Goal: Task Accomplishment & Management: Use online tool/utility

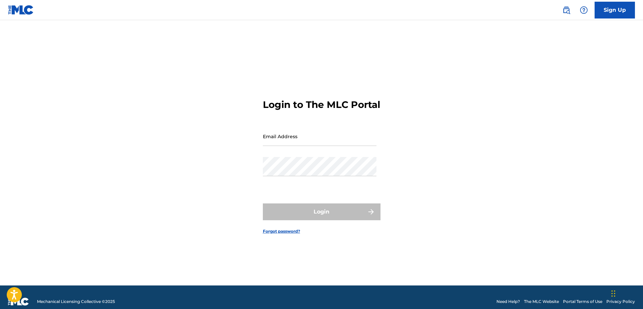
click at [302, 139] on input "Email Address" at bounding box center [320, 136] width 114 height 19
type input "[EMAIL_ADDRESS][DOMAIN_NAME]"
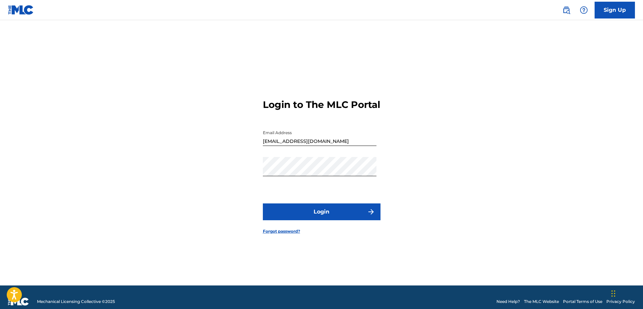
click at [319, 218] on button "Login" at bounding box center [322, 211] width 118 height 17
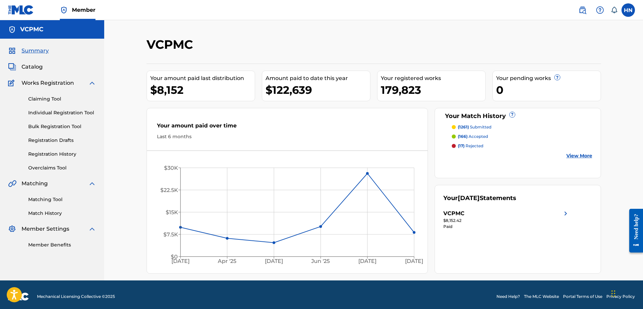
click at [36, 67] on span "Catalog" at bounding box center [32, 67] width 21 height 8
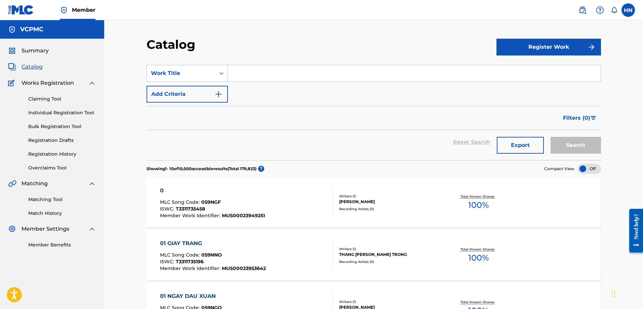
click at [279, 74] on input "Search Form" at bounding box center [414, 73] width 373 height 16
paste input "BẾN SÔNG CHỜ"
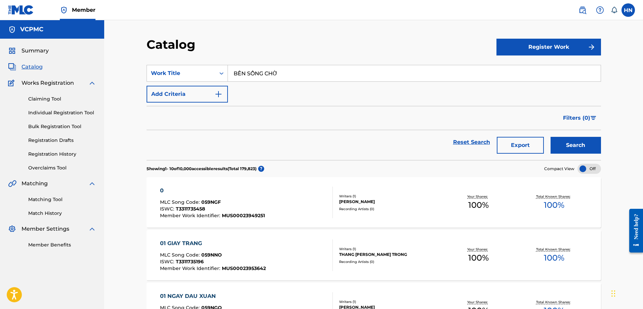
type input "BẾN SÔNG CHỜ"
click at [569, 143] on button "Search" at bounding box center [576, 145] width 50 height 17
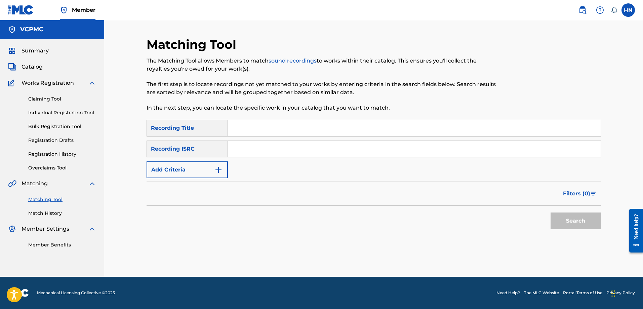
click at [293, 125] on input "Search Form" at bounding box center [414, 128] width 373 height 16
paste input "BẾN SÔNG CHỜ"
click at [586, 217] on button "Search" at bounding box center [576, 220] width 50 height 17
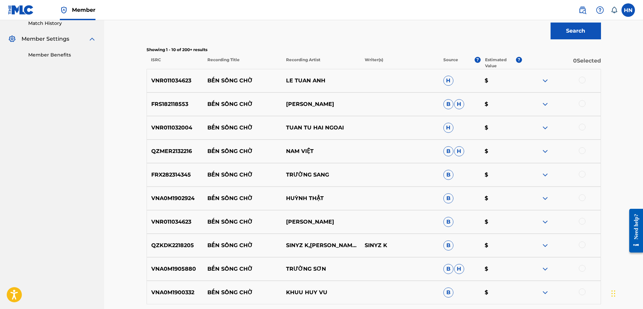
scroll to position [202, 0]
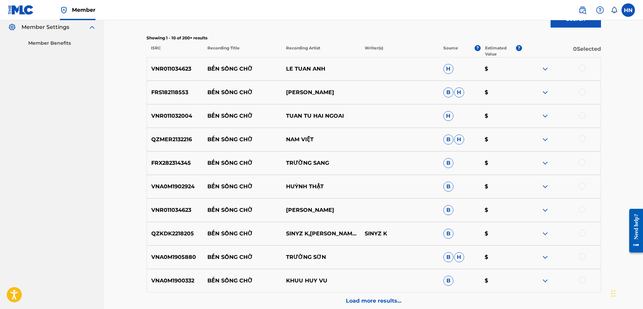
click at [173, 71] on p "VNR011034623" at bounding box center [175, 69] width 56 height 8
copy p "VNR011034623"
click at [581, 67] on div at bounding box center [582, 68] width 7 height 7
click at [173, 90] on p "FRS182118553" at bounding box center [175, 92] width 56 height 8
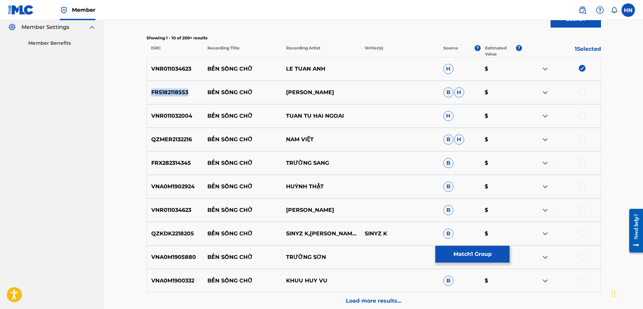
click at [173, 90] on p "FRS182118553" at bounding box center [175, 92] width 56 height 8
copy p "FRS182118553"
click at [580, 89] on div at bounding box center [582, 91] width 7 height 7
click at [172, 107] on div "VNR011032004 BẾN SÔNG CHỜ TUAN TU HAI NGOAI H $" at bounding box center [374, 116] width 454 height 24
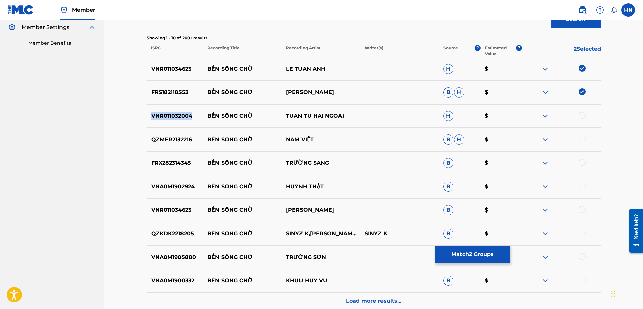
copy p "VNR011032004"
click at [580, 115] on div at bounding box center [582, 115] width 7 height 7
click at [165, 141] on p "QZMER2132216" at bounding box center [175, 139] width 56 height 8
copy p "QZMER2132216"
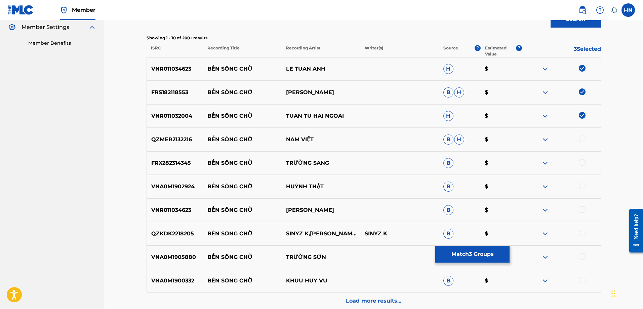
click at [582, 141] on div at bounding box center [582, 138] width 7 height 7
click at [194, 163] on p "FRX282314345" at bounding box center [175, 163] width 56 height 8
click at [178, 164] on p "FRX282314345" at bounding box center [175, 163] width 56 height 8
copy p "FRX282314345"
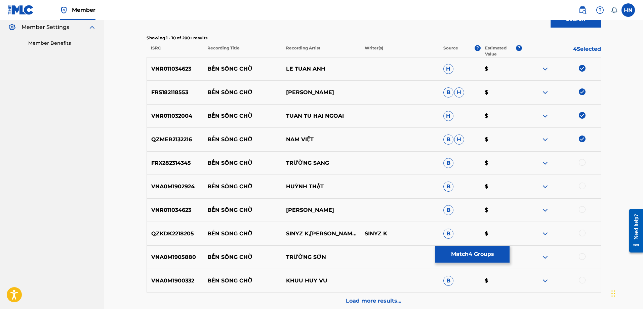
click at [582, 162] on div at bounding box center [582, 162] width 7 height 7
click at [168, 184] on p "VNA0M1902924" at bounding box center [175, 187] width 56 height 8
click at [168, 183] on p "VNA0M1902924" at bounding box center [175, 187] width 56 height 8
copy p "VNA0M1902924"
click at [581, 187] on div at bounding box center [582, 186] width 7 height 7
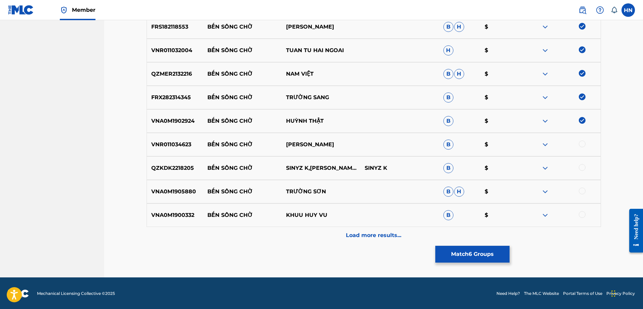
scroll to position [268, 0]
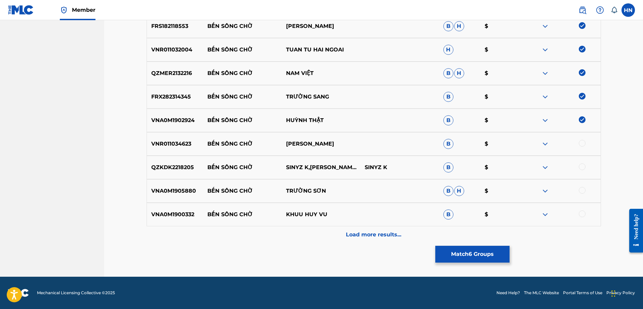
click at [155, 141] on p "VNR011034623" at bounding box center [175, 144] width 56 height 8
copy p "VNR011034623"
click at [584, 144] on div at bounding box center [582, 143] width 7 height 7
click at [188, 196] on div "VNA0M1905880 BẾN SÔNG CHỜ TRƯỜNG SƠN B H $" at bounding box center [374, 191] width 454 height 24
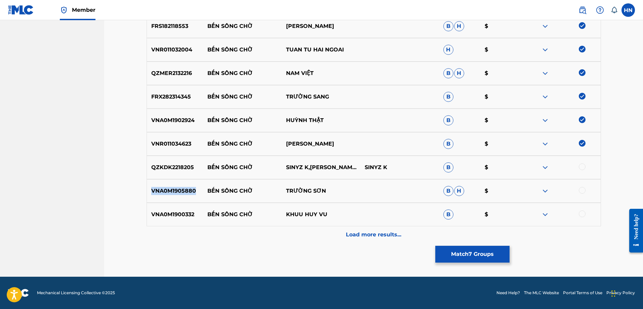
click at [188, 196] on div "VNA0M1905880 BẾN SÔNG CHỜ TRƯỜNG SƠN B H $" at bounding box center [374, 191] width 454 height 24
copy p "VNA0M1905880"
click at [583, 190] on div at bounding box center [582, 190] width 7 height 7
click at [181, 210] on p "VNA0M1900332" at bounding box center [175, 214] width 56 height 8
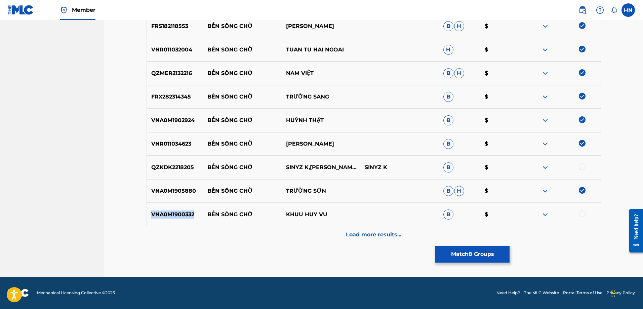
copy p "VNA0M1900332"
click at [579, 212] on div at bounding box center [582, 213] width 7 height 7
click at [369, 231] on p "Load more results..." at bounding box center [373, 235] width 55 height 8
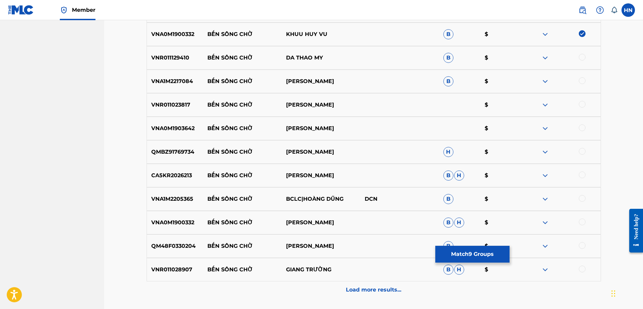
scroll to position [436, 0]
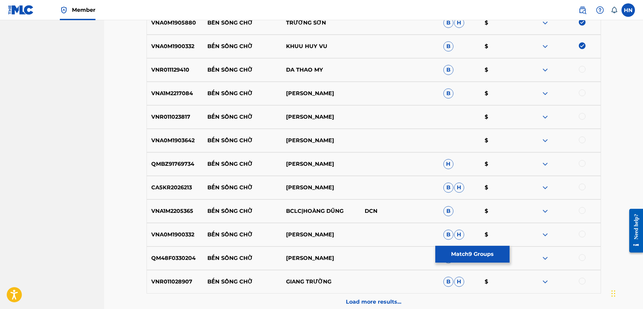
click at [172, 64] on div "VNR011129410 BẾN SÔNG CHỜ DA THAO MY B $" at bounding box center [374, 70] width 454 height 24
copy p "VNR011129410"
click at [581, 66] on div at bounding box center [582, 69] width 7 height 7
click at [186, 93] on p "VNA1M2217084" at bounding box center [175, 93] width 56 height 8
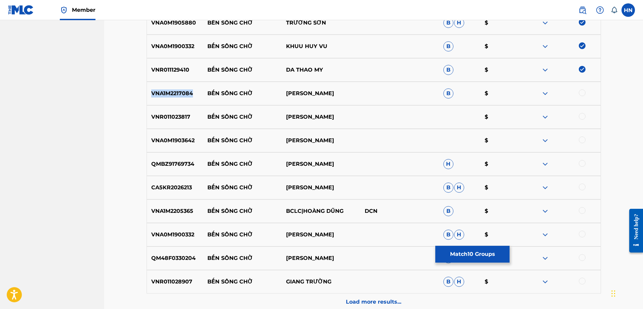
click at [186, 93] on p "VNA1M2217084" at bounding box center [175, 93] width 56 height 8
click at [582, 92] on div at bounding box center [582, 92] width 7 height 7
click at [173, 115] on p "VNR011023817" at bounding box center [175, 117] width 56 height 8
click at [582, 114] on div at bounding box center [582, 116] width 7 height 7
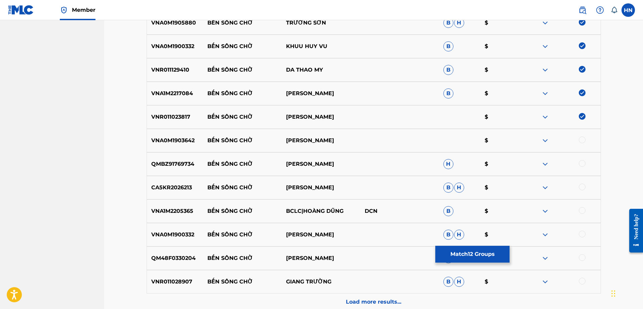
click at [169, 136] on p "VNA0M1903642" at bounding box center [175, 140] width 56 height 8
click at [583, 139] on div at bounding box center [582, 139] width 7 height 7
click at [193, 162] on p "QMBZ91769734" at bounding box center [175, 164] width 56 height 8
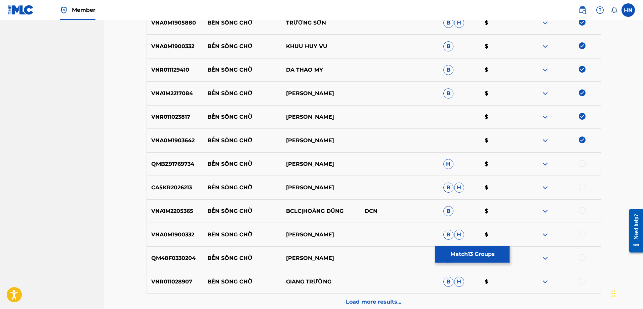
click at [180, 164] on p "QMBZ91769734" at bounding box center [175, 164] width 56 height 8
click at [179, 164] on p "QMBZ91769734" at bounding box center [175, 164] width 56 height 8
click at [585, 162] on div at bounding box center [582, 163] width 7 height 7
click at [175, 202] on div "VNA1M2205365 BẾN SÔNG CHỜ BCLC|HOÀNG DŨNG DCN B $" at bounding box center [374, 211] width 454 height 24
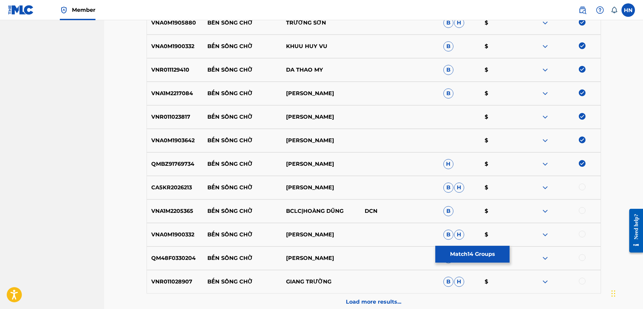
click at [582, 208] on div at bounding box center [582, 210] width 7 height 7
click at [176, 191] on p "CA5KR2026213" at bounding box center [175, 188] width 56 height 8
click at [580, 186] on div at bounding box center [582, 187] width 7 height 7
drag, startPoint x: 331, startPoint y: 191, endPoint x: 199, endPoint y: 191, distance: 132.1
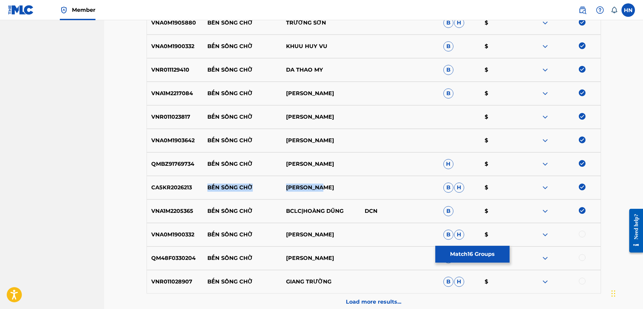
click at [199, 191] on div "CA5KR2026213 BẾN SÔNG CHỜ TRIỆU MINH B H $" at bounding box center [374, 188] width 454 height 24
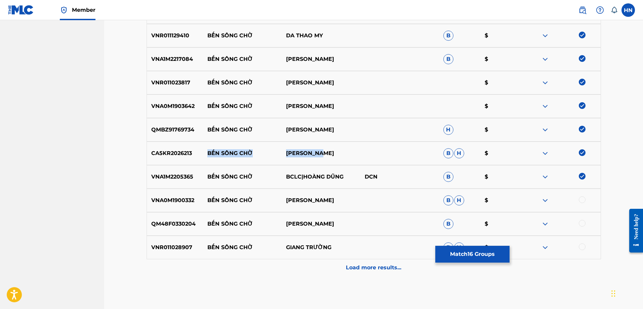
scroll to position [503, 0]
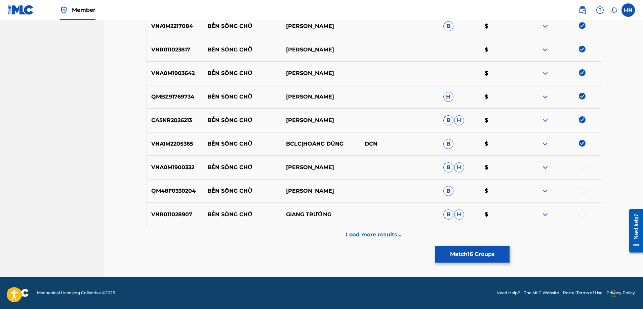
click at [176, 163] on div "VNA0M1900332 BẾN SÔNG CHỜ KHƯU HUY [PERSON_NAME]" at bounding box center [374, 168] width 454 height 24
drag, startPoint x: 344, startPoint y: 171, endPoint x: 207, endPoint y: 168, distance: 136.5
click at [207, 168] on div "VNA0M1900332 BẾN SÔNG CHỜ KHƯU HUY [PERSON_NAME]" at bounding box center [374, 168] width 454 height 24
click at [167, 171] on p "VNA0M1900332" at bounding box center [175, 167] width 56 height 8
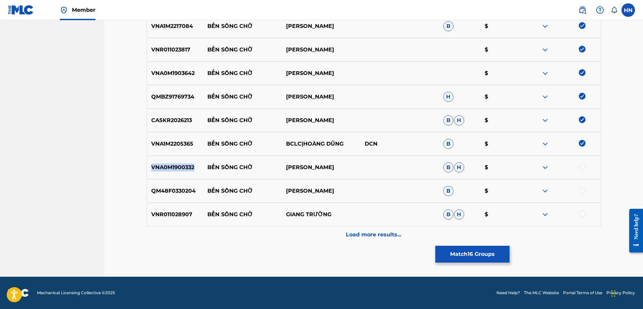
click at [167, 171] on p "VNA0M1900332" at bounding box center [175, 167] width 56 height 8
click at [580, 167] on div at bounding box center [582, 166] width 7 height 7
click at [181, 198] on div "QM48F0330204 BẾN SÔNG CHỜ MẠNH QUỲNH B $" at bounding box center [374, 191] width 454 height 24
click at [582, 188] on div at bounding box center [582, 190] width 7 height 7
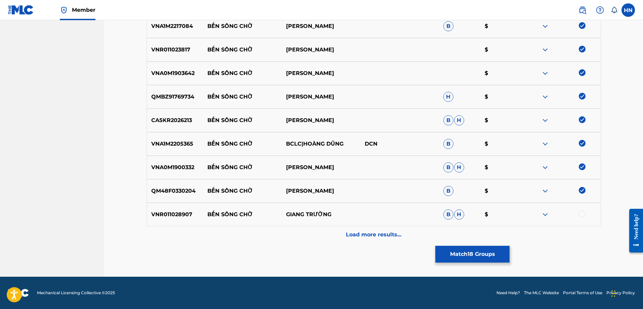
click at [178, 220] on div "VNR011028907 BẾN SÔNG CHỜ GIANG TRƯỜNG B H $" at bounding box center [374, 215] width 454 height 24
click at [580, 213] on div at bounding box center [582, 213] width 7 height 7
click at [376, 235] on p "Load more results..." at bounding box center [373, 235] width 55 height 8
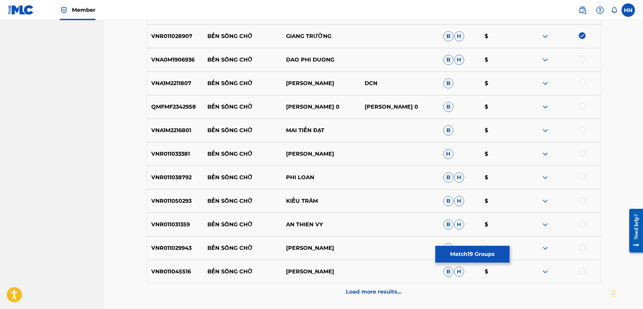
scroll to position [671, 0]
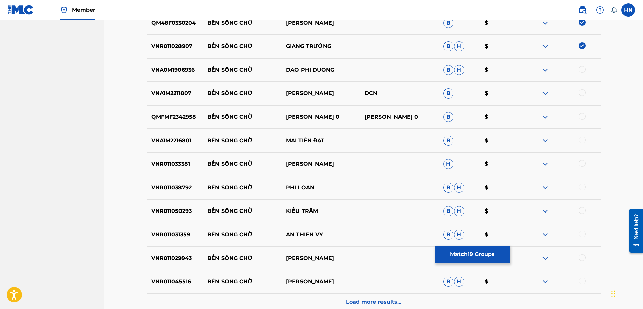
click at [182, 68] on p "VNA0M1906936" at bounding box center [175, 70] width 56 height 8
click at [581, 69] on div at bounding box center [582, 69] width 7 height 7
click at [187, 91] on p "VNA1M2211807" at bounding box center [175, 93] width 56 height 8
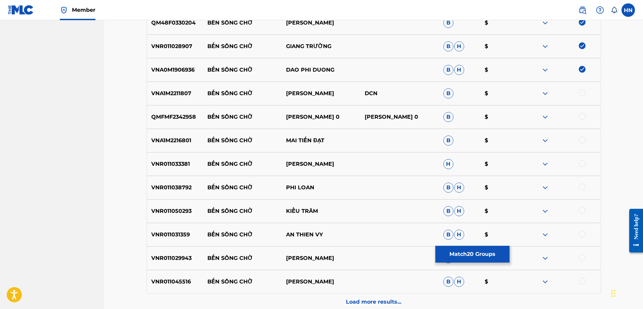
click at [581, 90] on div at bounding box center [582, 92] width 7 height 7
click at [167, 140] on p "VNA1M2216801" at bounding box center [175, 140] width 56 height 8
click at [581, 140] on div at bounding box center [582, 139] width 7 height 7
click at [186, 163] on p "VNR011033381" at bounding box center [175, 164] width 56 height 8
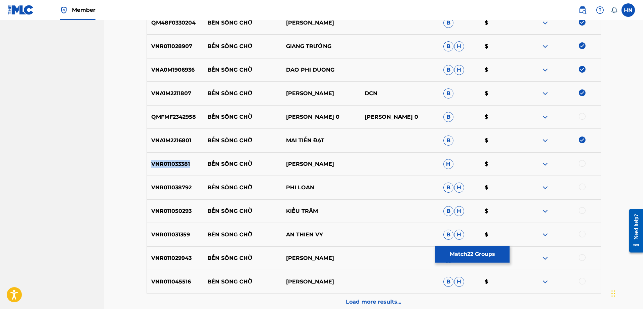
click at [186, 163] on p "VNR011033381" at bounding box center [175, 164] width 56 height 8
click at [582, 162] on div at bounding box center [582, 163] width 7 height 7
drag, startPoint x: 206, startPoint y: 114, endPoint x: 320, endPoint y: 115, distance: 113.6
click at [320, 115] on div "QMFMF2342958 BẾN SÔNG CHỜ JACK KI 0 JACK KI 0 B $" at bounding box center [374, 117] width 454 height 24
click at [181, 185] on p "VNR011038792" at bounding box center [175, 188] width 56 height 8
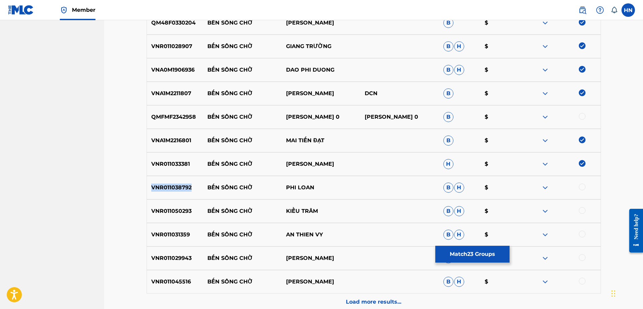
click at [181, 185] on p "VNR011038792" at bounding box center [175, 188] width 56 height 8
click at [583, 185] on div at bounding box center [582, 187] width 7 height 7
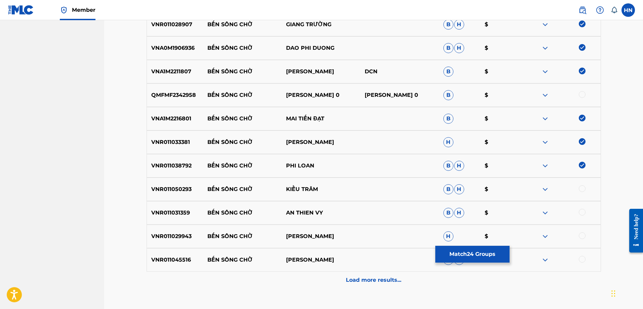
scroll to position [738, 0]
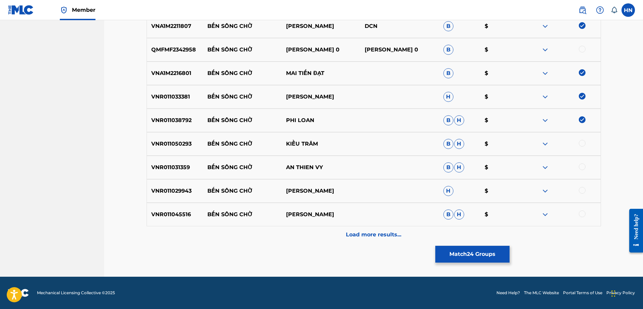
click at [178, 142] on p "VNR011050293" at bounding box center [175, 144] width 56 height 8
click at [583, 143] on div at bounding box center [582, 143] width 7 height 7
click at [167, 169] on p "VNR011031359" at bounding box center [175, 167] width 56 height 8
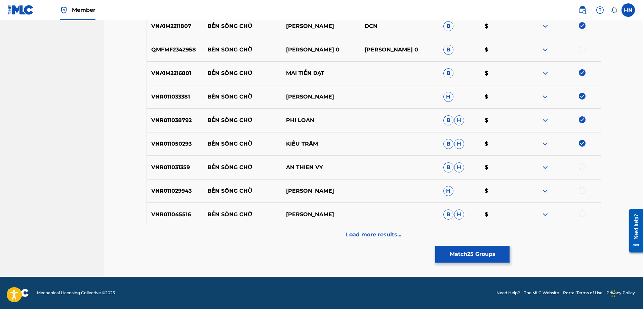
click at [580, 166] on div at bounding box center [582, 166] width 7 height 7
click at [159, 200] on div "VNR011029943 BẾN SÔNG CHỜ HOANG SANG H $" at bounding box center [374, 191] width 454 height 24
click at [582, 190] on div at bounding box center [582, 190] width 7 height 7
click at [178, 214] on p "VNR011045516" at bounding box center [175, 214] width 56 height 8
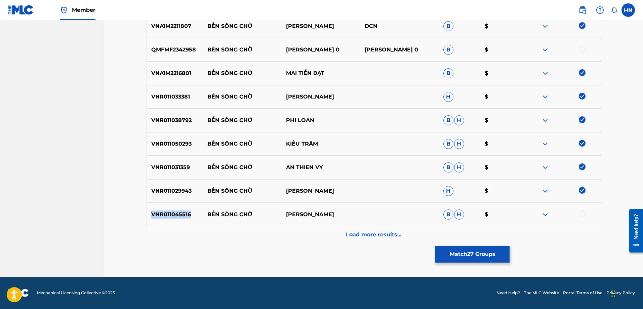
click at [178, 214] on p "VNR011045516" at bounding box center [175, 214] width 56 height 8
click at [582, 216] on div at bounding box center [582, 213] width 7 height 7
click at [359, 234] on p "Load more results..." at bounding box center [373, 235] width 55 height 8
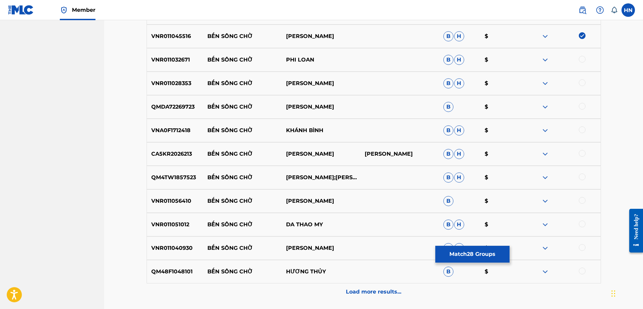
scroll to position [906, 0]
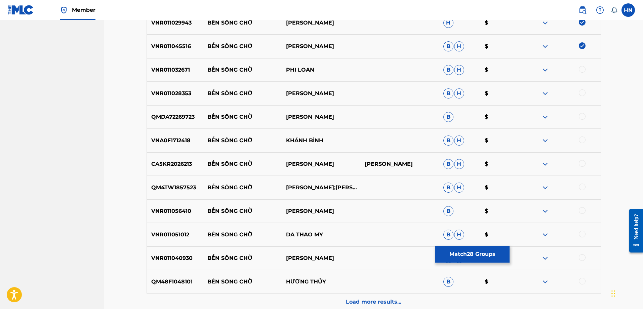
click at [170, 72] on p "VNR011032671" at bounding box center [175, 70] width 56 height 8
click at [581, 69] on div at bounding box center [582, 69] width 7 height 7
click at [170, 93] on p "VNR011028353" at bounding box center [175, 93] width 56 height 8
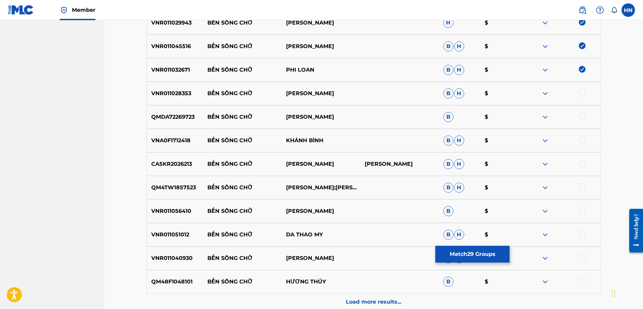
click at [580, 92] on div at bounding box center [582, 92] width 7 height 7
click at [175, 116] on p "QMDA72269723" at bounding box center [175, 117] width 56 height 8
click at [579, 116] on div at bounding box center [582, 116] width 7 height 7
click at [157, 136] on p "VNA0F1712418" at bounding box center [175, 140] width 56 height 8
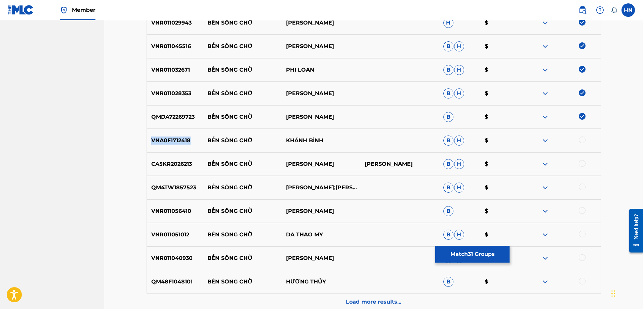
click at [157, 136] on p "VNA0F1712418" at bounding box center [175, 140] width 56 height 8
click at [580, 141] on div at bounding box center [582, 139] width 7 height 7
click at [171, 160] on div "CA5KR2026213 BẾN SÔNG CHỜ TRIEU MINH [PERSON_NAME]" at bounding box center [374, 164] width 454 height 24
click at [579, 162] on div at bounding box center [582, 163] width 7 height 7
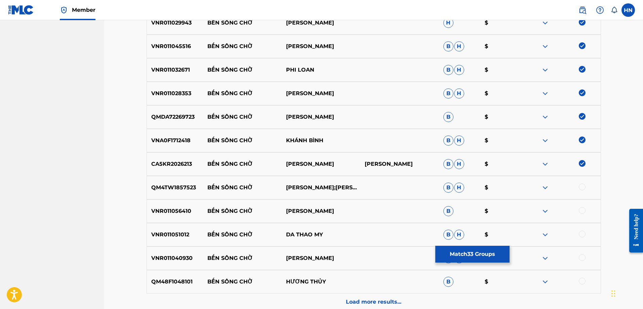
click at [183, 194] on div "QM4TW1857523 BẾN SÔNG CHỜ MẠNH QUỲNH;NGỌC KIỀU OANH B H $" at bounding box center [374, 188] width 454 height 24
click at [579, 186] on div at bounding box center [582, 187] width 7 height 7
click at [185, 215] on div "VNR011056410 BẾN SÔNG CHỜ NGUYỄN THÀNH VIÊN B $" at bounding box center [374, 211] width 454 height 24
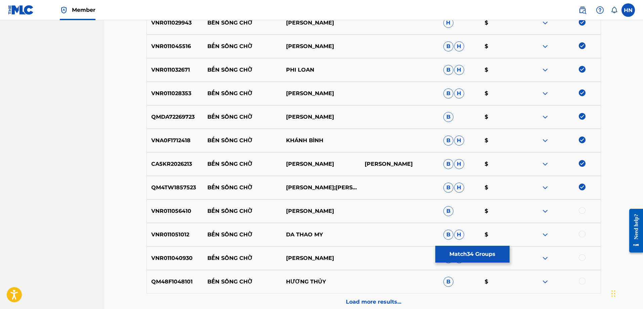
click at [581, 209] on div at bounding box center [582, 210] width 7 height 7
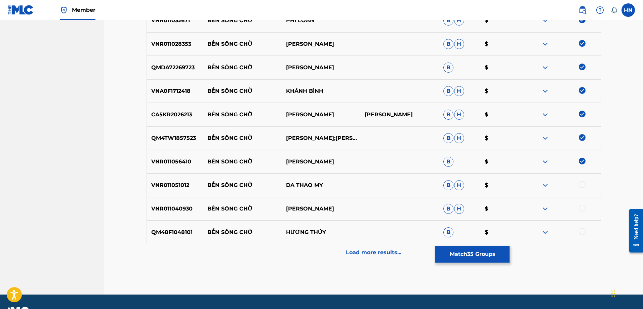
scroll to position [974, 0]
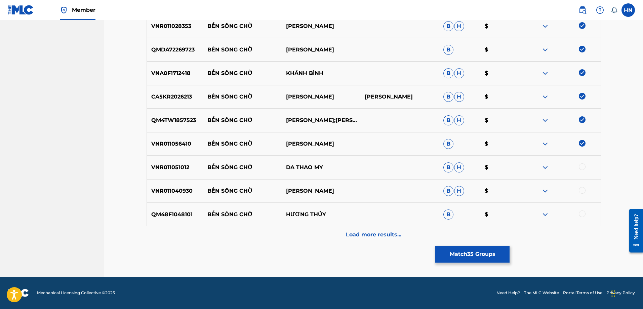
click at [168, 180] on div "VNR011040930 BẾN SÔNG CHỜ NGUYEN KHA B H $" at bounding box center [374, 191] width 454 height 24
click at [581, 187] on div at bounding box center [582, 190] width 7 height 7
click at [176, 167] on p "VNR011051012" at bounding box center [175, 167] width 56 height 8
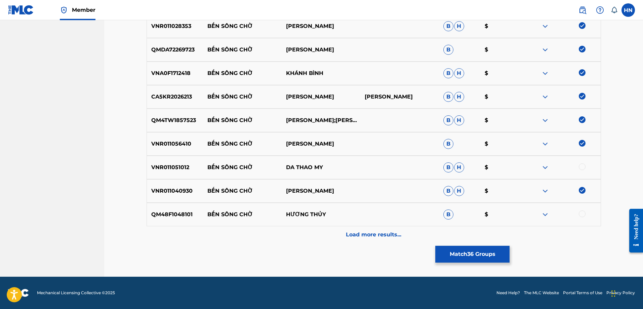
click at [579, 166] on div at bounding box center [582, 166] width 7 height 7
click at [171, 219] on div "QM48F1048101 BẾN SÔNG CHỜ HƯƠNG THỦY B $" at bounding box center [374, 215] width 454 height 24
click at [578, 212] on div at bounding box center [561, 214] width 79 height 8
click at [579, 212] on div at bounding box center [582, 213] width 7 height 7
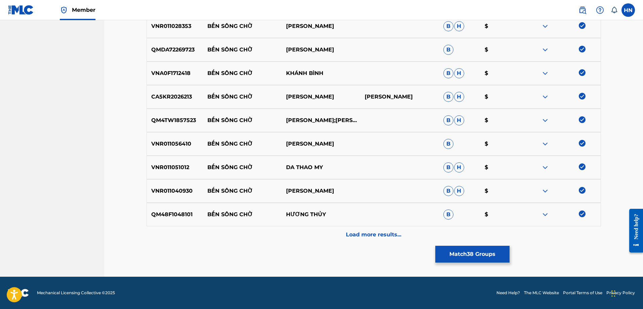
click at [376, 224] on div "QM48F1048101 BẾN SÔNG CHỜ HƯƠNG THỦY B $" at bounding box center [374, 215] width 454 height 24
click at [368, 229] on div "Load more results..." at bounding box center [374, 234] width 454 height 17
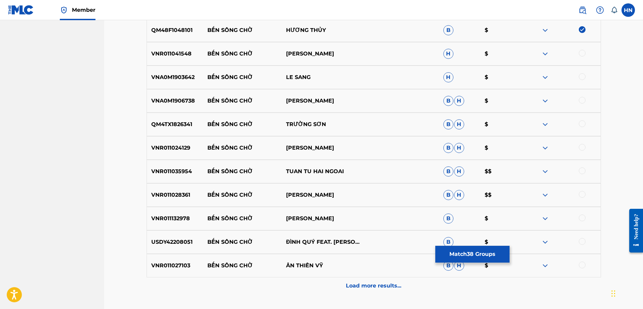
scroll to position [1142, 0]
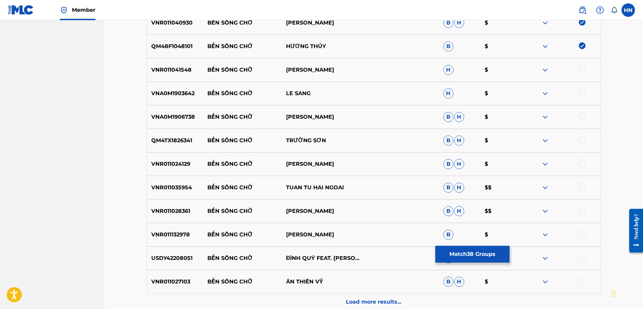
click at [175, 66] on div "VNR011041548 BẾN SÔNG CHỜ TRIEU MINH H $" at bounding box center [374, 70] width 454 height 24
click at [174, 66] on div "VNR011041548 BẾN SÔNG CHỜ TRIEU MINH H $" at bounding box center [374, 70] width 454 height 24
click at [582, 66] on div "VNR011041548 BẾN SÔNG CHỜ TRIEU MINH H $" at bounding box center [374, 70] width 454 height 24
click at [581, 69] on div at bounding box center [582, 69] width 7 height 7
click at [184, 96] on p "VNA0M1903642" at bounding box center [175, 93] width 56 height 8
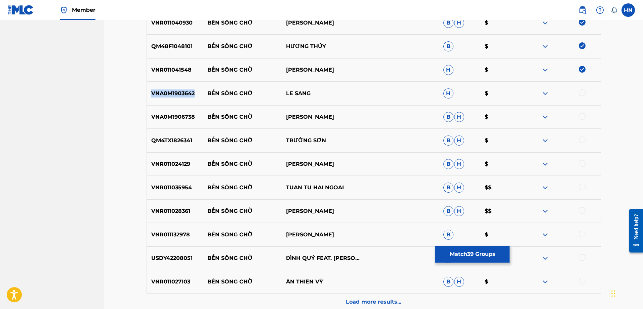
click at [184, 96] on p "VNA0M1903642" at bounding box center [175, 93] width 56 height 8
click at [584, 92] on div at bounding box center [582, 92] width 7 height 7
click at [179, 114] on p "VNA0M1906738" at bounding box center [175, 117] width 56 height 8
click at [580, 116] on div at bounding box center [582, 116] width 7 height 7
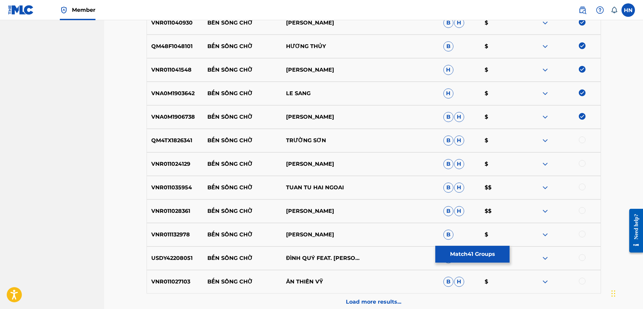
click at [167, 141] on p "QM4TX1826341" at bounding box center [175, 140] width 56 height 8
click at [581, 139] on div at bounding box center [582, 139] width 7 height 7
click at [148, 164] on p "VNR011024129" at bounding box center [175, 164] width 56 height 8
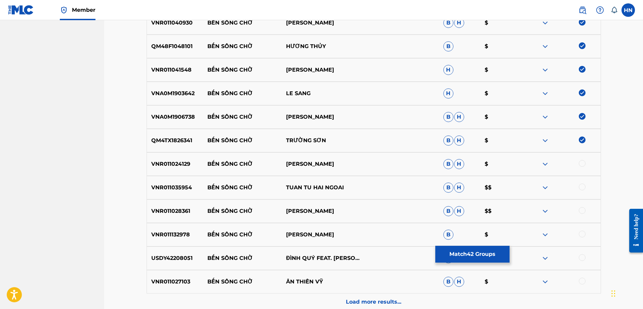
click at [581, 164] on div at bounding box center [582, 163] width 7 height 7
click at [179, 185] on p "VNR011035954" at bounding box center [175, 188] width 56 height 8
click at [583, 186] on div at bounding box center [582, 187] width 7 height 7
click at [183, 201] on div "VNR011028361 BẾN SÔNG CHỜ KHƯU HUY VŨ B H $$" at bounding box center [374, 211] width 454 height 24
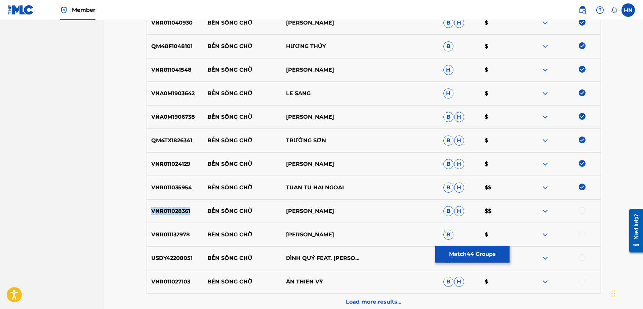
click at [183, 201] on div "VNR011028361 BẾN SÔNG CHỜ KHƯU HUY VŨ B H $$" at bounding box center [374, 211] width 454 height 24
click at [579, 212] on div at bounding box center [582, 210] width 7 height 7
click at [174, 226] on div "VNR011132978 BẾN SÔNG CHỜ NGUYỄN THÀNH VIÊN B $" at bounding box center [374, 235] width 454 height 24
click at [583, 235] on div at bounding box center [582, 234] width 7 height 7
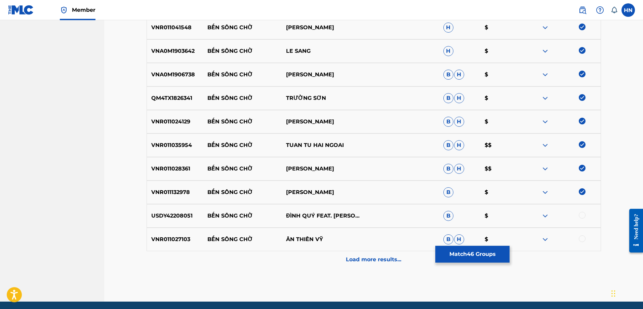
scroll to position [1209, 0]
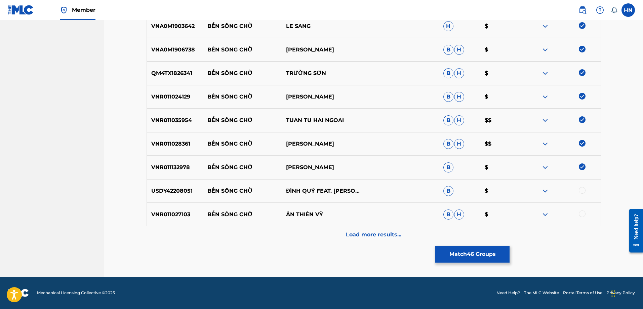
click at [183, 186] on div "USDY42208051 BẾN SÔNG CHỜ ĐÌNH QUÝ FEAT. [PERSON_NAME] B $" at bounding box center [374, 191] width 454 height 24
click at [584, 190] on div at bounding box center [582, 190] width 7 height 7
click at [169, 207] on div "VNR011027103 BẾN SÔNG CHỜ ÂN THIÊN VỸ B H $" at bounding box center [374, 215] width 454 height 24
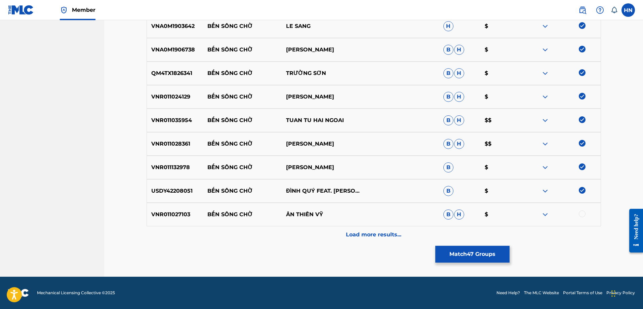
click at [582, 214] on div at bounding box center [582, 213] width 7 height 7
click at [348, 228] on div "Load more results..." at bounding box center [374, 234] width 454 height 17
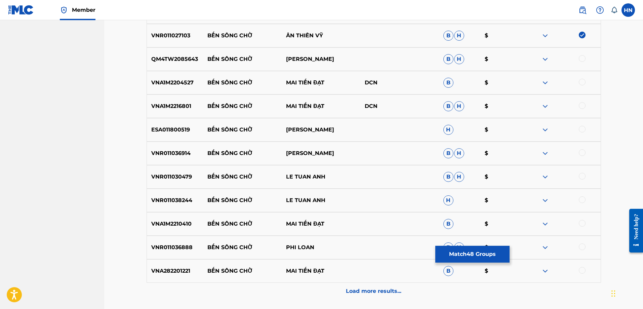
scroll to position [1377, 0]
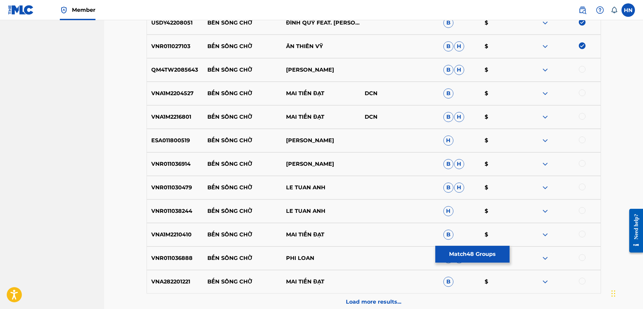
click at [172, 73] on p "QM4TW2085643" at bounding box center [175, 70] width 56 height 8
click at [582, 70] on div at bounding box center [582, 69] width 7 height 7
click at [179, 94] on p "VNA1M2204527" at bounding box center [175, 93] width 56 height 8
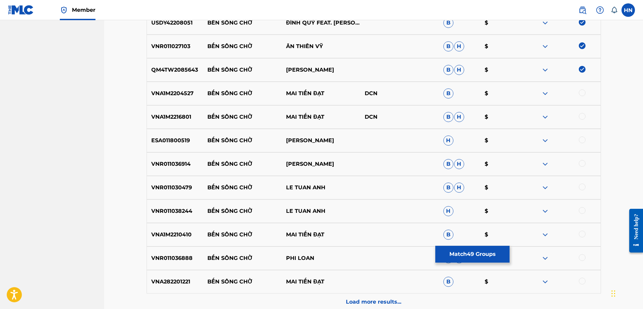
click at [582, 92] on div at bounding box center [582, 92] width 7 height 7
click at [181, 114] on p "VNA1M2216801" at bounding box center [175, 117] width 56 height 8
click at [580, 118] on div at bounding box center [582, 116] width 7 height 7
click at [170, 139] on p "ESA011800519" at bounding box center [175, 140] width 56 height 8
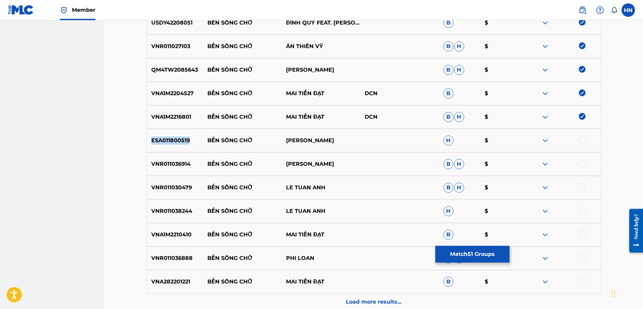
click at [170, 139] on p "ESA011800519" at bounding box center [175, 140] width 56 height 8
click at [580, 139] on div at bounding box center [582, 139] width 7 height 7
drag, startPoint x: 355, startPoint y: 137, endPoint x: 199, endPoint y: 139, distance: 156.0
click at [199, 139] on div "ESA011800519 BẾN SÔNG CHỜ DONG THANH TAM H $" at bounding box center [374, 141] width 454 height 24
click at [177, 159] on div "VNR011036914 BẾN SÔNG CHỜ NGUYEN NHAT TAN B H $" at bounding box center [374, 164] width 454 height 24
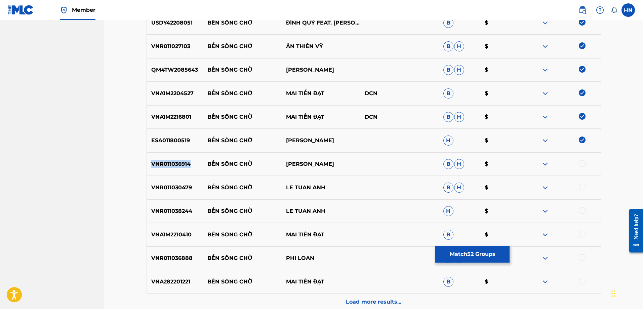
click at [177, 159] on div "VNR011036914 BẾN SÔNG CHỜ NGUYEN NHAT TAN B H $" at bounding box center [374, 164] width 454 height 24
click at [579, 163] on div at bounding box center [582, 163] width 7 height 7
click at [180, 183] on div "VNR011030479 BẾN SÔNG CHỜ LE TUAN ANH B H $" at bounding box center [374, 188] width 454 height 24
click at [580, 186] on div at bounding box center [582, 187] width 7 height 7
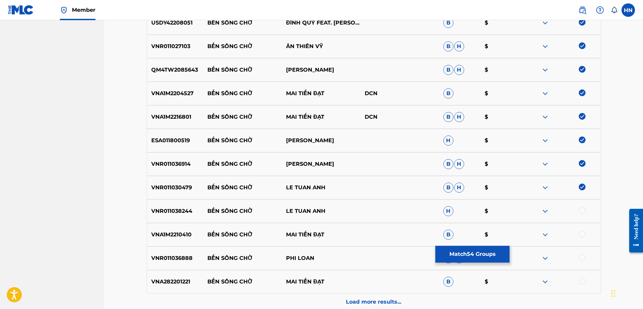
click at [165, 209] on p "VNR011038244" at bounding box center [175, 211] width 56 height 8
click at [580, 211] on div at bounding box center [582, 210] width 7 height 7
click at [182, 239] on div "VNA1M2210410 BẾN SÔNG CHỜ MAI TIẾN ĐẠT B $" at bounding box center [374, 235] width 454 height 24
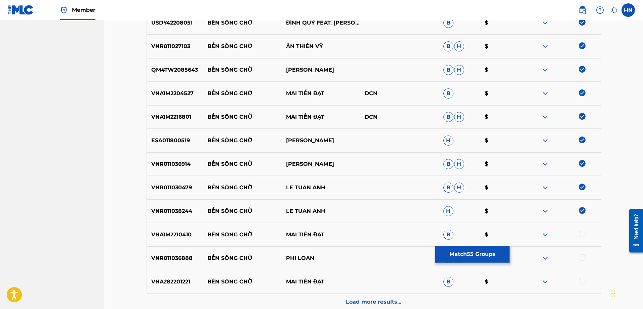
click at [582, 236] on div at bounding box center [582, 234] width 7 height 7
click at [184, 256] on p "VNR011036888" at bounding box center [175, 258] width 56 height 8
click at [579, 258] on div at bounding box center [582, 257] width 7 height 7
click at [184, 276] on div "VNA282201221 BẾN SÔNG CHỜ MAI TIẾN ĐẠT B $" at bounding box center [374, 282] width 454 height 24
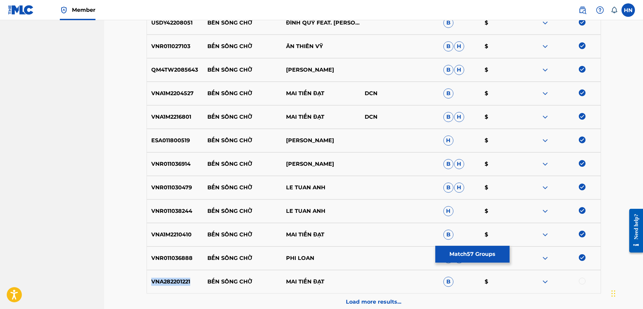
click at [184, 276] on div "VNA282201221 BẾN SÔNG CHỜ MAI TIẾN ĐẠT B $" at bounding box center [374, 282] width 454 height 24
click at [583, 282] on div at bounding box center [582, 281] width 7 height 7
click at [386, 295] on div "Load more results..." at bounding box center [374, 301] width 454 height 17
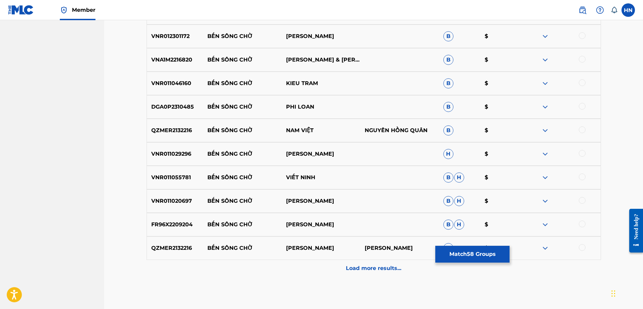
scroll to position [1612, 0]
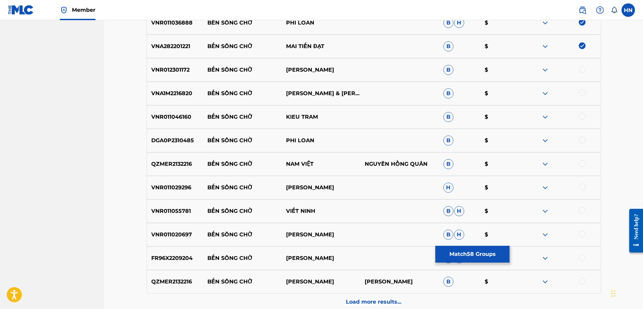
click at [186, 71] on p "VNR012301172" at bounding box center [175, 70] width 56 height 8
click at [580, 69] on div at bounding box center [582, 69] width 7 height 7
click at [189, 95] on p "VNA1M2216820" at bounding box center [175, 93] width 56 height 8
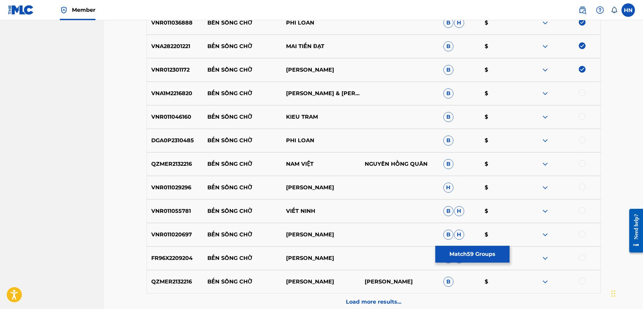
click at [580, 94] on div at bounding box center [582, 92] width 7 height 7
click at [180, 112] on div "VNR011046160 BẾN SÔNG CHỜ KIEU TRAM B $" at bounding box center [374, 117] width 454 height 24
click at [582, 115] on div at bounding box center [582, 116] width 7 height 7
drag, startPoint x: 205, startPoint y: 134, endPoint x: 337, endPoint y: 136, distance: 132.1
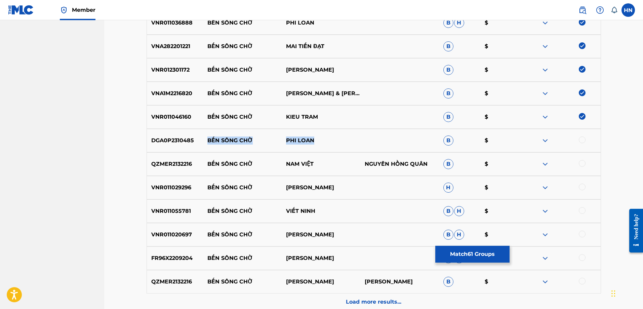
click at [337, 136] on div "DGA0P2310485 BẾN SÔNG CHỜ PHI LOAN B $" at bounding box center [374, 141] width 454 height 24
click at [172, 134] on div "DGA0P2310485 BẾN SÔNG CHỜ PHI LOAN B $" at bounding box center [374, 141] width 454 height 24
click at [581, 137] on div at bounding box center [582, 139] width 7 height 7
drag, startPoint x: 318, startPoint y: 163, endPoint x: 203, endPoint y: 166, distance: 114.6
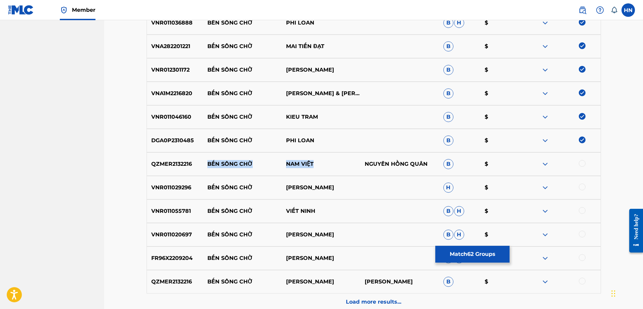
click at [203, 166] on div "QZMER2132216 BẾN SÔNG CHỜ NAM VIỆT NGUYÊN HỒNG QUÂN B $" at bounding box center [374, 164] width 454 height 24
click at [163, 162] on p "QZMER2132216" at bounding box center [175, 164] width 56 height 8
click at [580, 165] on div at bounding box center [582, 163] width 7 height 7
click at [150, 187] on p "VNR011029296" at bounding box center [175, 188] width 56 height 8
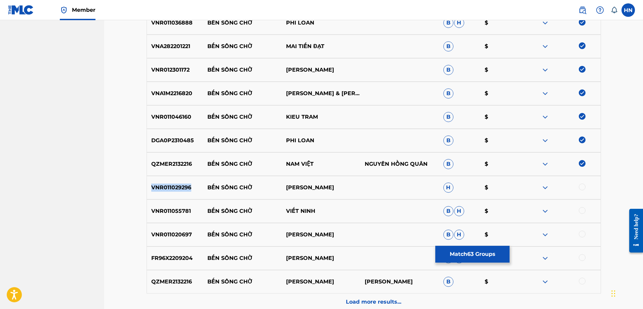
click at [150, 187] on p "VNR011029296" at bounding box center [175, 188] width 56 height 8
click at [580, 186] on div at bounding box center [582, 187] width 7 height 7
click at [180, 214] on p "VNR011055781" at bounding box center [175, 211] width 56 height 8
click at [582, 213] on div at bounding box center [582, 210] width 7 height 7
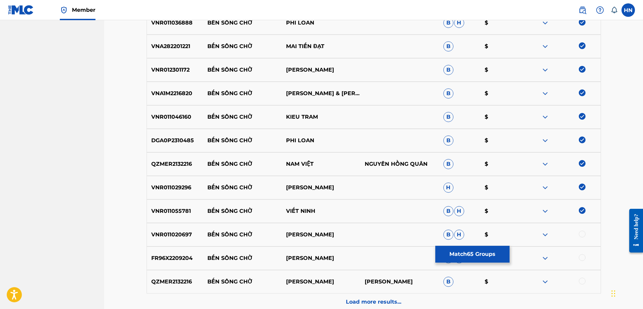
click at [151, 241] on div "VNR011020697 BẾN SÔNG CHỜ TUAN QUYNH B H $" at bounding box center [374, 235] width 454 height 24
click at [583, 231] on div at bounding box center [582, 234] width 7 height 7
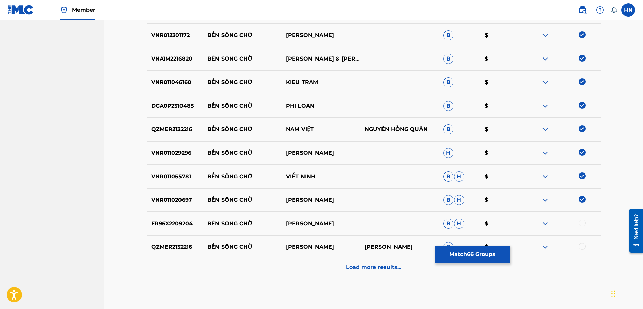
scroll to position [1679, 0]
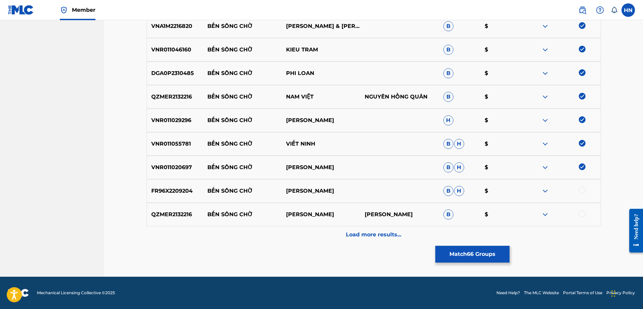
click at [173, 186] on div "FR96X2209204 BẾN SÔNG CHỜ [PERSON_NAME]" at bounding box center [374, 191] width 454 height 24
click at [582, 192] on div at bounding box center [582, 190] width 7 height 7
drag, startPoint x: 193, startPoint y: 217, endPoint x: 320, endPoint y: 216, distance: 127.4
click at [320, 216] on div "QZMER2132216 BẾN SÔNG CHỜ NAM VIET [PERSON_NAME] QUAN B $" at bounding box center [374, 215] width 454 height 24
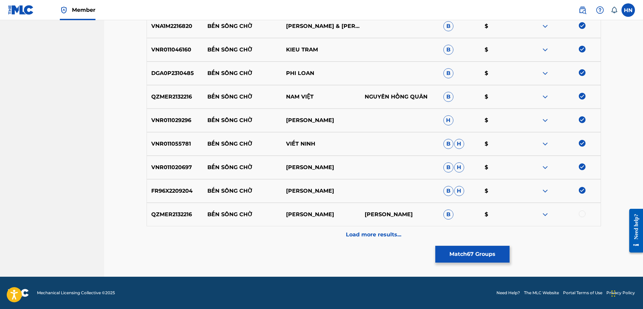
click at [553, 212] on div at bounding box center [561, 214] width 79 height 8
click at [548, 212] on img at bounding box center [545, 214] width 8 height 8
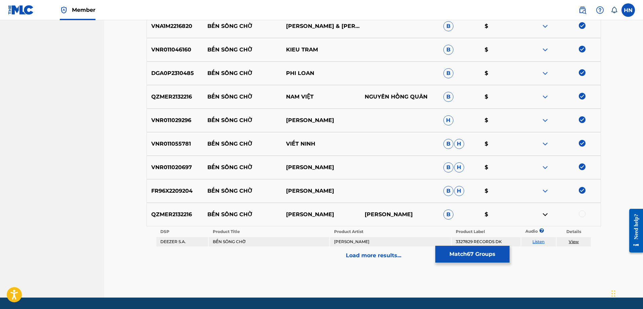
click at [538, 238] on td "Listen" at bounding box center [538, 241] width 35 height 9
click at [537, 240] on link "Listen" at bounding box center [538, 241] width 12 height 5
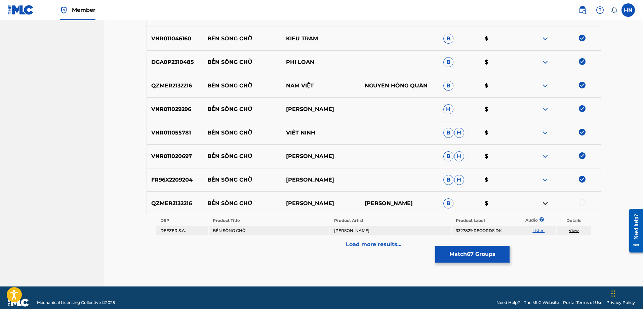
scroll to position [1700, 0]
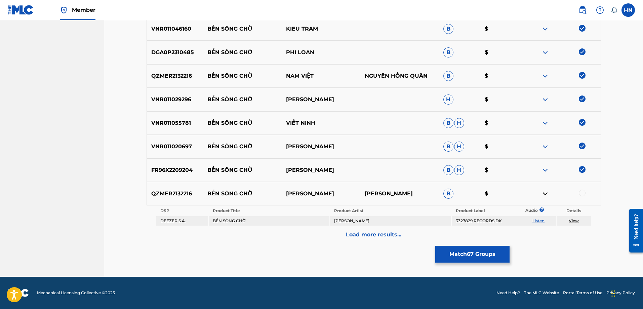
click at [388, 237] on p "Load more results..." at bounding box center [373, 235] width 55 height 8
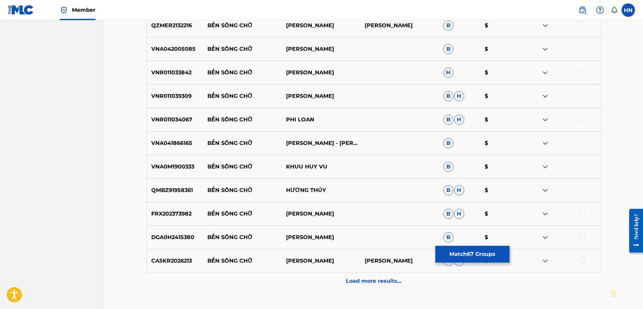
scroll to position [1835, 0]
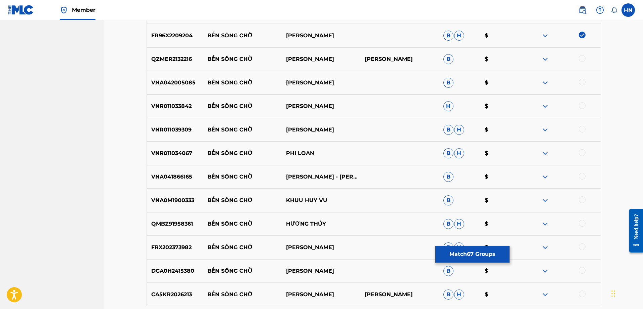
click at [175, 81] on p "VNA042005085" at bounding box center [175, 83] width 56 height 8
click at [580, 81] on div at bounding box center [582, 82] width 7 height 7
click at [179, 107] on p "VNR011033842" at bounding box center [175, 106] width 56 height 8
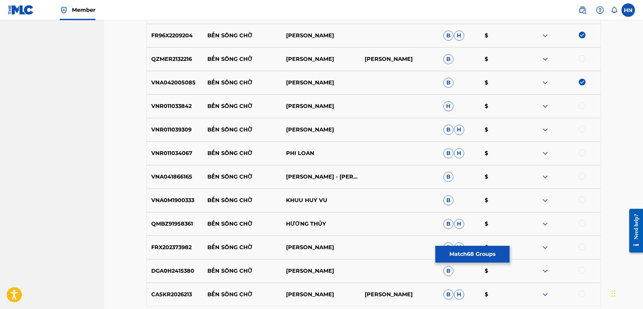
click at [581, 107] on div at bounding box center [582, 105] width 7 height 7
click at [174, 123] on div "VNR011039309 BẾN SÔNG CHỜ NGỌC SƠN B H $" at bounding box center [374, 130] width 454 height 24
click at [580, 128] on div at bounding box center [582, 129] width 7 height 7
click at [175, 151] on p "VNR011034067" at bounding box center [175, 153] width 56 height 8
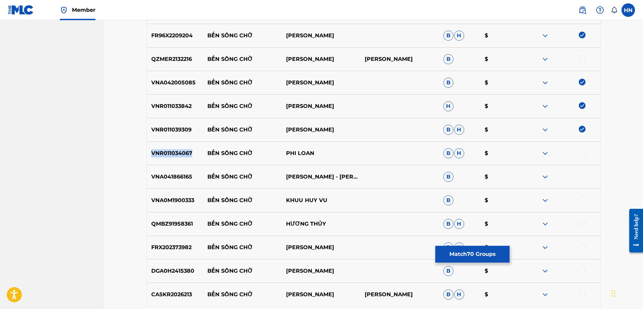
click at [175, 151] on p "VNR011034067" at bounding box center [175, 153] width 56 height 8
click at [584, 150] on div at bounding box center [582, 152] width 7 height 7
click at [181, 174] on p "VNA041866165" at bounding box center [175, 177] width 56 height 8
click at [580, 174] on div at bounding box center [582, 176] width 7 height 7
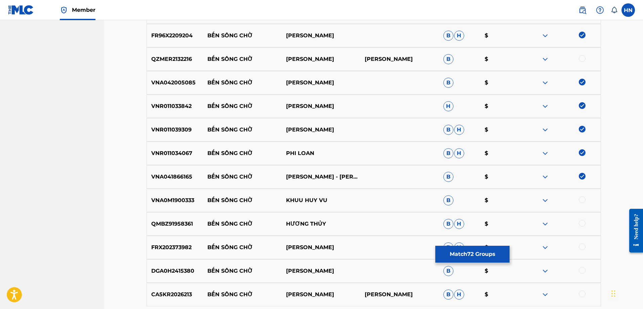
click at [162, 195] on div "VNA0M1900333 BẾN SÔNG CHỜ KHUU HUY VU B $" at bounding box center [374, 201] width 454 height 24
click at [583, 196] on div "VNA0M1900333 BẾN SÔNG CHỜ KHUU HUY VU B $" at bounding box center [374, 201] width 454 height 24
click at [581, 201] on div at bounding box center [582, 199] width 7 height 7
click at [189, 226] on p "QMBZ91958361" at bounding box center [175, 224] width 56 height 8
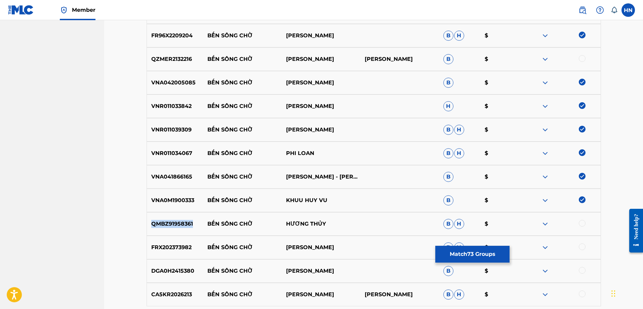
click at [189, 226] on p "QMBZ91958361" at bounding box center [175, 224] width 56 height 8
click at [583, 222] on div at bounding box center [582, 223] width 7 height 7
click at [163, 242] on div "FRX202373982 BẾN SÔNG CHỜ MẠNH QUỲNH B H $" at bounding box center [374, 248] width 454 height 24
click at [581, 245] on div at bounding box center [582, 246] width 7 height 7
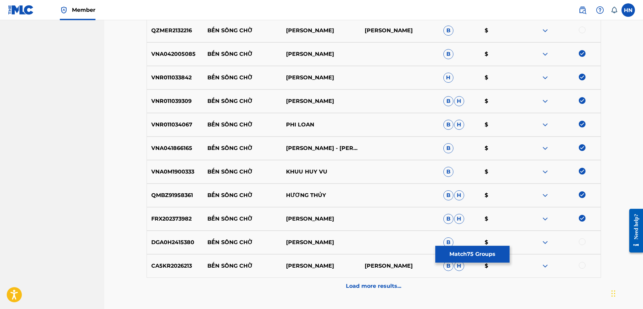
scroll to position [1902, 0]
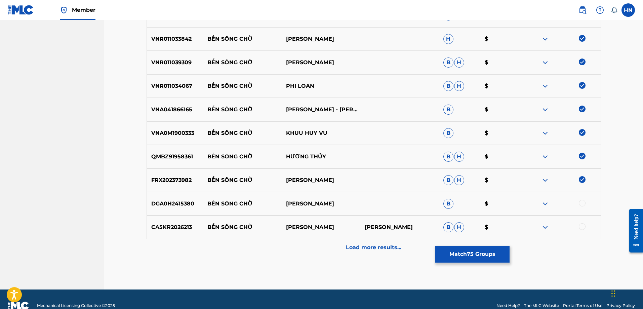
click at [165, 193] on div "DGA0H2415380 BẾN SÔNG CHỜ [PERSON_NAME] $" at bounding box center [374, 204] width 454 height 24
click at [583, 203] on div at bounding box center [582, 203] width 7 height 7
click at [177, 226] on p "CA5KR2026213" at bounding box center [175, 227] width 56 height 8
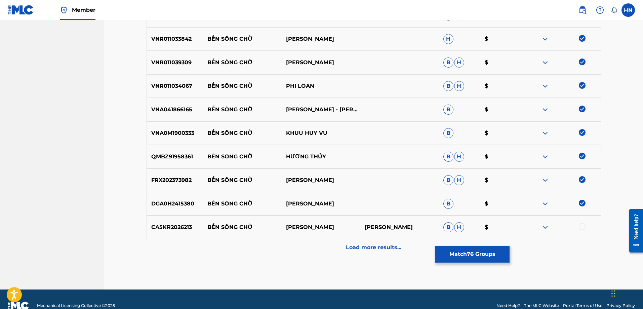
click at [580, 225] on div at bounding box center [582, 226] width 7 height 7
click at [363, 247] on p "Load more results..." at bounding box center [373, 247] width 55 height 8
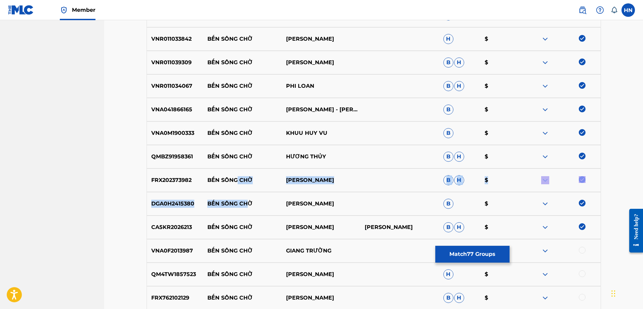
drag, startPoint x: 248, startPoint y: 194, endPoint x: 236, endPoint y: 178, distance: 19.4
click at [213, 197] on div "DGA0H2415380 BẾN SÔNG CHỜ [PERSON_NAME] $" at bounding box center [374, 204] width 454 height 24
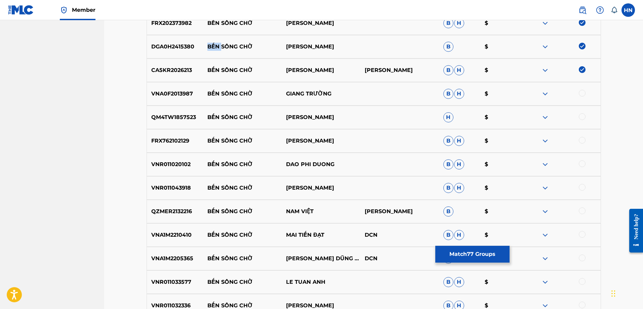
scroll to position [2070, 0]
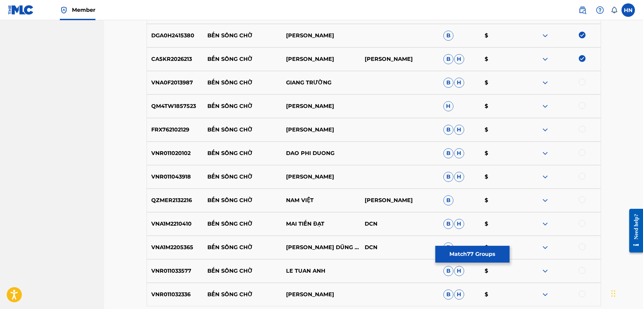
click at [165, 87] on div "VNA0F2013987 BẾN SÔNG CHỜ GIANG TRƯỜNG B H $" at bounding box center [374, 83] width 454 height 24
click at [290, 112] on div "QM4TW1857523 BẾN SÔNG CHỜ NGỌC KIỀU OANH H $" at bounding box center [374, 106] width 454 height 24
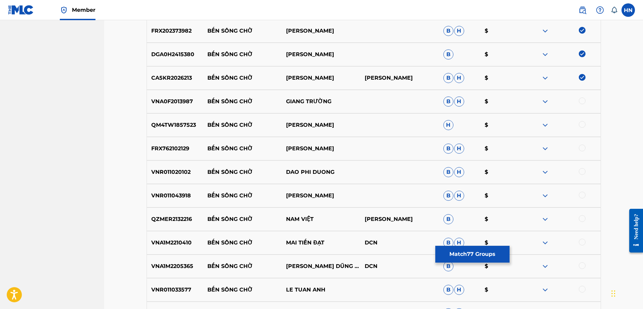
scroll to position [2049, 0]
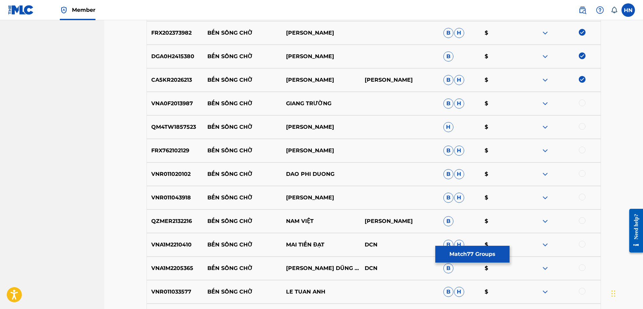
click at [161, 103] on p "VNA0F2013987" at bounding box center [175, 103] width 56 height 8
click at [168, 129] on p "QM4TW1857523" at bounding box center [175, 127] width 56 height 8
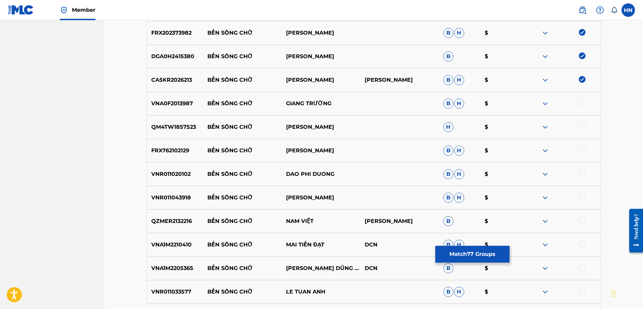
click at [580, 127] on div at bounding box center [582, 126] width 7 height 7
click at [166, 109] on div "VNA0F2013987 BẾN SÔNG CHỜ GIANG TRƯỜNG B H $" at bounding box center [374, 104] width 454 height 24
click at [581, 106] on div at bounding box center [582, 102] width 7 height 7
click at [170, 141] on div "FRX762102129 BẾN SÔNG CHỜ HOÀNG SANG B H $" at bounding box center [374, 151] width 454 height 24
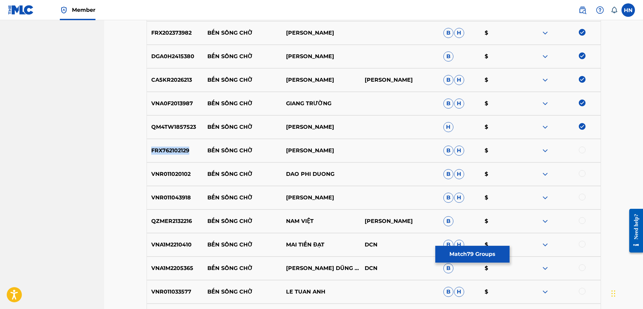
click at [170, 141] on div "FRX762102129 BẾN SÔNG CHỜ HOÀNG SANG B H $" at bounding box center [374, 151] width 454 height 24
click at [580, 151] on div at bounding box center [582, 150] width 7 height 7
click at [166, 163] on div "VNR011020102 BẾN SÔNG CHỜ DAO PHI DUONG B H $" at bounding box center [374, 174] width 454 height 24
click at [581, 171] on div at bounding box center [582, 173] width 7 height 7
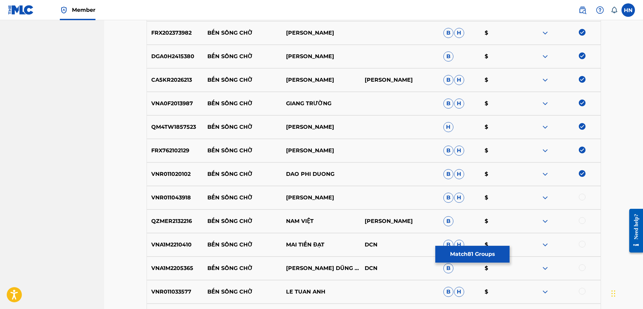
click at [151, 196] on p "VNR011043918" at bounding box center [175, 198] width 56 height 8
click at [581, 198] on div at bounding box center [582, 197] width 7 height 7
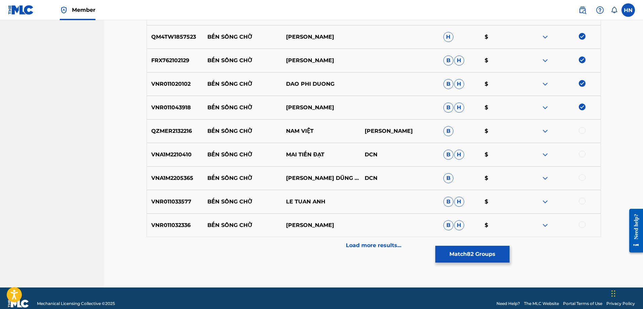
scroll to position [2150, 0]
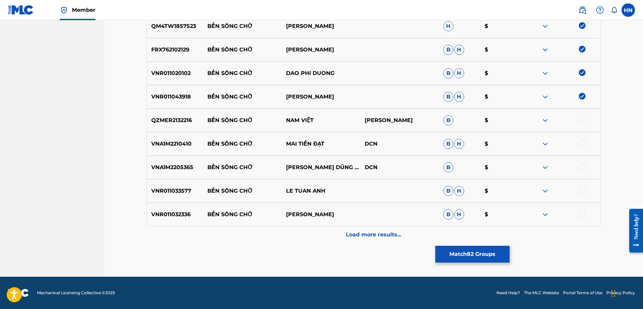
click at [162, 138] on div "VNA1M2210410 BẾN SÔNG CHỜ MAI TIẾN ĐẠT DCN B H $" at bounding box center [374, 144] width 454 height 24
click at [581, 142] on div at bounding box center [582, 143] width 7 height 7
click at [189, 162] on div "VNA1M2205365 BẾN SÔNG CHỜ HOÀNG DŨNG & BCLC DCN B $" at bounding box center [374, 168] width 454 height 24
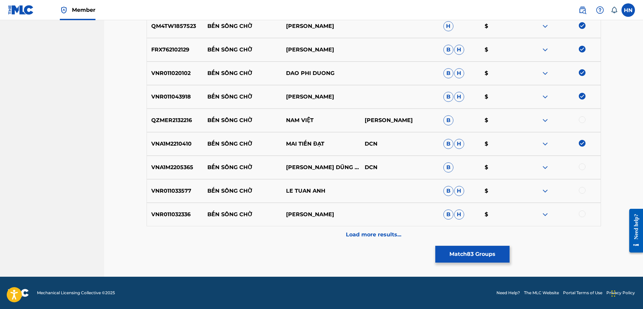
click at [581, 163] on div "VNA1M2205365 BẾN SÔNG CHỜ HOÀNG DŨNG & BCLC DCN B $" at bounding box center [374, 168] width 454 height 24
click at [580, 164] on div at bounding box center [582, 166] width 7 height 7
click at [154, 193] on p "VNR011033577" at bounding box center [175, 191] width 56 height 8
click at [585, 191] on div at bounding box center [561, 191] width 79 height 8
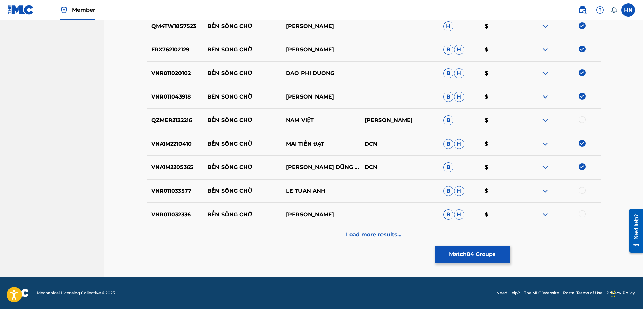
click at [584, 192] on div at bounding box center [582, 190] width 7 height 7
click at [179, 211] on p "VNR011032336" at bounding box center [175, 214] width 56 height 8
click at [582, 215] on div at bounding box center [582, 213] width 7 height 7
click at [332, 231] on div "Load more results..." at bounding box center [374, 234] width 454 height 17
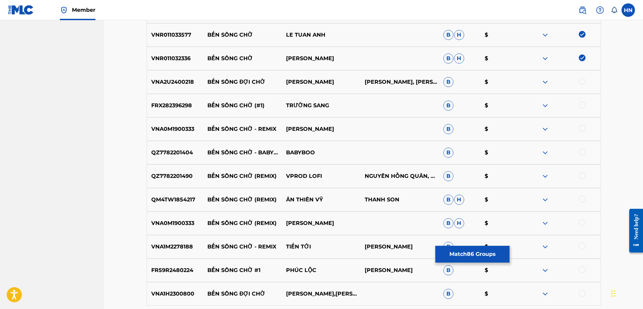
scroll to position [2318, 0]
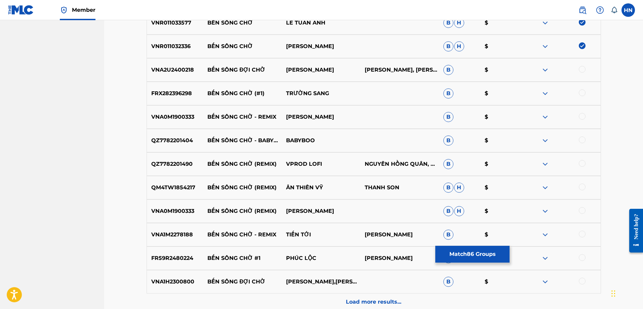
click at [181, 93] on p "FRX282396298" at bounding box center [175, 93] width 56 height 8
click at [173, 145] on div "QZ7782201404 BẾN SÔNG CHỜ - BABYBOO BABYBOO B $" at bounding box center [374, 141] width 454 height 24
click at [169, 70] on p "VNA2U2400218" at bounding box center [175, 70] width 56 height 8
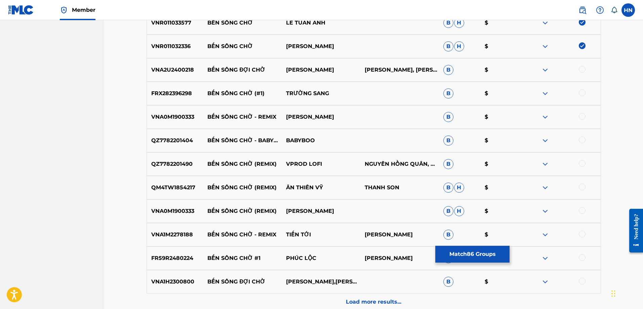
click at [582, 66] on div at bounding box center [582, 69] width 7 height 7
click at [211, 97] on div "FRX282396298 BẾN SÔNG CHỜ (#1) TRƯỜNG SANG B $" at bounding box center [374, 94] width 454 height 24
click at [153, 88] on div "FRX282396298 BẾN SÔNG CHỜ (#1) TRƯỜNG SANG B $" at bounding box center [374, 94] width 454 height 24
click at [586, 92] on div at bounding box center [561, 93] width 79 height 8
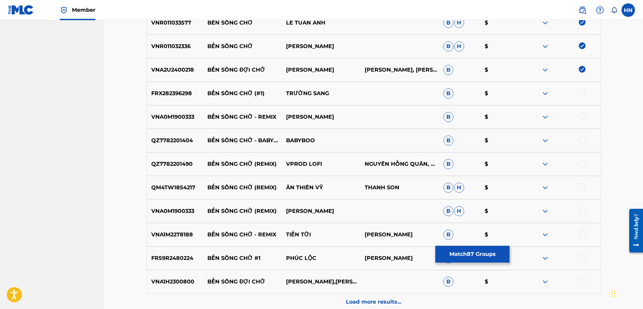
click at [586, 92] on div at bounding box center [561, 93] width 79 height 8
click at [168, 124] on div "VNA0M1900333 BẾN SÔNG CHỜ - REMIX [PERSON_NAME] $" at bounding box center [374, 117] width 454 height 24
click at [172, 86] on div "FRX282396298 BẾN SÔNG CHỜ (#1) TRƯỜNG SANG B $" at bounding box center [374, 94] width 454 height 24
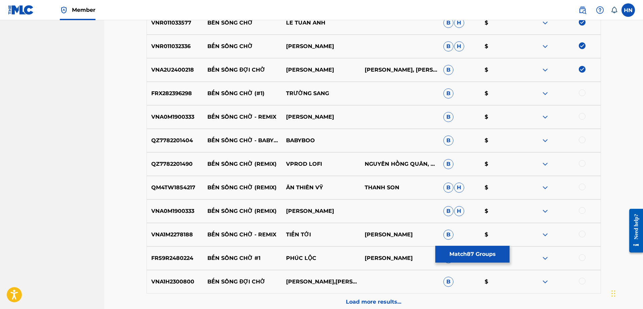
click at [579, 95] on div at bounding box center [561, 93] width 79 height 8
click at [580, 92] on div at bounding box center [582, 92] width 7 height 7
click at [165, 131] on div "QZ7782201404 BẾN SÔNG CHỜ - BABYBOO BABYBOO B $" at bounding box center [374, 141] width 454 height 24
click at [165, 127] on div "VNA0M1900333 BẾN SÔNG CHỜ - REMIX [PERSON_NAME] $" at bounding box center [374, 117] width 454 height 24
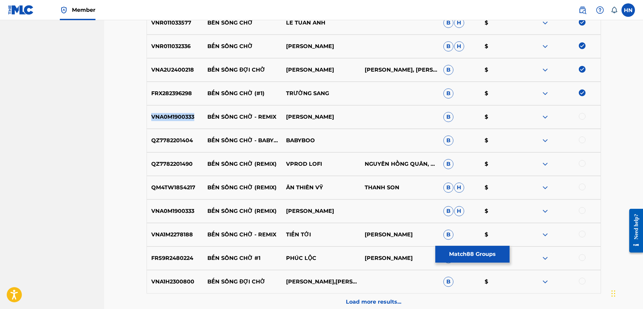
click at [165, 127] on div "VNA0M1900333 BẾN SÔNG CHỜ - REMIX [PERSON_NAME] $" at bounding box center [374, 117] width 454 height 24
click at [581, 118] on div at bounding box center [582, 116] width 7 height 7
click at [169, 132] on div "QZ7782201404 BẾN SÔNG CHỜ - BABYBOO BABYBOO B $" at bounding box center [374, 141] width 454 height 24
click at [585, 141] on div at bounding box center [582, 139] width 7 height 7
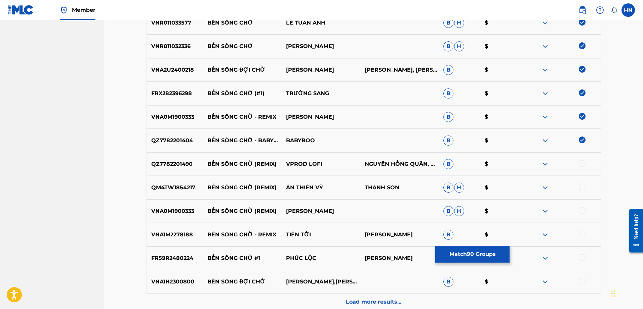
click at [188, 140] on p "QZ7782201404" at bounding box center [175, 140] width 56 height 8
click at [154, 160] on div "QZ7782201490 BẾN SÔNG CHỜ (REMIX) VPROD LOFI NGUYÊN HỒNG QUÂN, VPROD LOFI B $" at bounding box center [374, 164] width 454 height 24
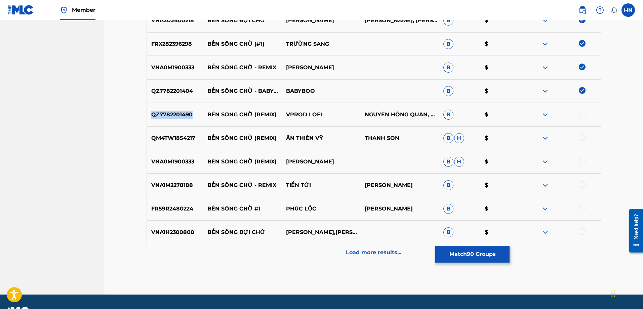
scroll to position [2352, 0]
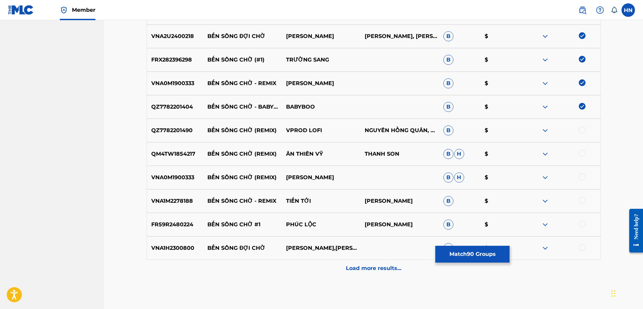
click at [582, 132] on div at bounding box center [582, 129] width 7 height 7
click at [186, 159] on div "QM4TW1854217 BẾN SÔNG CHỜ (REMIX) ÂN THIÊN VỸ THANH SON B H $" at bounding box center [374, 154] width 454 height 24
click at [581, 153] on div at bounding box center [582, 153] width 7 height 7
click at [174, 199] on p "VNA1M2278188" at bounding box center [175, 201] width 56 height 8
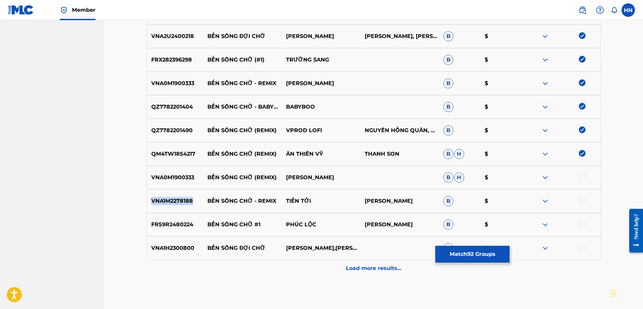
click at [174, 199] on p "VNA1M2278188" at bounding box center [175, 201] width 56 height 8
click at [582, 178] on div at bounding box center [582, 176] width 7 height 7
click at [153, 202] on p "VNA1M2278188" at bounding box center [175, 201] width 56 height 8
click at [581, 198] on div at bounding box center [582, 200] width 7 height 7
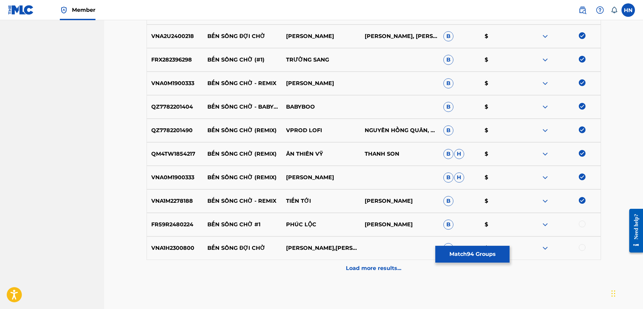
click at [179, 224] on p "FR59R2480224" at bounding box center [175, 224] width 56 height 8
click at [582, 219] on div "FR59R2480224 BẾN SÔNG CHỜ #1 PHÚC LỘC MẠNH QUỲNH B $" at bounding box center [374, 225] width 454 height 24
click at [581, 224] on div at bounding box center [582, 223] width 7 height 7
click at [384, 264] on p "Load more results..." at bounding box center [373, 268] width 55 height 8
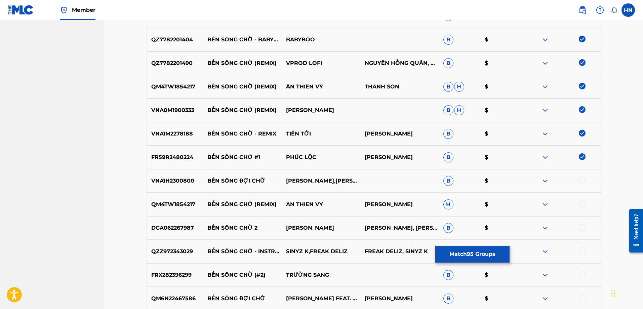
scroll to position [2453, 0]
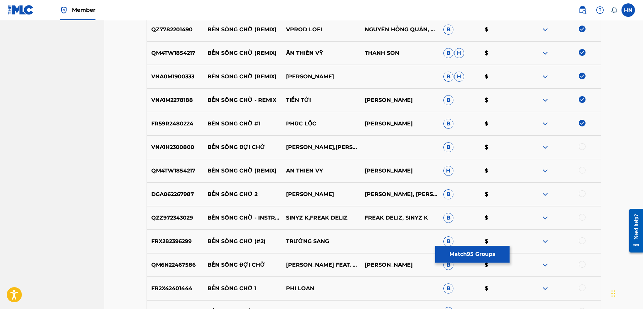
click at [158, 179] on div "QM4TW1854217 BẾN SÔNG CHỜ (REMIX) AN THIEN VY THANH SƠN H $" at bounding box center [374, 171] width 454 height 24
click at [580, 174] on div at bounding box center [561, 171] width 79 height 8
click at [580, 170] on div at bounding box center [582, 170] width 7 height 7
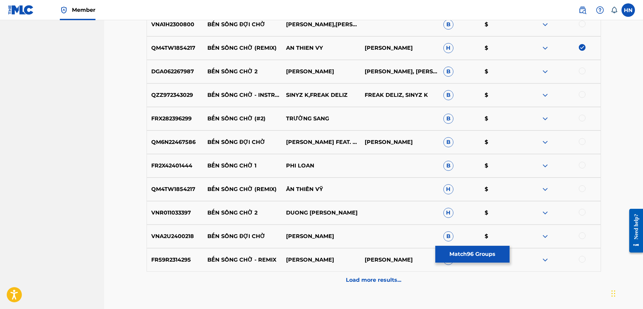
scroll to position [2587, 0]
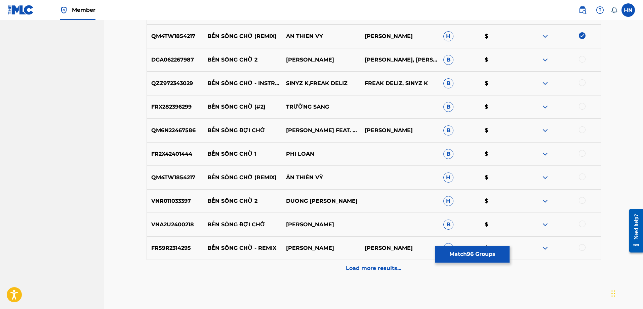
click at [181, 114] on div "FRX282396299 BẾN SÔNG CHỜ (#2) TRƯỜNG SANG B $" at bounding box center [374, 107] width 454 height 24
click at [580, 105] on div at bounding box center [582, 106] width 7 height 7
click at [149, 173] on div "QM4TW1854217 BẾN SÔNG CHỜ (REMIX) ÂN THIÊN VỸ H $" at bounding box center [374, 178] width 454 height 24
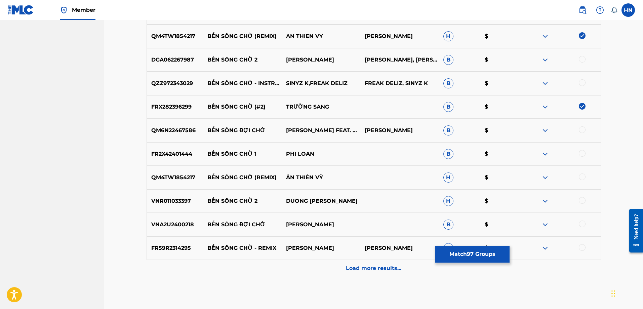
scroll to position [2621, 0]
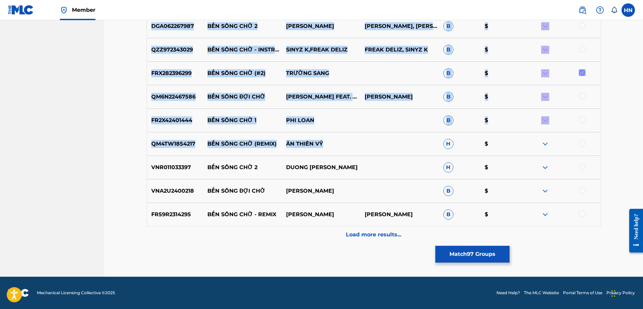
drag, startPoint x: 433, startPoint y: 177, endPoint x: 7, endPoint y: 230, distance: 428.8
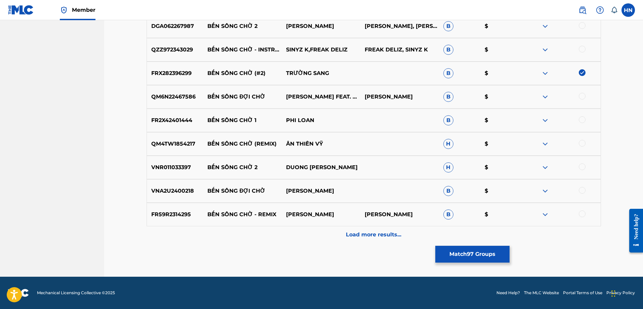
drag, startPoint x: 7, startPoint y: 230, endPoint x: 323, endPoint y: 225, distance: 316.0
click at [323, 225] on div "FR59R2314295 BẾN SÔNG CHỜ - REMIX KHƯU [PERSON_NAME] $" at bounding box center [374, 215] width 454 height 24
click at [179, 214] on p "FR59R2314295" at bounding box center [175, 214] width 56 height 8
click at [582, 212] on div at bounding box center [582, 213] width 7 height 7
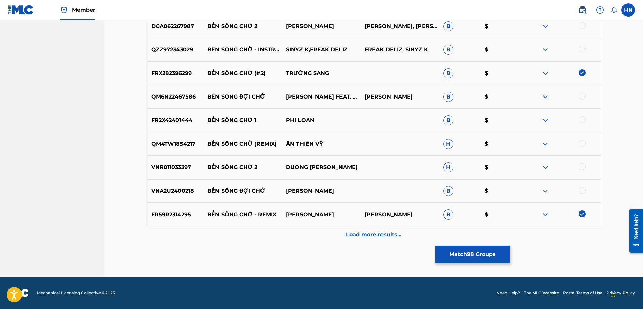
click at [189, 144] on p "QM4TW1854217" at bounding box center [175, 144] width 56 height 8
click at [579, 144] on div at bounding box center [582, 143] width 7 height 7
click at [548, 120] on img at bounding box center [545, 120] width 8 height 8
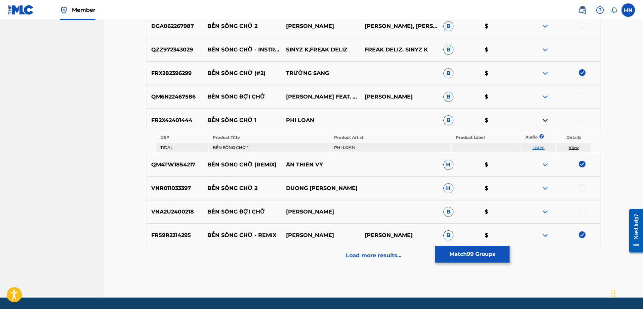
click at [536, 147] on link "Listen" at bounding box center [538, 147] width 12 height 5
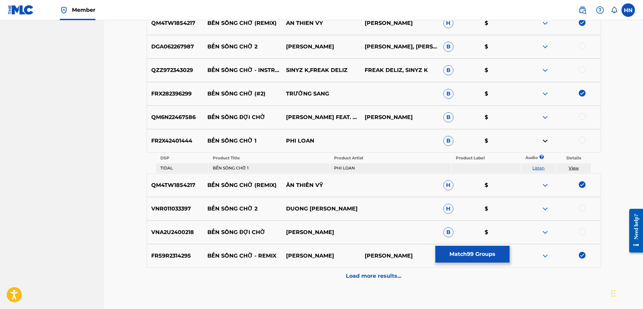
scroll to position [2641, 0]
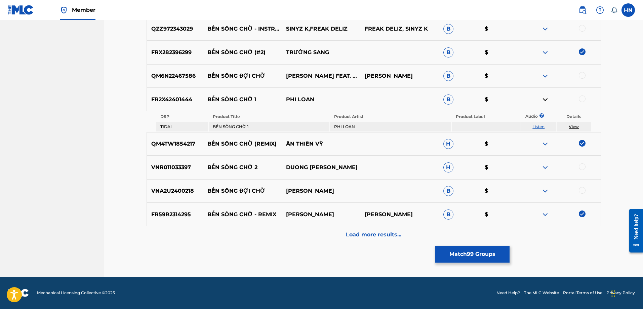
click at [393, 238] on p "Load more results..." at bounding box center [373, 235] width 55 height 8
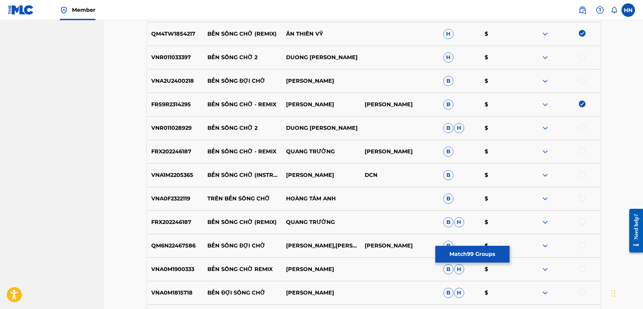
scroll to position [2742, 0]
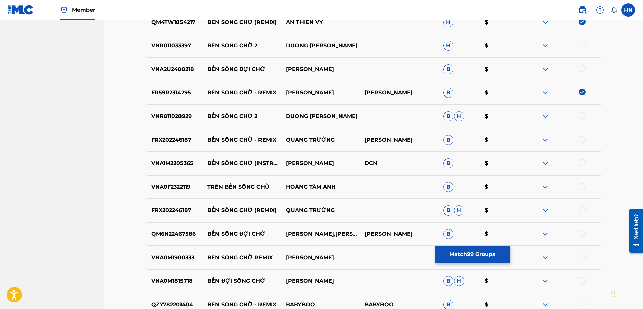
click at [183, 143] on p "FRX202246187" at bounding box center [175, 140] width 56 height 8
click at [584, 141] on div at bounding box center [582, 139] width 7 height 7
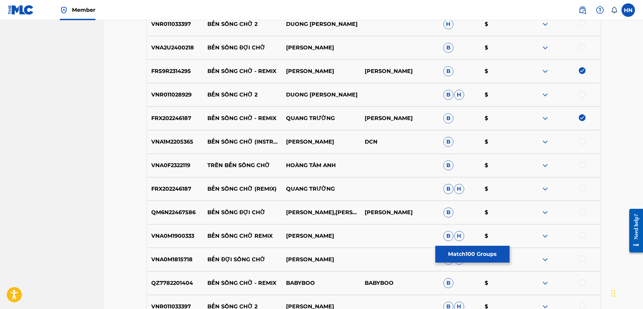
scroll to position [2776, 0]
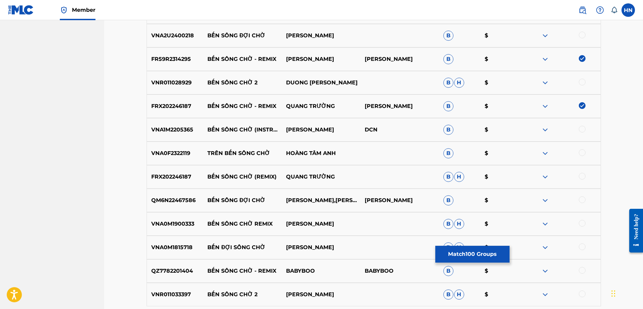
click at [180, 136] on div "VNA1M2205365 BẾN SÔNG CHỜ (INSTRUMENTAL) HOÀNG DŨNG DCN B $" at bounding box center [374, 130] width 454 height 24
click at [586, 127] on div at bounding box center [561, 130] width 79 height 8
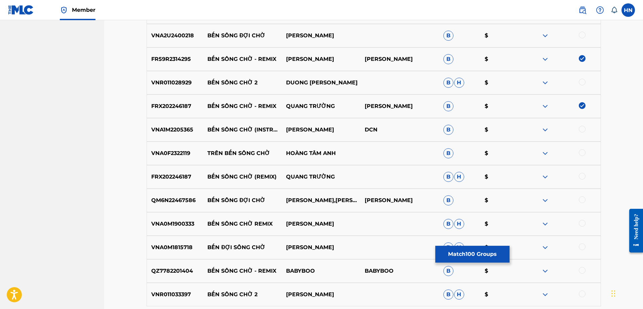
click at [583, 130] on div at bounding box center [582, 129] width 7 height 7
click at [181, 179] on p "FRX202246187" at bounding box center [175, 177] width 56 height 8
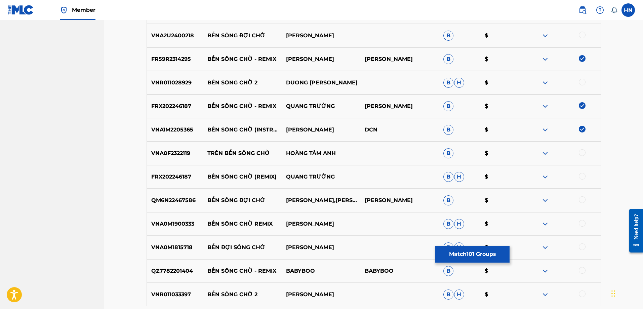
click at [584, 174] on div at bounding box center [582, 176] width 7 height 7
click at [178, 222] on p "VNA0M1900333" at bounding box center [175, 224] width 56 height 8
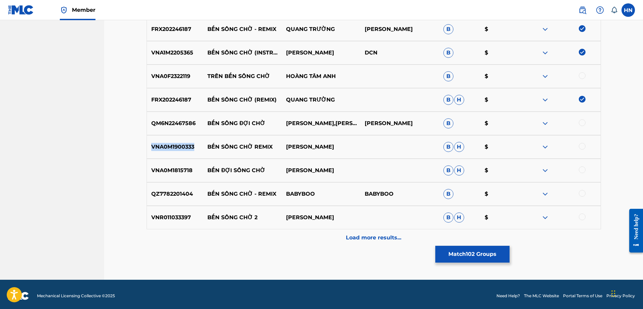
scroll to position [2856, 0]
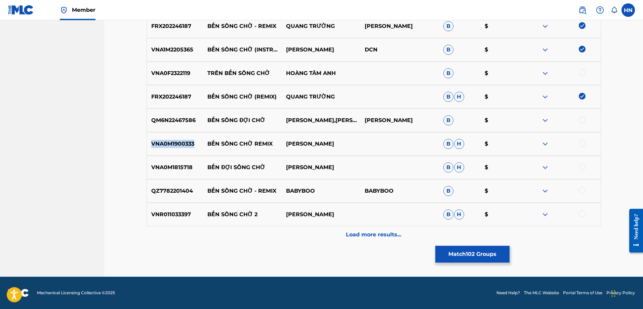
click at [546, 216] on img at bounding box center [545, 214] width 8 height 8
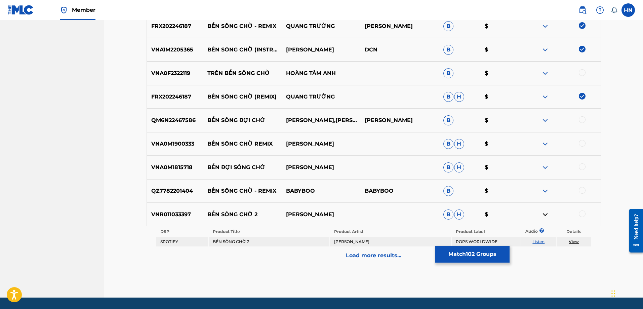
click at [540, 237] on td "Listen" at bounding box center [538, 241] width 35 height 9
drag, startPoint x: 540, startPoint y: 237, endPoint x: 506, endPoint y: 217, distance: 39.9
click at [540, 237] on table "DSP Product Title Product Artist Product Label Audio ? Details SPOTIFY BẾN SÔNG…" at bounding box center [374, 236] width 436 height 21
click at [362, 250] on div "Load more results..." at bounding box center [374, 255] width 454 height 17
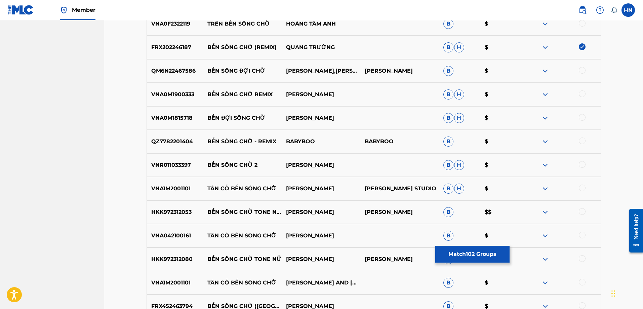
scroll to position [2923, 0]
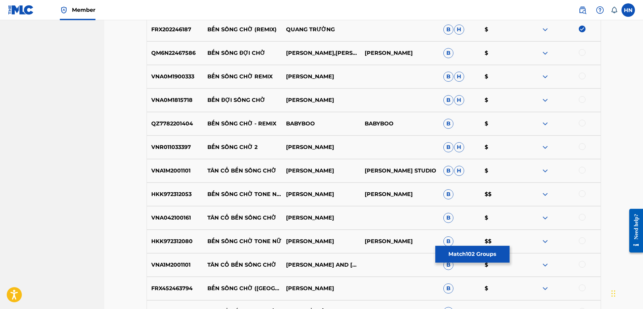
click at [549, 122] on img at bounding box center [545, 124] width 8 height 8
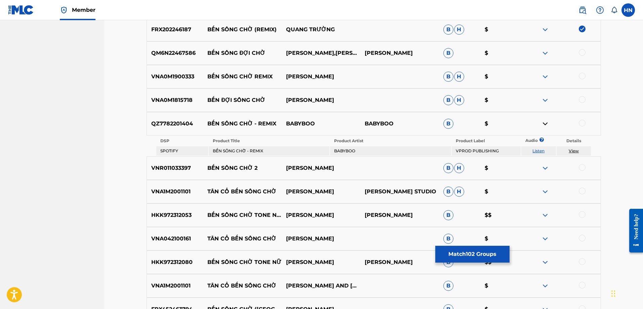
click at [540, 149] on link "Listen" at bounding box center [538, 150] width 12 height 5
click at [168, 212] on p "HKK972312053" at bounding box center [175, 215] width 56 height 8
click at [582, 215] on div at bounding box center [582, 214] width 7 height 7
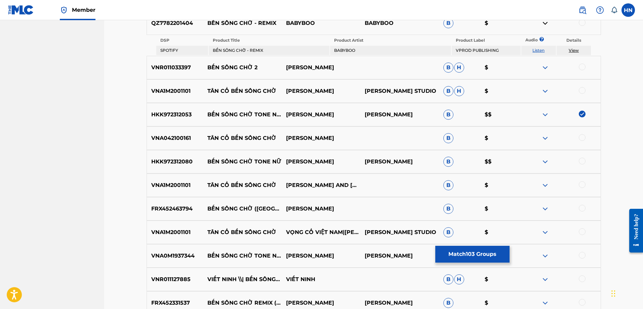
scroll to position [3024, 0]
click at [168, 165] on div "HKK972312080 BẾN SÔNG CHỜ TONE NỮ THANH NGÂN MẠNH QUỲNH B $$" at bounding box center [374, 162] width 454 height 24
click at [580, 162] on div at bounding box center [582, 160] width 7 height 7
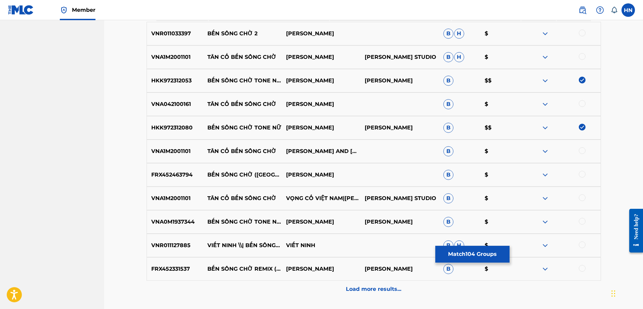
scroll to position [3091, 0]
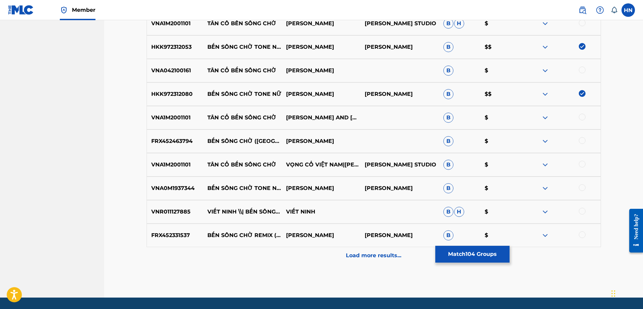
click at [160, 187] on p "VNA0M1937344" at bounding box center [175, 188] width 56 height 8
click at [582, 188] on div at bounding box center [582, 187] width 7 height 7
click at [166, 239] on p "FRX452331537" at bounding box center [175, 235] width 56 height 8
click at [165, 237] on p "FRX452331537" at bounding box center [175, 235] width 56 height 8
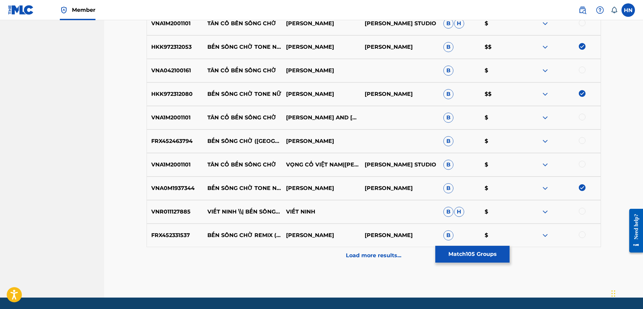
click at [165, 237] on p "FRX452331537" at bounding box center [175, 235] width 56 height 8
click at [165, 235] on p "FRX452331537" at bounding box center [175, 235] width 56 height 8
click at [160, 235] on p "FRX452331537" at bounding box center [175, 235] width 56 height 8
click at [580, 236] on div at bounding box center [582, 234] width 7 height 7
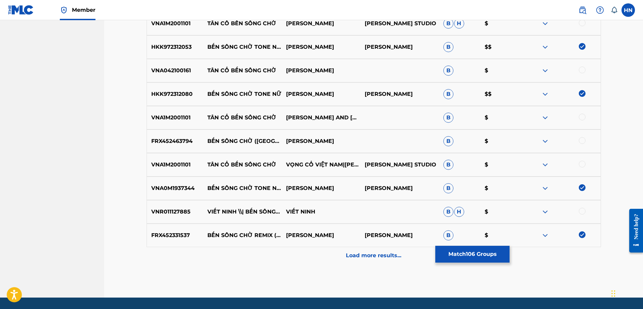
click at [374, 255] on p "Load more results..." at bounding box center [373, 255] width 55 height 8
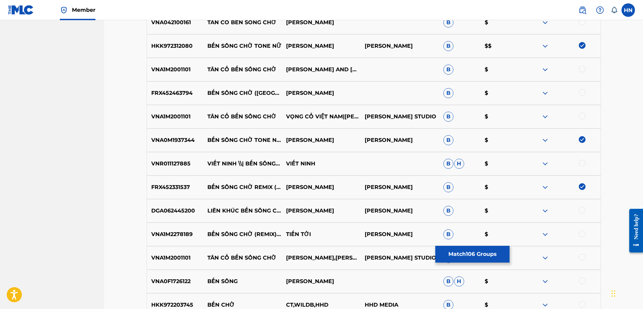
scroll to position [3192, 0]
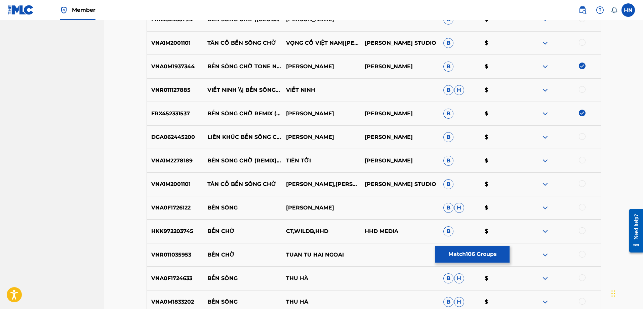
click at [165, 162] on p "VNA1M2278189" at bounding box center [175, 161] width 56 height 8
click at [579, 160] on div at bounding box center [582, 160] width 7 height 7
click at [176, 90] on p "VNR011127885" at bounding box center [175, 90] width 56 height 8
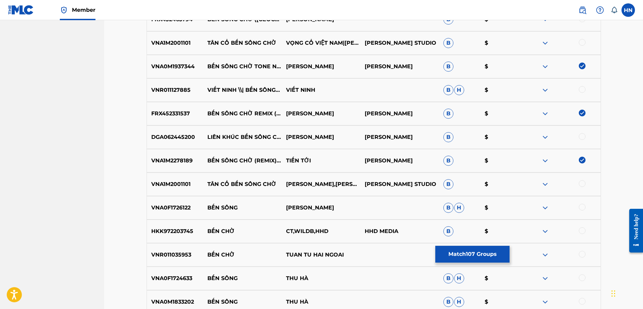
click at [580, 89] on div at bounding box center [582, 89] width 7 height 7
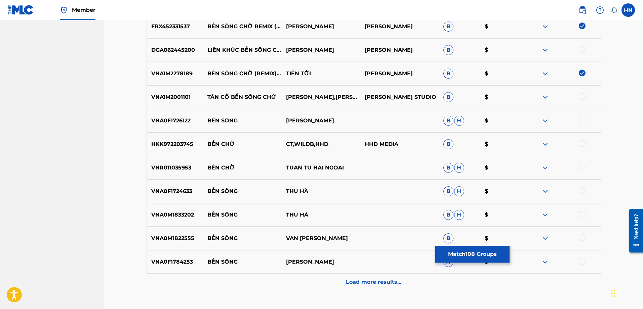
scroll to position [3326, 0]
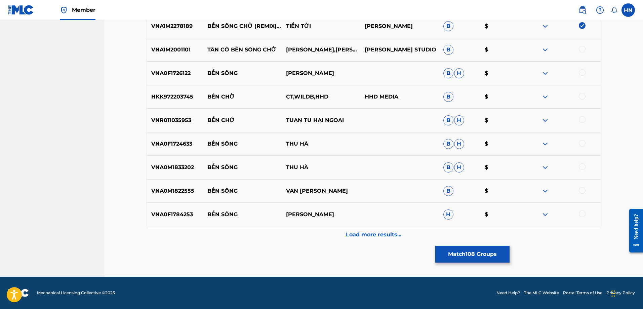
click at [289, 242] on div "Load more results..." at bounding box center [374, 234] width 454 height 17
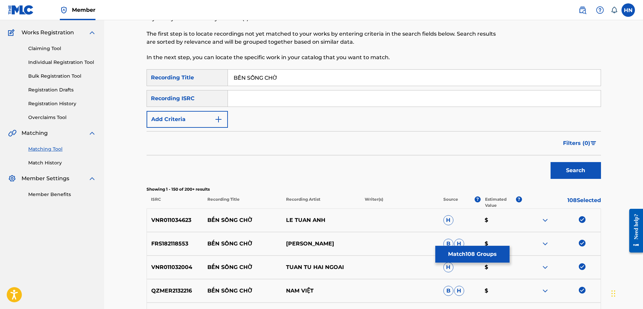
scroll to position [0, 0]
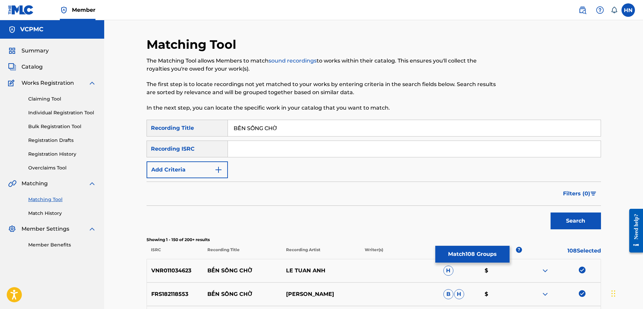
drag, startPoint x: 225, startPoint y: 128, endPoint x: 206, endPoint y: 128, distance: 18.1
click at [207, 128] on div "SearchWithCriteriaceba3187-46fd-4e8d-bb93-f09efe88b00d Recording Title BẾN SÔNG…" at bounding box center [374, 128] width 454 height 17
type input "ben song cho"
click at [551, 212] on button "Search" at bounding box center [576, 220] width 50 height 17
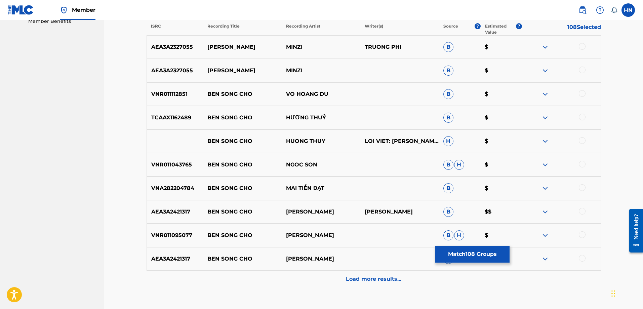
scroll to position [235, 0]
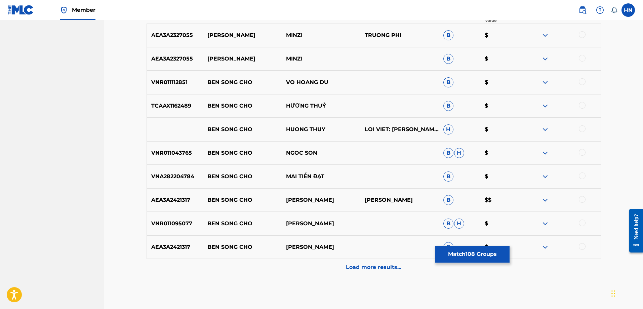
click at [180, 108] on p "TCAAX1162489" at bounding box center [175, 106] width 56 height 8
click at [580, 105] on div at bounding box center [582, 105] width 7 height 7
drag, startPoint x: 208, startPoint y: 130, endPoint x: 342, endPoint y: 129, distance: 134.1
click at [342, 129] on div "[PERSON_NAME] CHO [PERSON_NAME]: MANH QUYNH H $" at bounding box center [374, 130] width 454 height 24
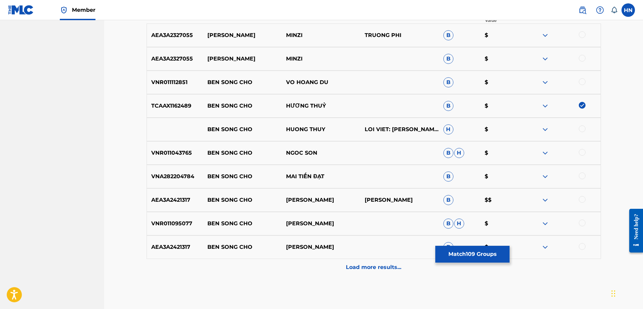
click at [585, 132] on div at bounding box center [561, 129] width 79 height 8
click at [583, 130] on div at bounding box center [582, 128] width 7 height 7
click at [545, 129] on img at bounding box center [545, 129] width 8 height 8
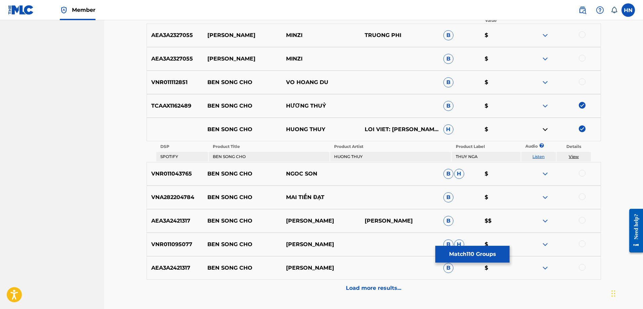
click at [536, 157] on link "Listen" at bounding box center [538, 156] width 12 height 5
click at [542, 81] on img at bounding box center [545, 82] width 8 height 8
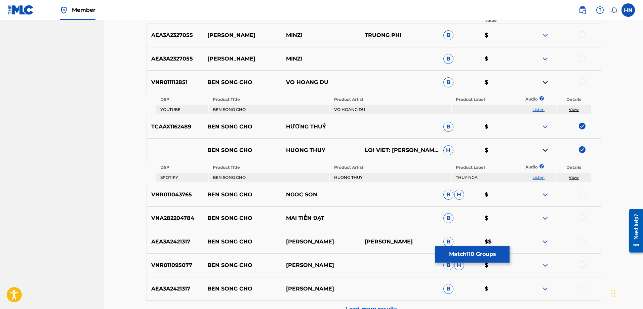
click at [533, 112] on link "Listen" at bounding box center [538, 109] width 12 height 5
click at [182, 82] on p "VNR011112851" at bounding box center [175, 82] width 56 height 8
click at [584, 82] on div at bounding box center [582, 81] width 7 height 7
click at [151, 192] on p "VNR011043765" at bounding box center [175, 195] width 56 height 8
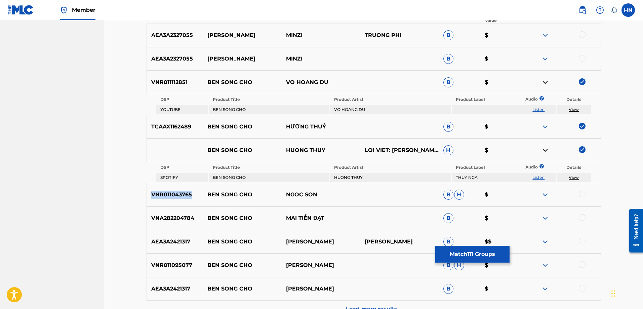
click at [151, 192] on p "VNR011043765" at bounding box center [175, 195] width 56 height 8
click at [582, 193] on div at bounding box center [582, 194] width 7 height 7
click at [166, 214] on p "VNA282204784" at bounding box center [175, 218] width 56 height 8
click at [580, 217] on div at bounding box center [582, 217] width 7 height 7
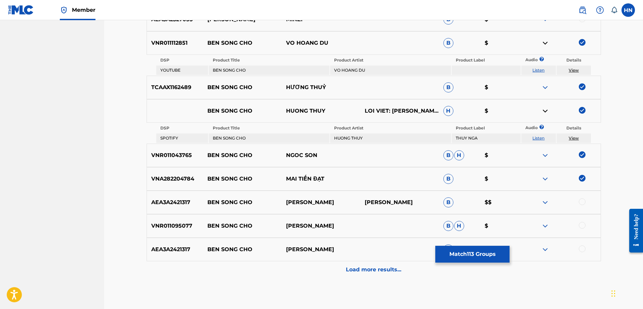
scroll to position [310, 0]
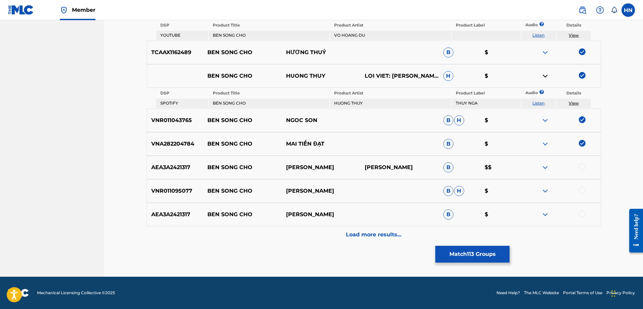
click at [173, 189] on p "VNR011095077" at bounding box center [175, 191] width 56 height 8
click at [583, 193] on div at bounding box center [582, 190] width 7 height 7
click at [542, 165] on img at bounding box center [545, 167] width 8 height 8
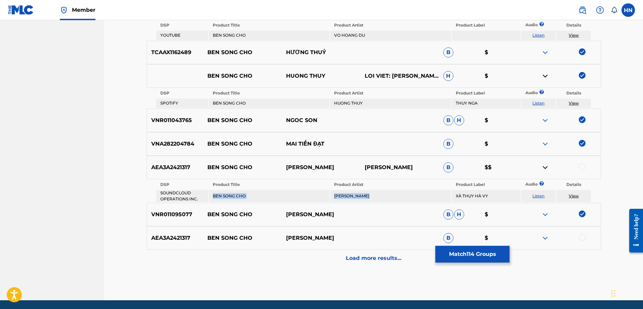
drag, startPoint x: 369, startPoint y: 194, endPoint x: 206, endPoint y: 197, distance: 162.7
click at [206, 197] on tr "SOUNDCLOUD OPERATIONS INC. BEN SONG CHO [PERSON_NAME] XÀ THỤY HÀ VY Listen View" at bounding box center [373, 196] width 435 height 12
click at [380, 255] on p "Load more results..." at bounding box center [373, 258] width 55 height 8
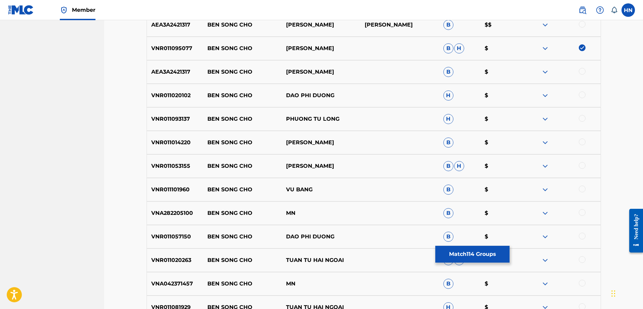
scroll to position [444, 0]
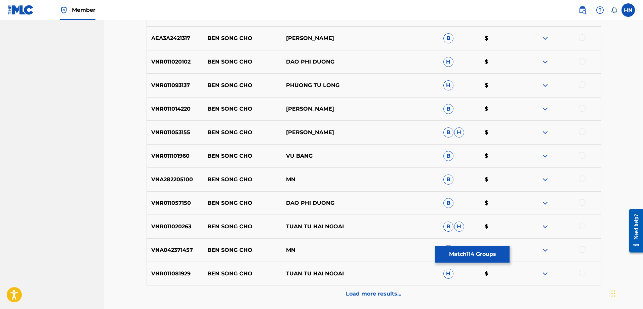
click at [178, 60] on p "VNR011020102" at bounding box center [175, 62] width 56 height 8
click at [585, 60] on div at bounding box center [582, 61] width 7 height 7
click at [181, 130] on p "VNR011053155" at bounding box center [175, 132] width 56 height 8
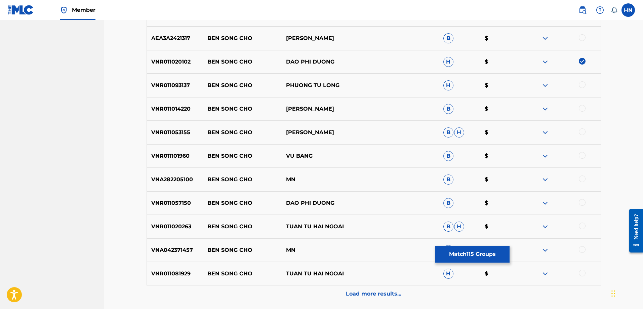
click at [581, 132] on div at bounding box center [582, 131] width 7 height 7
drag, startPoint x: 357, startPoint y: 82, endPoint x: 200, endPoint y: 88, distance: 156.4
click at [200, 88] on div "VNR011093137 BEN SONG CHO PHUONG TU LONG H $" at bounding box center [374, 86] width 454 height 24
click at [183, 90] on div "VNR011093137 BEN SONG CHO PHUONG TU LONG H $" at bounding box center [374, 86] width 454 height 24
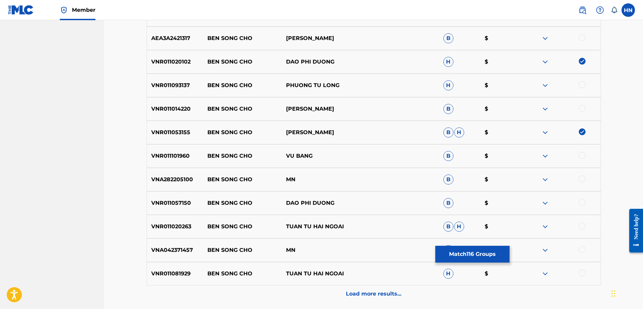
click at [579, 85] on div at bounding box center [582, 84] width 7 height 7
drag, startPoint x: 353, startPoint y: 112, endPoint x: 207, endPoint y: 107, distance: 146.0
click at [207, 107] on div "VNR011014220 BEN SONG CHO HOANG SANG B $" at bounding box center [374, 109] width 454 height 24
click at [174, 104] on div "VNR011014220 BEN SONG CHO HOANG SANG B $" at bounding box center [374, 109] width 454 height 24
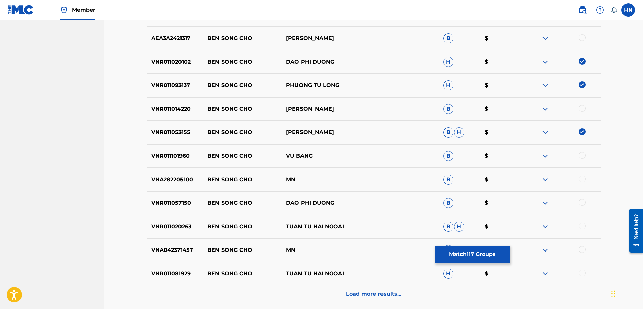
click at [581, 108] on div at bounding box center [582, 108] width 7 height 7
click at [182, 277] on p "VNR011081929" at bounding box center [175, 274] width 56 height 8
click at [580, 272] on div at bounding box center [582, 273] width 7 height 7
click at [163, 225] on p "VNR011020263" at bounding box center [175, 226] width 56 height 8
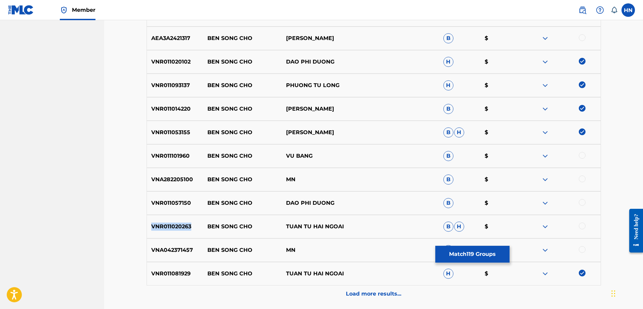
click at [163, 225] on p "VNR011020263" at bounding box center [175, 226] width 56 height 8
click at [584, 226] on div at bounding box center [582, 225] width 7 height 7
click at [191, 207] on div "VNR011057150 BEN SONG CHO DAO PHI DUONG B $" at bounding box center [374, 203] width 454 height 24
click at [185, 205] on p "VNR011057150" at bounding box center [175, 203] width 56 height 8
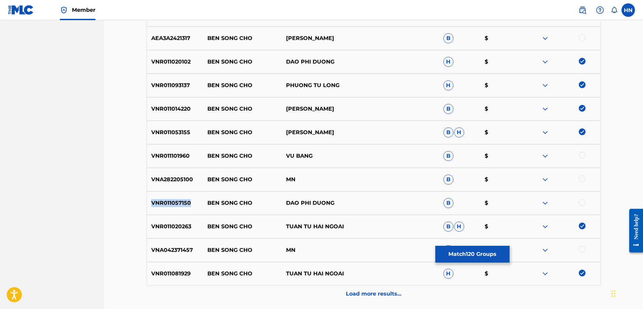
click at [185, 205] on p "VNR011057150" at bounding box center [175, 203] width 56 height 8
click at [582, 203] on div at bounding box center [582, 202] width 7 height 7
click at [184, 162] on div "VNR011101960 BEN SONG CHO VU BANG B $" at bounding box center [374, 156] width 454 height 24
click at [584, 154] on div at bounding box center [582, 155] width 7 height 7
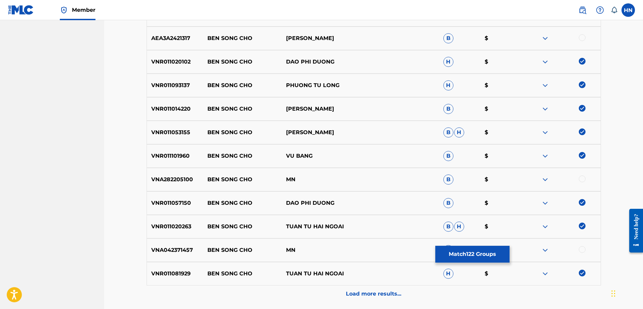
click at [351, 291] on p "Load more results..." at bounding box center [373, 294] width 55 height 8
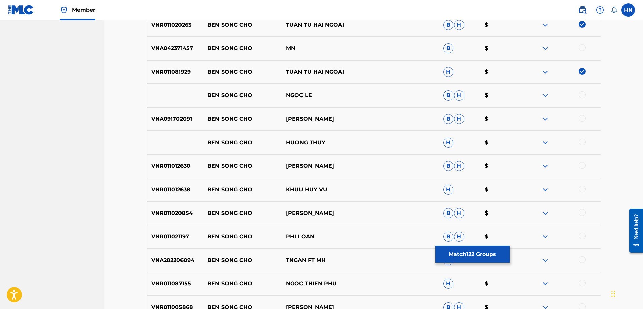
scroll to position [679, 0]
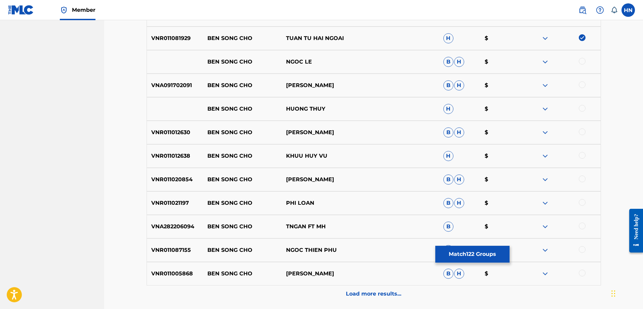
click at [179, 87] on p "VNA091702091" at bounding box center [175, 85] width 56 height 8
click at [579, 84] on div at bounding box center [582, 84] width 7 height 7
drag, startPoint x: 333, startPoint y: 106, endPoint x: 194, endPoint y: 109, distance: 139.2
click at [194, 109] on div "[PERSON_NAME] CHO HUONG THUY H $" at bounding box center [374, 109] width 454 height 24
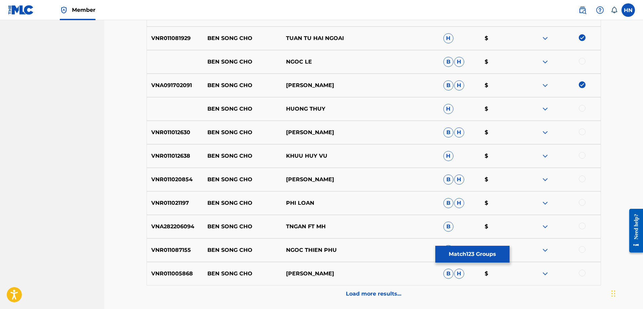
click at [578, 109] on div at bounding box center [561, 109] width 79 height 8
click at [579, 109] on div at bounding box center [582, 108] width 7 height 7
click at [550, 108] on div at bounding box center [561, 109] width 79 height 8
click at [548, 108] on img at bounding box center [545, 109] width 8 height 8
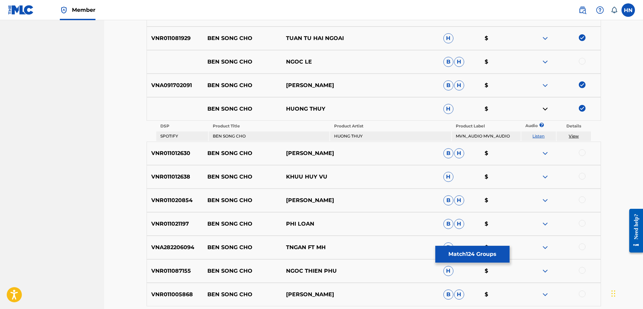
click at [532, 137] on td "Listen" at bounding box center [538, 135] width 35 height 9
click at [534, 137] on link "Listen" at bounding box center [538, 135] width 12 height 5
drag, startPoint x: 326, startPoint y: 65, endPoint x: 188, endPoint y: 60, distance: 138.2
click at [188, 60] on div "BEN SONG CHO NGOC LE B H $" at bounding box center [374, 62] width 454 height 24
click at [546, 63] on img at bounding box center [545, 62] width 8 height 8
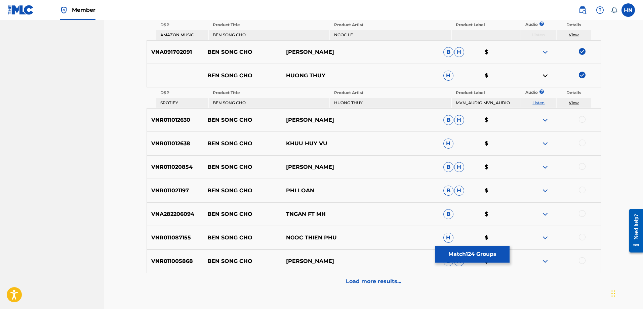
scroll to position [746, 0]
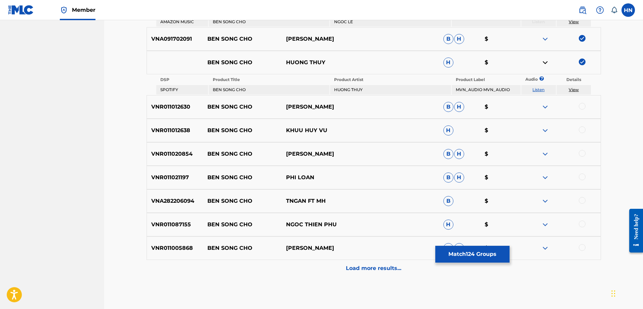
click at [185, 126] on p "VNR011012638" at bounding box center [175, 130] width 56 height 8
click at [584, 130] on div at bounding box center [582, 129] width 7 height 7
click at [162, 108] on p "VNR011012630" at bounding box center [175, 107] width 56 height 8
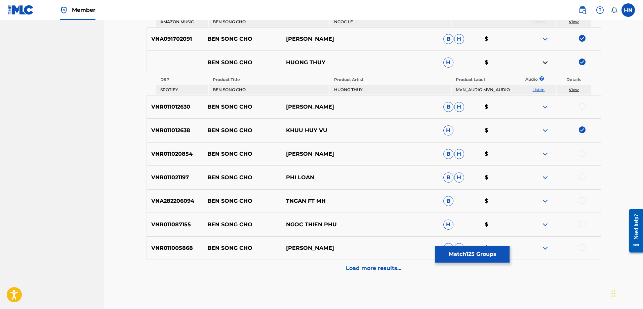
click at [583, 111] on div at bounding box center [561, 107] width 79 height 8
click at [582, 109] on div at bounding box center [582, 106] width 7 height 7
click at [149, 149] on div "VNR011020854 BEN SONG CHO [PERSON_NAME]" at bounding box center [374, 154] width 454 height 24
click at [582, 155] on div at bounding box center [582, 153] width 7 height 7
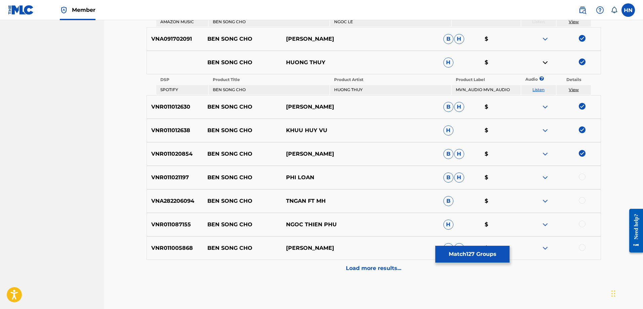
click at [153, 177] on p "VNR011021197" at bounding box center [175, 177] width 56 height 8
click at [581, 175] on div at bounding box center [582, 176] width 7 height 7
drag, startPoint x: 205, startPoint y: 219, endPoint x: 262, endPoint y: 219, distance: 57.1
click at [262, 219] on div "VNR011087155 BEN SONG CHO NGOC THIEN PHU H $" at bounding box center [374, 225] width 454 height 24
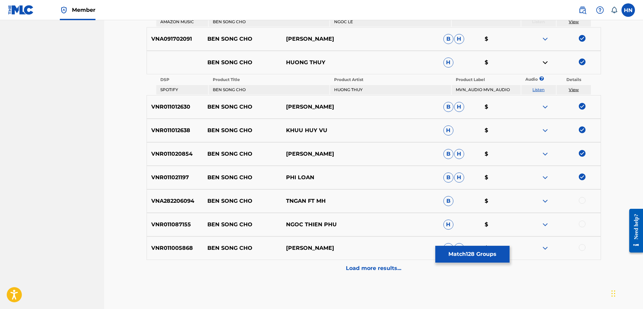
click at [157, 223] on p "VNR011087155" at bounding box center [175, 224] width 56 height 8
click at [584, 224] on div at bounding box center [582, 223] width 7 height 7
click at [157, 245] on p "VNR011005868" at bounding box center [175, 248] width 56 height 8
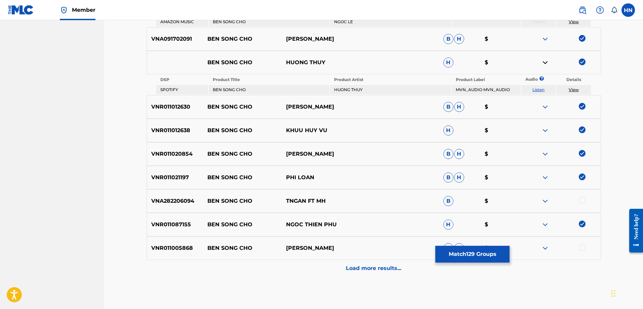
click at [580, 247] on div at bounding box center [582, 247] width 7 height 7
click at [370, 259] on div "VNR011005868 BEN SONG CHO TUAN QUYNH B H $" at bounding box center [374, 248] width 454 height 24
click at [360, 261] on div "Load more results..." at bounding box center [374, 268] width 454 height 17
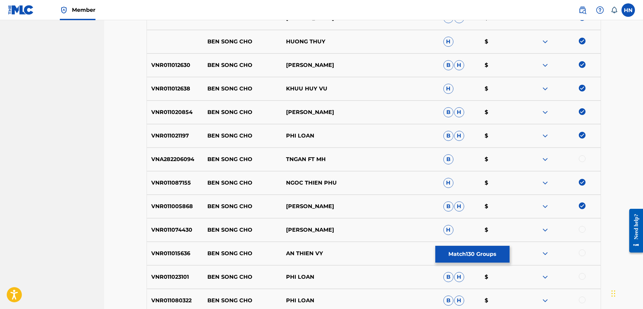
click at [180, 238] on div "VNR011074430 BEN SONG CHO [PERSON_NAME] H $" at bounding box center [374, 230] width 454 height 24
click at [584, 230] on div at bounding box center [582, 229] width 7 height 7
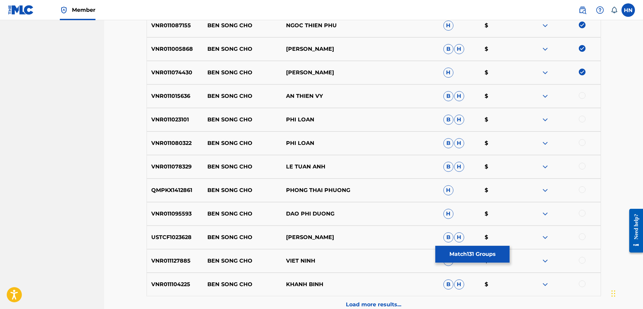
scroll to position [915, 0]
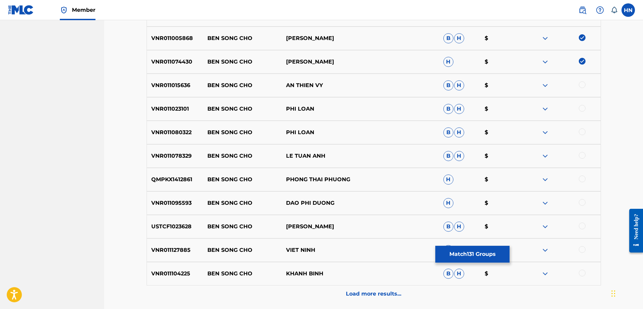
click at [163, 97] on div "VNR011015636 BEN SONG CHO AN THIEN VY B H $" at bounding box center [374, 86] width 454 height 24
click at [580, 85] on div at bounding box center [582, 84] width 7 height 7
click at [156, 104] on div "VNR011023101 BEN SONG CHO PHI LOAN B H $" at bounding box center [374, 109] width 454 height 24
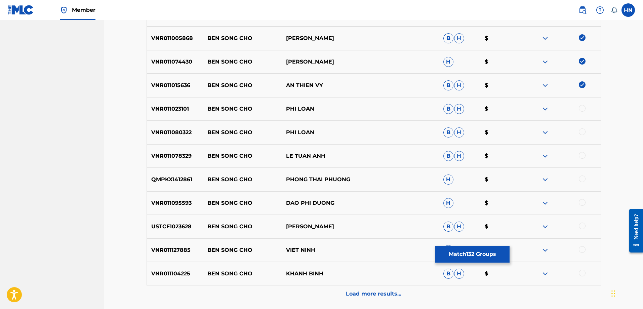
click at [579, 109] on div at bounding box center [582, 108] width 7 height 7
click at [170, 139] on div "VNR011080322 BEN SONG CHO PHI LOAN B H $" at bounding box center [374, 133] width 454 height 24
click at [582, 130] on div at bounding box center [582, 131] width 7 height 7
click at [182, 151] on div "VNR011078329 BEN SONG CHO LE TUAN ANH B H $" at bounding box center [374, 156] width 454 height 24
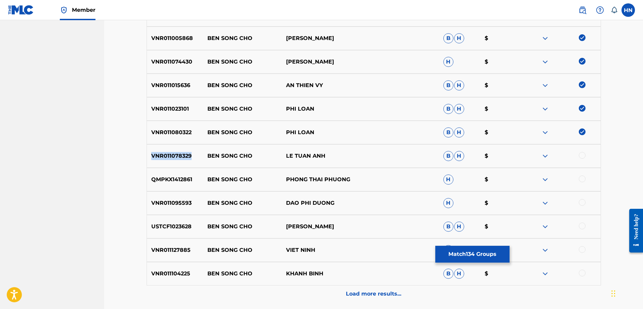
click at [182, 151] on div "VNR011078329 BEN SONG CHO LE TUAN ANH B H $" at bounding box center [374, 156] width 454 height 24
click at [586, 153] on div at bounding box center [561, 156] width 79 height 8
drag, startPoint x: 308, startPoint y: 150, endPoint x: 241, endPoint y: 169, distance: 69.4
drag, startPoint x: 228, startPoint y: 168, endPoint x: 221, endPoint y: 171, distance: 7.4
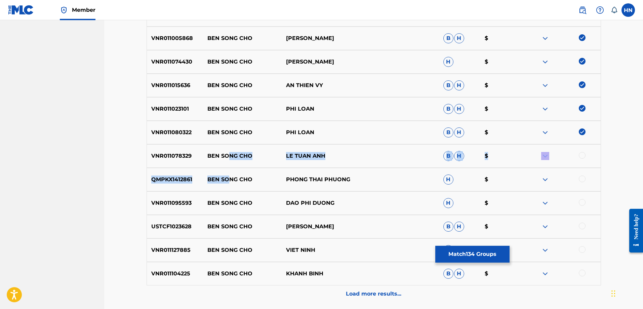
click at [222, 162] on div "VNR011078329 BEN SONG CHO LE TUAN ANH B H $" at bounding box center [374, 156] width 454 height 24
click at [170, 162] on div "VNR011078329 BEN SONG CHO LE TUAN ANH B H $" at bounding box center [374, 156] width 454 height 24
click at [169, 160] on p "VNR011078329" at bounding box center [175, 156] width 56 height 8
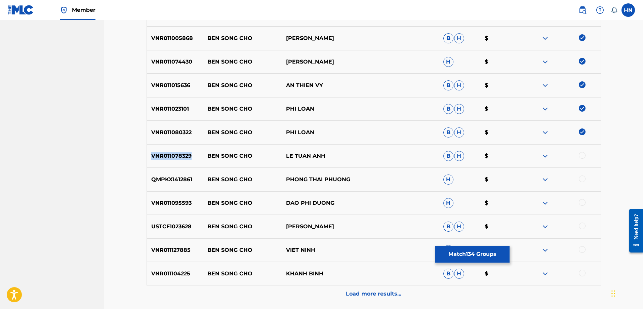
click at [169, 160] on p "VNR011078329" at bounding box center [175, 156] width 56 height 8
click at [583, 154] on div at bounding box center [582, 155] width 7 height 7
click at [178, 180] on p "QMPKX1412861" at bounding box center [175, 179] width 56 height 8
click at [584, 177] on div at bounding box center [582, 178] width 7 height 7
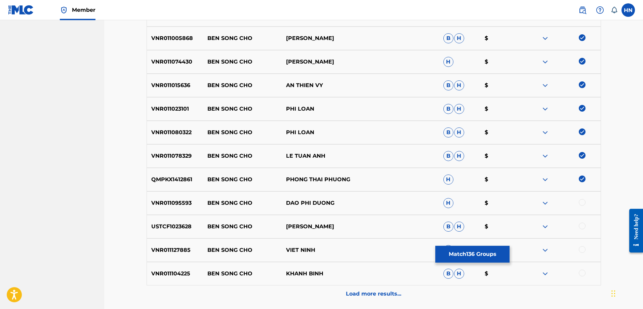
click at [183, 209] on div "VNR011095593 BEN SONG CHO DAO PHI DUONG H $" at bounding box center [374, 203] width 454 height 24
click at [584, 205] on div at bounding box center [582, 202] width 7 height 7
drag, startPoint x: 205, startPoint y: 221, endPoint x: 330, endPoint y: 221, distance: 124.4
click at [330, 221] on div "USTCF1023628 BEN SONG CHO [PERSON_NAME]" at bounding box center [374, 227] width 454 height 24
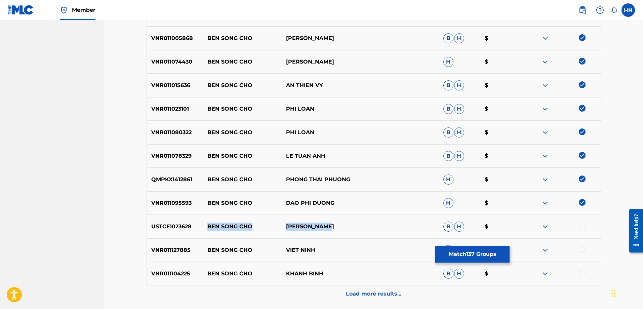
click at [358, 228] on p "[PERSON_NAME]" at bounding box center [321, 226] width 79 height 8
click at [159, 230] on p "USTCF1023628" at bounding box center [175, 226] width 56 height 8
click at [585, 224] on div at bounding box center [582, 225] width 7 height 7
click at [161, 255] on div "VNR011127885 BEN SONG CHO VIET NINH H $" at bounding box center [374, 250] width 454 height 24
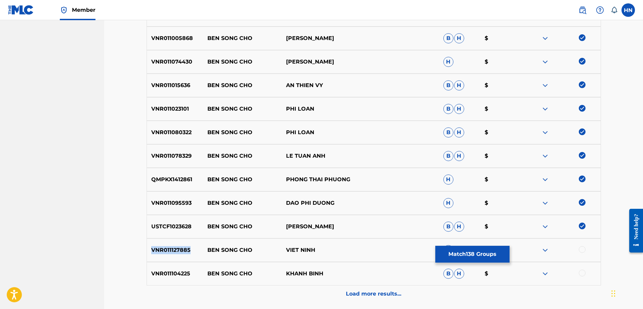
click at [161, 255] on div "VNR011127885 BEN SONG CHO VIET NINH H $" at bounding box center [374, 250] width 454 height 24
click at [583, 250] on div at bounding box center [582, 249] width 7 height 7
click at [184, 267] on div "VNR011104225 BEN SONG CHO KHANH BINH B H $" at bounding box center [374, 274] width 454 height 24
click at [580, 272] on div at bounding box center [582, 273] width 7 height 7
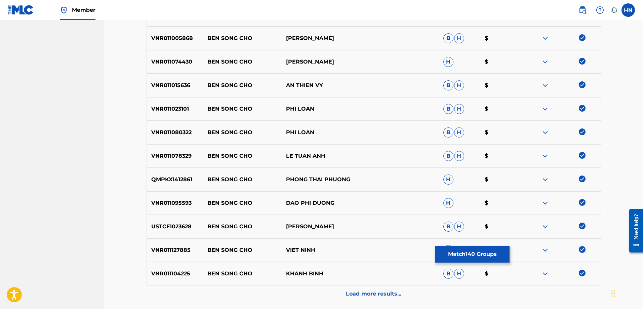
click at [332, 291] on div "Load more results..." at bounding box center [374, 293] width 454 height 17
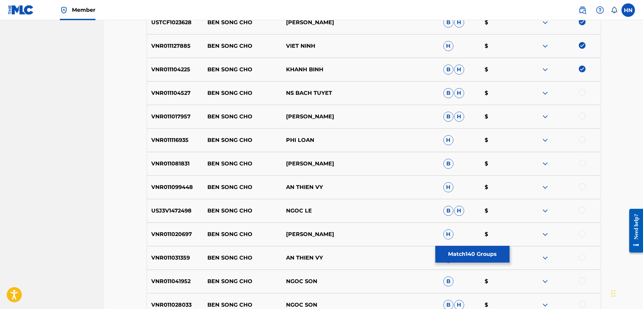
scroll to position [1150, 0]
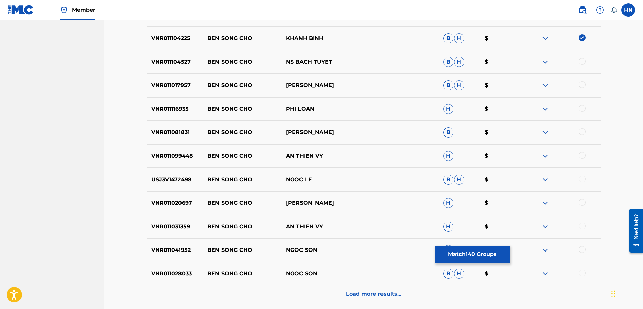
click at [172, 78] on div "VNR011017957 BEN SONG CHO TUAN QUYNH B H $" at bounding box center [374, 86] width 454 height 24
click at [580, 86] on div at bounding box center [582, 84] width 7 height 7
click at [165, 151] on div "VNR011099448 BEN SONG CHO AN THIEN VY H $" at bounding box center [374, 156] width 454 height 24
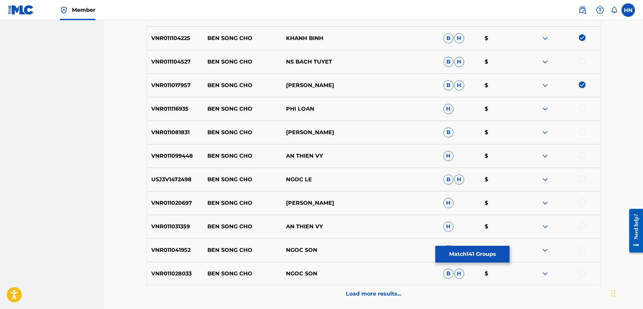
click at [582, 158] on div at bounding box center [582, 155] width 7 height 7
click at [156, 184] on div "USJ3V1472498 BEN SONG CHO NGOC LE B H $" at bounding box center [374, 180] width 454 height 24
drag, startPoint x: 319, startPoint y: 179, endPoint x: 200, endPoint y: 178, distance: 119.0
click at [200, 178] on div "USJ3V1472498 BEN SONG CHO NGOC LE B H $" at bounding box center [374, 180] width 454 height 24
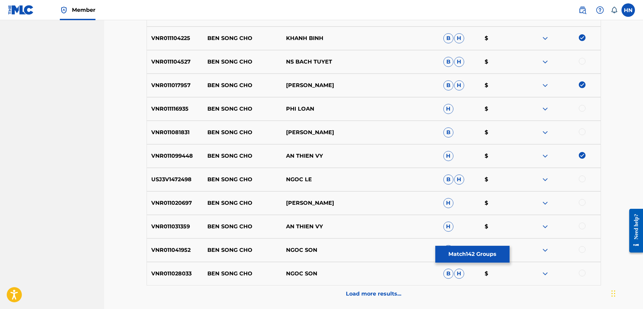
click at [178, 199] on div "VNR011020697 [PERSON_NAME] CHO [PERSON_NAME] H $" at bounding box center [374, 203] width 454 height 24
click at [583, 202] on div at bounding box center [582, 202] width 7 height 7
click at [190, 221] on div "VNR011031359 BEN SONG CHO AN THIEN VY H $" at bounding box center [374, 227] width 454 height 24
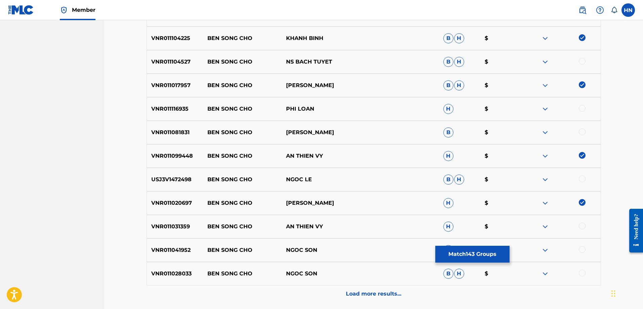
click at [172, 225] on p "VNR011031359" at bounding box center [175, 226] width 56 height 8
click at [581, 224] on div at bounding box center [582, 225] width 7 height 7
click at [168, 253] on p "VNR011041952" at bounding box center [175, 250] width 56 height 8
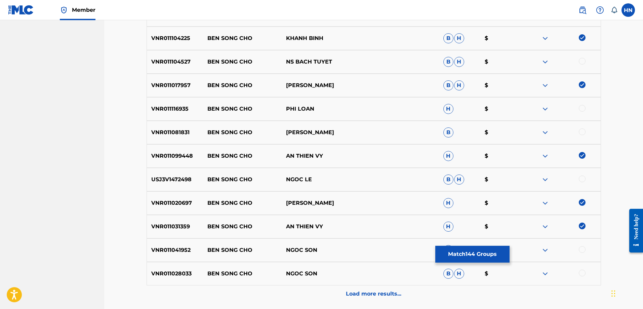
click at [585, 251] on div at bounding box center [582, 249] width 7 height 7
click at [171, 278] on div "VNR011028033 BEN SONG CHO NGOC SON B H $" at bounding box center [374, 274] width 454 height 24
click at [581, 274] on div at bounding box center [582, 273] width 7 height 7
click at [166, 115] on div "VNR011116935 BEN SONG CHO PHI LOAN H $" at bounding box center [374, 109] width 454 height 24
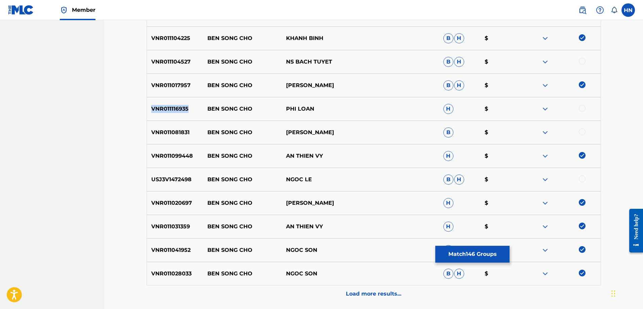
click at [166, 115] on div "VNR011116935 BEN SONG CHO PHI LOAN H $" at bounding box center [374, 109] width 454 height 24
click at [581, 111] on div at bounding box center [582, 108] width 7 height 7
drag, startPoint x: 373, startPoint y: 61, endPoint x: 205, endPoint y: 65, distance: 168.8
click at [205, 65] on div "VNR011104527 BEN SONG CHO NS BACH TUYET B H $" at bounding box center [374, 62] width 454 height 24
click at [179, 56] on div "VNR011104527 BEN SONG CHO NS BACH TUYET B H $" at bounding box center [374, 62] width 454 height 24
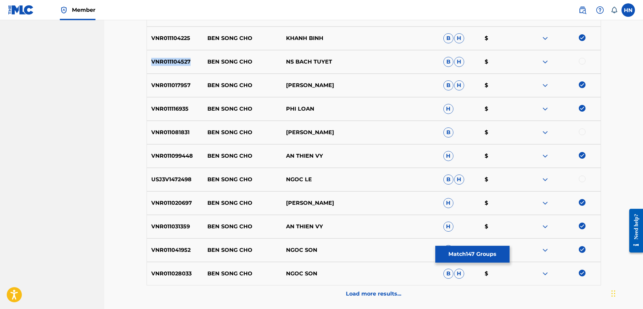
click at [179, 56] on div "VNR011104527 BEN SONG CHO NS BACH TUYET B H $" at bounding box center [374, 62] width 454 height 24
click at [586, 60] on div at bounding box center [561, 62] width 79 height 8
click at [585, 61] on div at bounding box center [582, 61] width 7 height 7
drag, startPoint x: 342, startPoint y: 128, endPoint x: 207, endPoint y: 129, distance: 135.5
click at [207, 129] on div "VNR011081831 [PERSON_NAME] CHO [PERSON_NAME] $" at bounding box center [374, 133] width 454 height 24
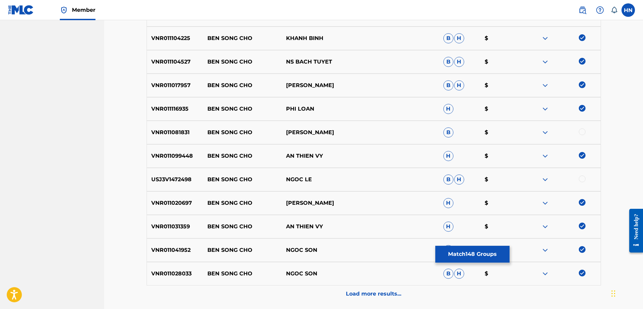
click at [343, 291] on div "Load more results..." at bounding box center [374, 293] width 454 height 17
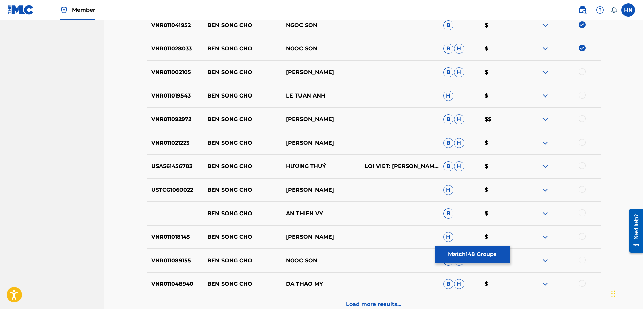
scroll to position [1385, 0]
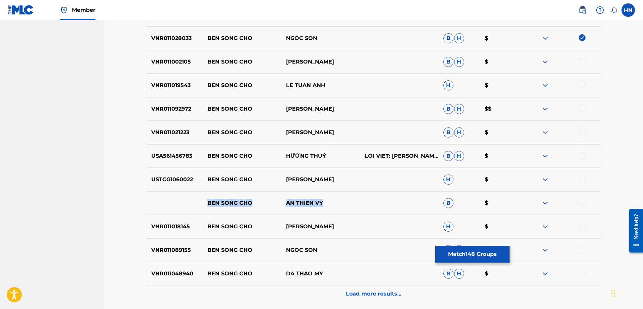
drag, startPoint x: 205, startPoint y: 201, endPoint x: 357, endPoint y: 195, distance: 151.7
click at [357, 195] on div "BEN SONG CHO AN THIEN VY B $" at bounding box center [374, 203] width 454 height 24
click at [584, 203] on div at bounding box center [582, 202] width 7 height 7
click at [546, 203] on img at bounding box center [545, 203] width 8 height 8
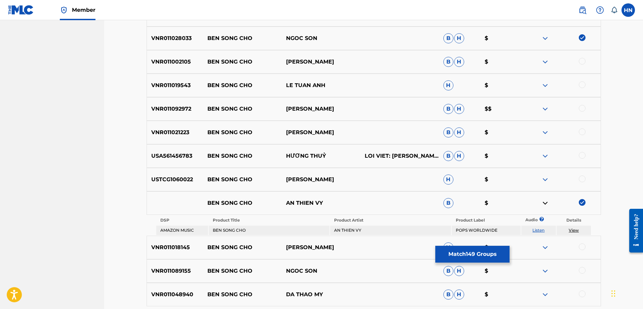
click at [539, 228] on link "Listen" at bounding box center [538, 230] width 12 height 5
click at [183, 66] on div "VNR011002105 BEN SONG CHO TUAN QUYNH B H $" at bounding box center [374, 62] width 454 height 24
click at [583, 64] on div at bounding box center [582, 61] width 7 height 7
click at [181, 82] on p "VNR011019543" at bounding box center [175, 85] width 56 height 8
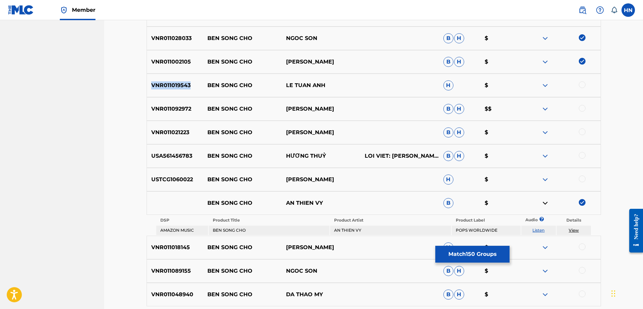
click at [181, 82] on p "VNR011019543" at bounding box center [175, 85] width 56 height 8
click at [584, 85] on div at bounding box center [582, 84] width 7 height 7
click at [173, 106] on p "VNR011092972" at bounding box center [175, 109] width 56 height 8
click at [579, 109] on div at bounding box center [582, 108] width 7 height 7
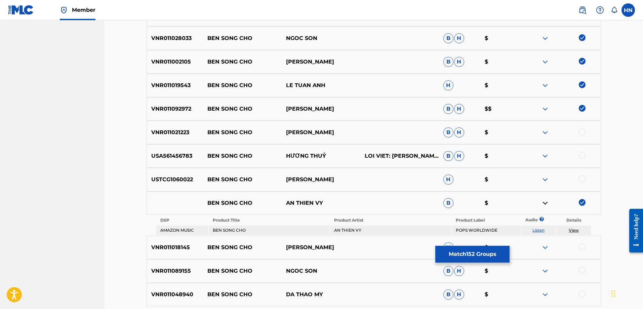
click at [170, 160] on div "USA561456783 BEN SONG CHO HƯƠNG THUỶ LOI VIET: [PERSON_NAME] B H $" at bounding box center [374, 156] width 454 height 24
click at [583, 155] on div at bounding box center [582, 155] width 7 height 7
click at [175, 181] on p "USTCG1060022" at bounding box center [175, 179] width 56 height 8
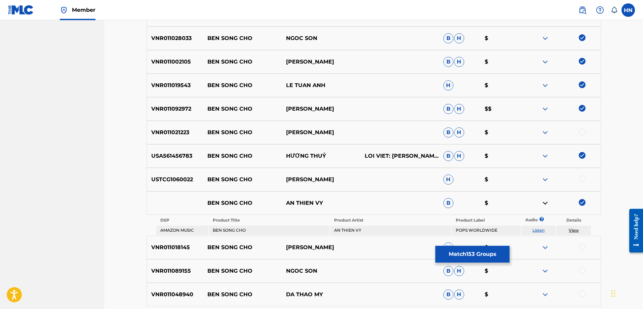
click at [583, 180] on div at bounding box center [582, 178] width 7 height 7
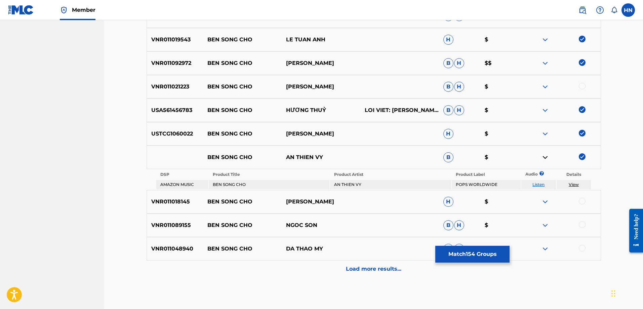
scroll to position [1465, 0]
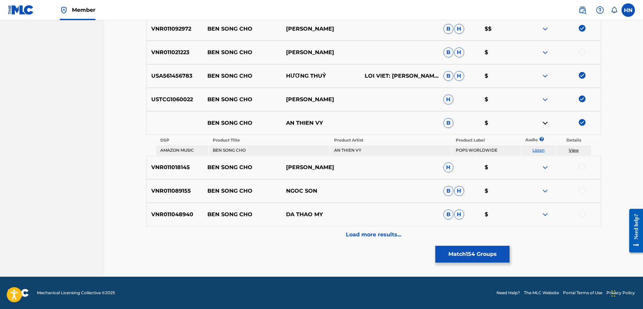
click at [181, 165] on p "VNR011018145" at bounding box center [175, 167] width 56 height 8
click at [583, 166] on div at bounding box center [582, 166] width 7 height 7
click at [166, 198] on div "VNR011089155 BEN SONG CHO NGOC SON B H $" at bounding box center [374, 191] width 454 height 24
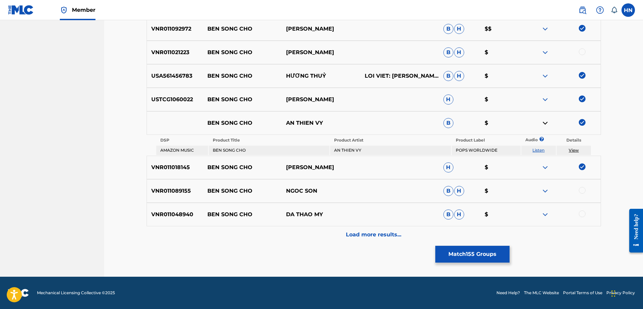
click at [579, 190] on div at bounding box center [582, 190] width 7 height 7
click at [188, 219] on div "VNR011048940 BEN SONG CHO DA THAO MY B H $" at bounding box center [374, 215] width 454 height 24
click at [581, 215] on div at bounding box center [582, 213] width 7 height 7
click at [393, 227] on div "Load more results..." at bounding box center [374, 234] width 454 height 17
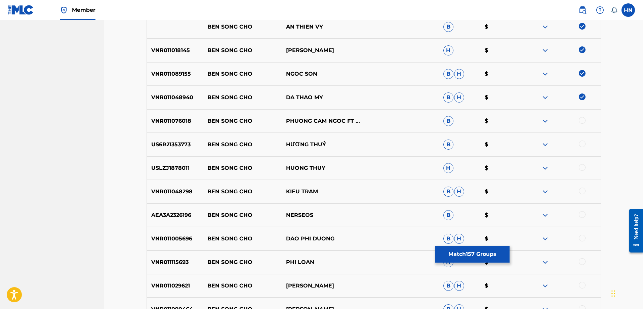
scroll to position [1633, 0]
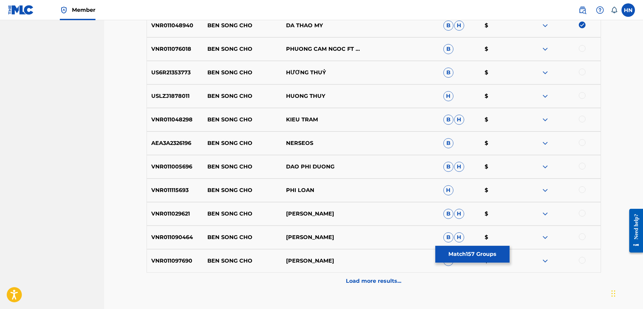
click at [173, 48] on p "VNR011076018" at bounding box center [175, 49] width 56 height 8
click at [579, 47] on div at bounding box center [582, 48] width 7 height 7
click at [161, 69] on p "US6R21353773" at bounding box center [175, 73] width 56 height 8
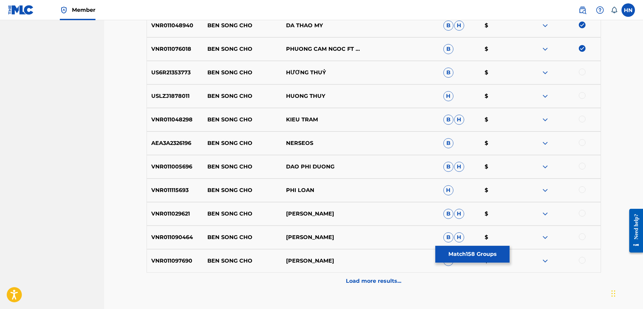
click at [580, 74] on div at bounding box center [582, 72] width 7 height 7
click at [172, 95] on p "USLZJ1878011" at bounding box center [175, 96] width 56 height 8
click at [581, 96] on div at bounding box center [582, 95] width 7 height 7
click at [167, 175] on div "VNR011005696 BEN SONG CHO DAO PHI DUONG B H $" at bounding box center [374, 167] width 454 height 24
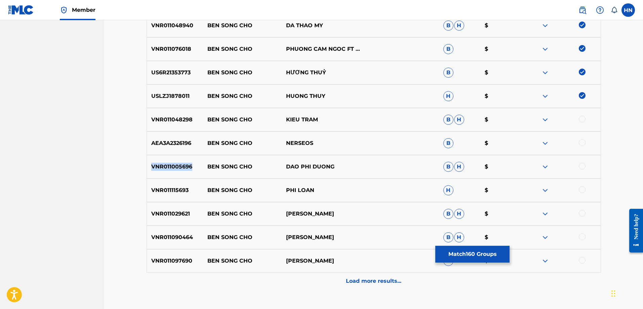
click at [167, 175] on div "VNR011005696 BEN SONG CHO DAO PHI DUONG B H $" at bounding box center [374, 167] width 454 height 24
click at [581, 168] on div at bounding box center [582, 166] width 7 height 7
click at [171, 218] on div "VNR011029621 BEN SONG CHO [PERSON_NAME]" at bounding box center [374, 214] width 454 height 24
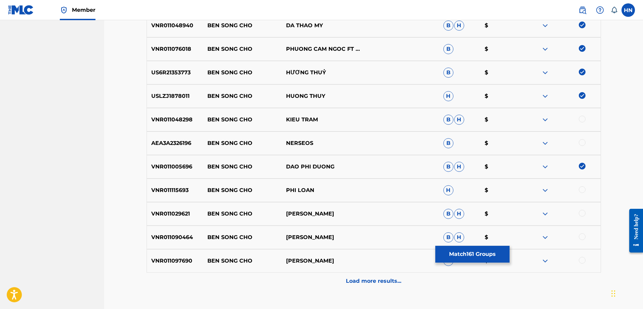
click at [578, 216] on div at bounding box center [561, 214] width 79 height 8
click at [578, 213] on div at bounding box center [561, 214] width 79 height 8
click at [580, 215] on div at bounding box center [582, 213] width 7 height 7
click at [181, 187] on p "VNR011115693" at bounding box center [175, 190] width 56 height 8
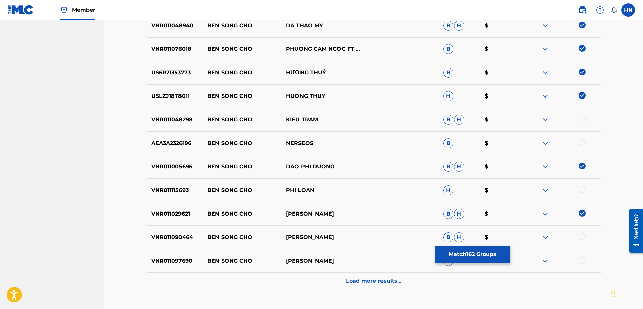
click at [581, 190] on div at bounding box center [582, 189] width 7 height 7
drag, startPoint x: 324, startPoint y: 120, endPoint x: 206, endPoint y: 114, distance: 118.4
click at [206, 114] on div "VNR011048298 BEN SONG CHO KIEU TRAM B H $" at bounding box center [374, 120] width 454 height 24
click at [186, 122] on p "VNR011048298" at bounding box center [175, 120] width 56 height 8
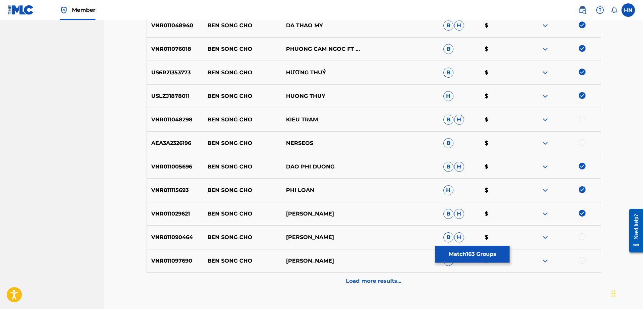
click at [582, 121] on div at bounding box center [582, 119] width 7 height 7
click at [167, 259] on p "VNR011097690" at bounding box center [175, 261] width 56 height 8
click at [583, 261] on div at bounding box center [582, 260] width 7 height 7
click at [540, 237] on div at bounding box center [561, 237] width 79 height 8
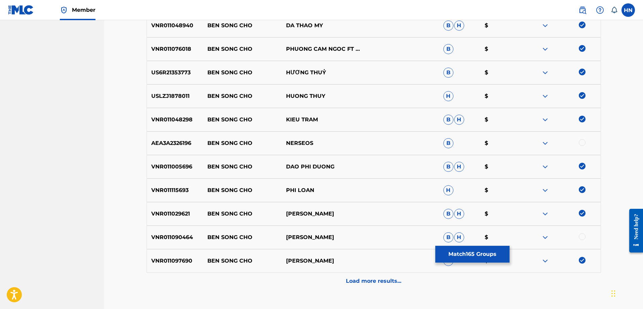
click at [546, 234] on img at bounding box center [545, 237] width 8 height 8
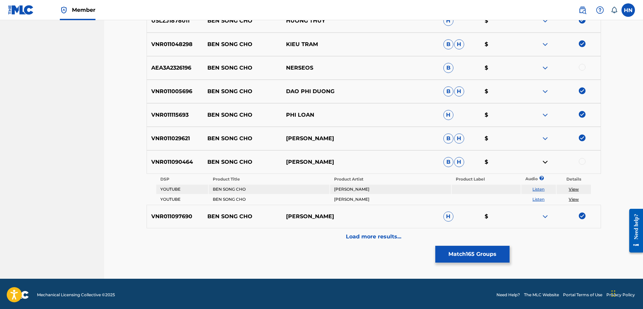
scroll to position [1710, 0]
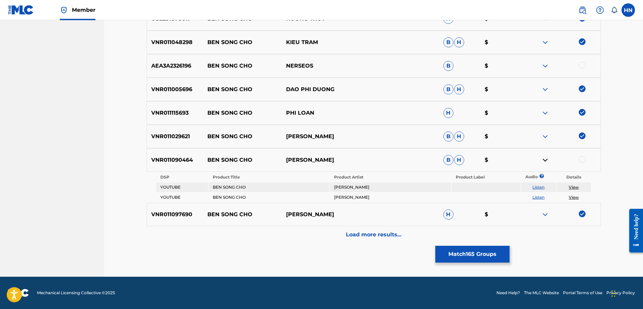
click at [534, 188] on link "Listen" at bounding box center [538, 187] width 12 height 5
click at [179, 155] on div "VNR011090464 BEN SONG CHO [PERSON_NAME]" at bounding box center [374, 160] width 454 height 24
click at [581, 159] on div at bounding box center [582, 159] width 7 height 7
click at [403, 239] on div "Load more results..." at bounding box center [374, 234] width 454 height 17
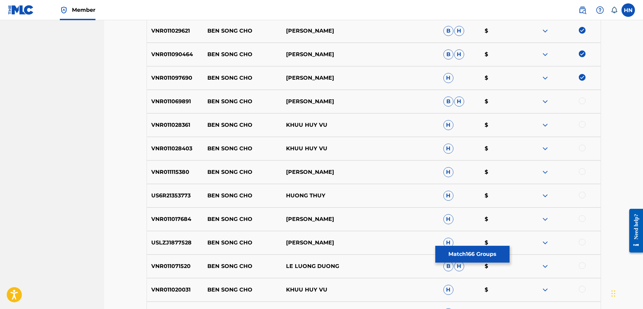
scroll to position [1845, 0]
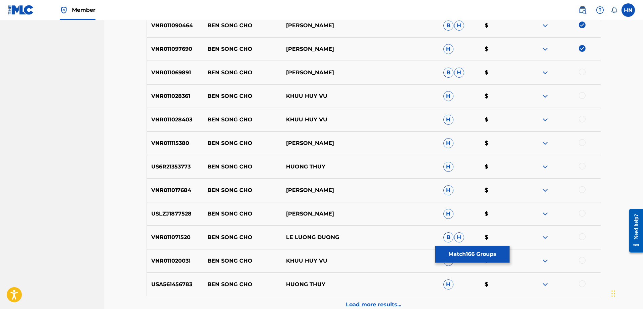
click at [181, 70] on p "VNR011069891" at bounding box center [175, 73] width 56 height 8
click at [582, 74] on div at bounding box center [582, 72] width 7 height 7
click at [182, 95] on p "VNR011028361" at bounding box center [175, 96] width 56 height 8
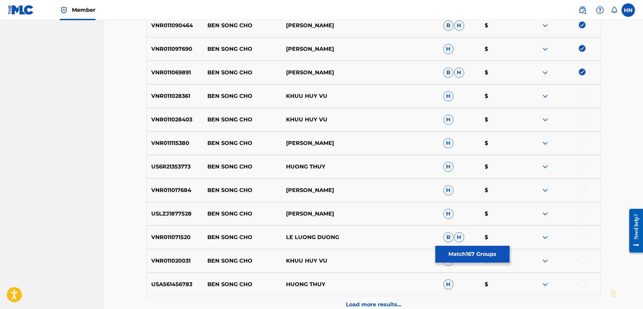
click at [583, 95] on div at bounding box center [582, 95] width 7 height 7
click at [175, 121] on p "VNR011028403" at bounding box center [175, 120] width 56 height 8
click at [583, 117] on div at bounding box center [582, 119] width 7 height 7
click at [164, 166] on p "US6R21353773" at bounding box center [175, 167] width 56 height 8
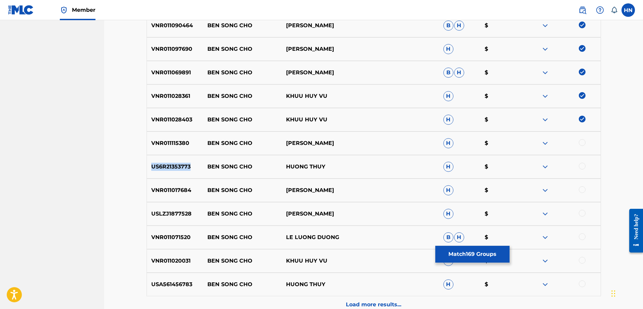
click at [164, 166] on p "US6R21353773" at bounding box center [175, 167] width 56 height 8
click at [581, 167] on div at bounding box center [582, 166] width 7 height 7
click at [172, 184] on div "VNR011017684 BEN SONG CHO [PERSON_NAME] H $" at bounding box center [374, 190] width 454 height 24
click at [171, 188] on p "VNR011017684" at bounding box center [175, 190] width 56 height 8
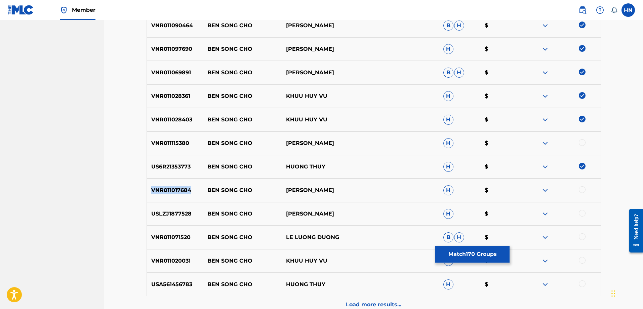
click at [171, 188] on p "VNR011017684" at bounding box center [175, 190] width 56 height 8
click at [583, 189] on div at bounding box center [582, 189] width 7 height 7
click at [172, 210] on p "USLZJ1877528" at bounding box center [175, 214] width 56 height 8
click at [582, 214] on div at bounding box center [582, 213] width 7 height 7
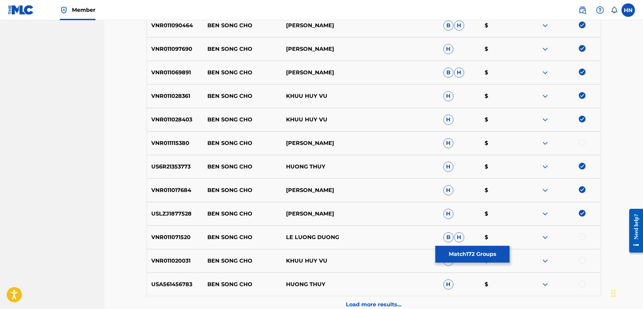
click at [177, 237] on p "VNR011071520" at bounding box center [175, 237] width 56 height 8
click at [581, 236] on div at bounding box center [582, 236] width 7 height 7
click at [163, 264] on p "VNR011020031" at bounding box center [175, 261] width 56 height 8
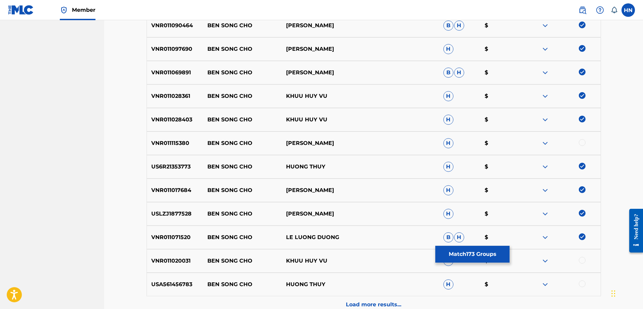
click at [584, 258] on div at bounding box center [582, 260] width 7 height 7
click at [176, 286] on p "USA561456783" at bounding box center [175, 284] width 56 height 8
click at [176, 287] on p "USA561456783" at bounding box center [175, 284] width 56 height 8
click at [584, 285] on div at bounding box center [582, 283] width 7 height 7
click at [305, 299] on div "Load more results..." at bounding box center [374, 304] width 454 height 17
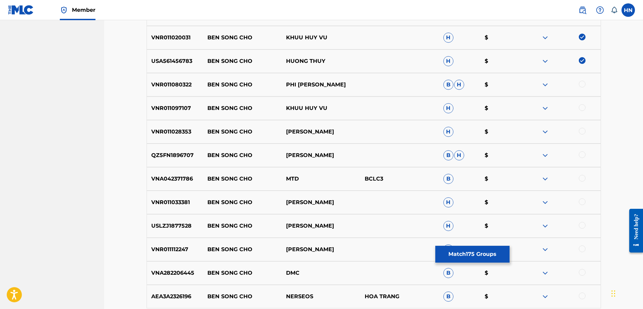
scroll to position [2080, 0]
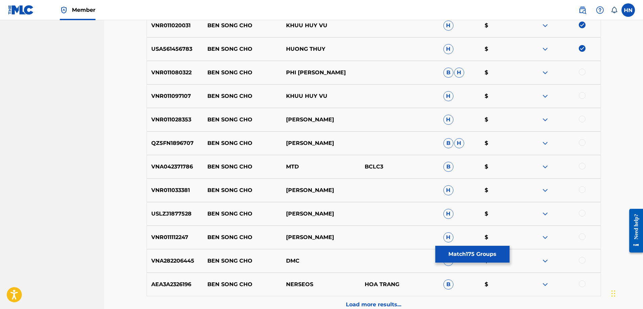
click at [175, 79] on div "VNR011080322 BEN SONG CHO PHI LOAN NHUNG B H $" at bounding box center [374, 73] width 454 height 24
click at [582, 73] on div at bounding box center [582, 72] width 7 height 7
click at [172, 99] on p "VNR011097107" at bounding box center [175, 96] width 56 height 8
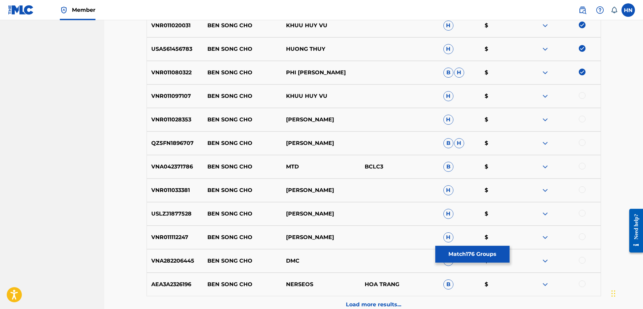
click at [584, 94] on div at bounding box center [582, 95] width 7 height 7
click at [159, 122] on p "VNR011028353" at bounding box center [175, 120] width 56 height 8
click at [168, 121] on p "VNR011028353" at bounding box center [175, 120] width 56 height 8
click at [172, 205] on div "USLZJ1877528 BEN SONG CHO [PERSON_NAME] $" at bounding box center [374, 214] width 454 height 24
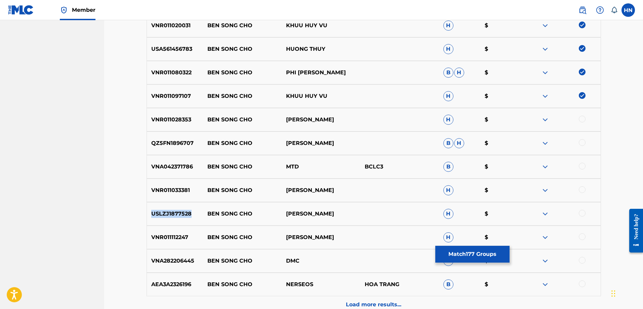
click at [172, 205] on div "USLZJ1877528 BEN SONG CHO [PERSON_NAME] $" at bounding box center [374, 214] width 454 height 24
click at [581, 214] on div at bounding box center [582, 213] width 7 height 7
click at [175, 240] on p "VNR011112247" at bounding box center [175, 237] width 56 height 8
click at [580, 236] on div at bounding box center [582, 236] width 7 height 7
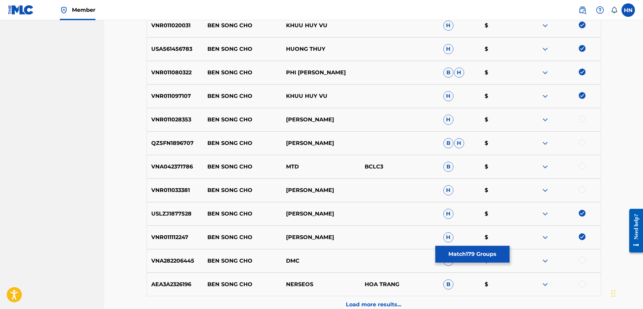
click at [171, 185] on div "VNR011033381 BEN SONG CHO [PERSON_NAME] H $" at bounding box center [374, 190] width 454 height 24
click at [584, 189] on div at bounding box center [582, 189] width 7 height 7
click at [175, 116] on p "VNR011028353" at bounding box center [175, 120] width 56 height 8
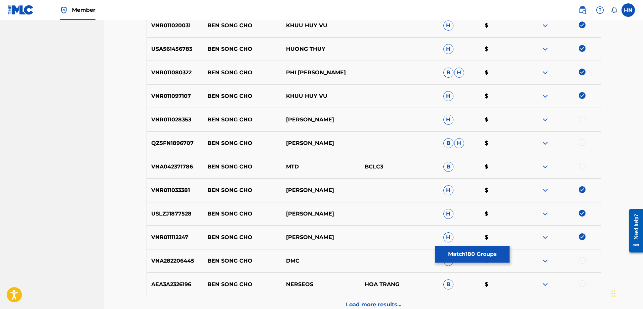
click at [581, 120] on div at bounding box center [582, 119] width 7 height 7
click at [183, 137] on div "QZ5FN1896707 [PERSON_NAME] CHO [PERSON_NAME]" at bounding box center [374, 143] width 454 height 24
click at [580, 142] on div at bounding box center [582, 142] width 7 height 7
drag, startPoint x: 381, startPoint y: 138, endPoint x: 206, endPoint y: 138, distance: 174.8
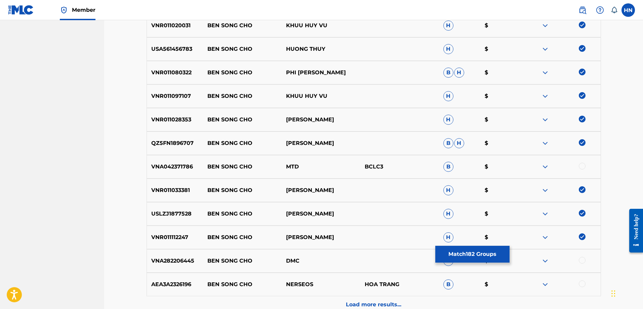
click at [206, 138] on div "QZ5FN1896707 [PERSON_NAME] CHO [PERSON_NAME]" at bounding box center [374, 143] width 454 height 24
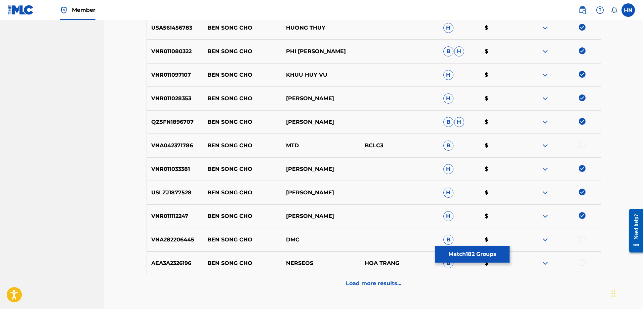
scroll to position [2150, 0]
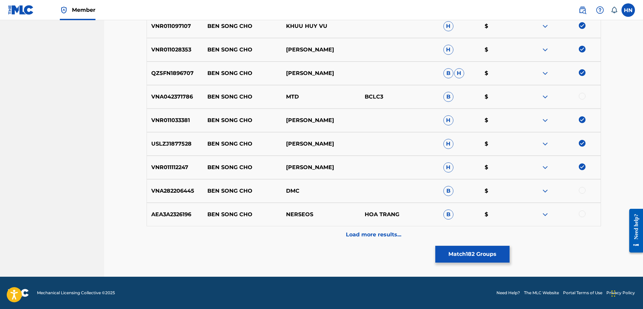
click at [357, 233] on p "Load more results..." at bounding box center [373, 235] width 55 height 8
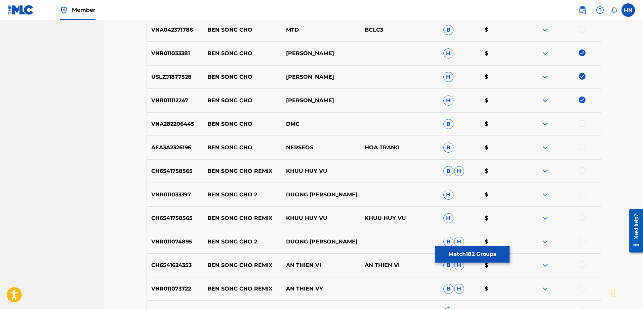
scroll to position [2217, 0]
click at [167, 167] on p "CH6541758565" at bounding box center [175, 171] width 56 height 8
click at [580, 170] on div at bounding box center [582, 170] width 7 height 7
click at [582, 217] on div at bounding box center [582, 217] width 7 height 7
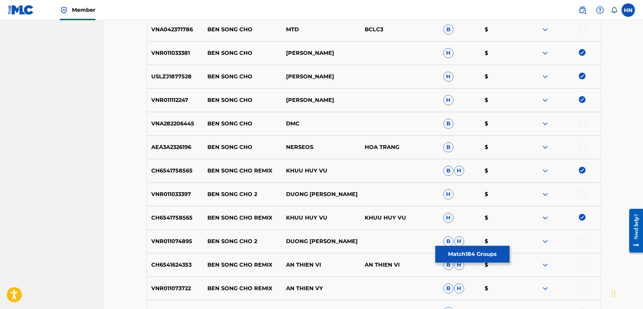
click at [167, 268] on p "CH6541624353" at bounding box center [175, 265] width 56 height 8
click at [580, 264] on div at bounding box center [582, 264] width 7 height 7
click at [169, 289] on p "VNR011073722" at bounding box center [175, 288] width 56 height 8
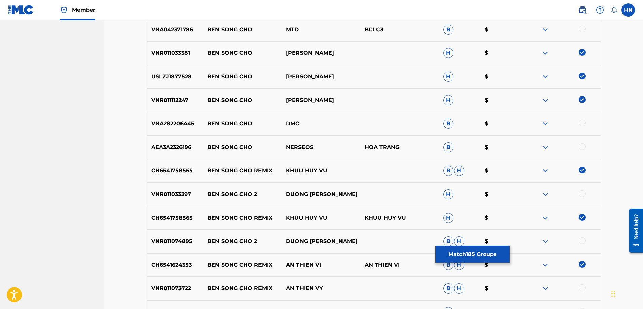
click at [582, 284] on div at bounding box center [582, 287] width 7 height 7
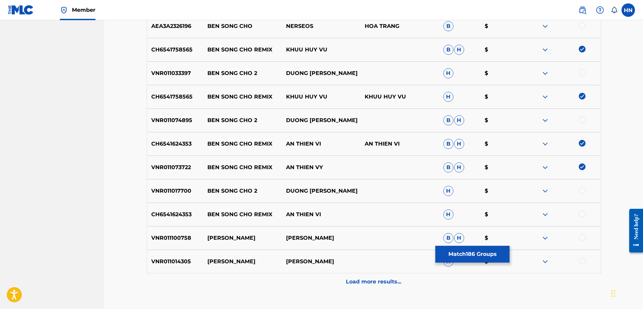
scroll to position [2352, 0]
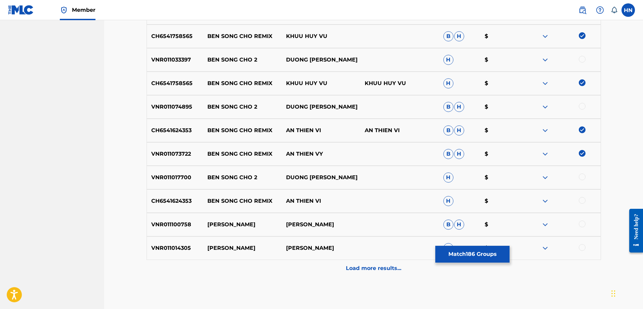
click at [178, 204] on p "CH6541624353" at bounding box center [175, 201] width 56 height 8
click at [580, 202] on div at bounding box center [582, 200] width 7 height 7
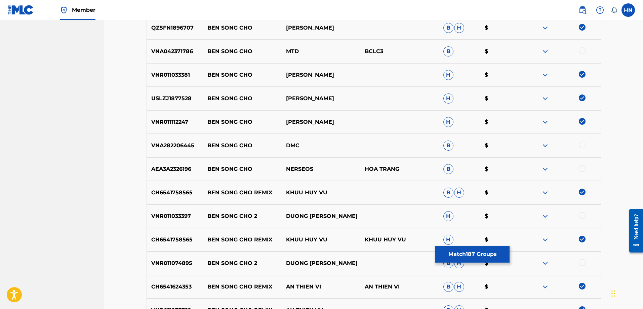
scroll to position [2184, 0]
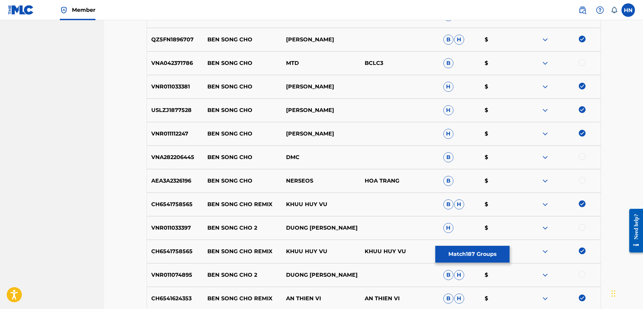
click at [471, 246] on button "Match 187 Groups" at bounding box center [472, 254] width 74 height 17
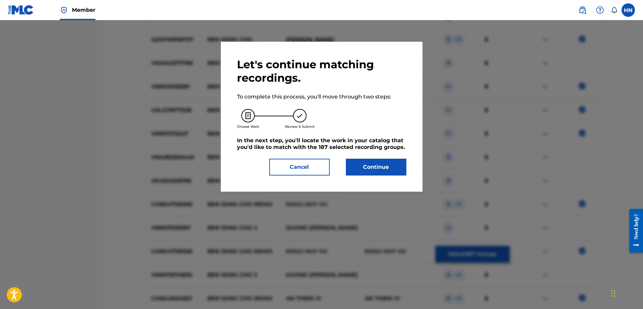
click at [379, 169] on button "Continue" at bounding box center [376, 167] width 60 height 17
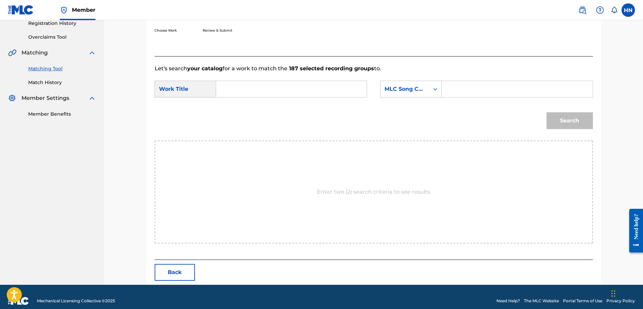
scroll to position [139, 0]
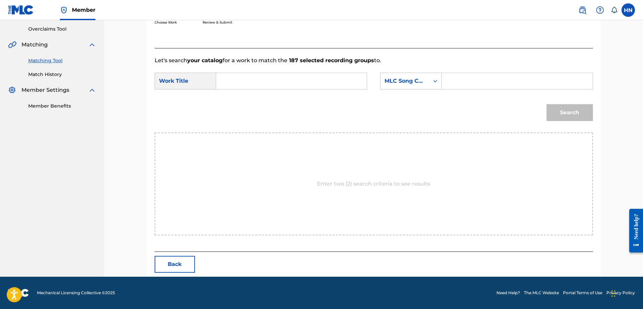
click at [310, 74] on input "Search Form" at bounding box center [291, 81] width 139 height 16
paste input "BẾN SÔNG CHỜ"
type input "BẾN SÔNG CHỜ"
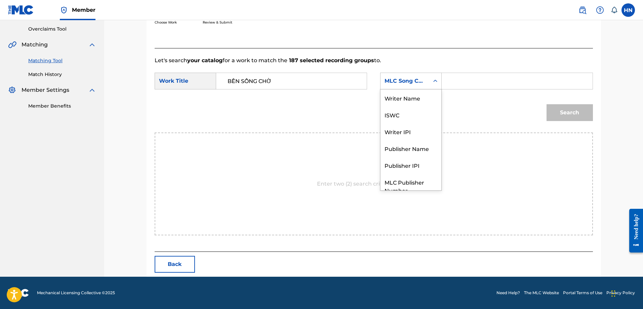
click at [432, 86] on div "Search Form" at bounding box center [435, 81] width 12 height 12
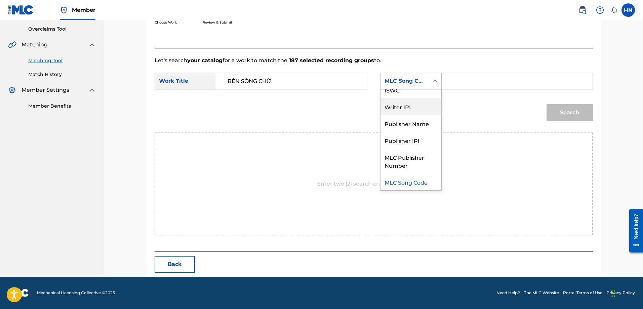
click at [418, 99] on div "Writer IPI" at bounding box center [410, 106] width 61 height 17
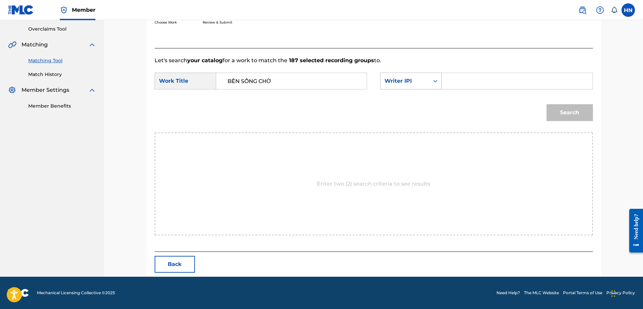
click at [416, 81] on div "Writer IPI" at bounding box center [404, 81] width 41 height 8
click at [410, 93] on div "ISWC" at bounding box center [410, 89] width 61 height 17
click at [469, 76] on input "Search Form" at bounding box center [516, 81] width 139 height 16
paste input "T3013523694"
type input "T3013523694"
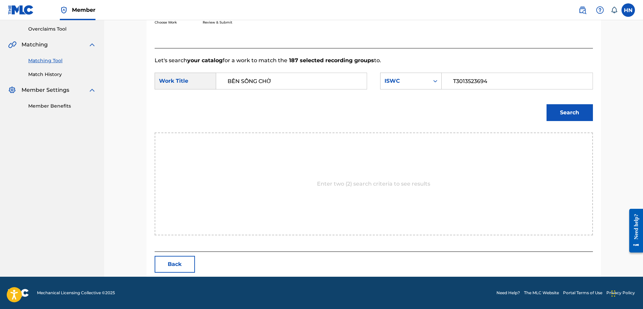
click at [547, 107] on button "Search" at bounding box center [569, 112] width 46 height 17
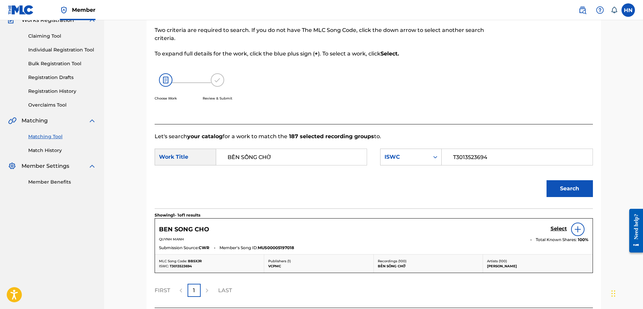
scroll to position [119, 0]
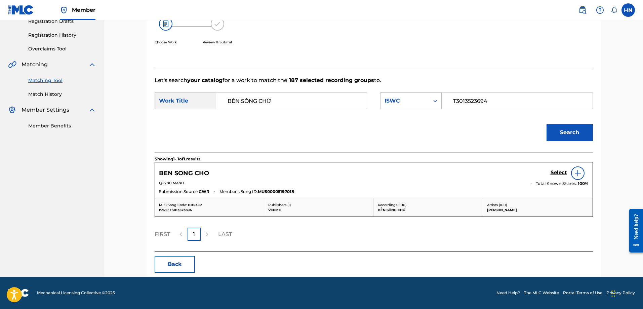
click at [553, 170] on h5 "Select" at bounding box center [559, 172] width 16 height 6
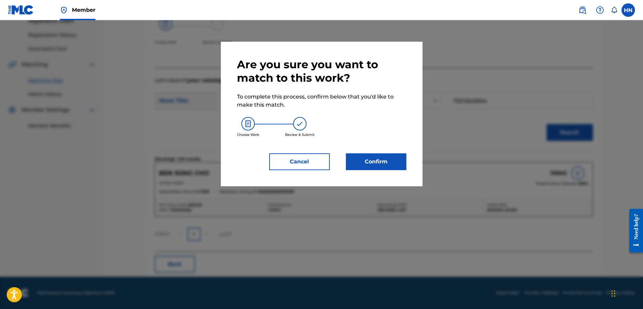
click at [354, 168] on button "Confirm" at bounding box center [376, 161] width 60 height 17
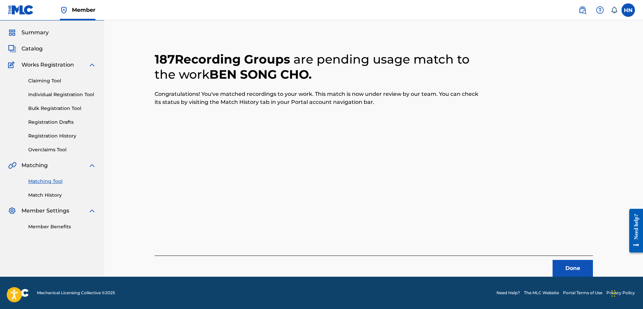
scroll to position [18, 0]
click at [56, 182] on link "Matching Tool" at bounding box center [62, 181] width 68 height 7
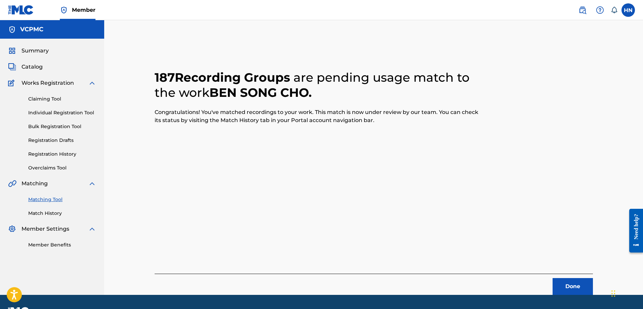
click at [569, 281] on button "Done" at bounding box center [573, 286] width 40 height 17
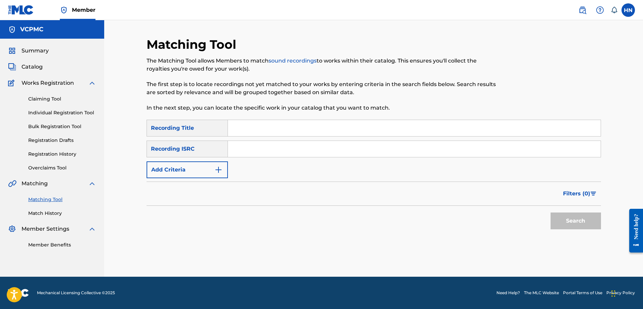
click at [276, 134] on input "Search Form" at bounding box center [414, 128] width 373 height 16
paste input "CHẠM KHẼ TIM ANH MỘT CHÚT THÔI"
click at [301, 122] on input "CHẠM KHẼ TIM ANH MỘT CHÚT THÔI" at bounding box center [414, 128] width 373 height 16
click at [570, 214] on button "Search" at bounding box center [576, 220] width 50 height 17
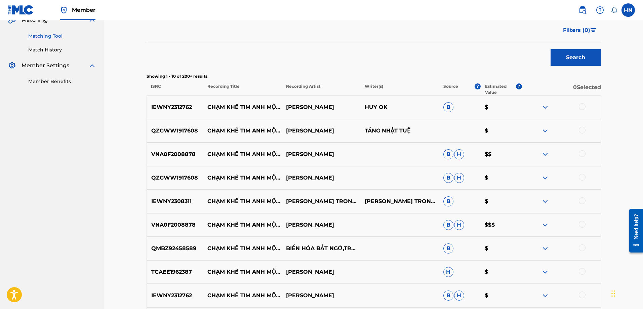
scroll to position [202, 0]
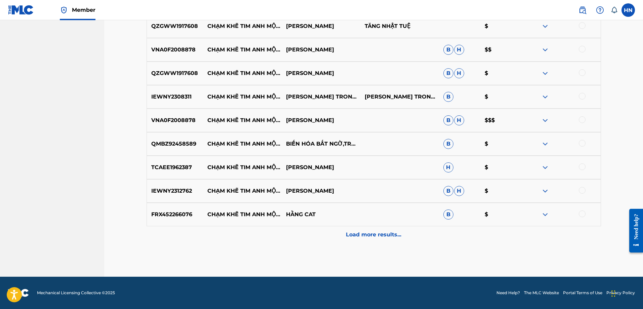
click at [368, 241] on div "Load more results..." at bounding box center [374, 234] width 454 height 17
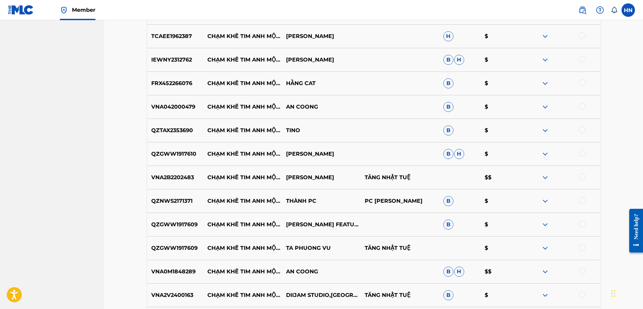
scroll to position [470, 0]
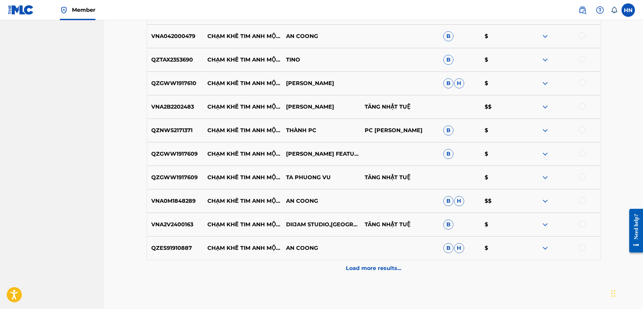
click at [362, 269] on p "Load more results..." at bounding box center [373, 268] width 55 height 8
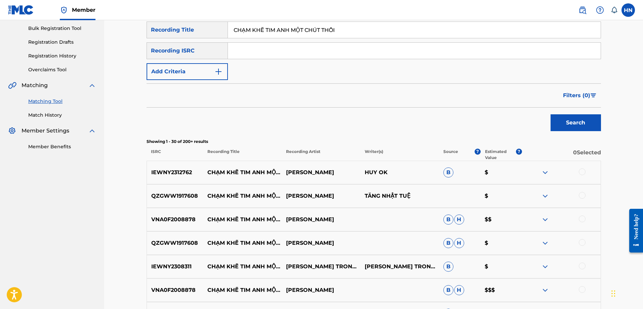
scroll to position [168, 0]
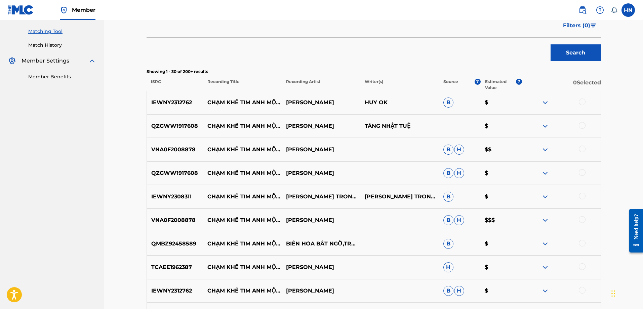
click at [546, 103] on img at bounding box center [545, 102] width 8 height 8
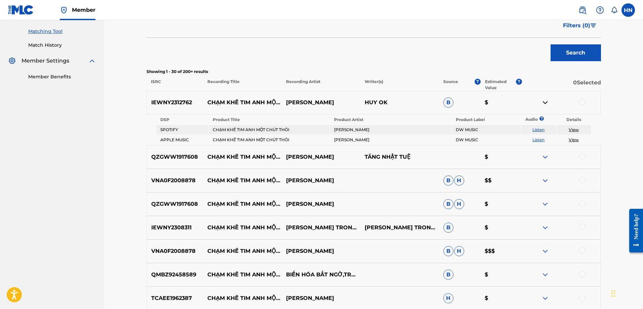
click at [540, 128] on link "Listen" at bounding box center [538, 129] width 12 height 5
drag, startPoint x: 209, startPoint y: 154, endPoint x: 242, endPoint y: 163, distance: 34.2
click at [242, 161] on p "CHẠM KHẼ TIM ANH MỘT CHÚT THÔI" at bounding box center [242, 157] width 79 height 8
click at [171, 157] on p "QZGWW1917608" at bounding box center [175, 157] width 56 height 8
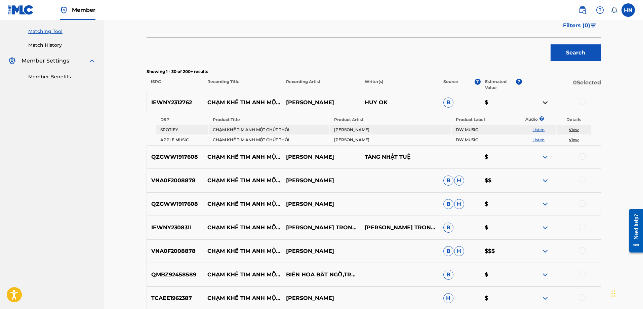
click at [585, 156] on div at bounding box center [582, 156] width 7 height 7
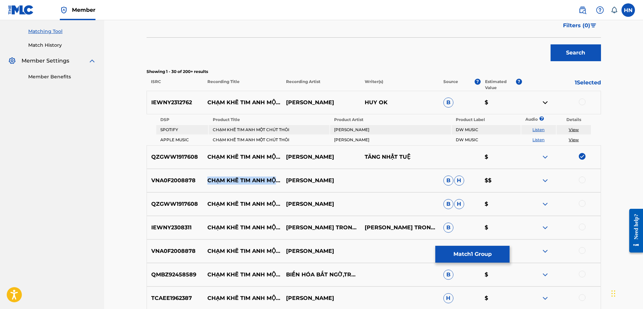
drag, startPoint x: 207, startPoint y: 176, endPoint x: 255, endPoint y: 182, distance: 47.8
click at [252, 183] on p "CHẠM KHẼ TIM ANH MỘT CHÚT THÔI" at bounding box center [242, 180] width 79 height 8
click at [343, 175] on div "VNA0F2008878 CHẠM KHẼ TIM ANH MỘT CHÚT THÔI NGUYEN PHUC HAU B H $$" at bounding box center [374, 181] width 454 height 24
click at [170, 182] on p "VNA0F2008878" at bounding box center [175, 180] width 56 height 8
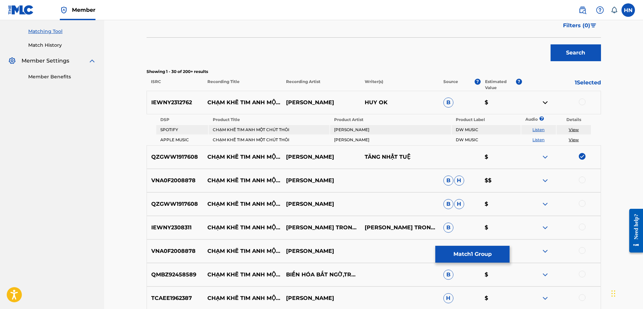
click at [580, 178] on div at bounding box center [582, 179] width 7 height 7
click at [579, 206] on div at bounding box center [561, 204] width 79 height 8
click at [579, 203] on div at bounding box center [582, 203] width 7 height 7
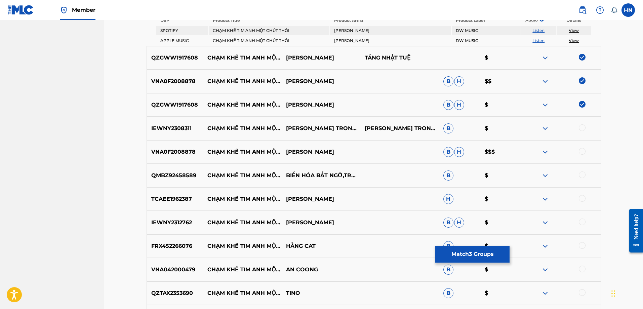
scroll to position [269, 0]
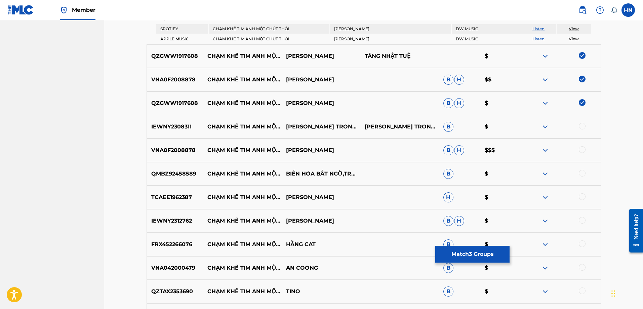
click at [544, 147] on img at bounding box center [545, 150] width 8 height 8
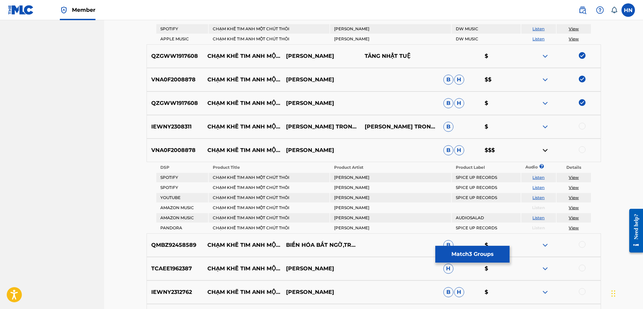
click at [542, 195] on link "Listen" at bounding box center [538, 197] width 12 height 5
click at [540, 185] on link "Listen" at bounding box center [538, 187] width 12 height 5
click at [163, 154] on div "VNA0F2008878 CHẠM KHẼ TIM ANH MỘT CHÚT THÔI [PERSON_NAME]" at bounding box center [374, 150] width 454 height 24
click at [578, 149] on div at bounding box center [561, 150] width 79 height 8
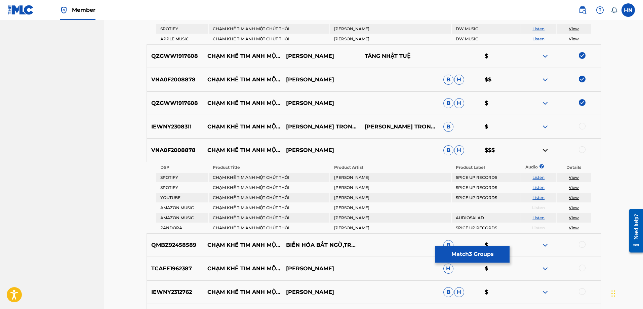
click at [581, 150] on div at bounding box center [582, 149] width 7 height 7
click at [546, 124] on img at bounding box center [545, 127] width 8 height 8
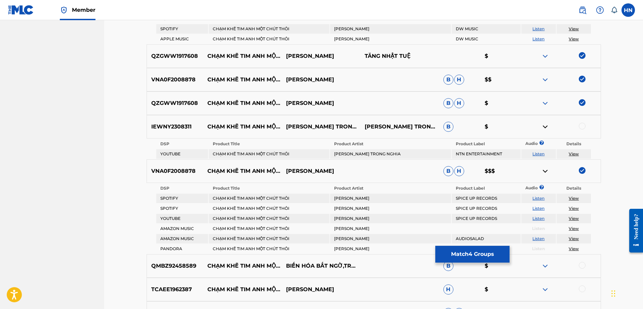
click at [540, 158] on td "Listen" at bounding box center [538, 153] width 35 height 9
click at [539, 155] on link "Listen" at bounding box center [538, 153] width 12 height 5
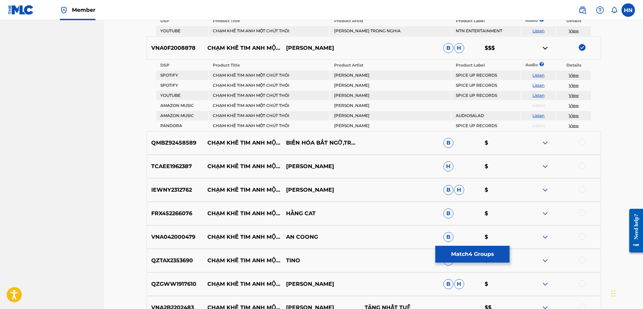
scroll to position [403, 0]
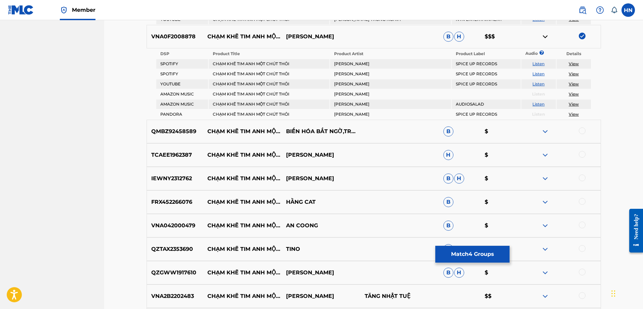
click at [544, 129] on img at bounding box center [545, 131] width 8 height 8
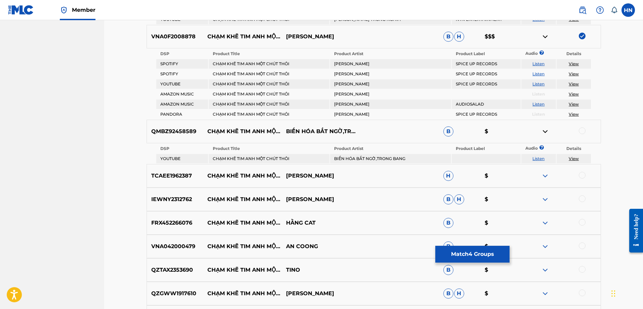
click at [539, 159] on link "Listen" at bounding box center [538, 158] width 12 height 5
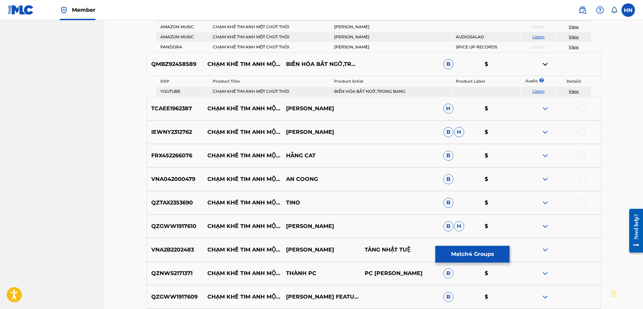
click at [548, 106] on img at bounding box center [545, 109] width 8 height 8
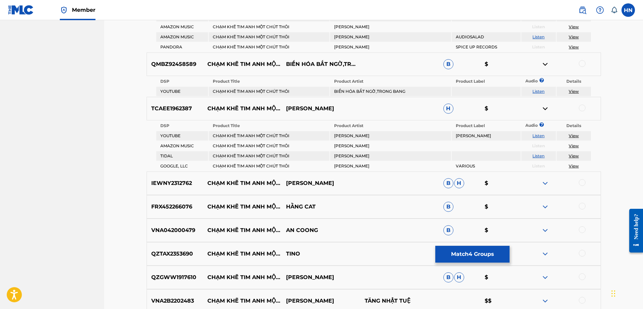
click at [540, 137] on link "Listen" at bounding box center [538, 135] width 12 height 5
drag, startPoint x: 209, startPoint y: 103, endPoint x: 361, endPoint y: 102, distance: 151.9
click at [361, 102] on div "TCAEE1962387 CHẠM KHẼ TIM ANH MỘT CHÚT THÔI MINH CƯỜNG H $" at bounding box center [374, 109] width 454 height 24
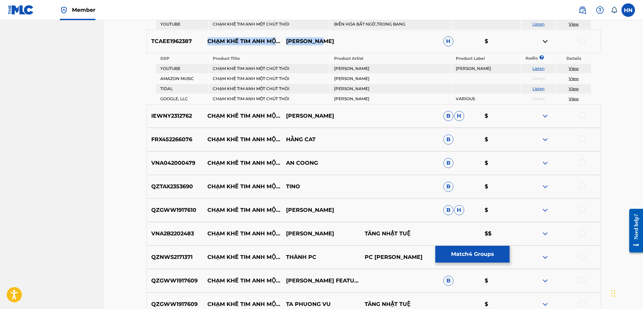
scroll to position [571, 0]
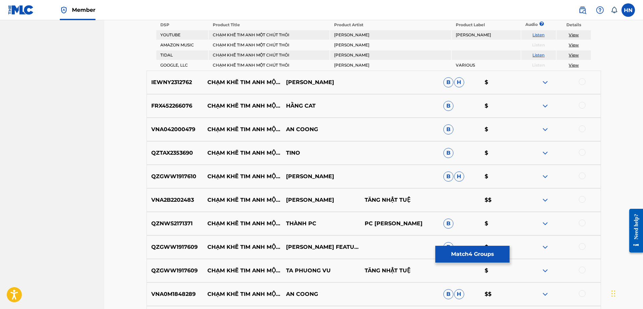
click at [545, 83] on img at bounding box center [545, 82] width 8 height 8
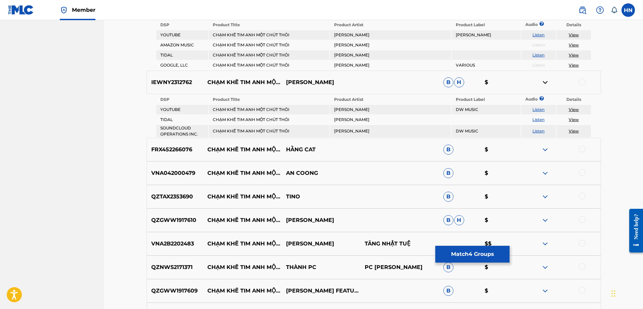
scroll to position [605, 0]
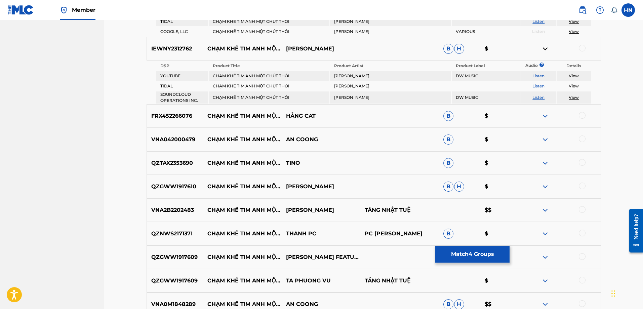
click at [543, 76] on link "Listen" at bounding box center [538, 75] width 12 height 5
click at [548, 119] on img at bounding box center [545, 116] width 8 height 8
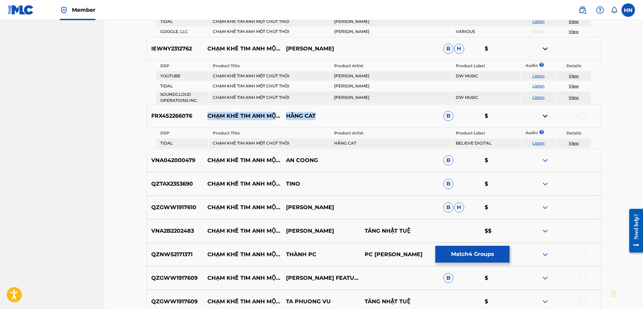
drag, startPoint x: 208, startPoint y: 111, endPoint x: 323, endPoint y: 114, distance: 114.7
click at [323, 114] on div "FRX452266076 CHẠM KHẼ TIM ANH MỘT CHÚT THÔI HẰNG CAT B $" at bounding box center [374, 116] width 454 height 24
click at [161, 116] on p "FRX452266076" at bounding box center [175, 116] width 56 height 8
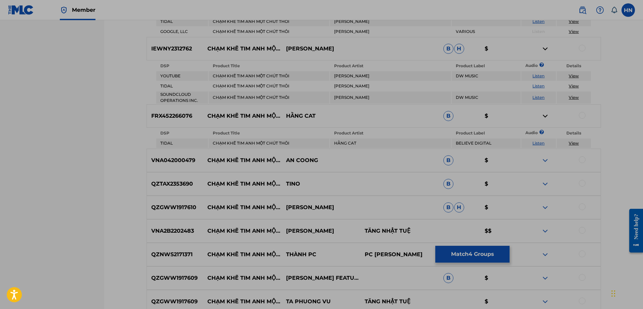
click at [5, 132] on nav "VCPMC Summary Catalog Works Registration Claiming Tool Individual Registration …" at bounding box center [52, 42] width 104 height 1254
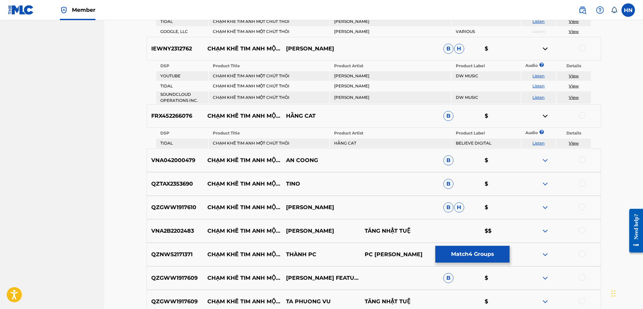
click at [584, 116] on div at bounding box center [582, 115] width 7 height 7
click at [542, 159] on img at bounding box center [545, 160] width 8 height 8
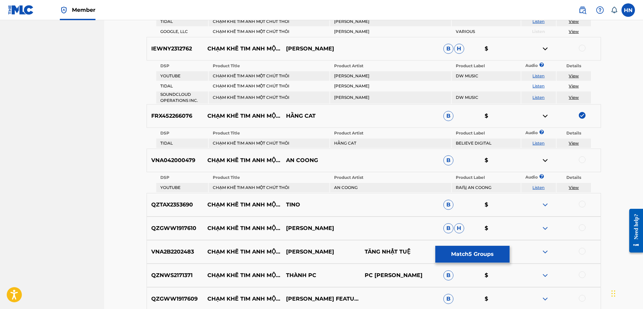
click at [539, 188] on link "Listen" at bounding box center [538, 187] width 12 height 5
click at [159, 150] on div "VNA042000479 CHẠM KHẼ TIM ANH MỘT CHÚT THÔI AN COONG B $" at bounding box center [374, 161] width 454 height 24
click at [580, 161] on div at bounding box center [582, 159] width 7 height 7
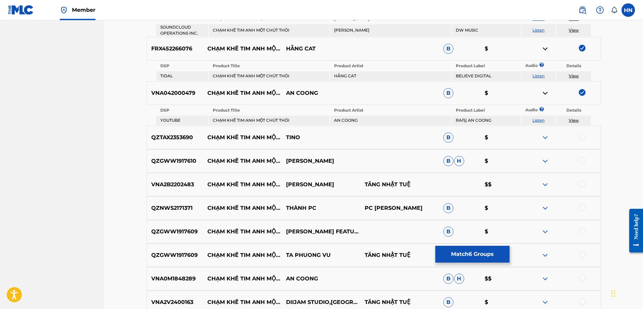
click at [185, 186] on p "VNA2B2202483" at bounding box center [175, 184] width 56 height 8
click at [582, 184] on div at bounding box center [582, 183] width 7 height 7
click at [174, 281] on p "VNA0M1848289" at bounding box center [175, 279] width 56 height 8
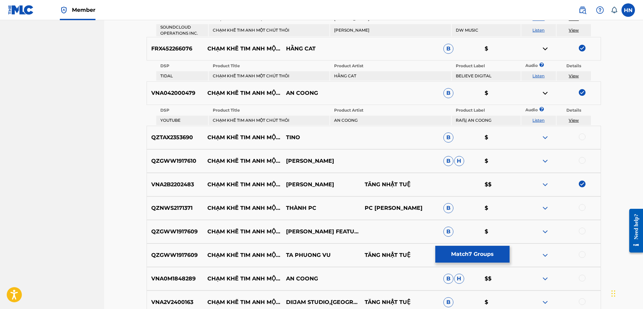
click at [581, 278] on div at bounding box center [582, 278] width 7 height 7
click at [182, 253] on p "QZGWW1917609" at bounding box center [175, 255] width 56 height 8
click at [580, 254] on div at bounding box center [582, 254] width 7 height 7
click at [581, 232] on div at bounding box center [582, 231] width 7 height 7
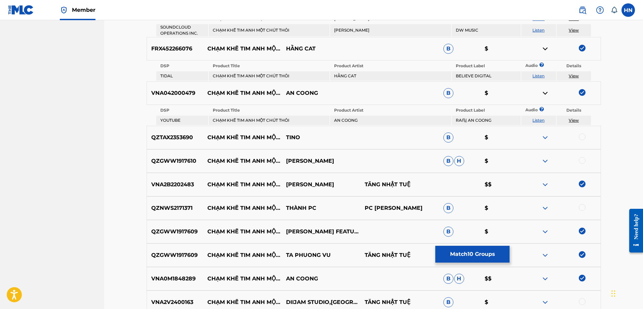
click at [548, 137] on img at bounding box center [545, 137] width 8 height 8
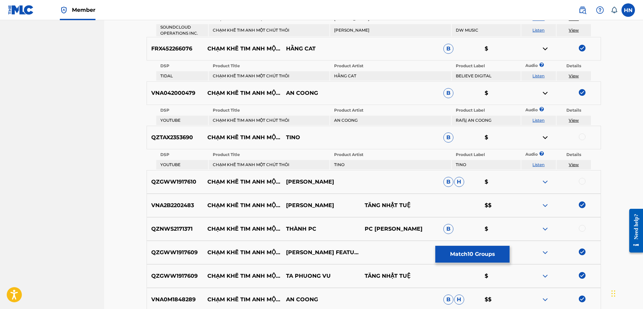
click at [540, 164] on link "Listen" at bounding box center [538, 164] width 12 height 5
click at [180, 137] on p "QZTAX2353690" at bounding box center [175, 137] width 56 height 8
click at [580, 135] on div at bounding box center [582, 136] width 7 height 7
click at [548, 184] on img at bounding box center [545, 182] width 8 height 8
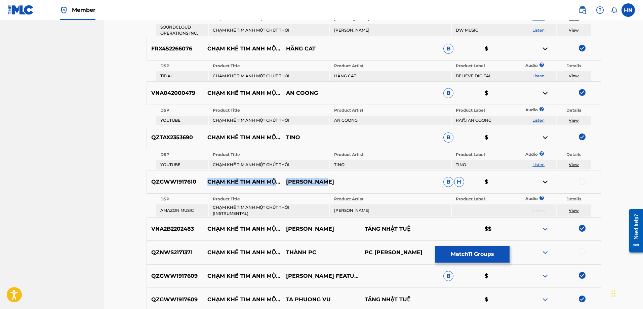
drag, startPoint x: 209, startPoint y: 173, endPoint x: 337, endPoint y: 177, distance: 127.8
click at [337, 177] on div "QZGWW1917610 CHẠM KHẼ TIM ANH MỘT CHÚT THÔI (INSTRUMENTAL) [PERSON_NAME]" at bounding box center [374, 182] width 454 height 24
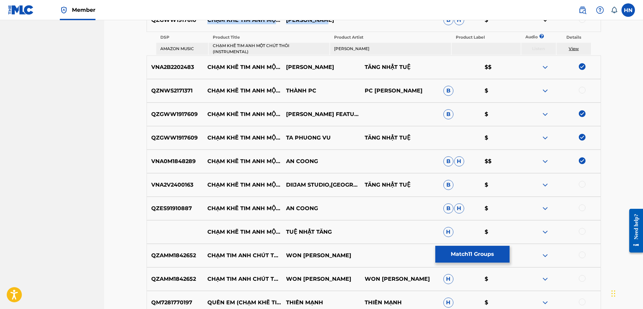
scroll to position [840, 0]
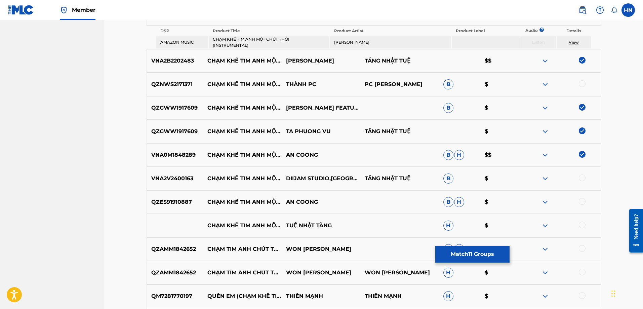
click at [187, 176] on p "VNA2V2400163" at bounding box center [175, 178] width 56 height 8
click at [580, 177] on div at bounding box center [582, 177] width 7 height 7
click at [185, 204] on p "QZES91910887" at bounding box center [175, 202] width 56 height 8
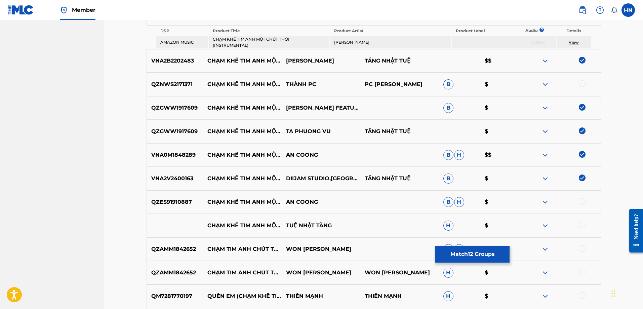
click at [581, 200] on div at bounding box center [582, 201] width 7 height 7
drag, startPoint x: 208, startPoint y: 217, endPoint x: 338, endPoint y: 227, distance: 130.1
click at [338, 227] on div "CHẠM KHẼ TIM ANH MỘT CHÚT THÔI (PIANO VERSION) TUỆ NHẬT TĂNG H $" at bounding box center [374, 226] width 454 height 24
click at [581, 223] on div at bounding box center [582, 224] width 7 height 7
click at [544, 226] on img at bounding box center [545, 225] width 8 height 8
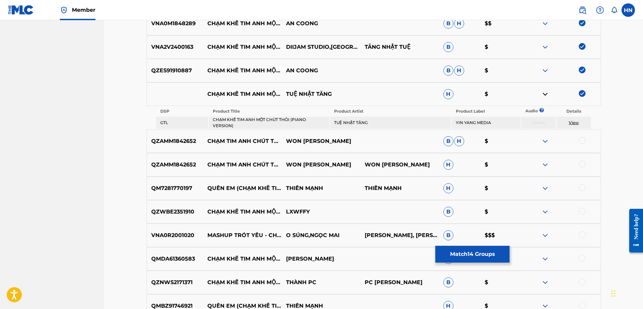
scroll to position [1008, 0]
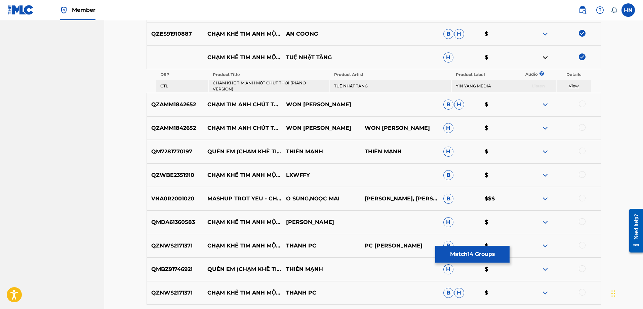
click at [171, 223] on p "QMDA61360583" at bounding box center [175, 222] width 56 height 8
drag, startPoint x: 584, startPoint y: 222, endPoint x: 575, endPoint y: 219, distance: 9.6
click at [584, 222] on div at bounding box center [582, 221] width 7 height 7
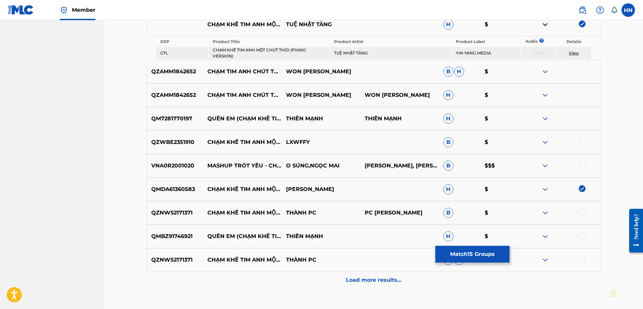
scroll to position [1042, 0]
click at [544, 213] on img at bounding box center [545, 212] width 8 height 8
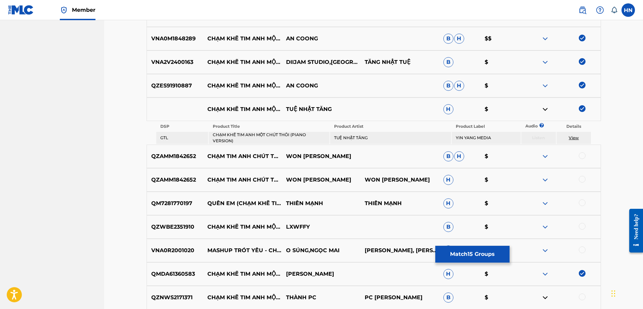
scroll to position [941, 0]
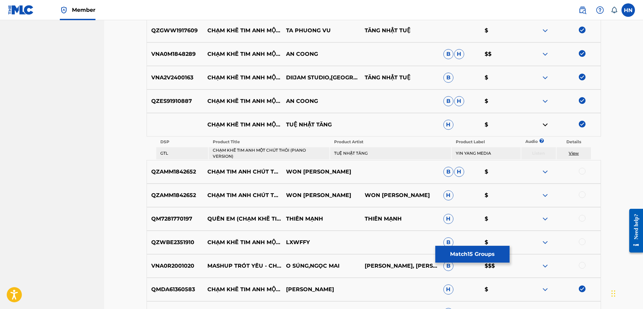
click at [546, 241] on img at bounding box center [545, 242] width 8 height 8
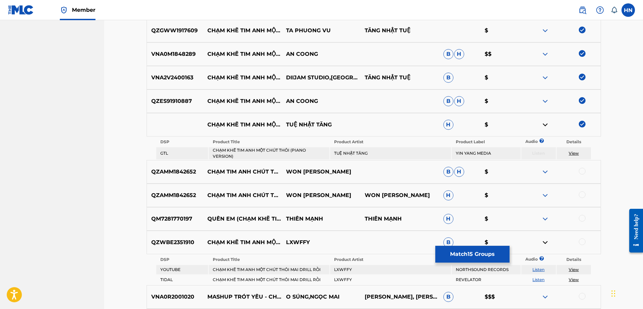
click at [542, 270] on link "Listen" at bounding box center [538, 269] width 12 height 5
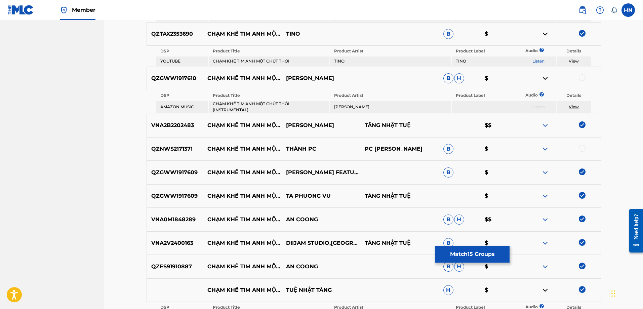
scroll to position [773, 0]
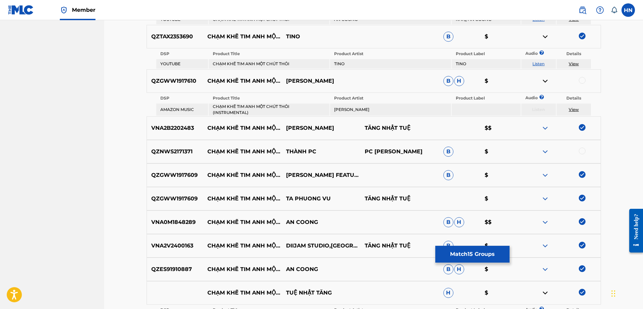
click at [546, 151] on img at bounding box center [545, 152] width 8 height 8
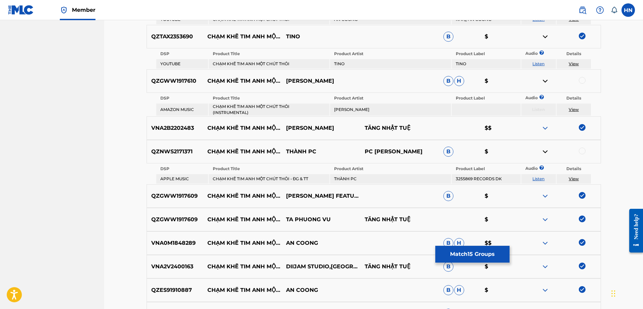
click at [540, 178] on link "Listen" at bounding box center [538, 178] width 12 height 5
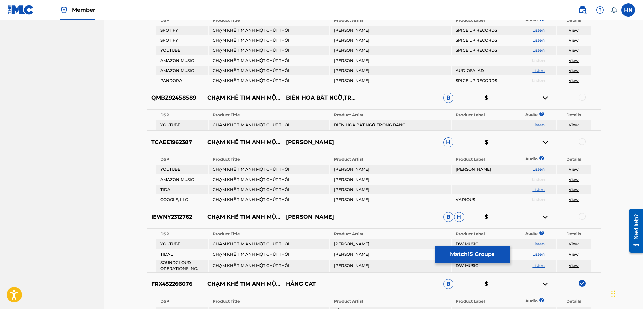
scroll to position [0, 0]
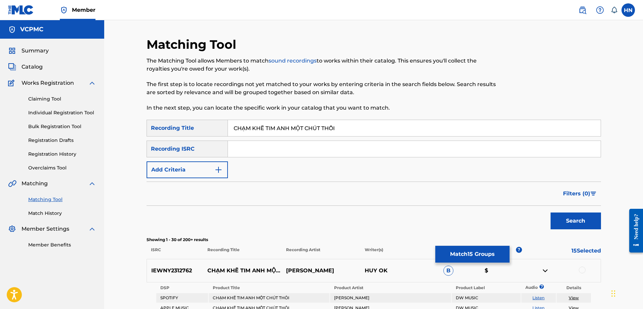
click at [300, 121] on input "CHẠM KHẼ TIM ANH MỘT CHÚT THÔI" at bounding box center [414, 128] width 373 height 16
paste input "AM KHE TIM ANH MOT CHUT THOI"
type input "CHAM KHE TIM ANH MOT CHUT THOI"
click at [588, 217] on button "Search" at bounding box center [576, 220] width 50 height 17
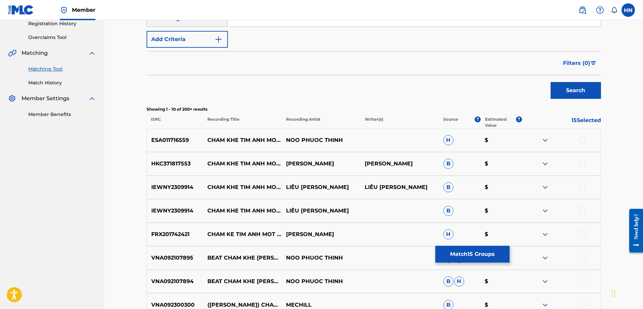
scroll to position [134, 0]
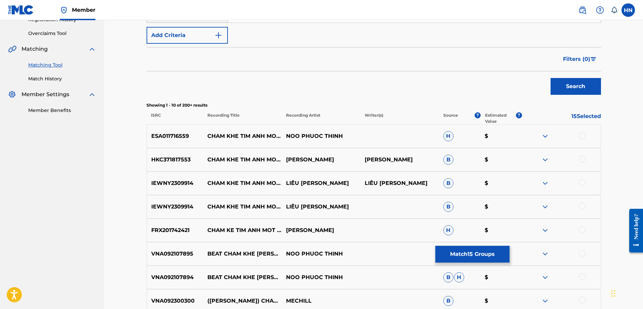
click at [174, 128] on div "ESA011716559 CHAM KHE TIM ANH MOT CHUT THOI NOO PHUOC THINH H $" at bounding box center [374, 136] width 454 height 24
click at [581, 135] on div at bounding box center [582, 135] width 7 height 7
click at [174, 232] on p "FRX201742421" at bounding box center [175, 230] width 56 height 8
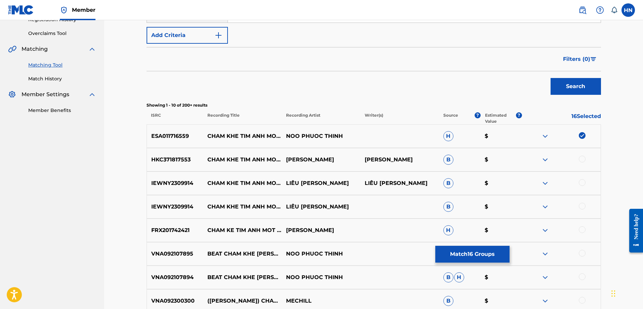
click at [582, 229] on div at bounding box center [582, 229] width 7 height 7
click at [186, 254] on p "VNA092107895" at bounding box center [175, 254] width 56 height 8
click at [582, 254] on div at bounding box center [582, 253] width 7 height 7
click at [169, 279] on p "VNA092107894" at bounding box center [175, 277] width 56 height 8
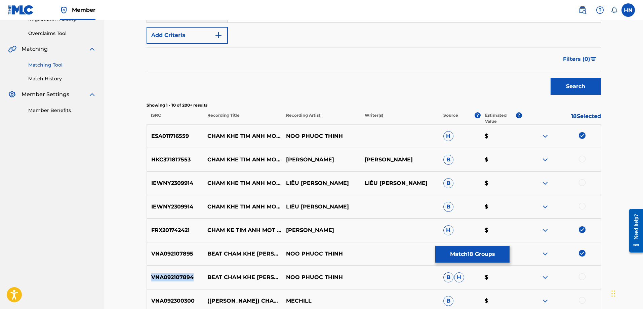
click at [169, 279] on p "VNA092107894" at bounding box center [175, 277] width 56 height 8
click at [582, 277] on div at bounding box center [582, 276] width 7 height 7
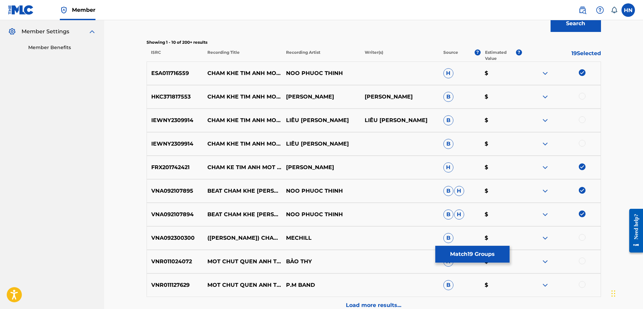
scroll to position [202, 0]
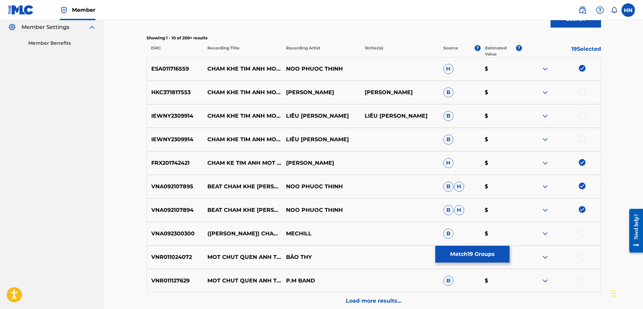
click at [186, 236] on p "VNA092300300" at bounding box center [175, 234] width 56 height 8
click at [581, 231] on div at bounding box center [582, 233] width 7 height 7
click at [544, 88] on img at bounding box center [545, 92] width 8 height 8
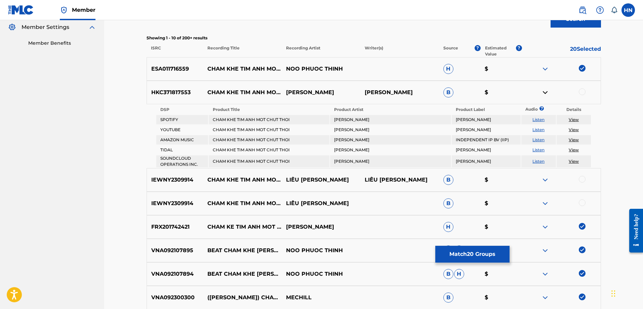
click at [537, 127] on link "Listen" at bounding box center [538, 129] width 12 height 5
click at [546, 176] on img at bounding box center [545, 180] width 8 height 8
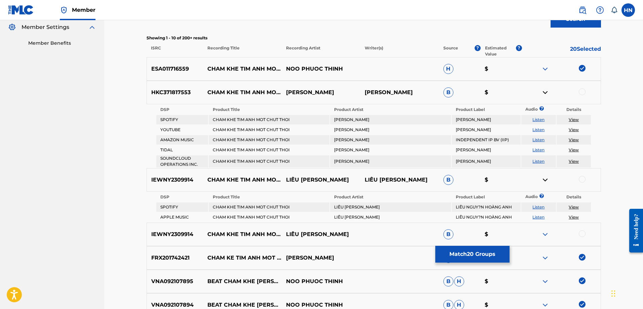
click at [538, 206] on link "Listen" at bounding box center [538, 206] width 12 height 5
click at [466, 254] on button "Match 20 Groups" at bounding box center [472, 254] width 74 height 17
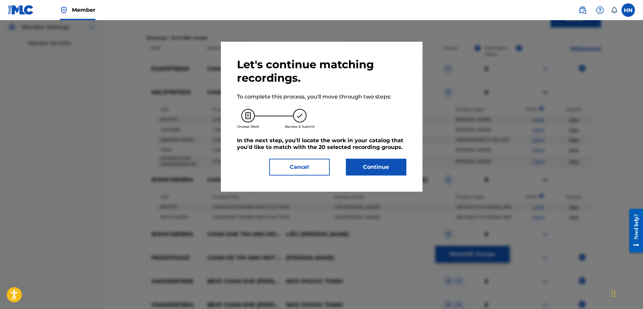
click at [369, 165] on button "Continue" at bounding box center [376, 167] width 60 height 17
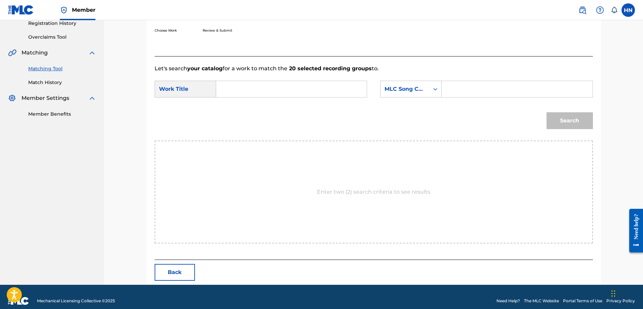
scroll to position [139, 0]
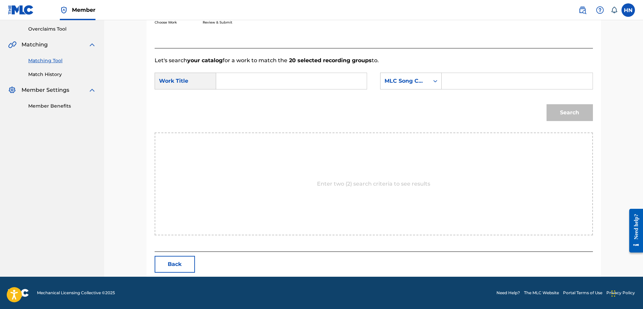
click at [345, 77] on input "Search Form" at bounding box center [291, 81] width 139 height 16
paste input "CHẠM KHẼ TIM ANH MỘT CHÚT THÔI"
type input "CHẠM KHẼ TIM ANH MỘT CHÚT THÔI"
click at [392, 78] on div "MLC Song Code" at bounding box center [404, 81] width 41 height 8
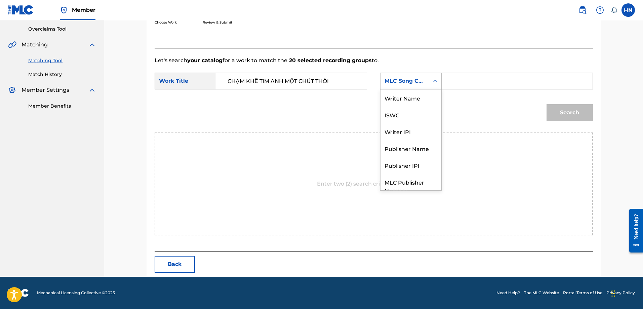
scroll to position [25, 0]
click at [392, 95] on div "ISWC" at bounding box center [410, 89] width 61 height 17
click at [455, 88] on input "Search Form" at bounding box center [516, 81] width 139 height 16
paste input "T3010449573"
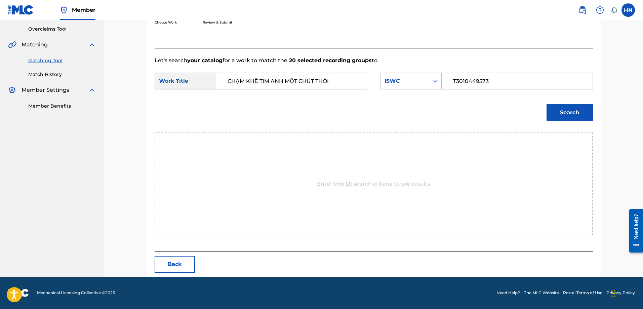
type input "T3010449573"
click at [566, 115] on button "Search" at bounding box center [569, 112] width 46 height 17
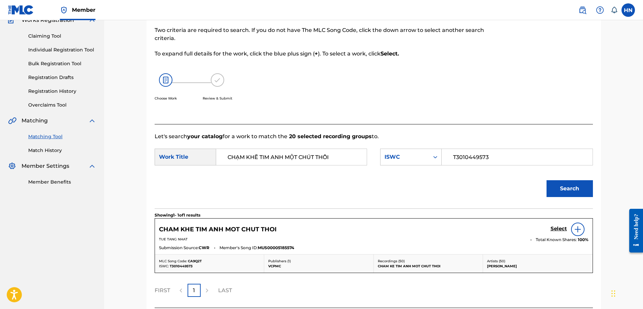
scroll to position [119, 0]
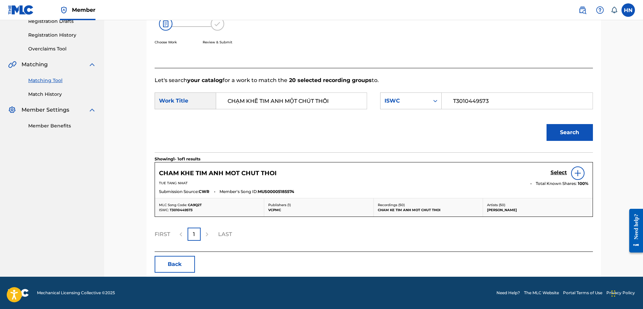
click at [558, 172] on h5 "Select" at bounding box center [559, 172] width 16 height 6
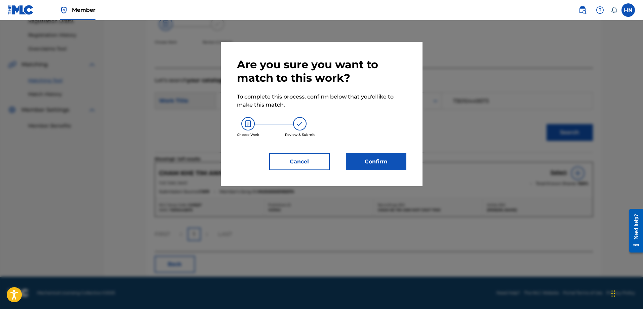
click at [374, 164] on button "Confirm" at bounding box center [376, 161] width 60 height 17
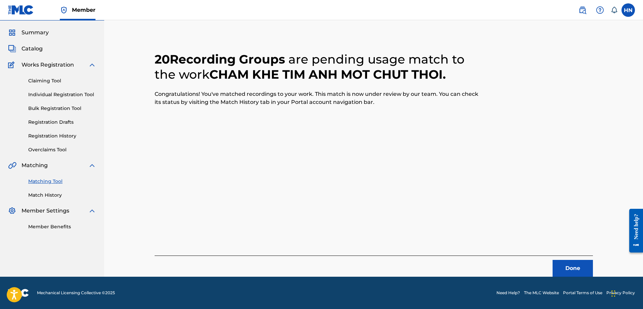
scroll to position [18, 0]
click at [558, 269] on button "Done" at bounding box center [573, 268] width 40 height 17
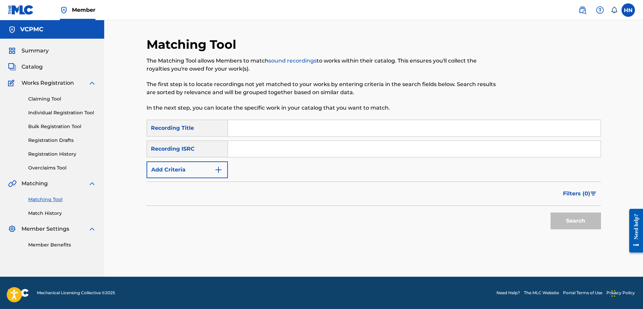
scroll to position [0, 0]
click at [310, 123] on input "Search Form" at bounding box center [414, 128] width 373 height 16
paste input "KHÓ KHĂN MỚI BIẾT AI LÀ BẠN"
click at [577, 217] on button "Search" at bounding box center [576, 220] width 50 height 17
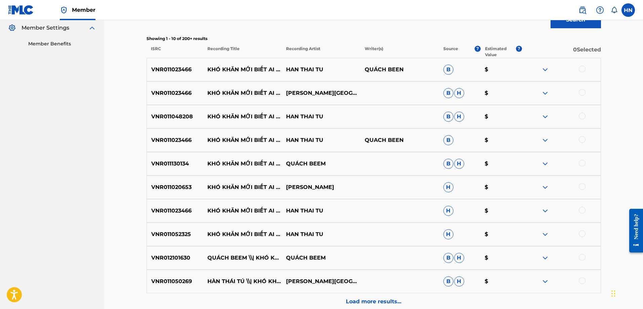
scroll to position [202, 0]
click at [179, 71] on p "VNR011023466" at bounding box center [175, 69] width 56 height 8
click at [583, 70] on div at bounding box center [582, 68] width 7 height 7
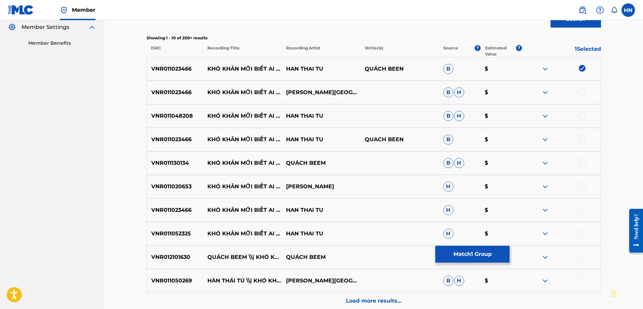
click at [174, 90] on p "VNR011023466" at bounding box center [175, 92] width 56 height 8
click at [581, 92] on div at bounding box center [582, 91] width 7 height 7
click at [579, 138] on div at bounding box center [582, 138] width 7 height 7
click at [582, 208] on div at bounding box center [582, 209] width 7 height 7
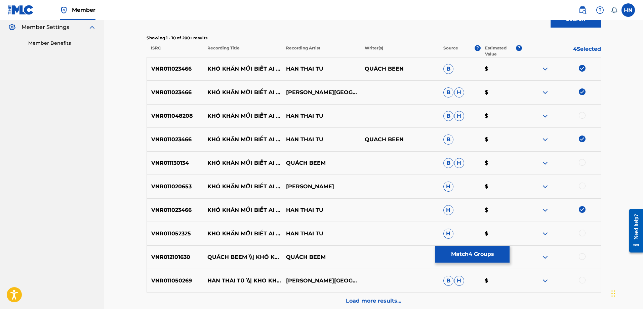
click at [178, 111] on div "VNR011048208 KHÓ KHĂN MỚI BIẾT AI LÀ BẠN HAN THAI TU B H $" at bounding box center [374, 116] width 454 height 24
click at [585, 116] on div at bounding box center [582, 115] width 7 height 7
click at [169, 163] on p "VNR011130134" at bounding box center [175, 163] width 56 height 8
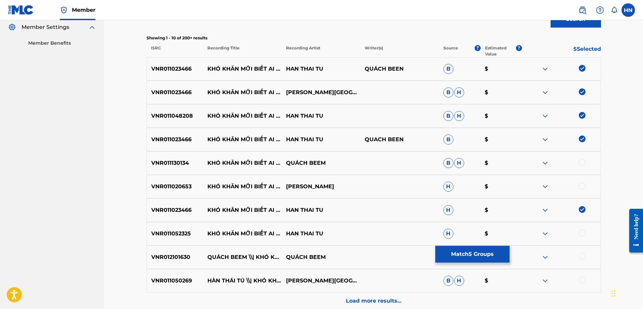
click at [580, 163] on div at bounding box center [582, 162] width 7 height 7
click at [157, 186] on p "VNR011020653" at bounding box center [175, 187] width 56 height 8
drag, startPoint x: 208, startPoint y: 183, endPoint x: 331, endPoint y: 185, distance: 123.4
click at [331, 185] on div "VNR011020653 KHÓ KHĂN MỚI BIẾT AI LÀ BẠN [PERSON_NAME]" at bounding box center [374, 187] width 454 height 24
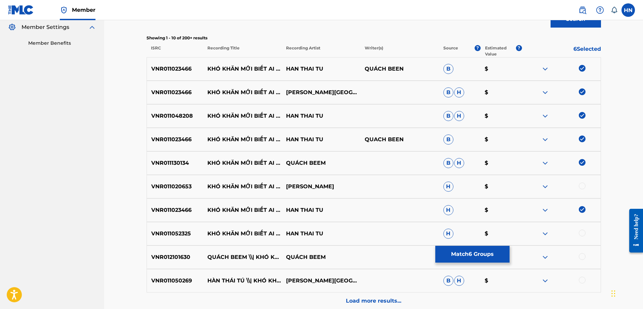
click at [166, 183] on p "VNR011020653" at bounding box center [175, 187] width 56 height 8
click at [582, 184] on div at bounding box center [582, 186] width 7 height 7
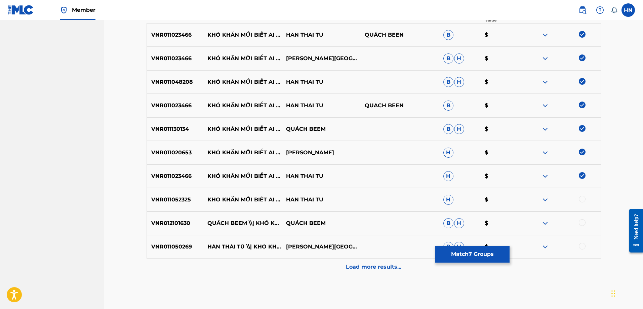
scroll to position [268, 0]
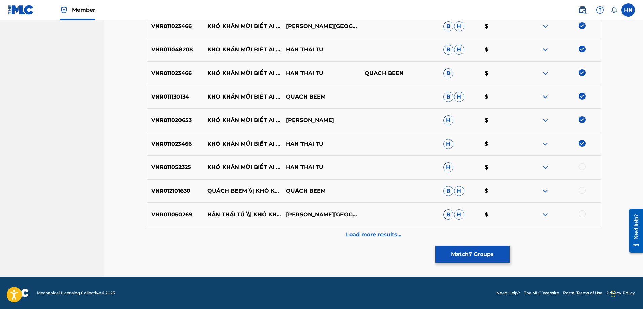
click at [180, 194] on p "VNR012101630" at bounding box center [175, 191] width 56 height 8
click at [584, 188] on div at bounding box center [582, 190] width 7 height 7
click at [173, 169] on p "VNR011052325" at bounding box center [175, 167] width 56 height 8
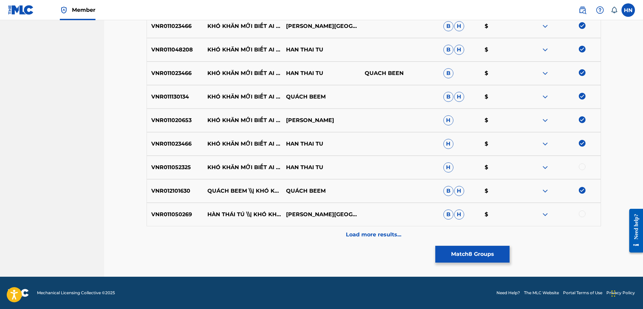
click at [582, 167] on div at bounding box center [582, 166] width 7 height 7
click at [174, 216] on p "VNR011050269" at bounding box center [175, 214] width 56 height 8
click at [585, 215] on div at bounding box center [582, 213] width 7 height 7
click at [365, 236] on p "Load more results..." at bounding box center [373, 235] width 55 height 8
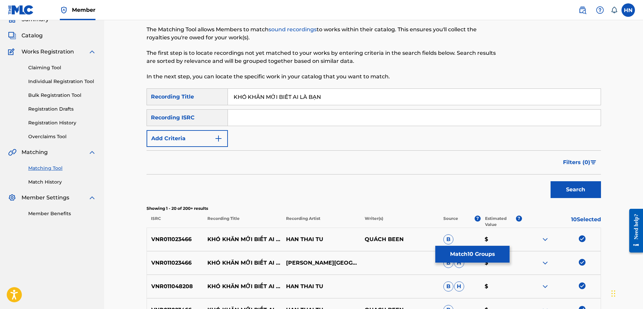
scroll to position [0, 0]
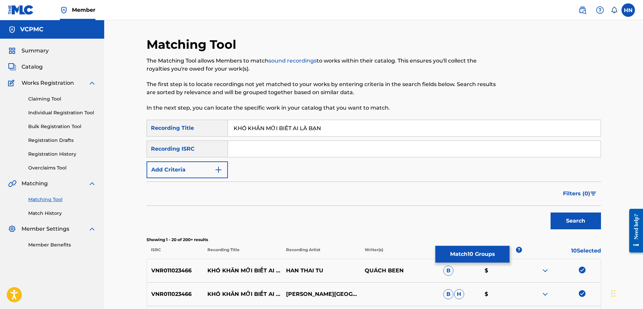
click at [367, 126] on input "KHÓ KHĂN MỚI BIẾT AI LÀ BẠN" at bounding box center [414, 128] width 373 height 16
paste input "O KHAN MOI BIET AI LA BA"
type input "[PERSON_NAME] MOI BIET AI LA BAN"
click at [572, 223] on button "Search" at bounding box center [576, 220] width 50 height 17
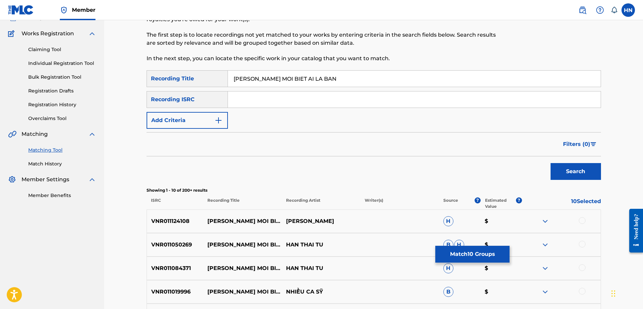
scroll to position [168, 0]
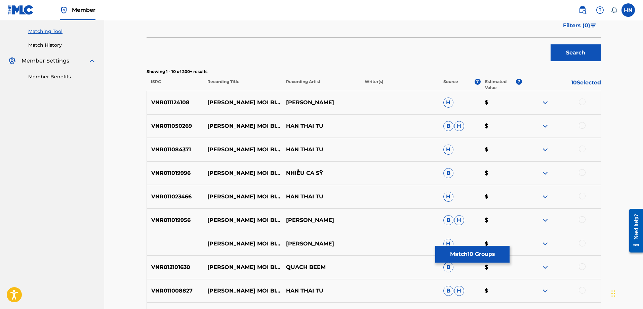
click at [179, 107] on div "VNR011124108 KHO KHAN MOI BIET AI LA BAN [PERSON_NAME]" at bounding box center [374, 103] width 454 height 24
click at [582, 103] on div at bounding box center [582, 101] width 7 height 7
click at [162, 133] on div "VNR011050269 KHO KHAN MOI BIET AI LA BAN HAN THAI TU B H $" at bounding box center [374, 126] width 454 height 24
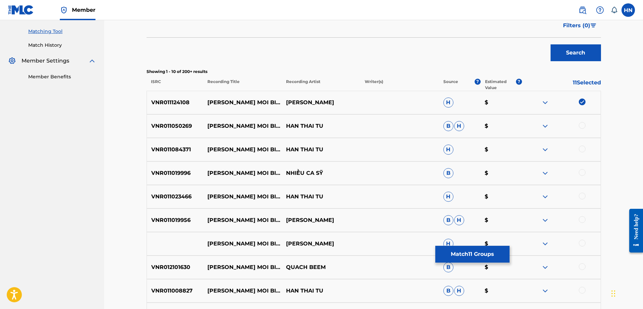
click at [579, 125] on div at bounding box center [582, 125] width 7 height 7
click at [175, 148] on p "VNR011084371" at bounding box center [175, 150] width 56 height 8
click at [582, 147] on div at bounding box center [582, 149] width 7 height 7
click at [180, 196] on p "VNR011023466" at bounding box center [175, 197] width 56 height 8
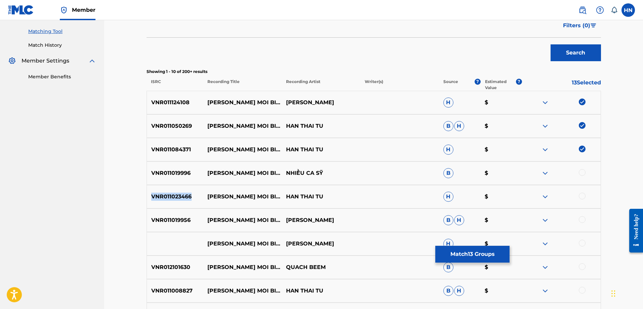
click at [180, 196] on p "VNR011023466" at bounding box center [175, 197] width 56 height 8
click at [582, 195] on div at bounding box center [582, 196] width 7 height 7
click at [179, 218] on p "VNR011019956" at bounding box center [175, 220] width 56 height 8
click at [581, 221] on div at bounding box center [582, 219] width 7 height 7
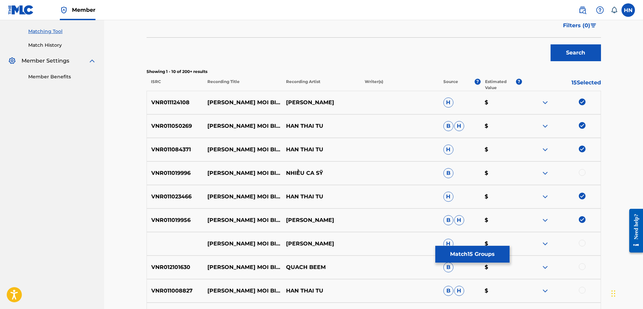
click at [178, 271] on p "VNR012101630" at bounding box center [175, 267] width 56 height 8
click at [582, 267] on div at bounding box center [582, 266] width 7 height 7
click at [177, 295] on div "VNR011008827 [PERSON_NAME] MOI BIET AI LA BAN HAN THAI TU B H $" at bounding box center [374, 291] width 454 height 24
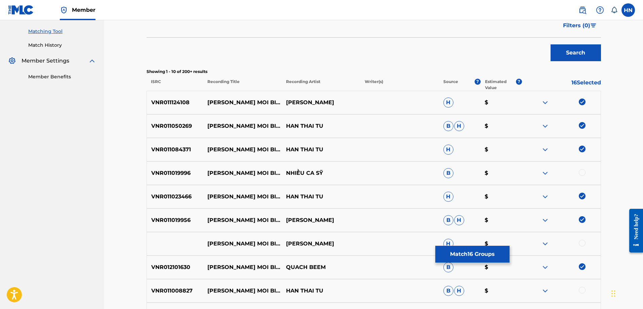
click at [581, 290] on div at bounding box center [582, 290] width 7 height 7
drag, startPoint x: 339, startPoint y: 243, endPoint x: 204, endPoint y: 241, distance: 135.1
click at [204, 241] on div "[PERSON_NAME] MOI BIET AI LA BAN [PERSON_NAME]" at bounding box center [374, 244] width 454 height 24
click at [583, 243] on div at bounding box center [582, 243] width 7 height 7
click at [548, 244] on img at bounding box center [545, 244] width 8 height 8
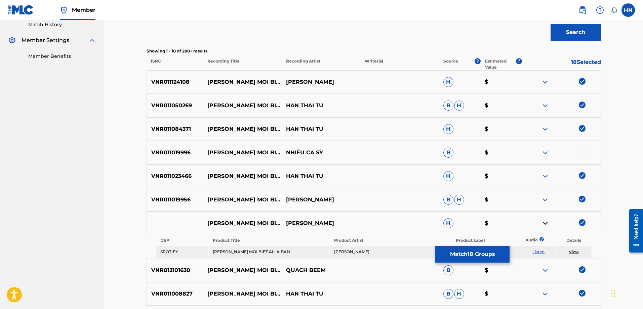
scroll to position [269, 0]
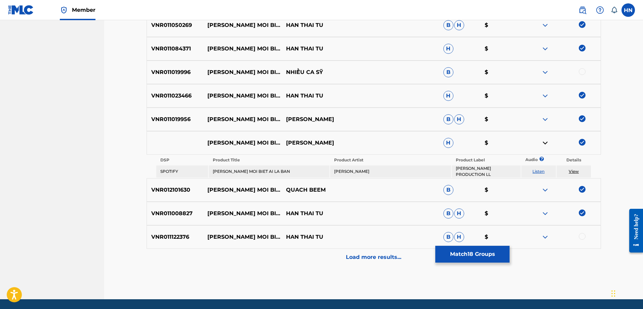
click at [539, 171] on link "Listen" at bounding box center [538, 171] width 12 height 5
click at [169, 233] on p "VNR011122376" at bounding box center [175, 237] width 56 height 8
click at [586, 233] on div at bounding box center [561, 237] width 79 height 8
click at [583, 233] on div at bounding box center [582, 236] width 7 height 7
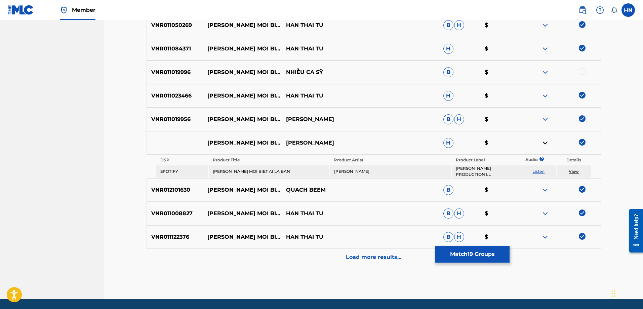
click at [543, 76] on img at bounding box center [545, 72] width 8 height 8
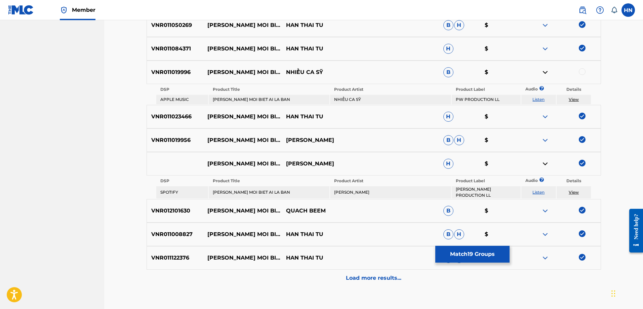
click at [533, 97] on link "Listen" at bounding box center [538, 99] width 12 height 5
click at [363, 271] on div "Load more results..." at bounding box center [374, 278] width 454 height 17
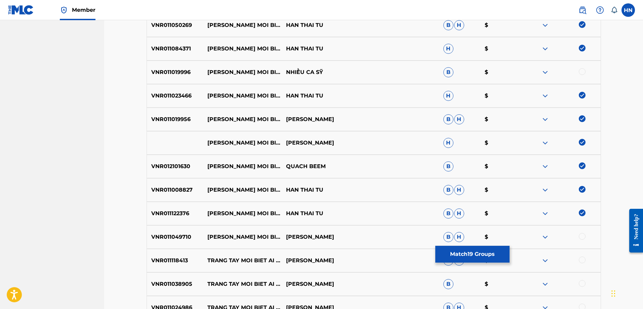
click at [180, 237] on p "VNR011049710" at bounding box center [175, 237] width 56 height 8
click at [581, 237] on div at bounding box center [582, 236] width 7 height 7
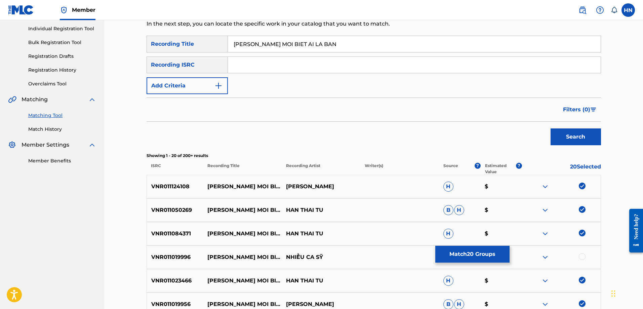
scroll to position [67, 0]
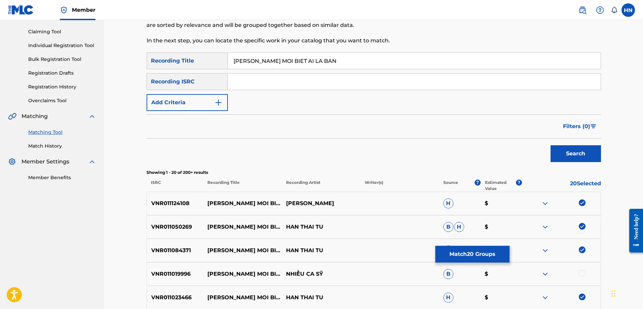
click at [446, 255] on button "Match 20 Groups" at bounding box center [472, 254] width 74 height 17
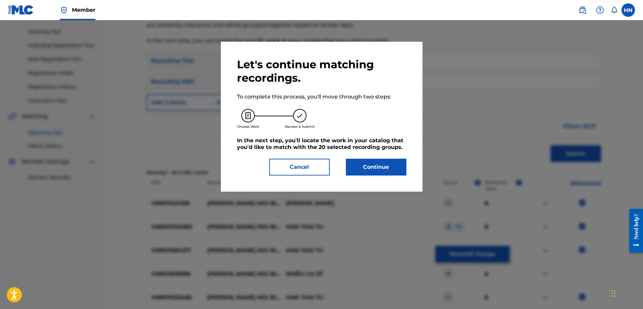
click at [370, 162] on button "Continue" at bounding box center [376, 167] width 60 height 17
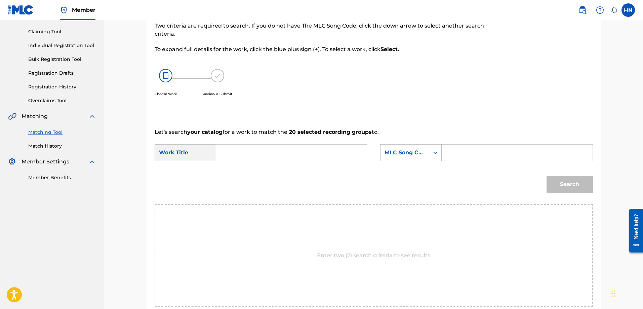
click at [365, 150] on div "Search Form" at bounding box center [291, 152] width 151 height 17
click at [357, 151] on input "Search Form" at bounding box center [291, 153] width 139 height 16
paste input "KHÓ KHĂN MỚI BIẾT AI LÀ BẠN"
type input "KHÓ KHĂN MỚI BIẾT AI LÀ BẠN"
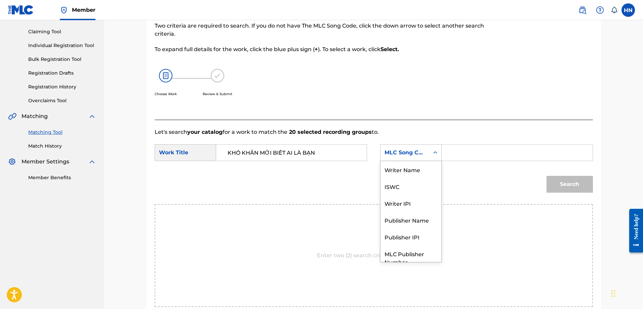
click at [400, 150] on div "MLC Song Code" at bounding box center [404, 153] width 41 height 8
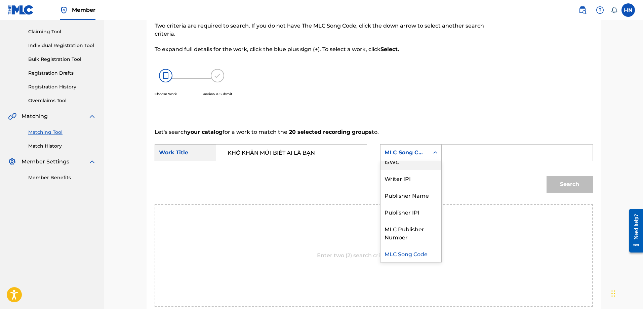
click at [400, 163] on div "ISWC" at bounding box center [410, 161] width 61 height 17
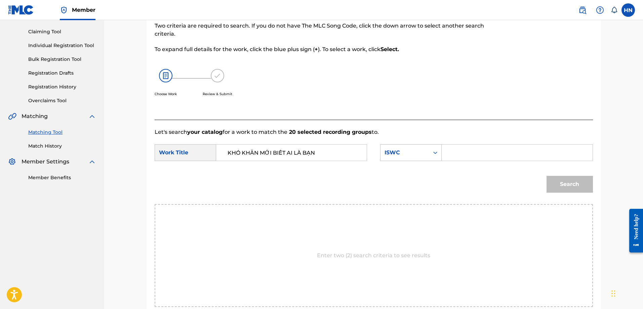
click at [486, 154] on input "Search Form" at bounding box center [516, 153] width 139 height 16
paste input "T9108416417"
type input "T9108416417"
click at [552, 176] on button "Search" at bounding box center [569, 184] width 46 height 17
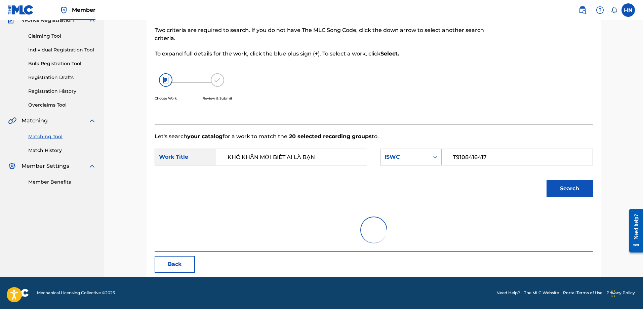
scroll to position [67, 0]
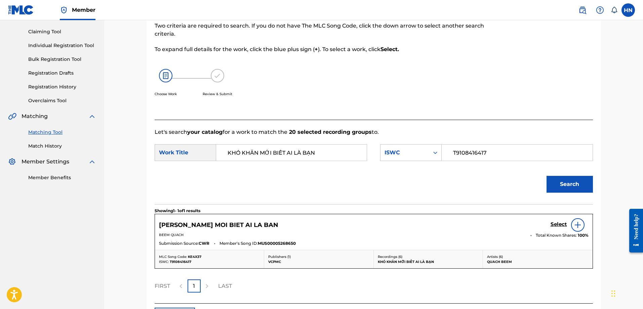
click at [557, 225] on h5 "Select" at bounding box center [559, 224] width 16 height 6
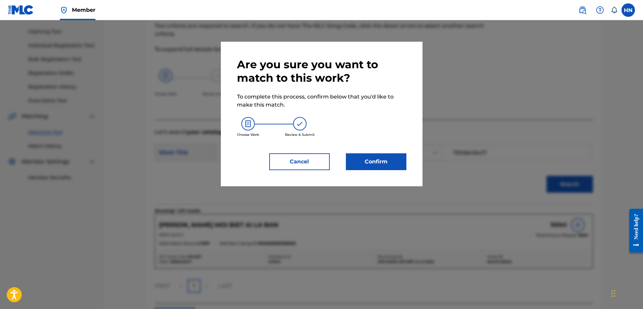
click at [375, 159] on button "Confirm" at bounding box center [376, 161] width 60 height 17
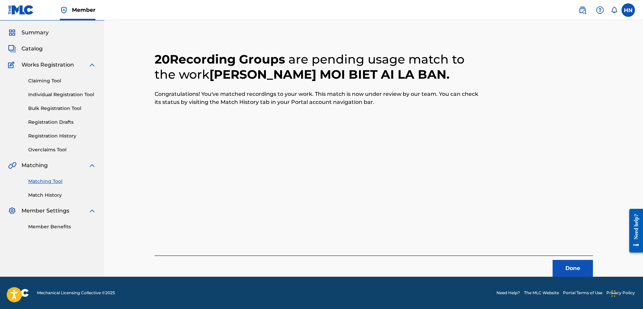
scroll to position [18, 0]
click at [576, 264] on button "Done" at bounding box center [573, 268] width 40 height 17
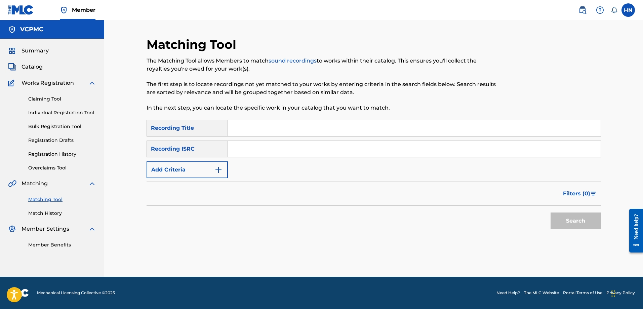
scroll to position [0, 0]
drag, startPoint x: 348, startPoint y: 122, endPoint x: 353, endPoint y: 122, distance: 4.4
click at [348, 122] on input "Search Form" at bounding box center [414, 128] width 373 height 16
paste input "THƯƠNG EM KHÔNG"
click at [563, 215] on button "Search" at bounding box center [576, 220] width 50 height 17
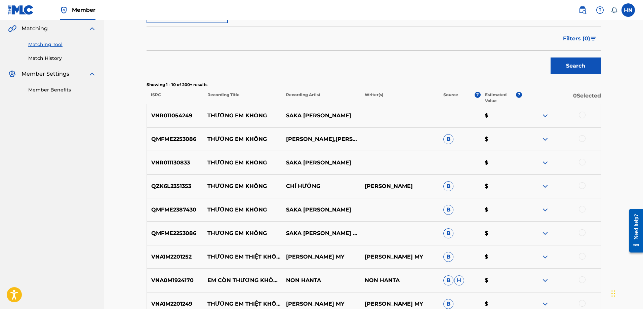
scroll to position [202, 0]
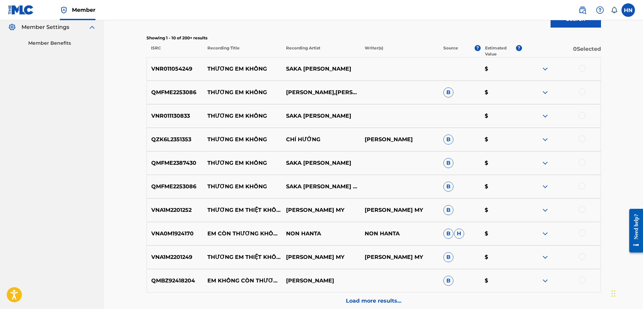
click at [181, 65] on p "VNR011054249" at bounding box center [175, 69] width 56 height 8
click at [583, 70] on div at bounding box center [582, 68] width 7 height 7
click at [182, 89] on p "QMFME2253086" at bounding box center [175, 92] width 56 height 8
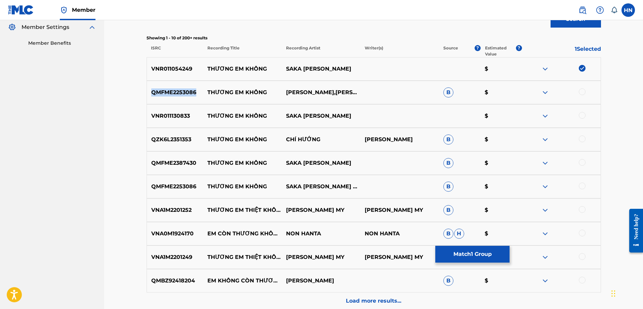
click at [182, 89] on p "QMFME2253086" at bounding box center [175, 92] width 56 height 8
click at [584, 91] on div at bounding box center [582, 91] width 7 height 7
click at [185, 117] on p "VNR011130833" at bounding box center [175, 116] width 56 height 8
click at [585, 117] on div at bounding box center [561, 116] width 79 height 8
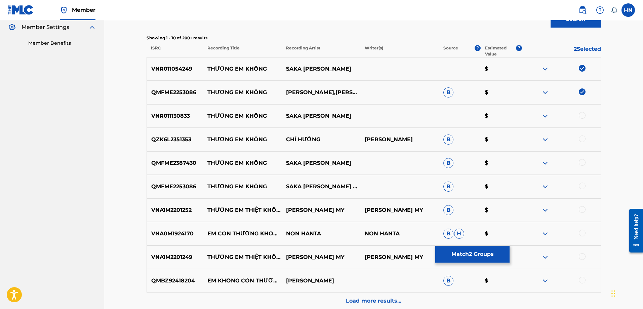
click at [583, 116] on div at bounding box center [582, 115] width 7 height 7
click at [162, 135] on div "QZK6L2351353 THƯƠNG EM KHÔNG CHÍ HƯỚNG [PERSON_NAME] B $" at bounding box center [374, 140] width 454 height 24
click at [583, 138] on div at bounding box center [582, 138] width 7 height 7
click at [182, 161] on p "QMFME2387430" at bounding box center [175, 163] width 56 height 8
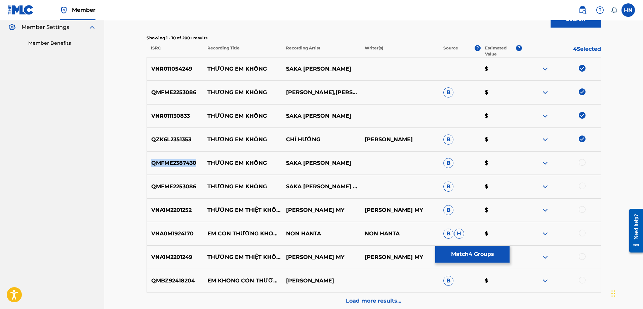
click at [182, 161] on p "QMFME2387430" at bounding box center [175, 163] width 56 height 8
click at [585, 164] on div at bounding box center [582, 162] width 7 height 7
click at [151, 185] on p "QMFME2253086" at bounding box center [175, 187] width 56 height 8
click at [583, 186] on div at bounding box center [582, 186] width 7 height 7
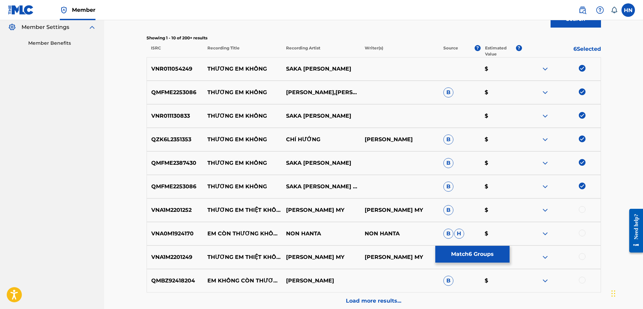
click at [361, 299] on p "Load more results..." at bounding box center [373, 301] width 55 height 8
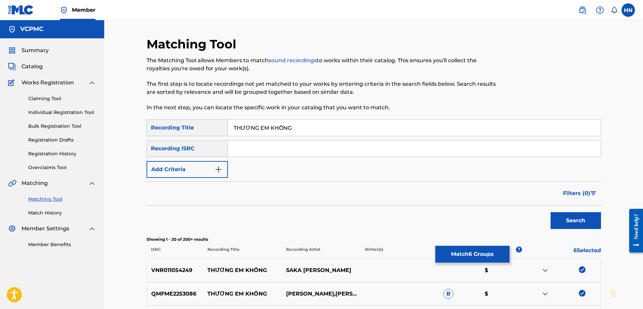
scroll to position [0, 0]
drag, startPoint x: 300, startPoint y: 124, endPoint x: 177, endPoint y: 121, distance: 123.0
click at [184, 124] on div "SearchWithCriteriaceba3187-46fd-4e8d-bb93-f09efe88b00d Recording Title THƯƠNG E…" at bounding box center [374, 128] width 454 height 17
type input "thuong em khong"
click at [551, 212] on button "Search" at bounding box center [576, 220] width 50 height 17
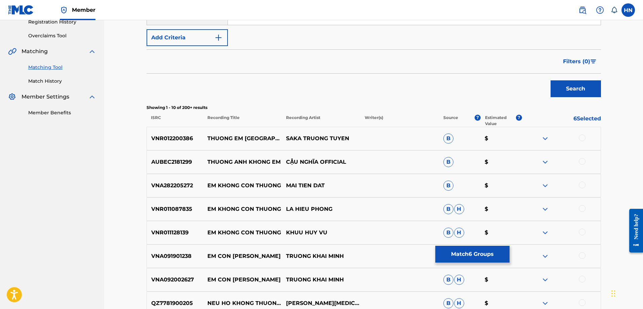
scroll to position [134, 0]
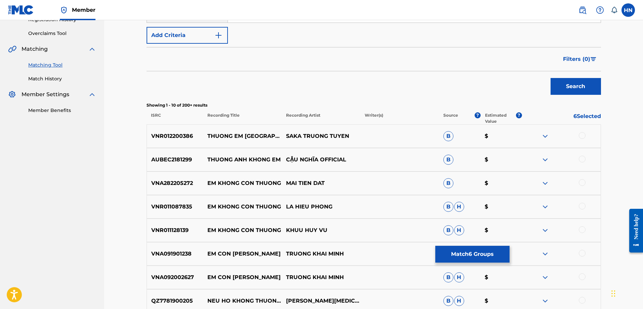
click at [185, 138] on p "VNR012200386" at bounding box center [175, 136] width 56 height 8
click at [582, 132] on div at bounding box center [582, 135] width 7 height 7
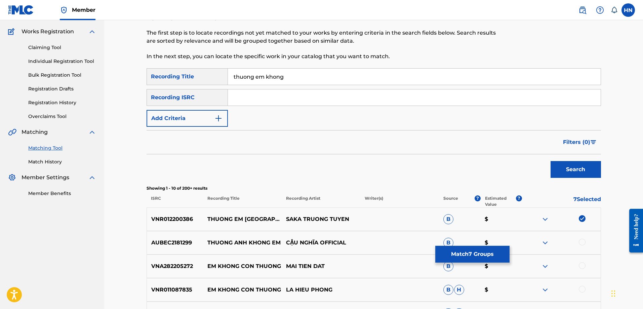
scroll to position [34, 0]
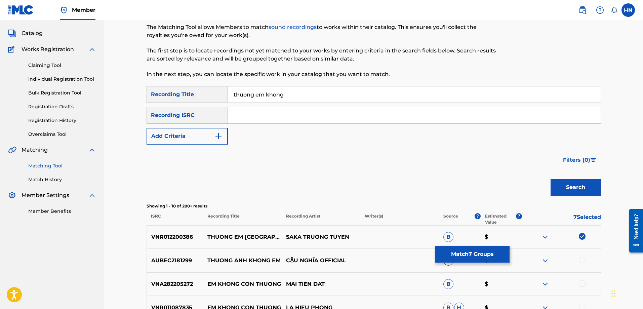
click at [277, 88] on input "thuong em khong" at bounding box center [414, 94] width 373 height 16
click at [462, 253] on button "Match 7 Groups" at bounding box center [472, 254] width 74 height 17
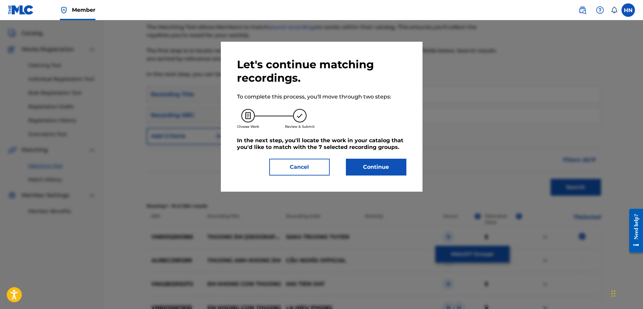
click at [380, 162] on button "Continue" at bounding box center [376, 167] width 60 height 17
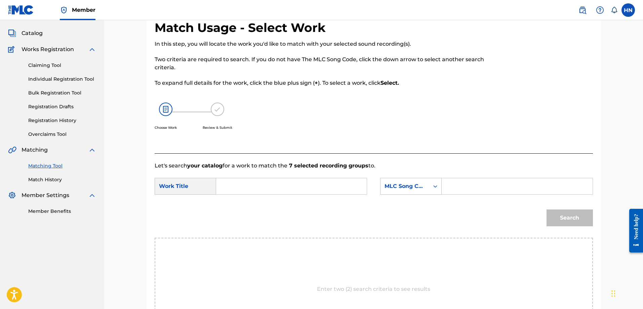
click at [297, 184] on input "Search Form" at bounding box center [291, 186] width 139 height 16
paste input "thuong em khong"
type input "thuong em khong"
click at [400, 190] on div "MLC Song Code" at bounding box center [404, 186] width 41 height 8
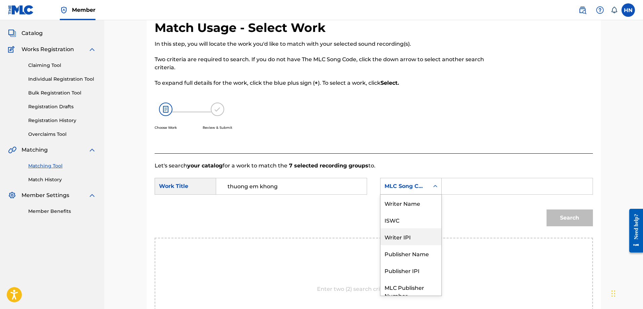
scroll to position [25, 0]
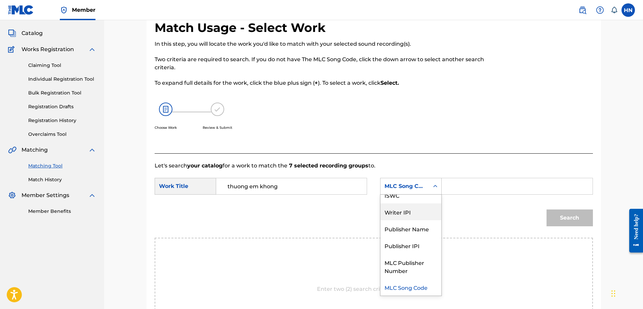
click at [402, 201] on div "ISWC" at bounding box center [410, 195] width 61 height 17
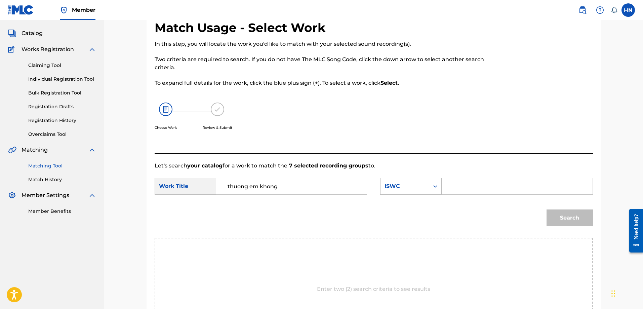
click at [450, 182] on input "Search Form" at bounding box center [516, 186] width 139 height 16
paste input "T3075216654"
type input "T3075216654"
click at [566, 215] on button "Search" at bounding box center [569, 217] width 46 height 17
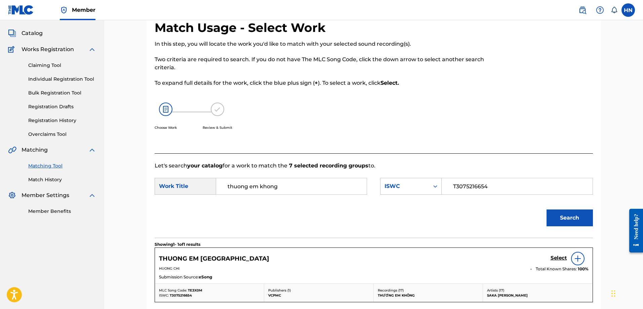
click at [555, 257] on h5 "Select" at bounding box center [559, 258] width 16 height 6
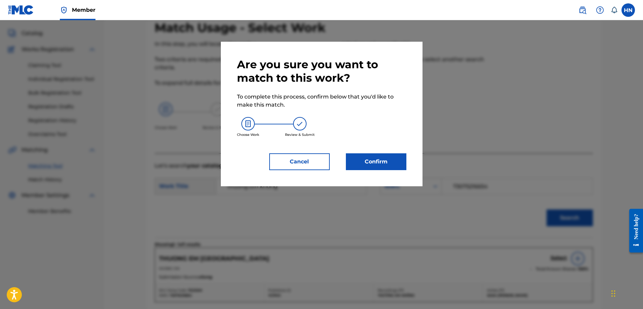
click at [369, 170] on button "Confirm" at bounding box center [376, 161] width 60 height 17
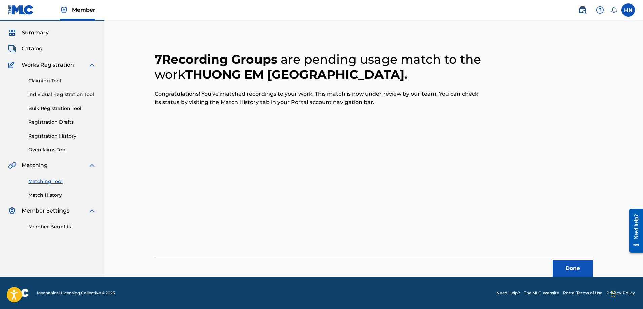
scroll to position [18, 0]
click at [574, 268] on button "Done" at bounding box center [573, 268] width 40 height 17
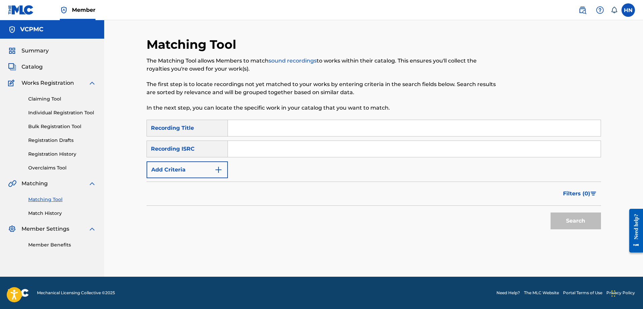
scroll to position [0, 0]
click at [343, 135] on input "Search Form" at bounding box center [414, 128] width 373 height 16
paste input "ĐẢNG ĐÃ CHO TA CẢ MỘT MÙA XUÂN"
click at [556, 217] on button "Search" at bounding box center [576, 220] width 50 height 17
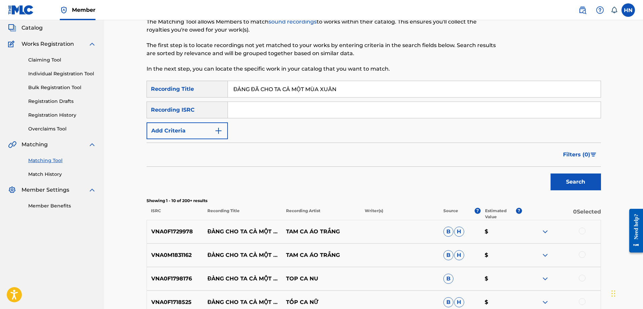
scroll to position [101, 0]
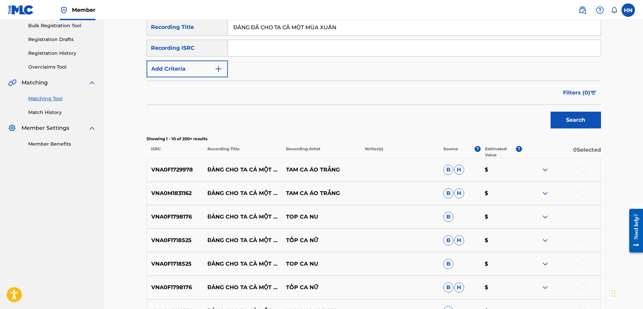
click at [180, 169] on p "VNA0F1729978" at bounding box center [175, 170] width 56 height 8
click at [580, 170] on div at bounding box center [582, 169] width 7 height 7
click at [171, 193] on p "VNA0M1831162" at bounding box center [175, 193] width 56 height 8
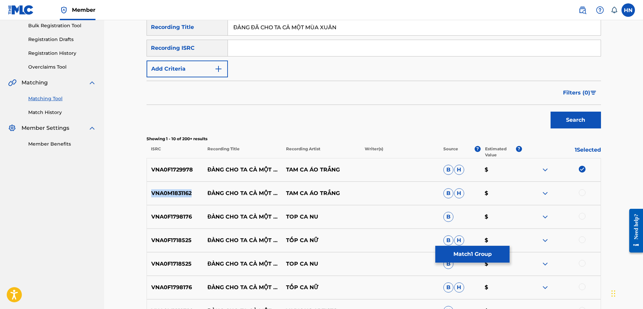
click at [171, 193] on p "VNA0M1831162" at bounding box center [175, 193] width 56 height 8
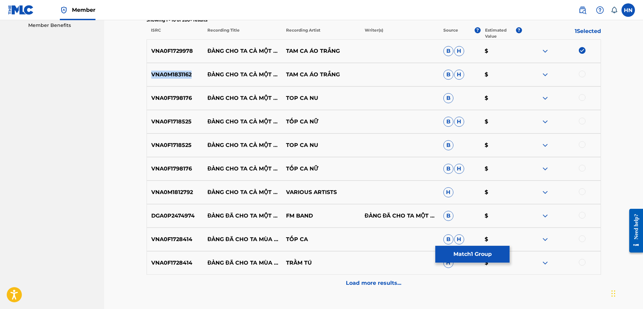
scroll to position [235, 0]
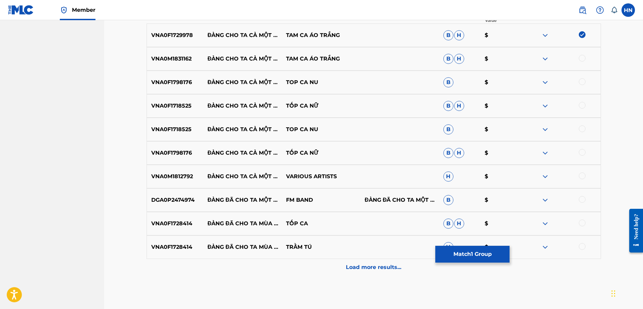
click at [581, 56] on div at bounding box center [582, 58] width 7 height 7
click at [186, 87] on div "VNA0F1798176 ĐẢNG CHO TA CẢ MỘT MÙA XUÂN TOP CA NU B $" at bounding box center [374, 83] width 454 height 24
click at [581, 82] on div at bounding box center [582, 81] width 7 height 7
click at [175, 97] on div "VNA0F1718525 ĐẢNG CHO TA CẢ MỘT MÙA XUÂN TỐP CA NỮ B H $" at bounding box center [374, 106] width 454 height 24
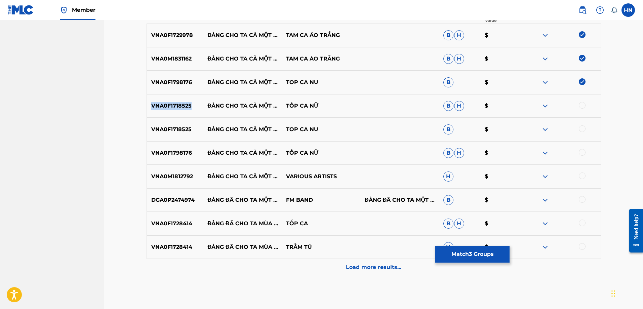
click at [175, 97] on div "VNA0F1718525 ĐẢNG CHO TA CẢ MỘT MÙA XUÂN TỐP CA NỮ B H $" at bounding box center [374, 106] width 454 height 24
click at [583, 106] on div at bounding box center [582, 105] width 7 height 7
click at [582, 129] on div at bounding box center [582, 128] width 7 height 7
click at [584, 152] on div at bounding box center [582, 152] width 7 height 7
click at [167, 177] on p "VNA0M1812792" at bounding box center [175, 176] width 56 height 8
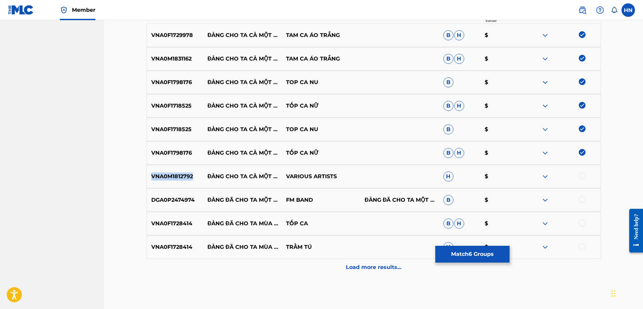
click at [167, 177] on p "VNA0M1812792" at bounding box center [175, 176] width 56 height 8
click at [589, 179] on div at bounding box center [561, 176] width 79 height 8
click at [585, 176] on div at bounding box center [582, 175] width 7 height 7
drag, startPoint x: 325, startPoint y: 199, endPoint x: 201, endPoint y: 194, distance: 124.5
click at [201, 194] on div "DGA0P2474974 ĐẢNG ĐÃ CHO TA MỘT MÙA XUÂN FM BAND ĐẢNG ĐÃ CHO TA MỘT MÙA XUÂN B $" at bounding box center [374, 200] width 454 height 24
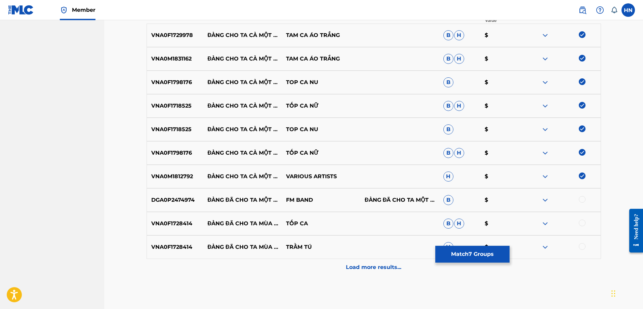
click at [188, 204] on p "DGA0P2474974" at bounding box center [175, 200] width 56 height 8
click at [580, 199] on div at bounding box center [582, 199] width 7 height 7
click at [181, 221] on p "VNA0F1728414" at bounding box center [175, 223] width 56 height 8
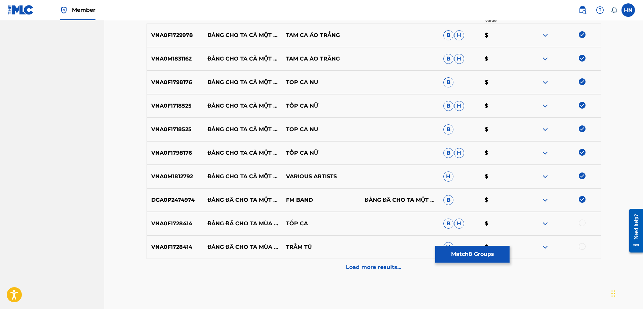
click at [583, 219] on div at bounding box center [582, 222] width 7 height 7
drag, startPoint x: 205, startPoint y: 245, endPoint x: 311, endPoint y: 241, distance: 106.3
click at [311, 241] on div "VNA0F1728414 ĐẢNG ĐÃ CHO TA MÙA XUÂN TRẦM TÚ H $" at bounding box center [374, 247] width 454 height 24
click at [541, 244] on div at bounding box center [561, 247] width 79 height 8
click at [546, 246] on img at bounding box center [545, 247] width 8 height 8
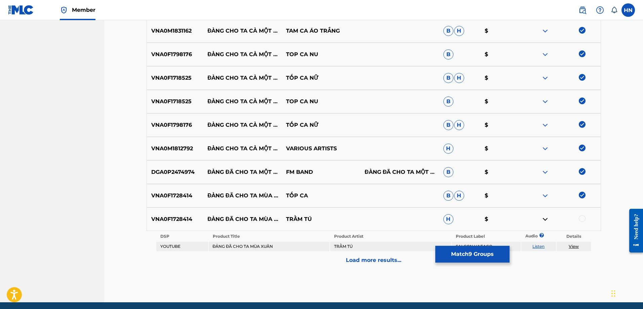
scroll to position [289, 0]
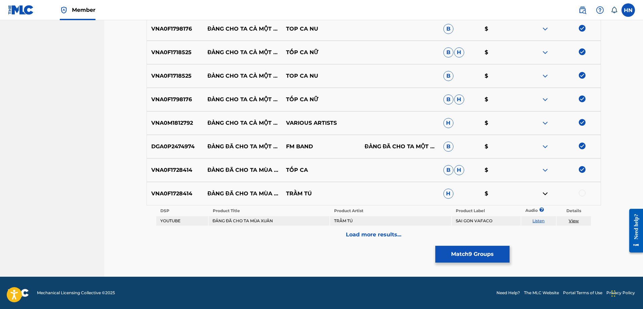
click at [540, 219] on link "Listen" at bounding box center [538, 220] width 12 height 5
click at [310, 230] on div "Load more results..." at bounding box center [374, 234] width 454 height 17
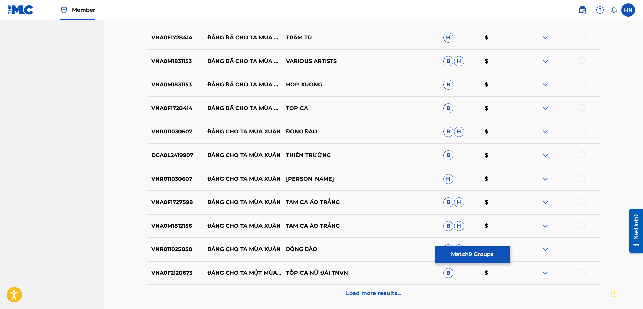
scroll to position [457, 0]
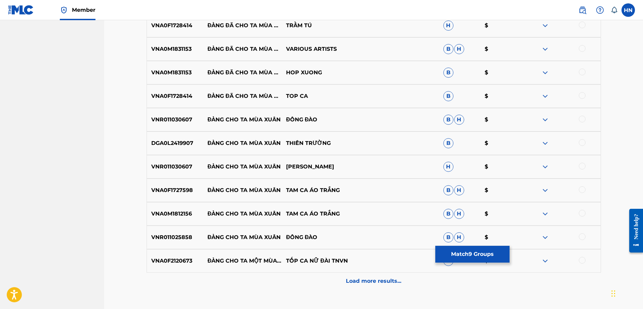
click at [184, 57] on div "VNA0M1831153 ĐẢNG ĐÃ CHO TA MÙA XUÂN VARIOUS ARTISTS [PERSON_NAME]" at bounding box center [374, 49] width 454 height 24
click at [584, 45] on div at bounding box center [582, 48] width 7 height 7
click at [580, 71] on div at bounding box center [582, 72] width 7 height 7
click at [183, 91] on div "VNA0F1728414 ĐẢNG ĐÃ CHO TA MÙA XUÂN TOP CA B $" at bounding box center [374, 96] width 454 height 24
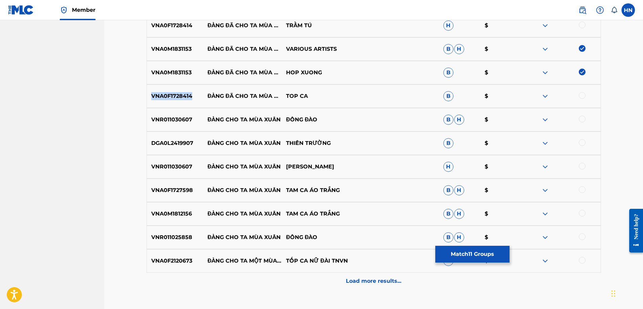
click at [183, 91] on div "VNA0F1728414 ĐẢNG ĐÃ CHO TA MÙA XUÂN TOP CA B $" at bounding box center [374, 96] width 454 height 24
click at [581, 94] on div at bounding box center [582, 95] width 7 height 7
drag, startPoint x: 208, startPoint y: 119, endPoint x: 280, endPoint y: 118, distance: 71.3
click at [280, 118] on p "ĐẢNG CHO TA MÙA XUÂN" at bounding box center [242, 120] width 79 height 8
drag, startPoint x: 209, startPoint y: 191, endPoint x: 368, endPoint y: 188, distance: 159.3
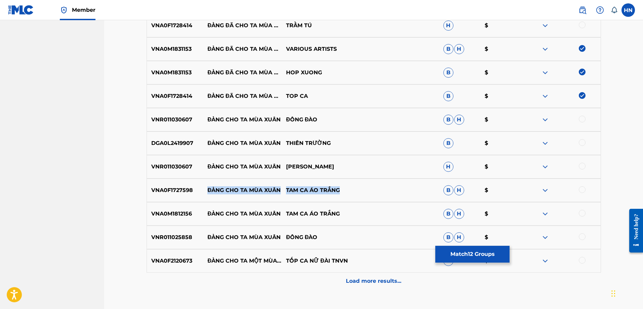
click at [368, 188] on div "VNA0F1727598 ĐẢNG CHO TA MÙA XUÂN TAM CA ÁO TRẮNG B H $" at bounding box center [374, 190] width 454 height 24
click at [543, 189] on img at bounding box center [545, 190] width 8 height 8
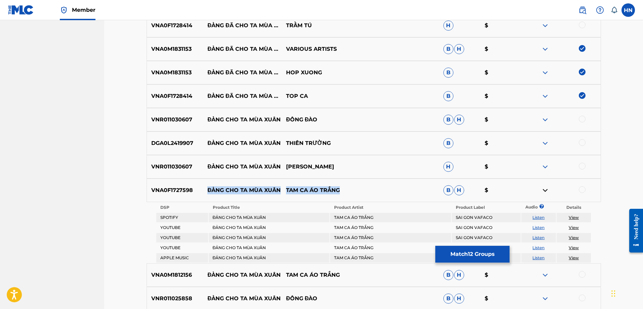
click at [541, 225] on link "Listen" at bounding box center [538, 227] width 12 height 5
click at [537, 235] on link "Listen" at bounding box center [538, 237] width 12 height 5
click at [163, 187] on p "VNA0F1727598" at bounding box center [175, 190] width 56 height 8
click at [579, 190] on div at bounding box center [582, 189] width 7 height 7
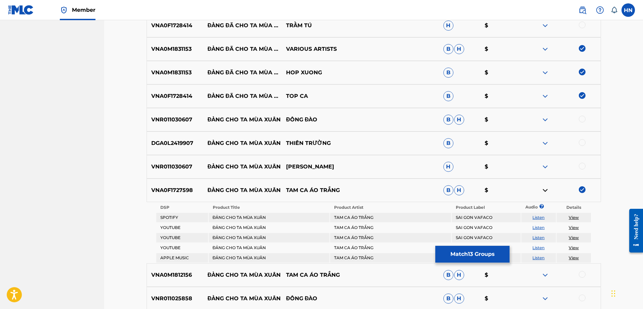
click at [177, 276] on p "VNA0M1812156" at bounding box center [175, 275] width 56 height 8
click at [581, 274] on div at bounding box center [582, 274] width 7 height 7
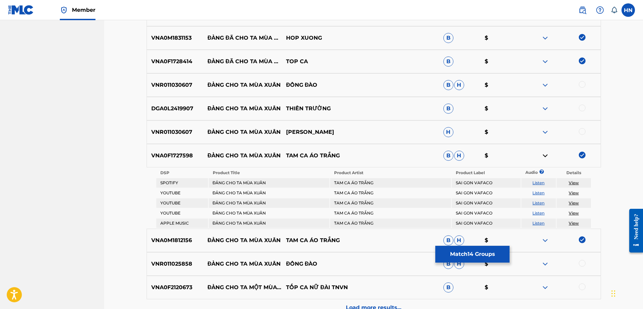
scroll to position [524, 0]
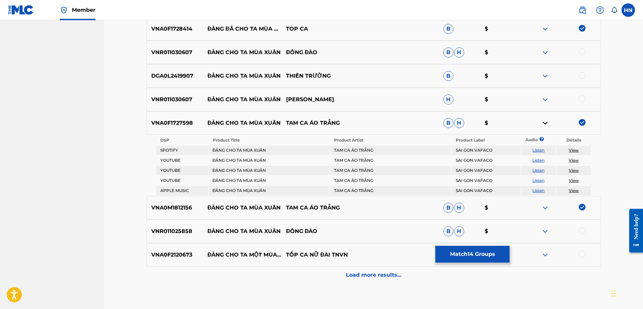
click at [188, 256] on p "VNA0F2120673" at bounding box center [175, 255] width 56 height 8
click at [580, 254] on div at bounding box center [582, 254] width 7 height 7
click at [551, 254] on div at bounding box center [561, 255] width 79 height 8
click at [545, 255] on img at bounding box center [545, 255] width 8 height 8
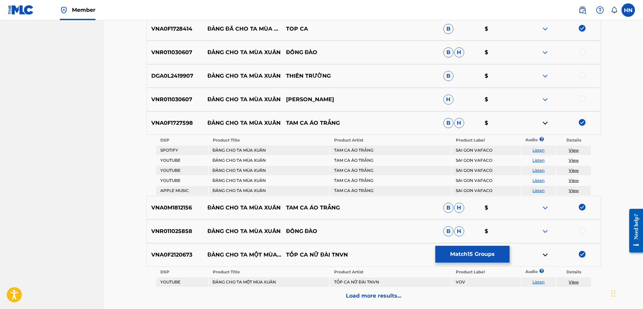
click at [539, 282] on link "Listen" at bounding box center [538, 281] width 12 height 5
click at [541, 229] on img at bounding box center [545, 231] width 8 height 8
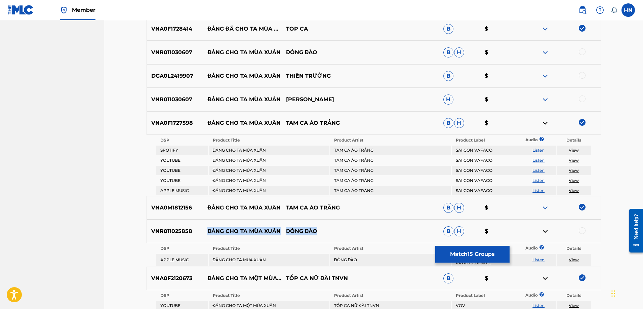
drag, startPoint x: 332, startPoint y: 230, endPoint x: 199, endPoint y: 233, distance: 132.5
click at [199, 233] on div "VNR011025858 ĐẢNG CHO TA MÙA XUÂN ĐÔNG ĐÀO B H $" at bounding box center [374, 231] width 454 height 24
click at [168, 235] on div "VNR011025858 ĐẢNG CHO TA MÙA XUÂN ĐÔNG ĐÀO B H $" at bounding box center [374, 231] width 454 height 24
click at [580, 232] on div at bounding box center [582, 230] width 7 height 7
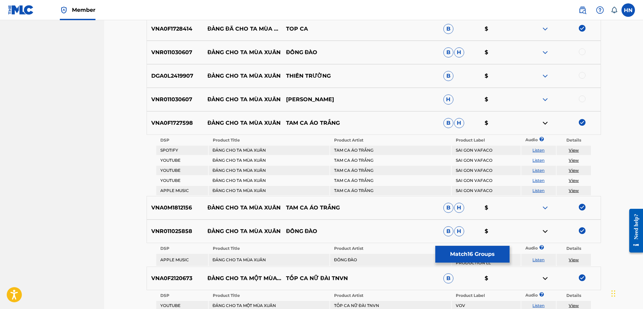
click at [174, 99] on p "VNR011030607" at bounding box center [175, 99] width 56 height 8
click at [580, 96] on div at bounding box center [582, 98] width 7 height 7
click at [581, 52] on div at bounding box center [582, 51] width 7 height 7
drag, startPoint x: 207, startPoint y: 75, endPoint x: 374, endPoint y: 73, distance: 167.1
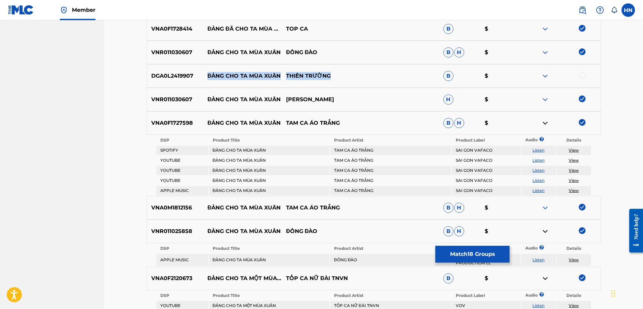
click at [361, 73] on div "DGA0L2419907 ĐẢNG CHO TA MÙA XUÂN THIÊN TRƯỜNG B $" at bounding box center [374, 76] width 454 height 24
click at [174, 84] on div "DGA0L2419907 ĐẢNG CHO TA MÙA XUÂN THIÊN TRƯỜNG B $" at bounding box center [374, 76] width 454 height 24
click at [584, 77] on div at bounding box center [582, 75] width 7 height 7
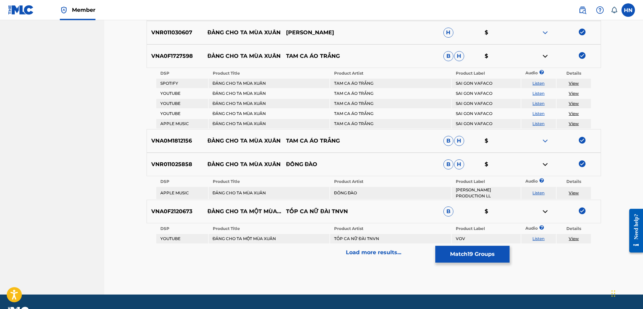
scroll to position [591, 0]
click at [349, 250] on p "Load more results..." at bounding box center [373, 252] width 55 height 8
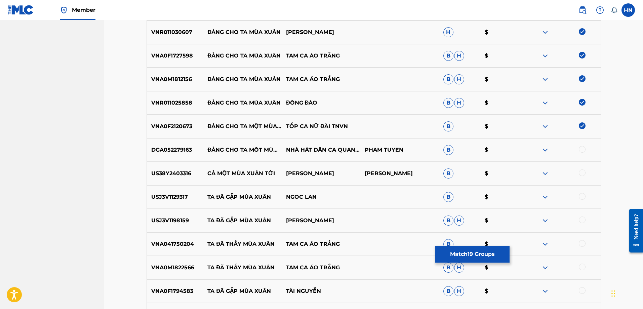
click at [182, 147] on p "DGA052279163" at bounding box center [175, 150] width 56 height 8
click at [580, 150] on div at bounding box center [582, 149] width 7 height 7
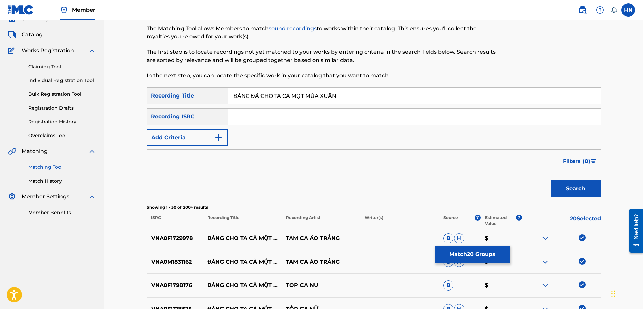
scroll to position [0, 0]
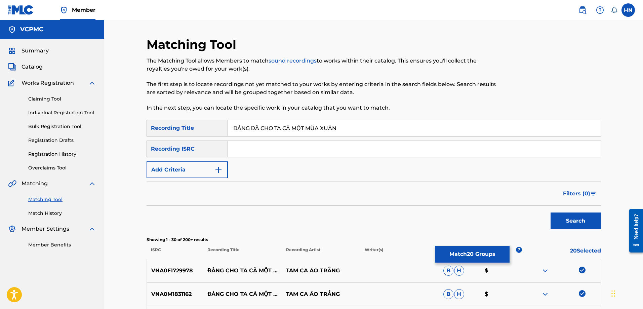
click at [289, 122] on input "ĐẢNG ĐÃ CHO TA CẢ MỘT MÙA XUÂN" at bounding box center [414, 128] width 373 height 16
paste input "DANG DA CHO TA CA MOT MUA XUAN"
type input "DANG DA CHO TA CA MOT MUA XUAN"
click at [590, 215] on button "Search" at bounding box center [576, 220] width 50 height 17
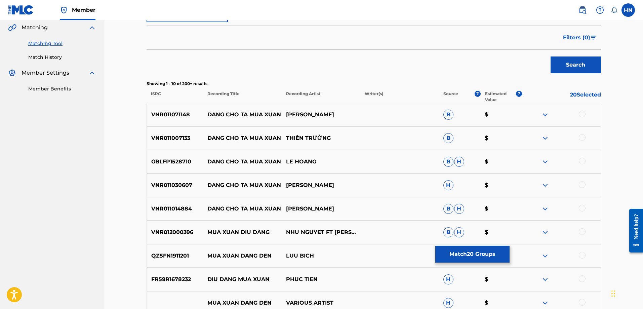
scroll to position [168, 0]
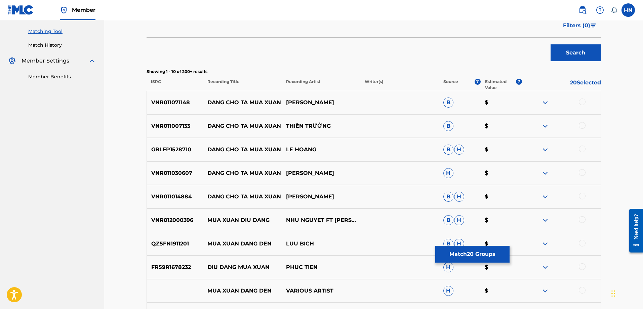
click at [170, 104] on p "VNR011071148" at bounding box center [175, 102] width 56 height 8
click at [580, 98] on div "VNR011071148 DANG CHO TA MUA XUAN DONG DAO B $" at bounding box center [374, 103] width 454 height 24
click at [581, 100] on div at bounding box center [582, 101] width 7 height 7
click at [187, 128] on p "VNR011007133" at bounding box center [175, 126] width 56 height 8
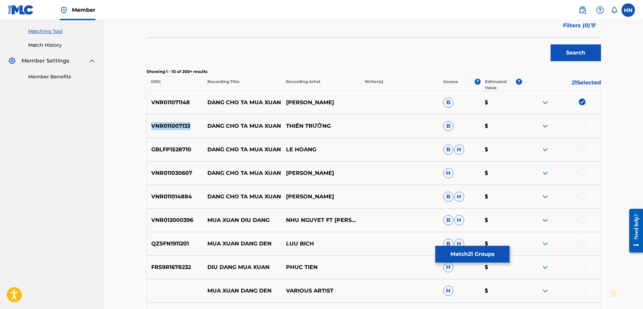
click at [187, 128] on p "VNR011007133" at bounding box center [175, 126] width 56 height 8
click at [583, 123] on div at bounding box center [582, 125] width 7 height 7
click at [176, 174] on p "VNR011030607" at bounding box center [175, 173] width 56 height 8
click at [579, 171] on div at bounding box center [582, 172] width 7 height 7
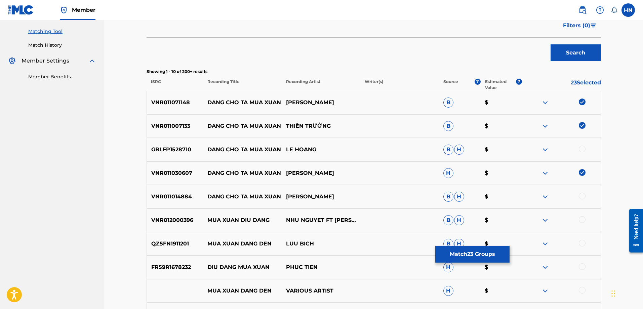
click at [171, 197] on p "VNR011014884" at bounding box center [175, 197] width 56 height 8
click at [585, 194] on div at bounding box center [582, 196] width 7 height 7
drag, startPoint x: 204, startPoint y: 149, endPoint x: 337, endPoint y: 149, distance: 132.8
click at [337, 149] on div "GBLFP1528710 DANG CHO TA MUA XUAN LE HOANG B H $" at bounding box center [374, 150] width 454 height 24
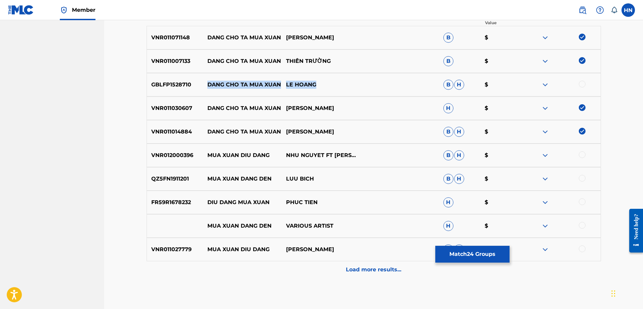
scroll to position [235, 0]
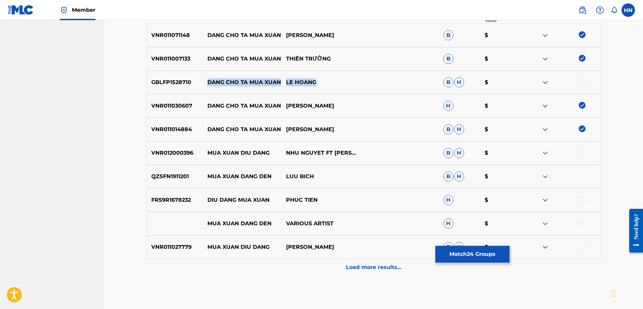
click at [446, 251] on button "Match 24 Groups" at bounding box center [472, 254] width 74 height 17
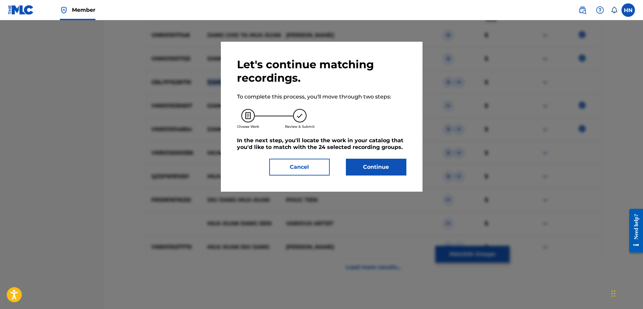
click at [369, 166] on button "Continue" at bounding box center [376, 167] width 60 height 17
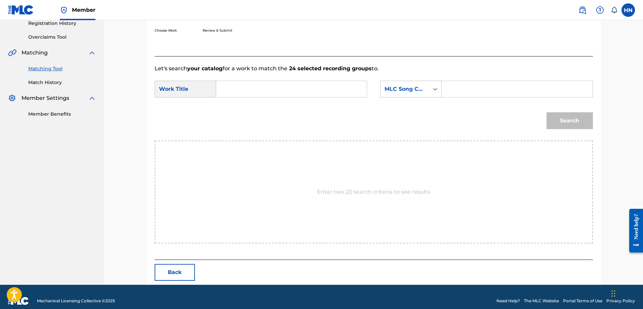
scroll to position [139, 0]
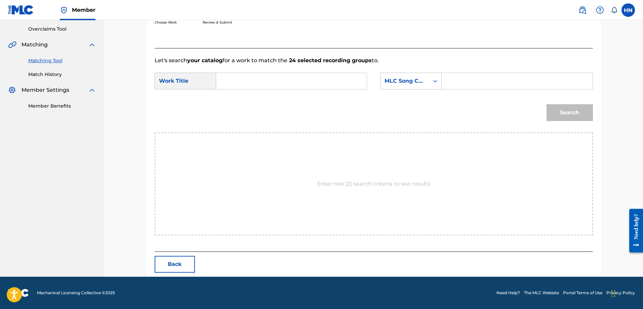
click at [338, 77] on input "Search Form" at bounding box center [291, 81] width 139 height 16
paste input "DANG DA CHO TA CA MOT MUA XUAN"
type input "DANG DA CHO TA CA MOT MUA XUAN"
click at [409, 78] on div "MLC Song Code" at bounding box center [404, 81] width 41 height 8
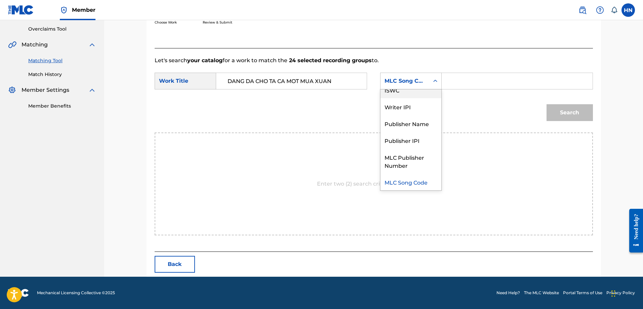
scroll to position [0, 0]
click at [412, 98] on div "Writer Name" at bounding box center [410, 97] width 61 height 17
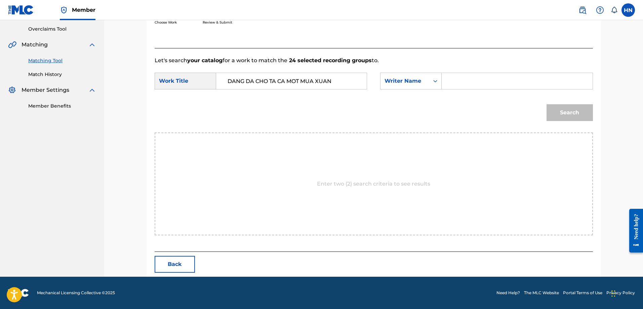
click at [460, 83] on input "Search Form" at bounding box center [516, 81] width 139 height 16
type input "tuyen pham"
click at [546, 104] on button "Search" at bounding box center [569, 112] width 46 height 17
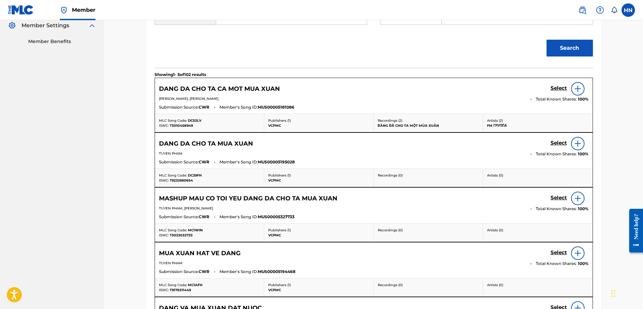
scroll to position [206, 0]
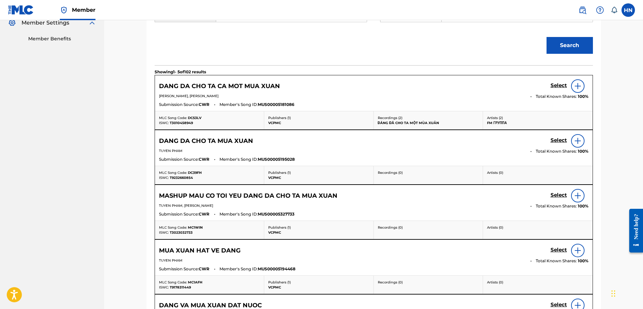
click at [556, 89] on h5 "Select" at bounding box center [559, 85] width 16 height 6
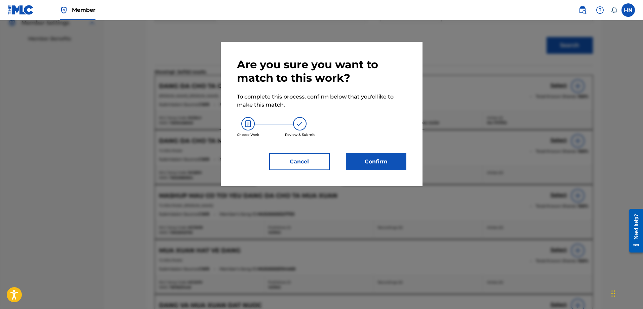
click at [398, 164] on button "Confirm" at bounding box center [376, 161] width 60 height 17
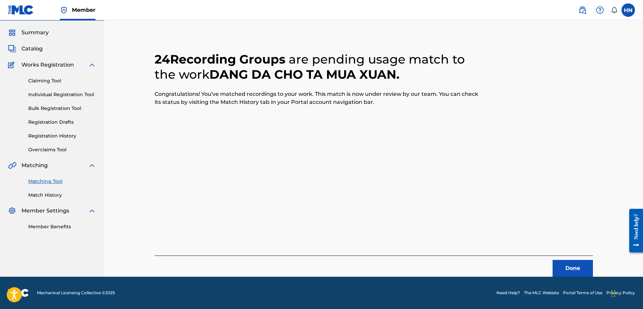
scroll to position [18, 0]
click at [561, 258] on div "Done" at bounding box center [374, 265] width 438 height 21
click at [559, 265] on button "Done" at bounding box center [573, 268] width 40 height 17
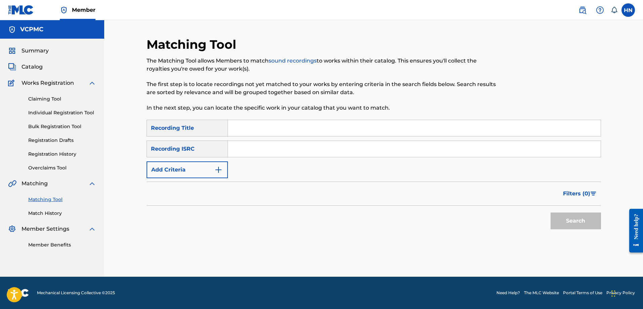
scroll to position [0, 0]
drag, startPoint x: 291, startPoint y: 124, endPoint x: 296, endPoint y: 123, distance: 5.8
click at [291, 124] on input "Search Form" at bounding box center [414, 128] width 373 height 16
paste input "BÊN EM MÙA XUÂN"
click at [569, 214] on button "Search" at bounding box center [576, 220] width 50 height 17
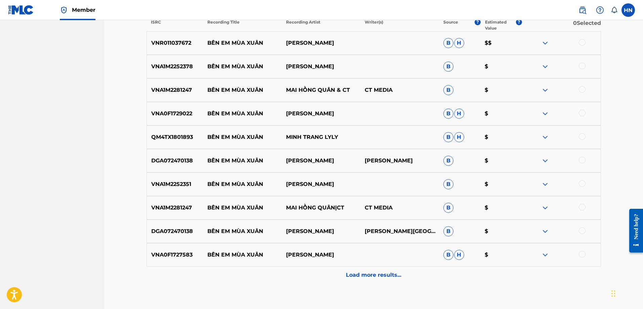
scroll to position [202, 0]
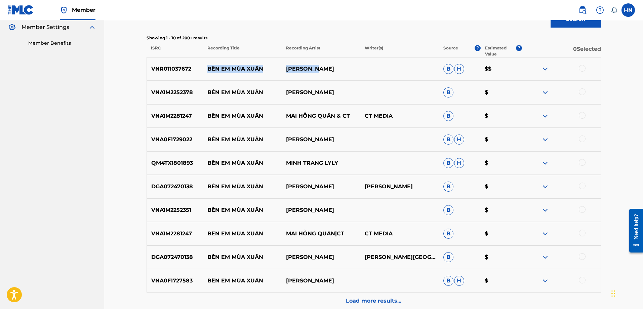
drag, startPoint x: 323, startPoint y: 64, endPoint x: 197, endPoint y: 78, distance: 126.8
click at [197, 78] on div "VNR011037672 BÊN EM MÙA XUÂN THANH DUY B H $$" at bounding box center [374, 69] width 454 height 24
click at [144, 71] on div "Matching Tool The Matching Tool allows Members to match sound recordings to wor…" at bounding box center [373, 89] width 471 height 508
click at [582, 69] on div at bounding box center [582, 68] width 7 height 7
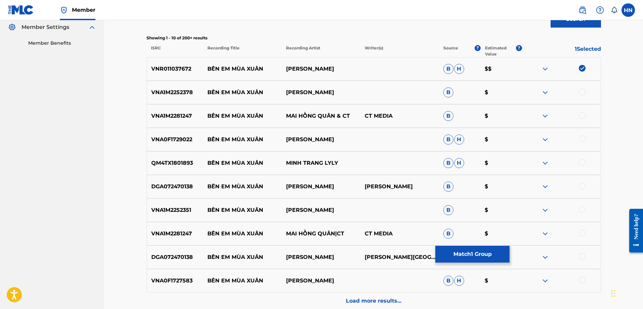
click at [144, 93] on div "Matching Tool The Matching Tool allows Members to match sound recordings to wor…" at bounding box center [373, 89] width 471 height 508
click at [582, 92] on div at bounding box center [582, 91] width 7 height 7
click at [186, 117] on p "VNA1M2281247" at bounding box center [175, 116] width 56 height 8
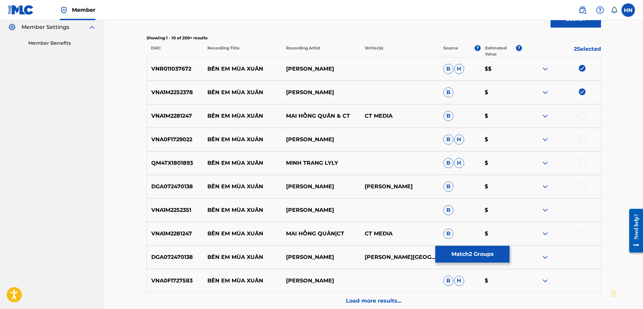
click at [581, 115] on div at bounding box center [582, 115] width 7 height 7
click at [152, 130] on div "VNA0F1729022 BÊN EM MÙA XUÂN [PERSON_NAME]" at bounding box center [374, 140] width 454 height 24
click at [582, 139] on div at bounding box center [582, 138] width 7 height 7
click at [170, 153] on div "QM4TX1801893 BÊN EM MÙA XUÂN MINH TRANG LYLY B H $" at bounding box center [374, 163] width 454 height 24
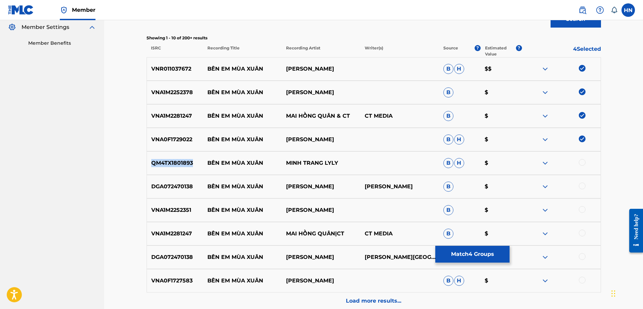
click at [170, 153] on div "QM4TX1801893 BÊN EM MÙA XUÂN MINH TRANG LYLY B H $" at bounding box center [374, 163] width 454 height 24
click at [582, 162] on div at bounding box center [582, 162] width 7 height 7
click at [182, 180] on div "DGA072470138 BÊN EM MÙA [PERSON_NAME] [PERSON_NAME] B $" at bounding box center [374, 187] width 454 height 24
click at [182, 179] on div "DGA072470138 BÊN EM MÙA [PERSON_NAME] [PERSON_NAME] B $" at bounding box center [374, 187] width 454 height 24
click at [581, 186] on div at bounding box center [582, 186] width 7 height 7
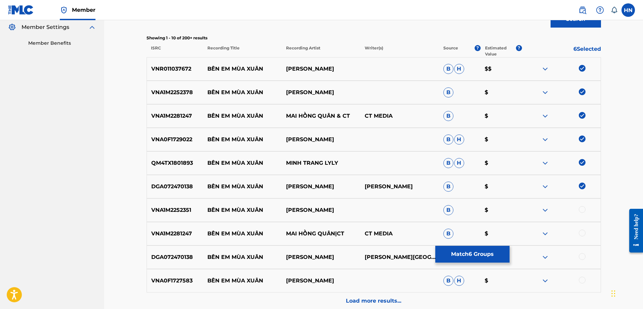
click at [157, 206] on p "VNA1M2252351" at bounding box center [175, 210] width 56 height 8
click at [581, 210] on div at bounding box center [582, 209] width 7 height 7
drag, startPoint x: 329, startPoint y: 258, endPoint x: 205, endPoint y: 261, distance: 123.7
click at [205, 261] on div "DGA072470138 BÊN EM MÙA XUÂN NGỌC KHUÊ NGO VIET TRUNG B $" at bounding box center [374, 257] width 454 height 24
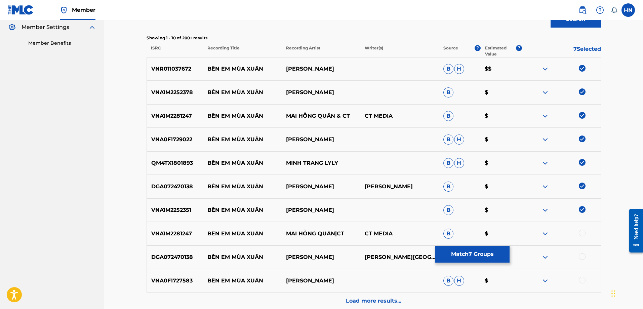
click at [580, 232] on div at bounding box center [582, 233] width 7 height 7
click at [163, 260] on p "DGA072470138" at bounding box center [175, 257] width 56 height 8
click at [583, 255] on div at bounding box center [582, 256] width 7 height 7
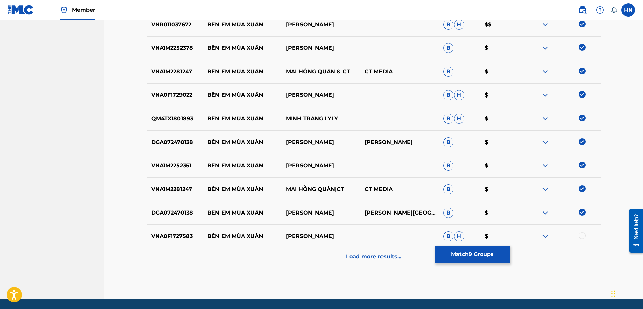
scroll to position [234, 0]
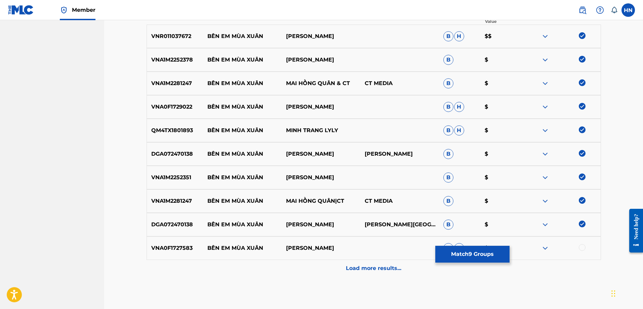
click at [171, 240] on div "VNA0F1727583 BÊN EM MÙA XUÂN [PERSON_NAME]" at bounding box center [374, 248] width 454 height 24
click at [583, 249] on div at bounding box center [582, 247] width 7 height 7
click at [329, 269] on div "Load more results..." at bounding box center [374, 268] width 454 height 17
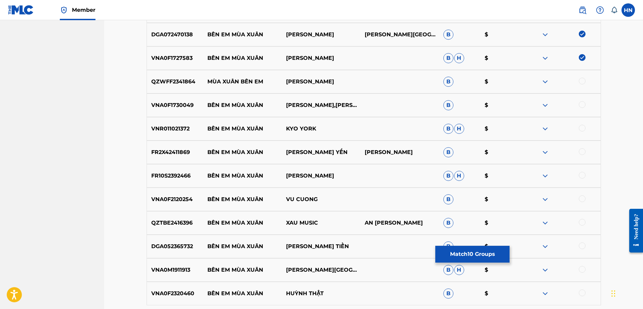
scroll to position [436, 0]
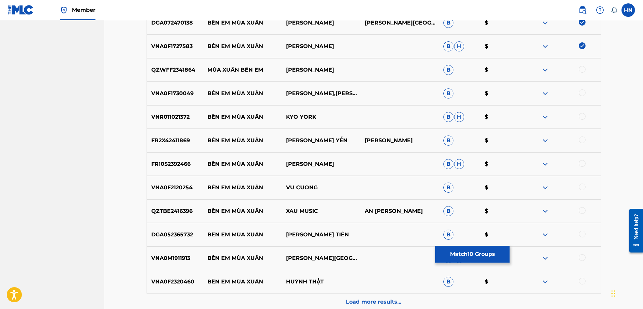
click at [166, 96] on p "VNA0F1730049" at bounding box center [175, 93] width 56 height 8
click at [587, 91] on div at bounding box center [561, 93] width 79 height 8
click at [584, 95] on div at bounding box center [582, 92] width 7 height 7
click at [183, 112] on div "VNR011021372 BÊN EM MÙA XUÂN KYO YORK B H $" at bounding box center [374, 117] width 454 height 24
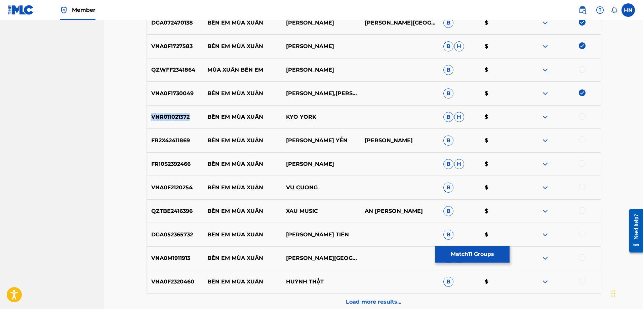
click at [183, 112] on div "VNR011021372 BÊN EM MÙA XUÂN KYO YORK B H $" at bounding box center [374, 117] width 454 height 24
click at [585, 117] on div at bounding box center [582, 116] width 7 height 7
drag, startPoint x: 336, startPoint y: 137, endPoint x: 207, endPoint y: 138, distance: 129.1
click at [207, 138] on div "FR2X42411869 BÊN EM MÙA XUÂN [PERSON_NAME] YẾN [PERSON_NAME] $" at bounding box center [374, 141] width 454 height 24
click at [182, 139] on p "FR2X42411869" at bounding box center [175, 140] width 56 height 8
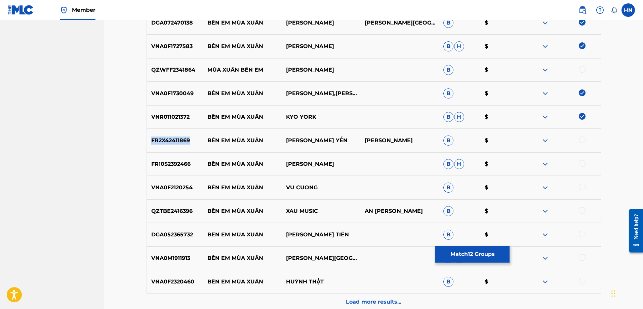
click at [182, 139] on p "FR2X42411869" at bounding box center [175, 140] width 56 height 8
click at [581, 138] on div at bounding box center [582, 139] width 7 height 7
drag, startPoint x: 209, startPoint y: 162, endPoint x: 361, endPoint y: 158, distance: 152.0
click at [362, 158] on div "FR10S2392466 BÊN EM MÙA XUÂN [PERSON_NAME]" at bounding box center [374, 164] width 454 height 24
click at [185, 164] on p "FR10S2392466" at bounding box center [175, 164] width 56 height 8
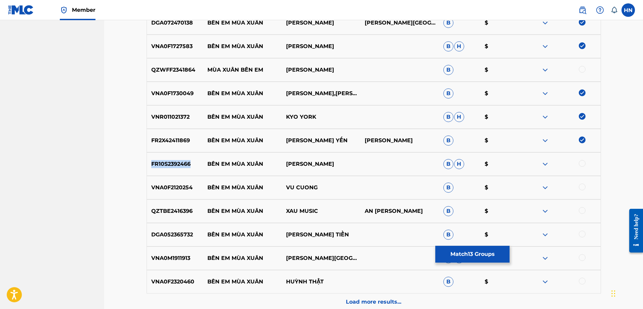
click at [185, 164] on p "FR10S2392466" at bounding box center [175, 164] width 56 height 8
click at [584, 163] on div at bounding box center [582, 163] width 7 height 7
click at [180, 186] on p "VNA0F2120254" at bounding box center [175, 188] width 56 height 8
click at [581, 185] on div at bounding box center [582, 187] width 7 height 7
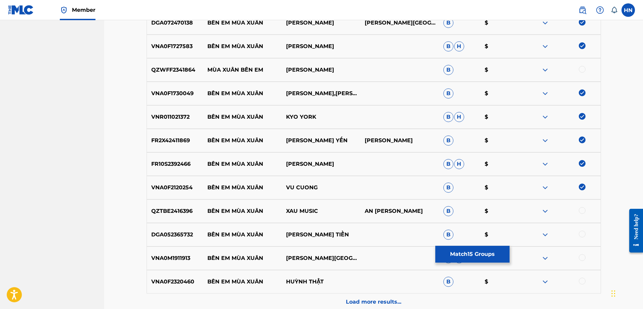
click at [180, 209] on p "QZTBE2416396" at bounding box center [175, 211] width 56 height 8
click at [582, 210] on div at bounding box center [582, 210] width 7 height 7
click at [169, 232] on p "DGA052365732" at bounding box center [175, 235] width 56 height 8
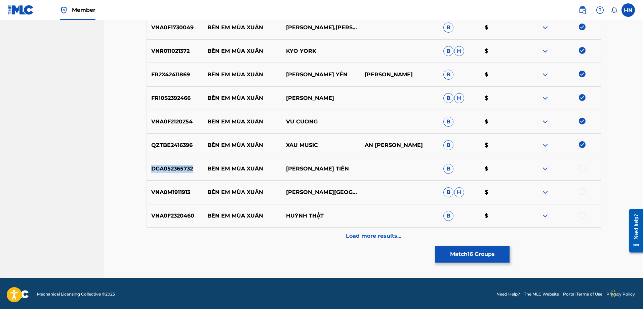
scroll to position [503, 0]
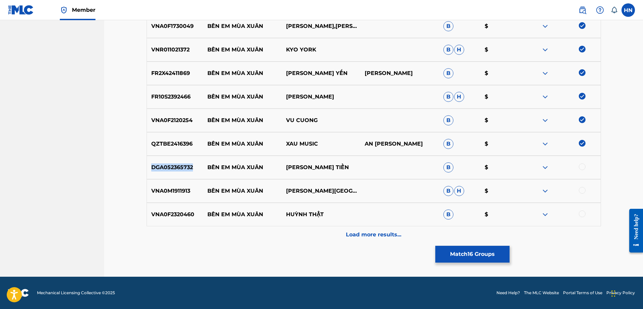
click at [544, 169] on img at bounding box center [545, 167] width 8 height 8
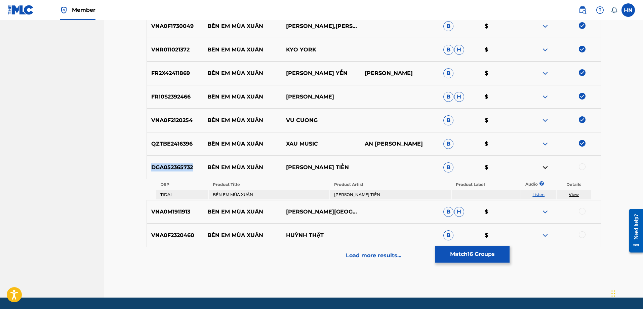
click at [538, 194] on link "Listen" at bounding box center [538, 194] width 12 height 5
drag, startPoint x: 347, startPoint y: 167, endPoint x: 208, endPoint y: 166, distance: 138.5
click at [208, 166] on div "DGA052365732 BÊN EM MÙA XUÂN LÊ SANG THU TIỀN B $" at bounding box center [374, 168] width 454 height 24
click at [179, 160] on div "DGA052365732 BÊN EM MÙA XUÂN LÊ SANG THU TIỀN B $" at bounding box center [374, 168] width 454 height 24
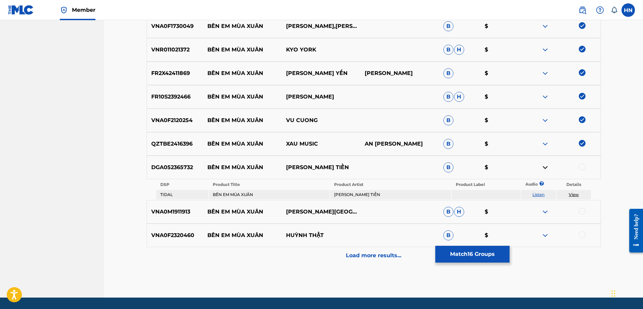
click at [579, 168] on div at bounding box center [561, 167] width 79 height 8
click at [581, 168] on div at bounding box center [582, 166] width 7 height 7
click at [189, 188] on th "DSP" at bounding box center [182, 184] width 52 height 9
click at [180, 212] on p "VNA0M1911913" at bounding box center [175, 212] width 56 height 8
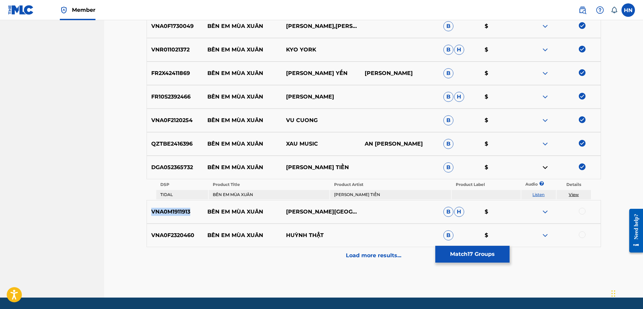
click at [180, 212] on p "VNA0M1911913" at bounding box center [175, 212] width 56 height 8
click at [580, 212] on div at bounding box center [582, 211] width 7 height 7
click at [183, 237] on p "VNA0F2320460" at bounding box center [175, 235] width 56 height 8
click at [579, 234] on div at bounding box center [582, 234] width 7 height 7
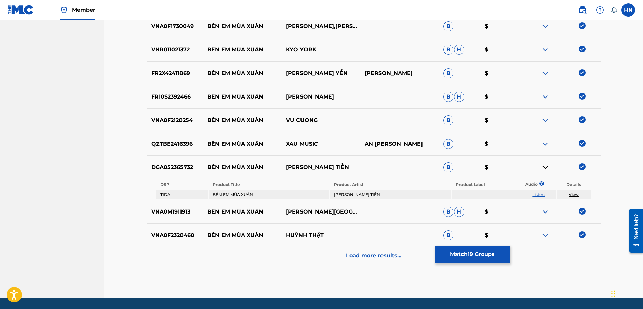
click at [367, 248] on div "Load more results..." at bounding box center [374, 255] width 454 height 17
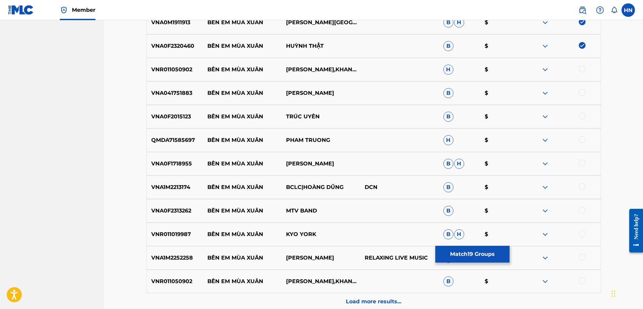
scroll to position [671, 0]
click at [151, 77] on div "VNR011050902 BÊN EM MÙA XUÂN [PERSON_NAME],KHANG LE,MAI QUỐC VIỆT H $" at bounding box center [374, 70] width 454 height 24
click at [584, 68] on div at bounding box center [582, 69] width 7 height 7
click at [186, 96] on p "VNA041751883" at bounding box center [175, 93] width 56 height 8
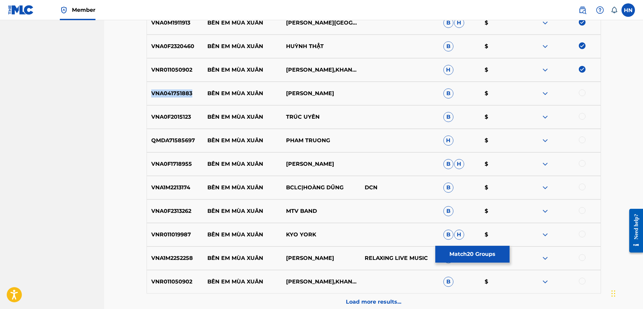
click at [186, 96] on p "VNA041751883" at bounding box center [175, 93] width 56 height 8
click at [585, 90] on div at bounding box center [582, 92] width 7 height 7
click at [182, 116] on p "VNA0F2015123" at bounding box center [175, 117] width 56 height 8
click at [581, 115] on div at bounding box center [582, 116] width 7 height 7
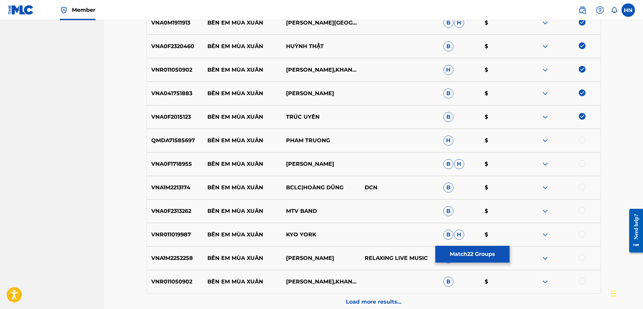
click at [177, 142] on p "QMDA71585697" at bounding box center [175, 140] width 56 height 8
click at [583, 138] on div at bounding box center [582, 139] width 7 height 7
click at [184, 164] on p "VNA0F1718955" at bounding box center [175, 164] width 56 height 8
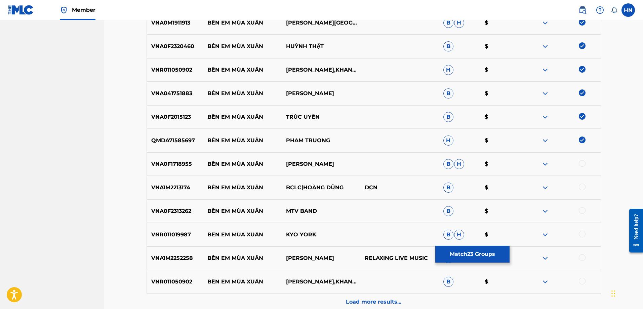
click at [582, 164] on div at bounding box center [582, 163] width 7 height 7
click at [188, 190] on p "VNA1M2213174" at bounding box center [175, 188] width 56 height 8
click at [582, 187] on div at bounding box center [582, 187] width 7 height 7
click at [180, 212] on p "VNA0F2313262" at bounding box center [175, 211] width 56 height 8
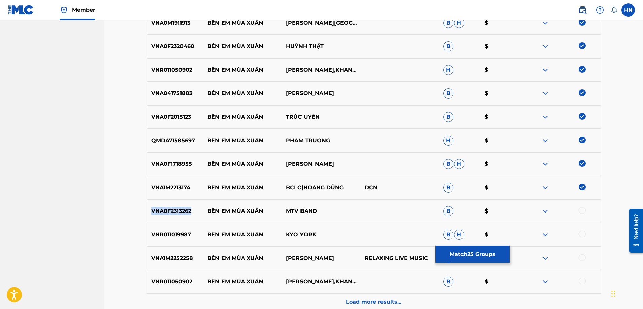
click at [180, 212] on p "VNA0F2313262" at bounding box center [175, 211] width 56 height 8
click at [582, 210] on div at bounding box center [582, 210] width 7 height 7
click at [176, 228] on div "VNR011019987 BÊN EM MÙA XUÂN KYO YORK B H $" at bounding box center [374, 235] width 454 height 24
click at [581, 233] on div at bounding box center [582, 234] width 7 height 7
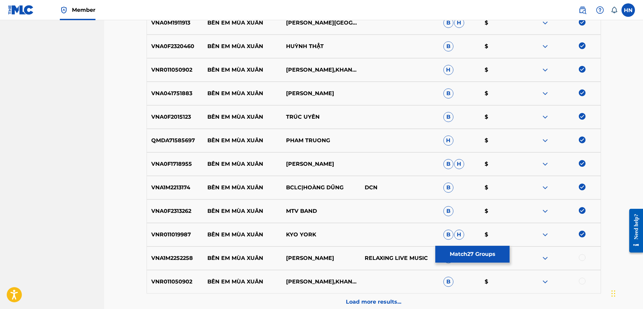
click at [545, 257] on img at bounding box center [545, 258] width 8 height 8
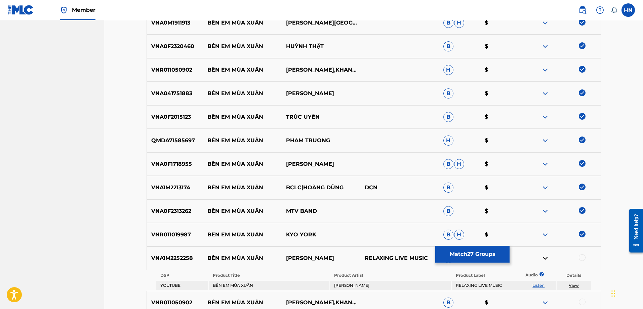
click at [540, 284] on link "Listen" at bounding box center [538, 285] width 12 height 5
drag, startPoint x: 207, startPoint y: 257, endPoint x: 339, endPoint y: 251, distance: 132.6
click at [339, 251] on div "VNA1M2252258 BÊN EM MÙA [PERSON_NAME] RELAXING LIVE MUSIC B $" at bounding box center [374, 258] width 454 height 24
click at [170, 263] on div "VNA1M2252258 BÊN EM MÙA [PERSON_NAME] RELAXING LIVE MUSIC B $" at bounding box center [374, 258] width 454 height 24
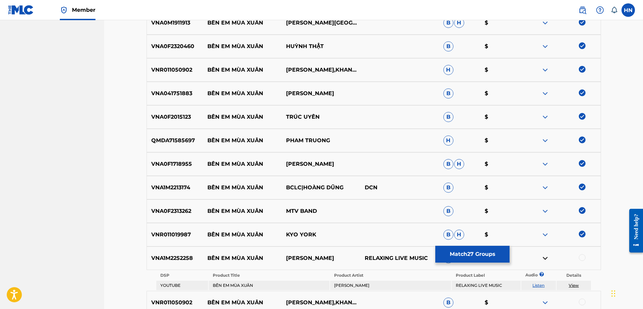
click at [581, 254] on div at bounding box center [582, 257] width 7 height 7
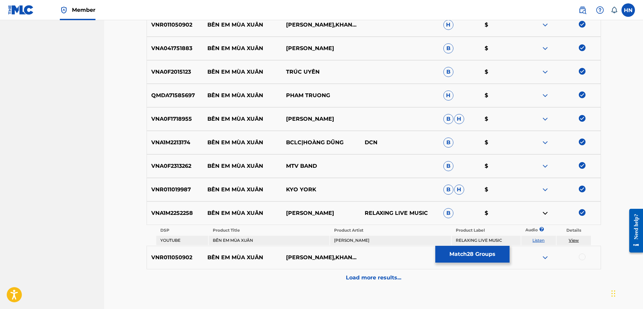
scroll to position [759, 0]
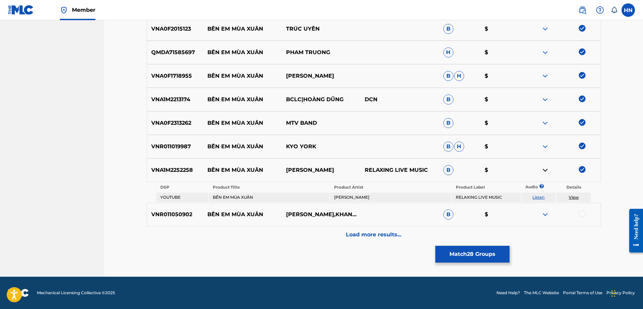
click at [167, 216] on p "VNR011050902" at bounding box center [175, 214] width 56 height 8
click at [582, 215] on div at bounding box center [582, 213] width 7 height 7
click at [371, 235] on p "Load more results..." at bounding box center [373, 235] width 55 height 8
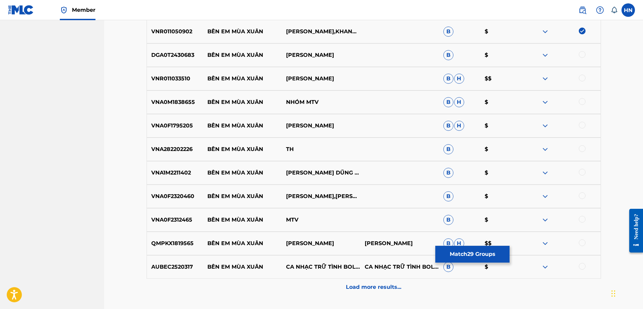
scroll to position [927, 0]
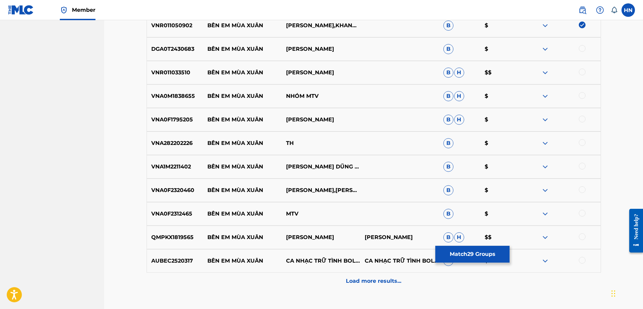
click at [185, 48] on p "DGA0T2430683" at bounding box center [175, 49] width 56 height 8
click at [580, 48] on div at bounding box center [582, 48] width 7 height 7
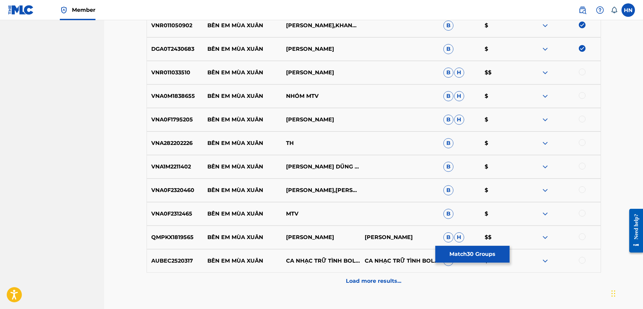
click at [581, 74] on div at bounding box center [582, 72] width 7 height 7
click at [165, 91] on div "VNA0M1838655 BÊN EM MÙA XUÂN NHÓM MTV B H $" at bounding box center [374, 96] width 454 height 24
click at [579, 97] on div at bounding box center [582, 95] width 7 height 7
click at [184, 236] on p "QMPKX1819565" at bounding box center [175, 237] width 56 height 8
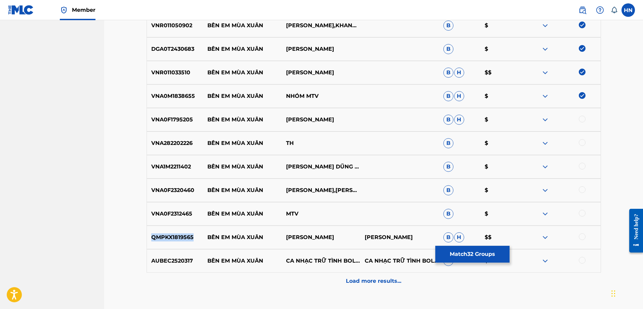
click at [184, 236] on p "QMPKX1819565" at bounding box center [175, 237] width 56 height 8
click at [584, 236] on div at bounding box center [582, 236] width 7 height 7
click at [164, 120] on p "VNA0F1795205" at bounding box center [175, 120] width 56 height 8
click at [583, 116] on div at bounding box center [582, 119] width 7 height 7
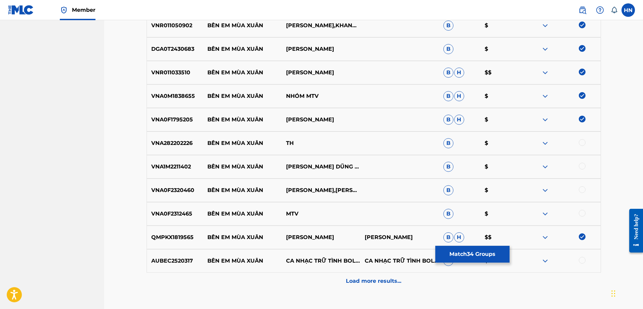
click at [179, 179] on div "VNA0F2320460 BÊN EM MÙA [PERSON_NAME] THẬT,[PERSON_NAME],[PERSON_NAME],[PERSON_…" at bounding box center [374, 190] width 454 height 24
click at [180, 172] on div "VNA1M2211402 BÊN EM MÙA XUÂN HOÀNG DŨNG & BCLC B $" at bounding box center [374, 167] width 454 height 24
click at [579, 168] on div at bounding box center [561, 167] width 79 height 8
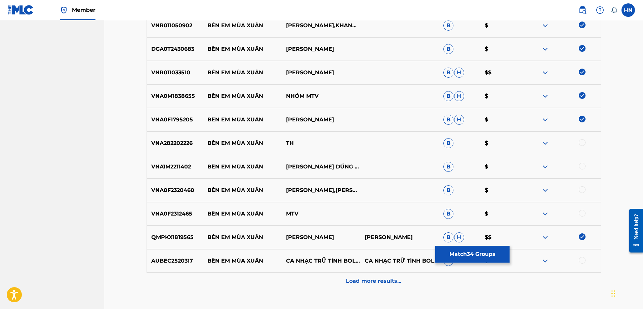
click at [580, 168] on div at bounding box center [582, 166] width 7 height 7
click at [176, 197] on div "VNA0F2320460 BÊN EM MÙA [PERSON_NAME] THẬT,[PERSON_NAME],[PERSON_NAME],[PERSON_…" at bounding box center [374, 190] width 454 height 24
click at [581, 190] on div at bounding box center [582, 189] width 7 height 7
click at [168, 210] on p "VNA0F2312465" at bounding box center [175, 214] width 56 height 8
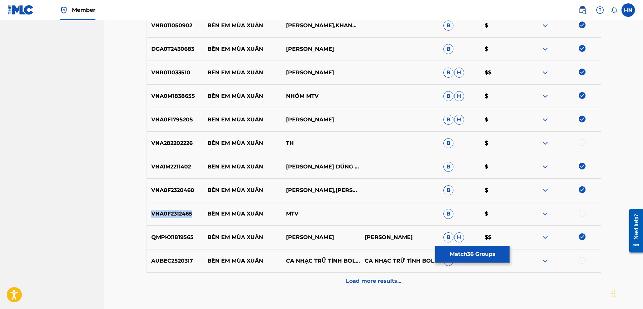
click at [168, 210] on p "VNA0F2312465" at bounding box center [175, 214] width 56 height 8
click at [581, 212] on div at bounding box center [582, 213] width 7 height 7
click at [172, 263] on p "AUBEC2520317" at bounding box center [175, 261] width 56 height 8
click at [583, 260] on div at bounding box center [582, 260] width 7 height 7
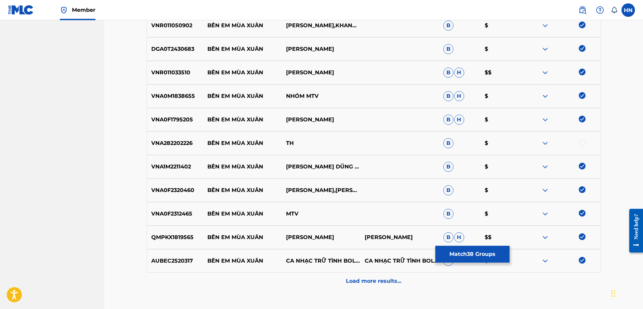
click at [372, 282] on p "Load more results..." at bounding box center [373, 281] width 55 height 8
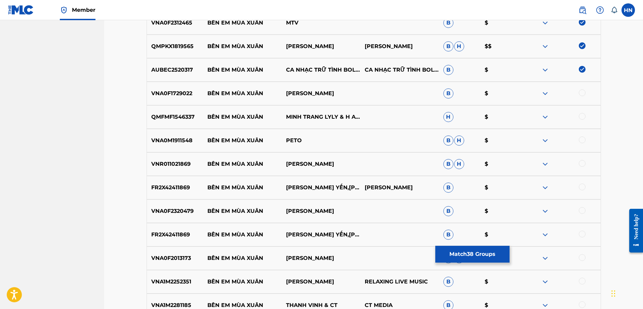
scroll to position [1129, 0]
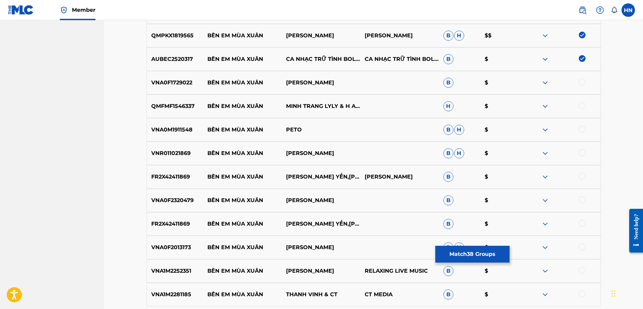
click at [170, 81] on p "VNA0F1729022" at bounding box center [175, 83] width 56 height 8
click at [584, 79] on div at bounding box center [582, 82] width 7 height 7
click at [172, 109] on p "QMFMF1546337" at bounding box center [175, 106] width 56 height 8
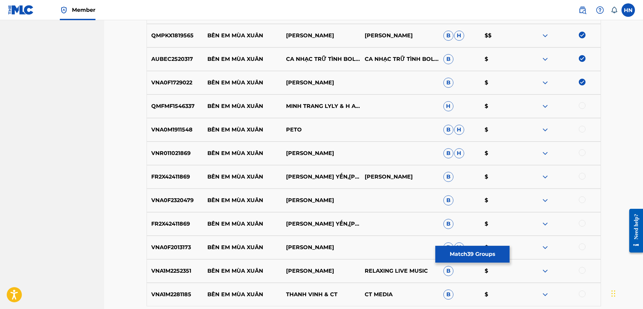
click at [581, 104] on div at bounding box center [582, 105] width 7 height 7
click at [181, 131] on p "VNA0M1911548" at bounding box center [175, 130] width 56 height 8
click at [581, 128] on div at bounding box center [582, 129] width 7 height 7
click at [187, 153] on p "VNR011021869" at bounding box center [175, 153] width 56 height 8
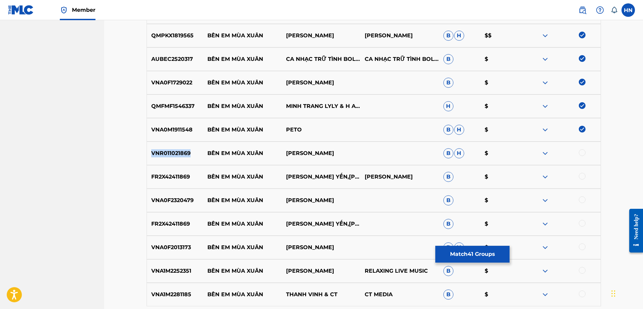
click at [187, 153] on p "VNR011021869" at bounding box center [175, 153] width 56 height 8
click at [578, 149] on div at bounding box center [561, 153] width 79 height 8
click at [581, 153] on div at bounding box center [582, 152] width 7 height 7
click at [168, 181] on div "FR2X42411869 BÊN EM MÙA XUÂN [PERSON_NAME] YẾN,DIỄM LIÊN VŨ THANH B $" at bounding box center [374, 177] width 454 height 24
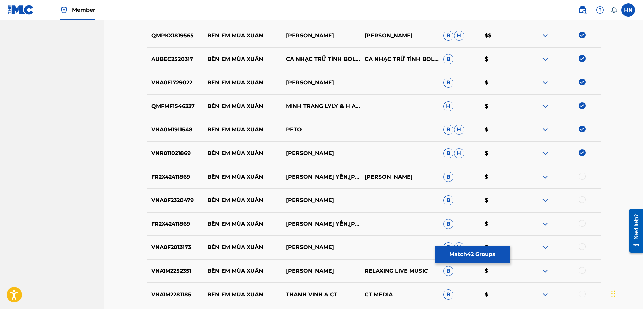
click at [581, 177] on div at bounding box center [582, 176] width 7 height 7
click at [159, 198] on p "VNA0F2320479" at bounding box center [175, 200] width 56 height 8
click at [581, 199] on div at bounding box center [582, 199] width 7 height 7
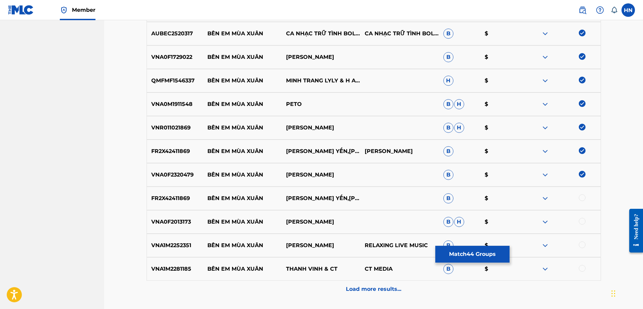
scroll to position [1209, 0]
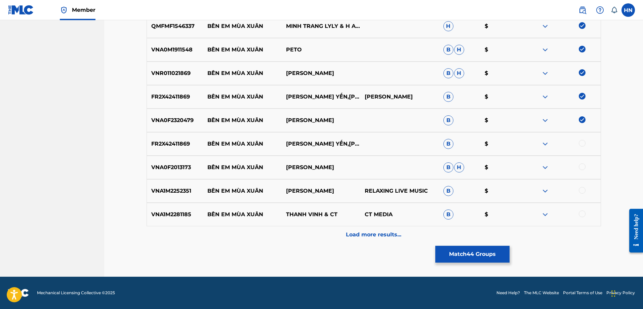
click at [174, 138] on div "FR2X42411869 BÊN EM MÙA XUÂN [PERSON_NAME] YẾN,DIỄM LIÊN B $" at bounding box center [374, 144] width 454 height 24
click at [583, 141] on div at bounding box center [582, 143] width 7 height 7
click at [179, 167] on p "VNA0F2013173" at bounding box center [175, 167] width 56 height 8
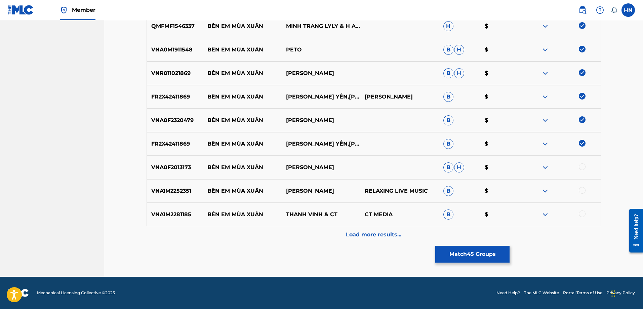
click at [582, 166] on div at bounding box center [582, 166] width 7 height 7
click at [173, 192] on p "VNA1M2252351" at bounding box center [175, 191] width 56 height 8
click at [581, 191] on div at bounding box center [582, 190] width 7 height 7
click at [175, 212] on p "VNA1M2281185" at bounding box center [175, 214] width 56 height 8
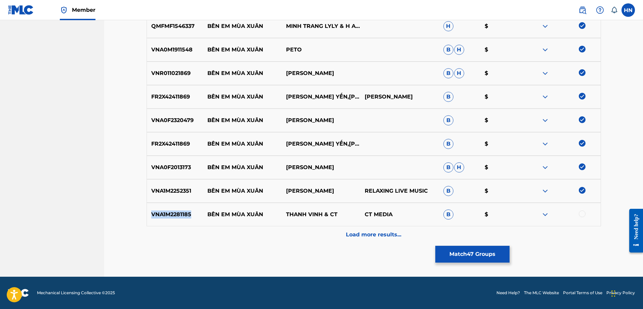
click at [175, 212] on p "VNA1M2281185" at bounding box center [175, 214] width 56 height 8
click at [579, 215] on div at bounding box center [582, 213] width 7 height 7
click at [413, 228] on div "Load more results..." at bounding box center [374, 234] width 454 height 17
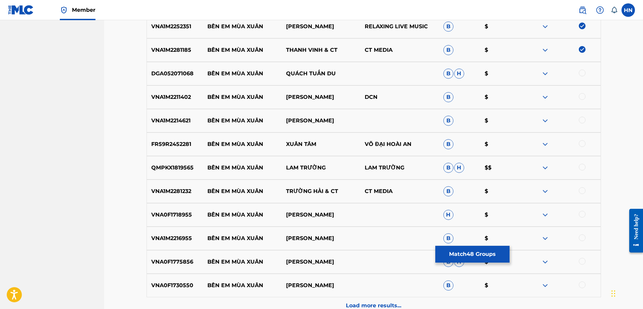
scroll to position [1411, 0]
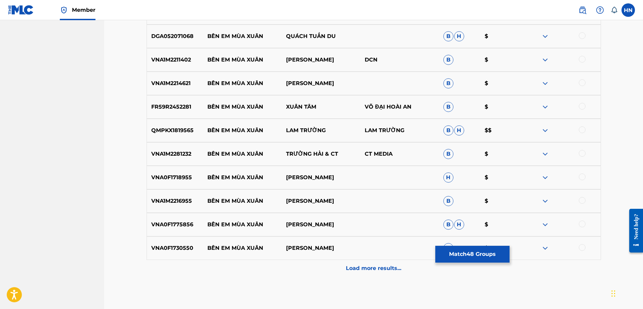
click at [158, 39] on p "DGA052071068" at bounding box center [175, 36] width 56 height 8
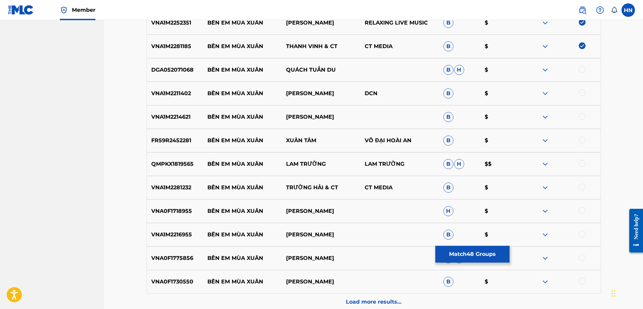
click at [582, 71] on div at bounding box center [582, 69] width 7 height 7
click at [178, 97] on div "VNA1M2211402 BÊN EM MÙA XUÂN HOÀNG DŨNG DCN B $" at bounding box center [374, 94] width 454 height 24
click at [583, 92] on div at bounding box center [582, 92] width 7 height 7
click at [178, 114] on p "VNA1M2214621" at bounding box center [175, 117] width 56 height 8
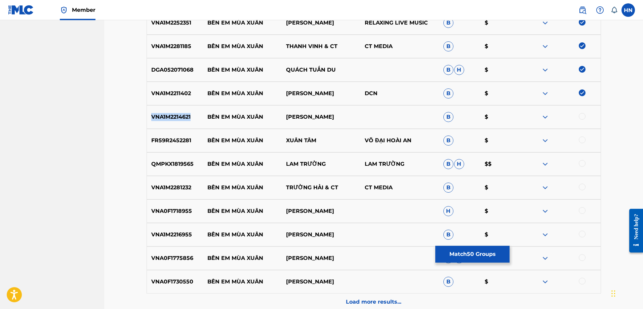
click at [178, 114] on p "VNA1M2214621" at bounding box center [175, 117] width 56 height 8
click at [583, 116] on div at bounding box center [582, 116] width 7 height 7
click at [196, 146] on div "FR59R2452281 BÊN EM MÙA XUÂN XUÂN TÂM VÕ ĐẠI HOÀI AN B $" at bounding box center [374, 141] width 454 height 24
click at [166, 144] on p "FR59R2452281" at bounding box center [175, 140] width 56 height 8
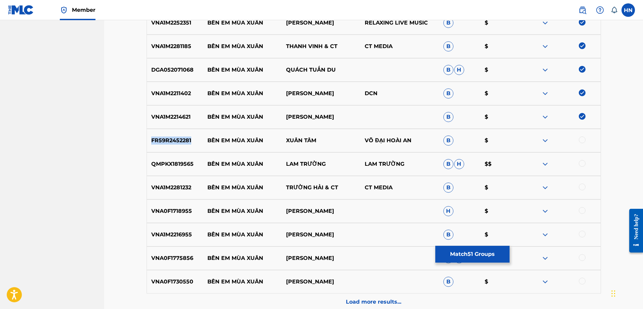
click at [166, 144] on p "FR59R2452281" at bounding box center [175, 140] width 56 height 8
click at [582, 141] on div at bounding box center [582, 139] width 7 height 7
click at [180, 167] on p "QMPKX1819565" at bounding box center [175, 164] width 56 height 8
click at [580, 162] on div at bounding box center [582, 163] width 7 height 7
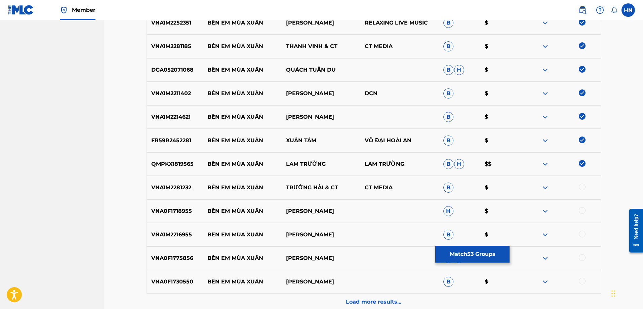
click at [153, 192] on div "VNA1M2281232 BÊN EM MÙA XUÂN TRƯỜNG HẢI & CT CT MEDIA B $" at bounding box center [374, 188] width 454 height 24
click at [582, 187] on div at bounding box center [582, 187] width 7 height 7
click at [167, 209] on p "VNA0F1718955" at bounding box center [175, 211] width 56 height 8
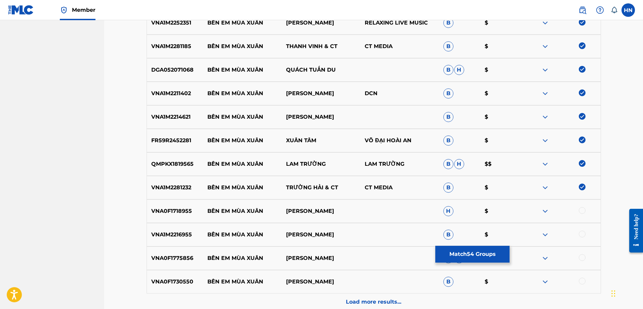
click at [582, 209] on div at bounding box center [582, 210] width 7 height 7
click at [177, 231] on p "VNA1M2216955" at bounding box center [175, 235] width 56 height 8
click at [582, 231] on div at bounding box center [582, 234] width 7 height 7
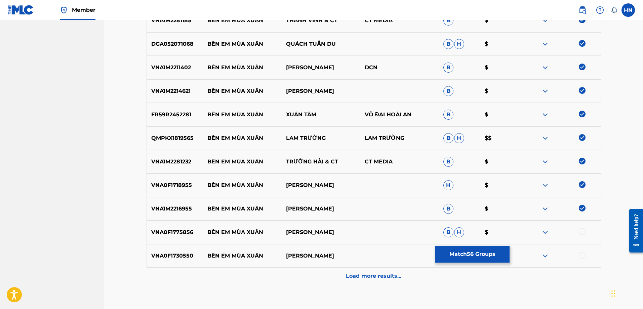
scroll to position [1444, 0]
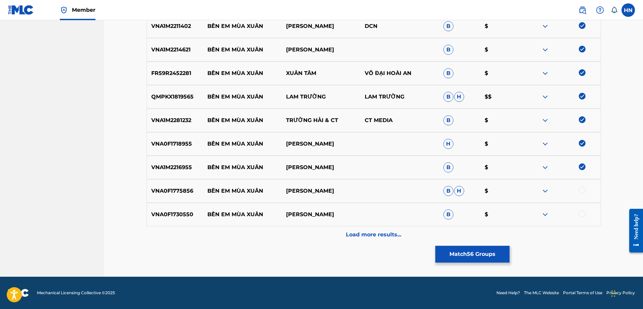
click at [184, 191] on p "VNA0F1775856" at bounding box center [175, 191] width 56 height 8
click at [582, 193] on div at bounding box center [582, 190] width 7 height 7
click at [177, 215] on p "VNA0F1730550" at bounding box center [175, 214] width 56 height 8
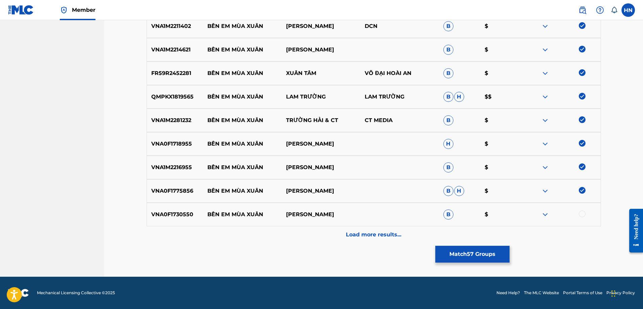
click at [585, 216] on div at bounding box center [582, 213] width 7 height 7
click at [416, 231] on div "Load more results..." at bounding box center [374, 234] width 454 height 17
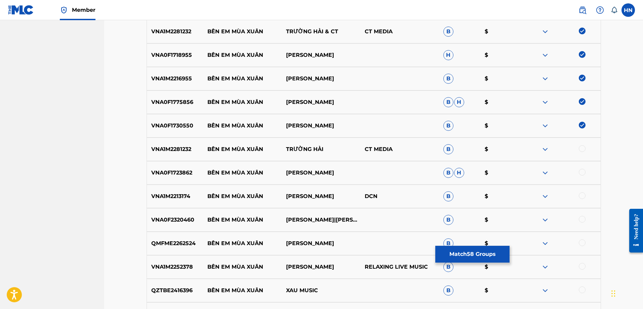
scroll to position [1545, 0]
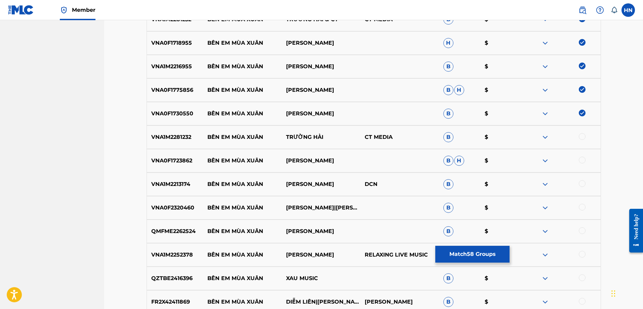
click at [175, 139] on p "VNA1M2281232" at bounding box center [175, 137] width 56 height 8
click at [584, 136] on div at bounding box center [582, 136] width 7 height 7
click at [186, 158] on p "VNA0F1723862" at bounding box center [175, 161] width 56 height 8
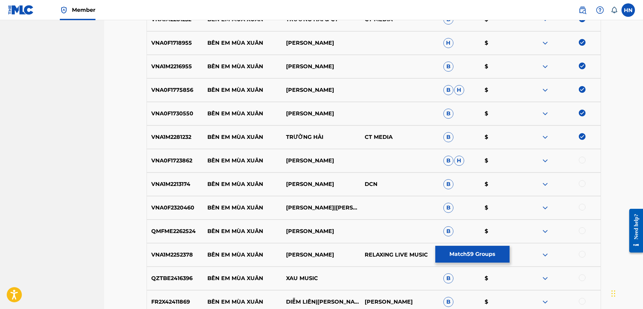
click at [581, 159] on div at bounding box center [582, 160] width 7 height 7
click at [187, 179] on div "VNA1M2213174 BÊN EM MÙA XUÂN HOÀNG DŨNG DCN B $" at bounding box center [374, 184] width 454 height 24
click at [581, 185] on div at bounding box center [582, 183] width 7 height 7
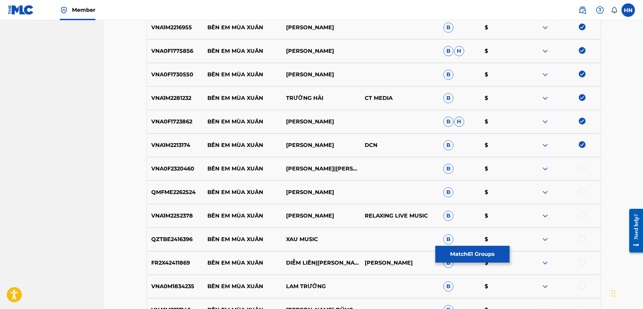
scroll to position [1646, 0]
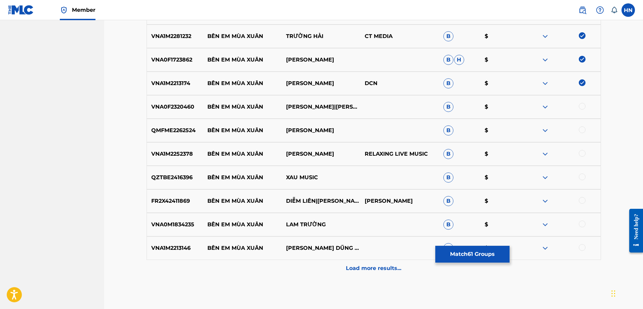
click at [186, 105] on p "VNA0F2320460" at bounding box center [175, 107] width 56 height 8
click at [580, 106] on div at bounding box center [582, 106] width 7 height 7
click at [184, 119] on div "QMFME2262524 BÊN EM MÙA XUÂN [PERSON_NAME] $" at bounding box center [374, 131] width 454 height 24
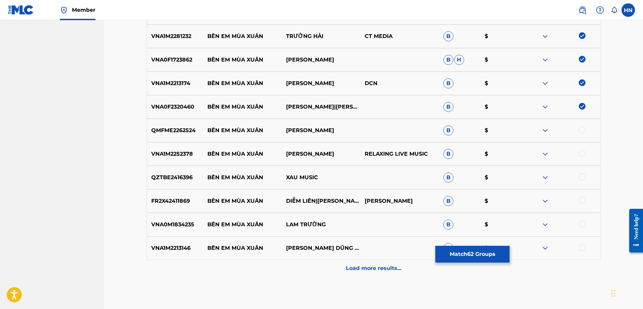
click at [579, 129] on div at bounding box center [582, 129] width 7 height 7
click at [184, 155] on p "VNA1M2252378" at bounding box center [175, 154] width 56 height 8
click at [583, 152] on div at bounding box center [582, 153] width 7 height 7
click at [166, 169] on div "QZTBE2416396 BÊN EM MÙA XUÂN XAU MUSIC B $" at bounding box center [374, 178] width 454 height 24
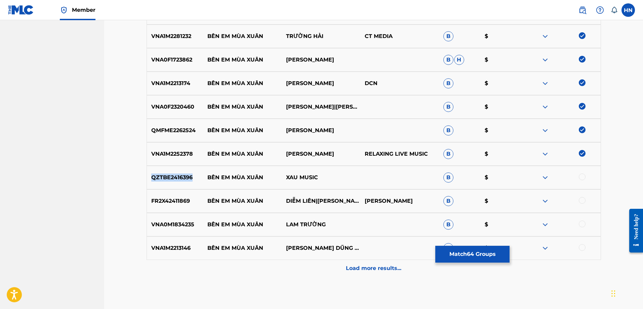
click at [166, 169] on div "QZTBE2416396 BÊN EM MÙA XUÂN XAU MUSIC B $" at bounding box center [374, 178] width 454 height 24
click at [579, 177] on div at bounding box center [582, 176] width 7 height 7
click at [175, 201] on p "FR2X42411869" at bounding box center [175, 201] width 56 height 8
click at [581, 203] on div at bounding box center [582, 200] width 7 height 7
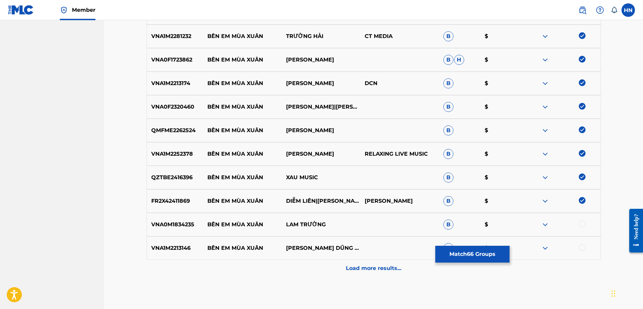
click at [165, 220] on p "VNA0M1834235" at bounding box center [175, 224] width 56 height 8
click at [584, 226] on div at bounding box center [582, 223] width 7 height 7
click at [186, 252] on div "VNA1M2213146 BÊN EM MÙA XUÂN HOÀNG DŨNG & BCLC B $" at bounding box center [374, 248] width 454 height 24
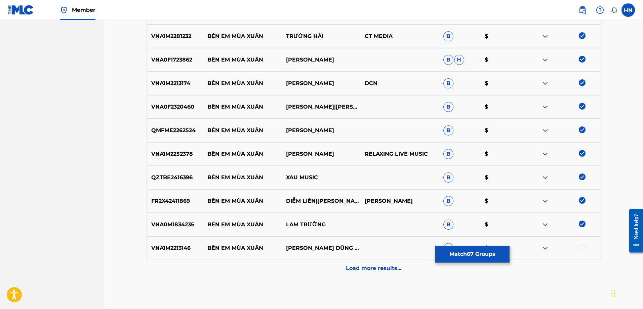
click at [583, 247] on div at bounding box center [582, 247] width 7 height 7
click at [365, 265] on p "Load more results..." at bounding box center [373, 268] width 55 height 8
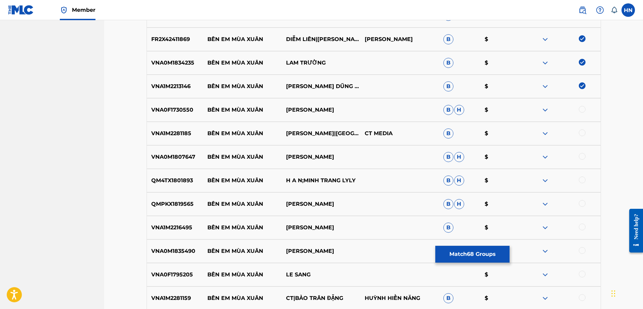
scroll to position [1848, 0]
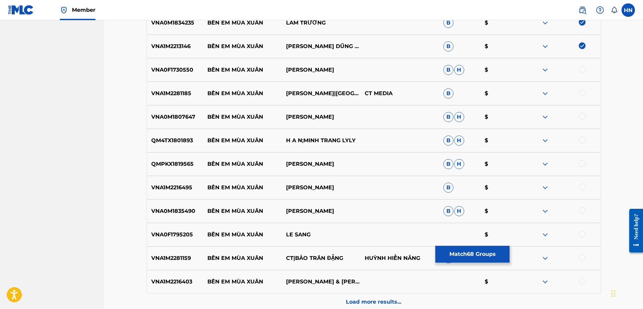
click at [171, 72] on p "VNA0F1730550" at bounding box center [175, 70] width 56 height 8
click at [580, 72] on div at bounding box center [582, 69] width 7 height 7
click at [178, 88] on div "VNA1M2281185 BÊN EM MÙA XUÂN THANH VINH|CT CT MEDIA B $" at bounding box center [374, 94] width 454 height 24
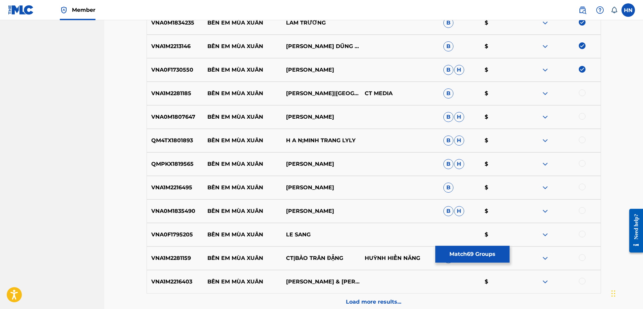
click at [580, 94] on div at bounding box center [582, 92] width 7 height 7
click at [194, 110] on div "VNA0M1807647 BÊN EM MÙA XUÂN TRANG NHUNG B H $" at bounding box center [374, 117] width 454 height 24
click at [189, 112] on div "VNA0M1807647 BÊN EM MÙA XUÂN TRANG NHUNG B H $" at bounding box center [374, 117] width 454 height 24
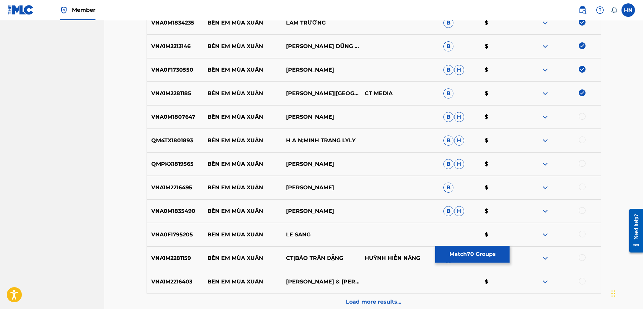
click at [579, 116] on div at bounding box center [582, 116] width 7 height 7
click at [192, 155] on div "QMPKX1819565 BÊN EM MÙA XUÂN LAM TRUONG B H $" at bounding box center [374, 164] width 454 height 24
click at [184, 159] on div "QMPKX1819565 BÊN EM MÙA XUÂN LAM TRUONG B H $" at bounding box center [374, 164] width 454 height 24
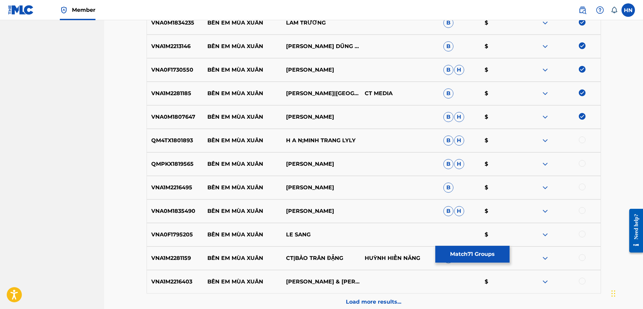
click at [581, 164] on div at bounding box center [582, 163] width 7 height 7
click at [182, 231] on p "VNA0F1795205" at bounding box center [175, 235] width 56 height 8
click at [581, 232] on div at bounding box center [582, 234] width 7 height 7
click at [162, 278] on p "VNA1M2216403" at bounding box center [175, 282] width 56 height 8
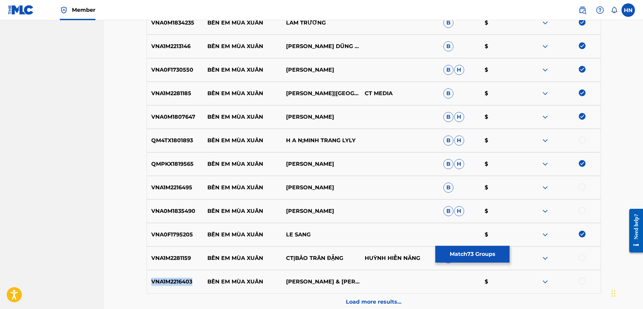
click at [162, 278] on p "VNA1M2216403" at bounding box center [175, 282] width 56 height 8
click at [580, 281] on div at bounding box center [582, 281] width 7 height 7
drag, startPoint x: 207, startPoint y: 258, endPoint x: 350, endPoint y: 259, distance: 142.8
click at [350, 259] on div "VNA1M2281159 BÊN EM MÙA XUÂN CT|BẢO TRÂN [PERSON_NAME] HIỀN NĂNG B $" at bounding box center [374, 258] width 454 height 24
click at [183, 253] on div "VNA1M2281159 BÊN EM MÙA XUÂN CT|BẢO TRÂN [PERSON_NAME] HIỀN NĂNG B $" at bounding box center [374, 258] width 454 height 24
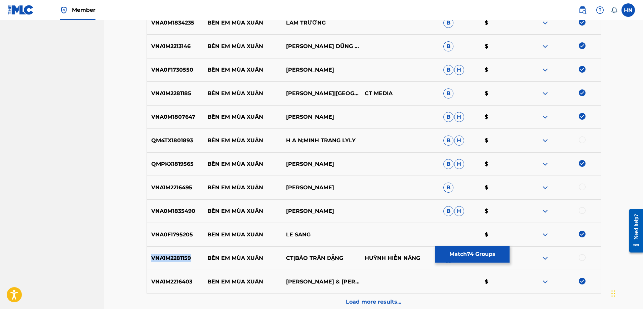
click at [183, 253] on div "VNA1M2281159 BÊN EM MÙA XUÂN CT|BẢO TRÂN [PERSON_NAME] HIỀN NĂNG B $" at bounding box center [374, 258] width 454 height 24
click at [579, 257] on div at bounding box center [582, 257] width 7 height 7
click at [183, 217] on div "VNA0M1835490 BÊN EM MÙA XUÂN [PERSON_NAME]" at bounding box center [374, 211] width 454 height 24
click at [582, 211] on div at bounding box center [582, 210] width 7 height 7
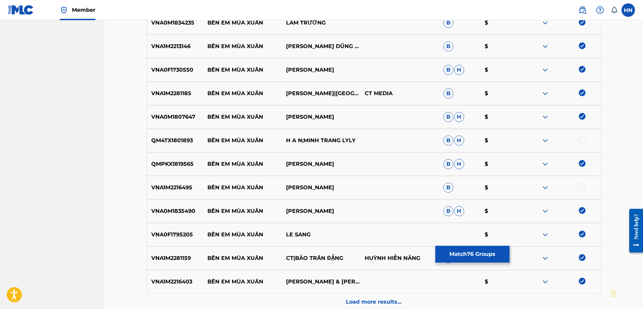
click at [177, 191] on p "VNA1M2216495" at bounding box center [175, 188] width 56 height 8
click at [582, 188] on div at bounding box center [582, 187] width 7 height 7
click at [177, 143] on p "QM4TX1801893" at bounding box center [175, 140] width 56 height 8
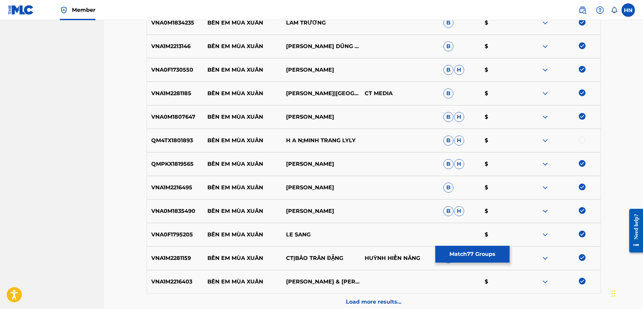
click at [585, 141] on div at bounding box center [582, 139] width 7 height 7
click at [383, 297] on div "Load more results..." at bounding box center [374, 301] width 454 height 17
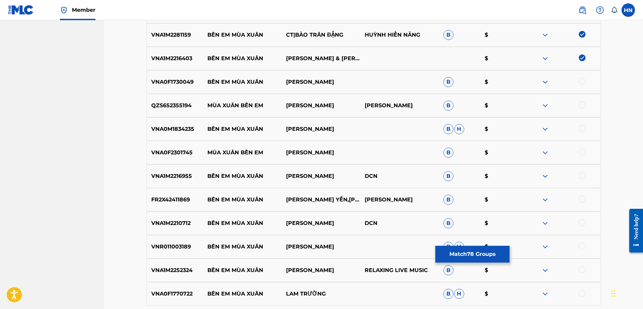
scroll to position [2083, 0]
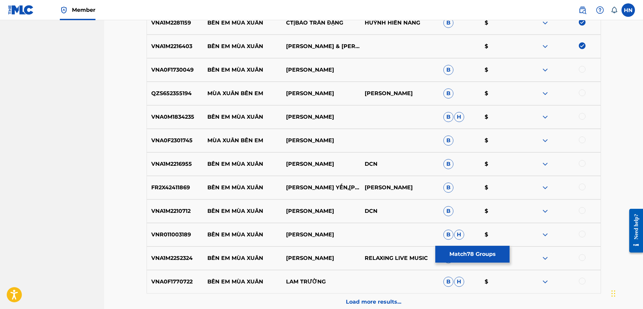
click at [180, 75] on div "VNA0F1730049 BÊN EM MÙA XUÂN KIM TỬ LONG B $" at bounding box center [374, 70] width 454 height 24
click at [580, 69] on div at bounding box center [582, 69] width 7 height 7
click at [185, 118] on p "VNA0M1834235" at bounding box center [175, 117] width 56 height 8
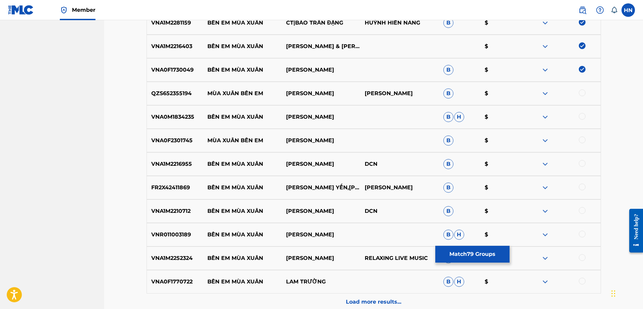
click at [580, 115] on div at bounding box center [582, 116] width 7 height 7
click at [154, 164] on p "VNA1M2216955" at bounding box center [175, 164] width 56 height 8
click at [579, 163] on div at bounding box center [582, 163] width 7 height 7
drag, startPoint x: 208, startPoint y: 189, endPoint x: 308, endPoint y: 192, distance: 99.5
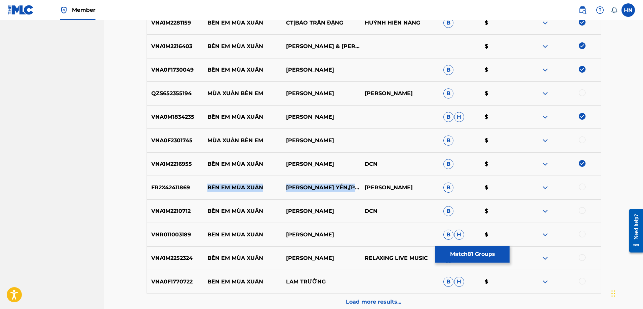
click at [308, 192] on div "FR2X42411869 BÊN EM MÙA XUÂN [PERSON_NAME] YẾN,DIỄM LIÊN VŨ THANH B $" at bounding box center [374, 188] width 454 height 24
click at [183, 185] on p "FR2X42411869" at bounding box center [175, 188] width 56 height 8
click at [585, 186] on div at bounding box center [582, 187] width 7 height 7
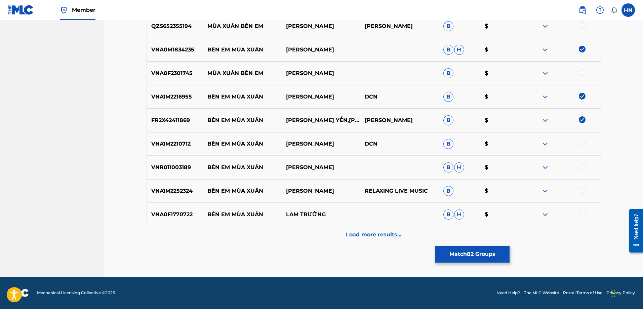
click at [170, 210] on div "VNA0F1770722 BÊN EM MÙA XUÂN LAM TRƯỜNG B H $" at bounding box center [374, 215] width 454 height 24
click at [586, 212] on div at bounding box center [561, 214] width 79 height 8
click at [582, 213] on div at bounding box center [582, 213] width 7 height 7
click at [188, 167] on p "VNR011003189" at bounding box center [175, 167] width 56 height 8
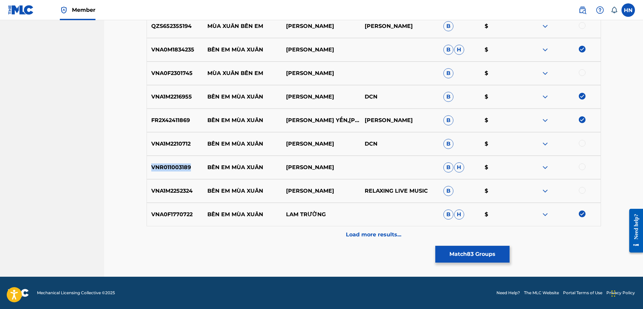
click at [188, 167] on p "VNR011003189" at bounding box center [175, 167] width 56 height 8
click at [582, 166] on div at bounding box center [582, 166] width 7 height 7
click at [175, 150] on div "VNA1M2210712 BÊN EM MÙA XUÂN THANH HƯƠNG DCN B $" at bounding box center [374, 144] width 454 height 24
click at [581, 144] on div at bounding box center [582, 143] width 7 height 7
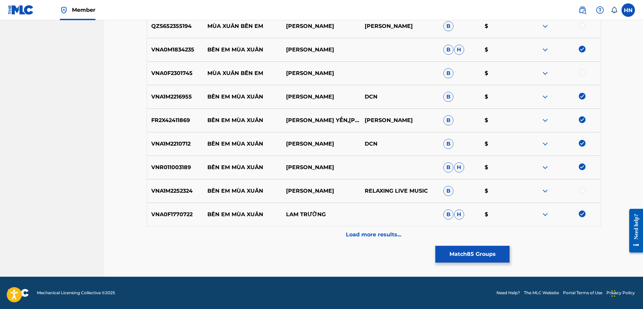
click at [188, 189] on p "VNA1M2252324" at bounding box center [175, 191] width 56 height 8
click at [583, 190] on div at bounding box center [582, 190] width 7 height 7
click at [371, 233] on p "Load more results..." at bounding box center [373, 235] width 55 height 8
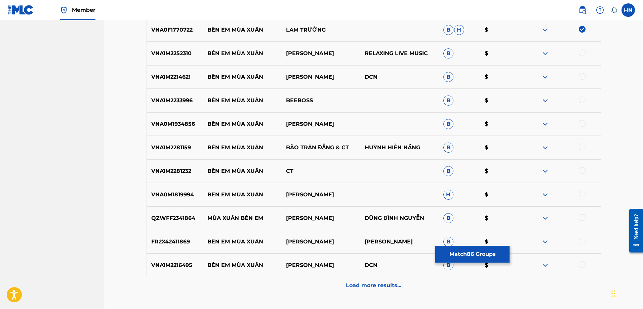
scroll to position [2318, 0]
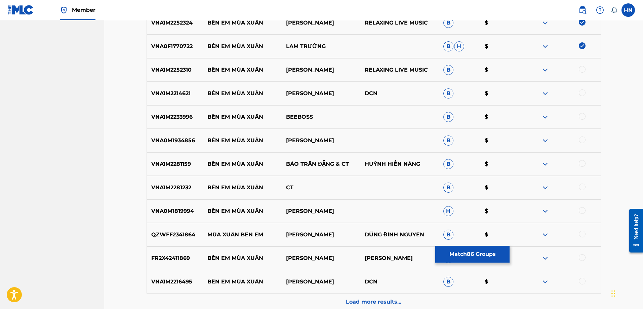
click at [184, 75] on div "VNA1M2252310 BÊN EM MÙA XUÂN [PERSON_NAME] RELAXING LIVE MUSIC B $" at bounding box center [374, 70] width 454 height 24
click at [580, 68] on div at bounding box center [582, 69] width 7 height 7
click at [183, 95] on p "VNA1M2214621" at bounding box center [175, 93] width 56 height 8
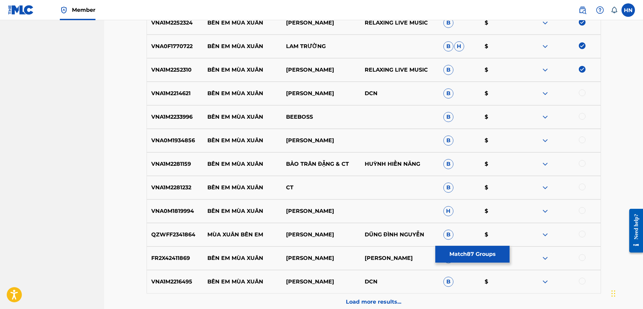
click at [582, 92] on div at bounding box center [582, 92] width 7 height 7
click at [177, 140] on p "VNA0M1934856" at bounding box center [175, 140] width 56 height 8
click at [580, 137] on div at bounding box center [582, 139] width 7 height 7
click at [181, 165] on p "VNA1M2281159" at bounding box center [175, 164] width 56 height 8
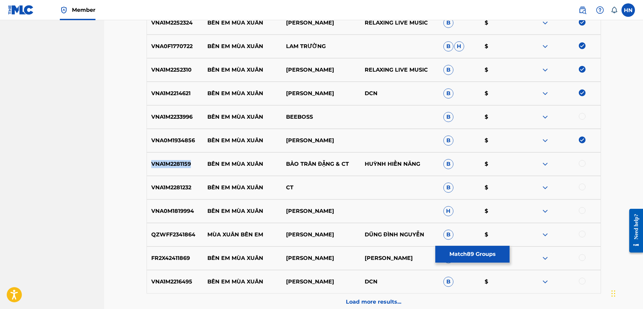
click at [181, 165] on p "VNA1M2281159" at bounding box center [175, 164] width 56 height 8
click at [583, 165] on div at bounding box center [582, 163] width 7 height 7
click at [171, 284] on p "VNA1M2216495" at bounding box center [175, 282] width 56 height 8
click at [584, 280] on div at bounding box center [582, 281] width 7 height 7
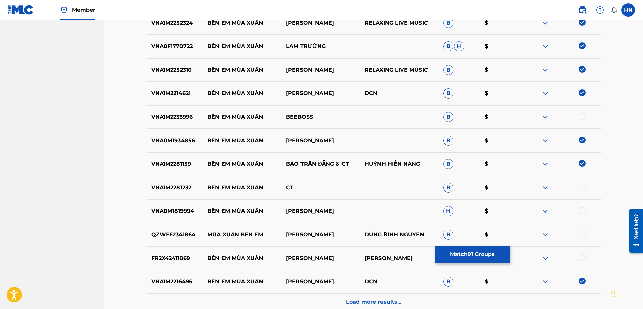
click at [182, 267] on div "FR2X42411869 BÊN EM MÙA XUÂN [PERSON_NAME] YEN VU THANH B $" at bounding box center [374, 258] width 454 height 24
click at [583, 256] on div at bounding box center [582, 257] width 7 height 7
drag, startPoint x: 205, startPoint y: 212, endPoint x: 325, endPoint y: 208, distance: 119.7
click at [325, 208] on div "VNA0M1819994 BÊN EM MÙA XUÂN PHƯƠNG VY H $" at bounding box center [374, 211] width 454 height 24
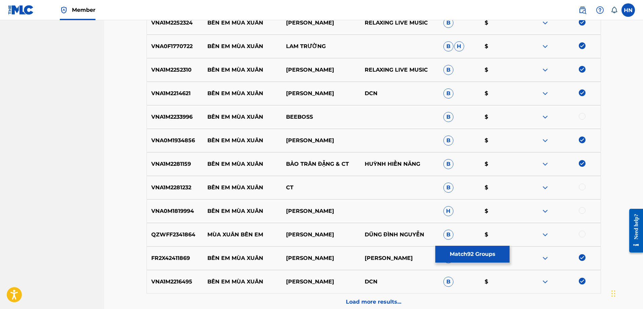
click at [188, 216] on div "VNA0M1819994 BÊN EM MÙA XUÂN PHƯƠNG VY H $" at bounding box center [374, 211] width 454 height 24
click at [580, 211] on div at bounding box center [582, 210] width 7 height 7
click at [181, 112] on div "VNA1M2233996 BÊN EM MÙA XUÂN BEEBOSS B $" at bounding box center [374, 117] width 454 height 24
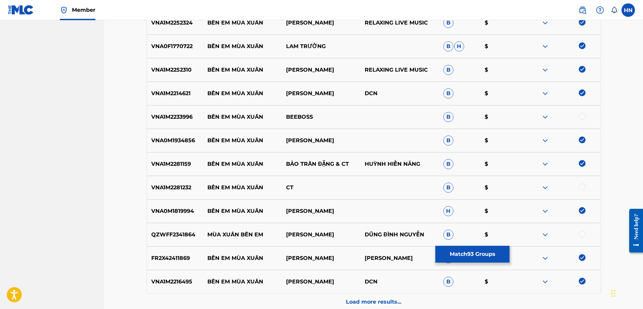
click at [583, 117] on div at bounding box center [582, 116] width 7 height 7
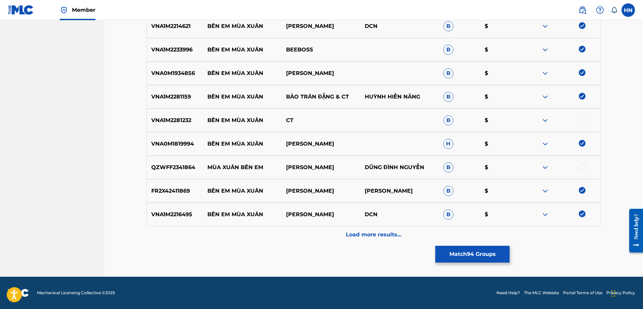
click at [352, 234] on p "Load more results..." at bounding box center [373, 235] width 55 height 8
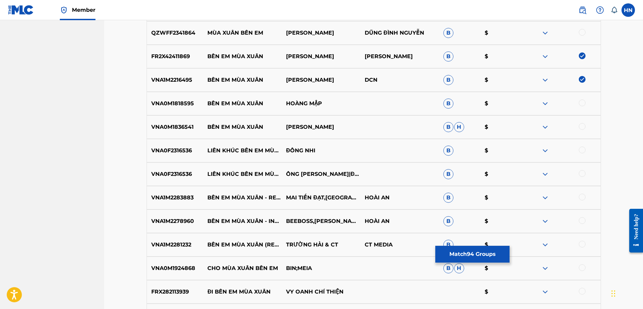
scroll to position [2553, 0]
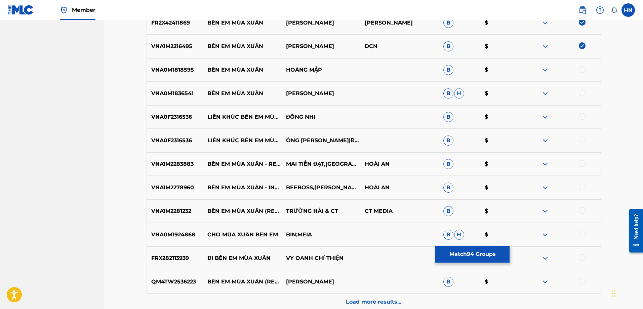
click at [175, 165] on p "VNA1M2283883" at bounding box center [175, 164] width 56 height 8
click at [581, 164] on div at bounding box center [582, 163] width 7 height 7
click at [153, 191] on p "VNA1M2278960" at bounding box center [175, 188] width 56 height 8
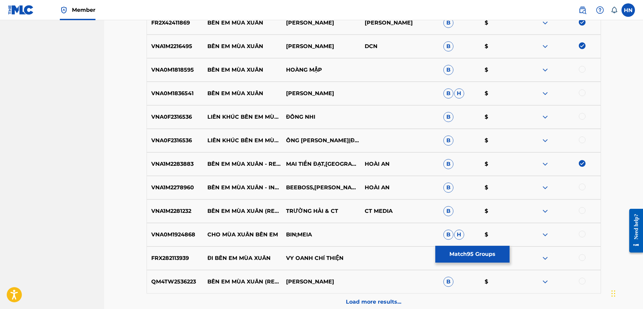
click at [579, 187] on div at bounding box center [582, 187] width 7 height 7
click at [171, 281] on p "QM4TW2536223" at bounding box center [175, 282] width 56 height 8
click at [581, 283] on div at bounding box center [582, 281] width 7 height 7
click at [182, 209] on p "VNA1M2281232" at bounding box center [175, 211] width 56 height 8
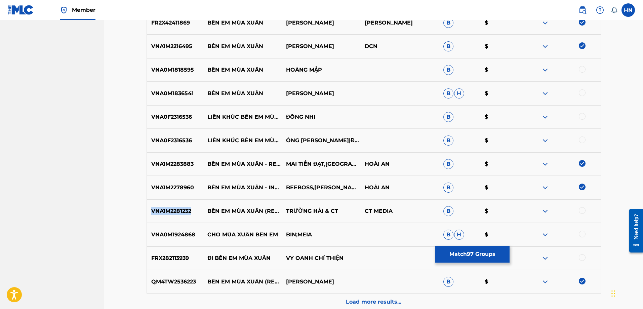
click at [182, 209] on p "VNA1M2281232" at bounding box center [175, 211] width 56 height 8
click at [580, 212] on div at bounding box center [582, 210] width 7 height 7
click at [183, 91] on p "VNA0M1836541" at bounding box center [175, 93] width 56 height 8
click at [584, 91] on div at bounding box center [582, 92] width 7 height 7
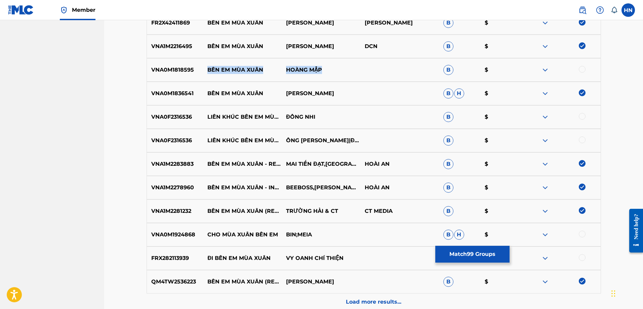
drag, startPoint x: 341, startPoint y: 72, endPoint x: 208, endPoint y: 71, distance: 133.1
click at [208, 71] on div "VNA0M1818595 BÊN EM MÙA XUÂN HOÀNG MẬP B $" at bounding box center [374, 70] width 454 height 24
click at [154, 67] on p "VNA0M1818595" at bounding box center [175, 70] width 56 height 8
click at [582, 68] on div at bounding box center [582, 69] width 7 height 7
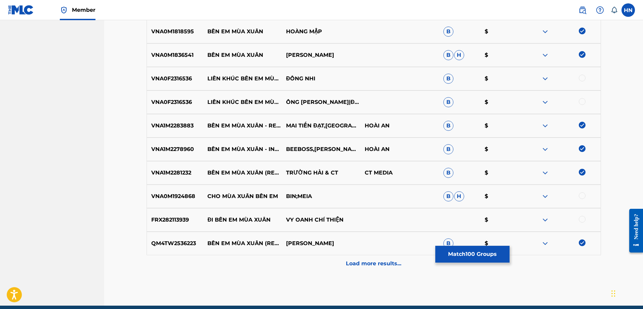
scroll to position [2621, 0]
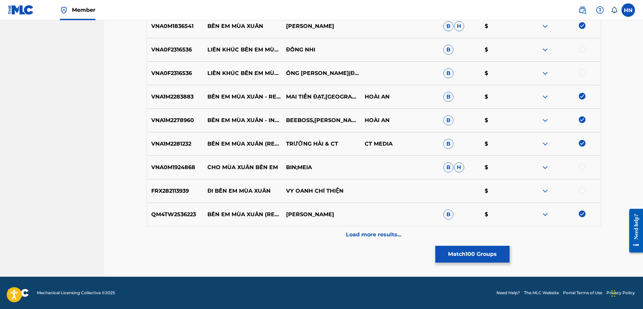
click at [346, 233] on div "Load more results..." at bounding box center [374, 234] width 454 height 17
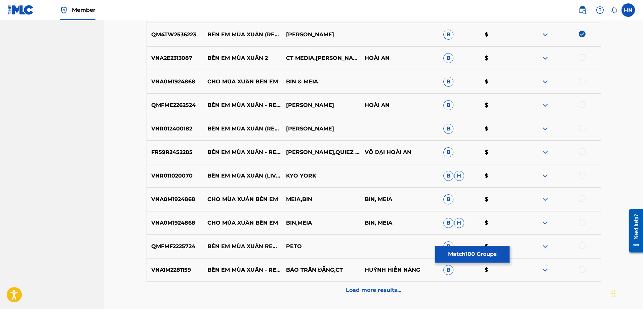
scroll to position [2789, 0]
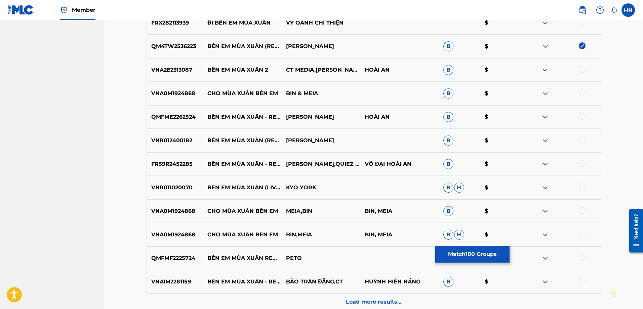
click at [184, 109] on div "QMFME2262524 BÊN EM MÙA XUÂN - REMIX [PERSON_NAME] AN B $" at bounding box center [374, 117] width 454 height 24
click at [583, 118] on div at bounding box center [582, 116] width 7 height 7
click at [155, 137] on p "VNR012400182" at bounding box center [175, 140] width 56 height 8
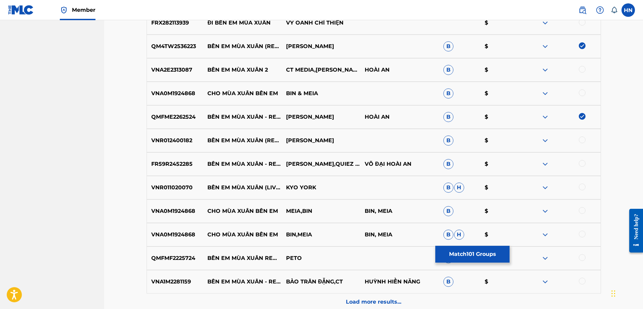
click at [580, 139] on div at bounding box center [582, 139] width 7 height 7
click at [174, 188] on p "VNR011020070" at bounding box center [175, 188] width 56 height 8
click at [580, 186] on div at bounding box center [582, 187] width 7 height 7
click at [168, 261] on p "QMFMF2225724" at bounding box center [175, 258] width 56 height 8
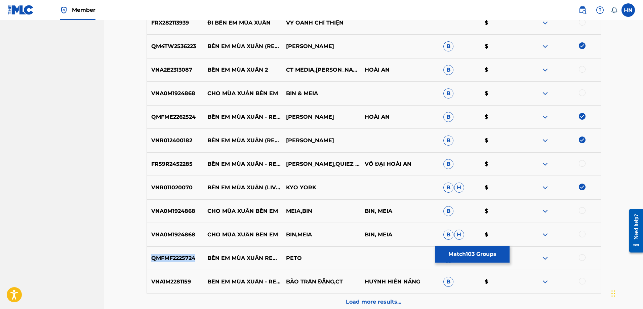
click at [168, 261] on p "QMFMF2225724" at bounding box center [175, 258] width 56 height 8
click at [580, 260] on div at bounding box center [582, 257] width 7 height 7
click at [169, 282] on p "VNA1M2281159" at bounding box center [175, 282] width 56 height 8
click at [579, 281] on div at bounding box center [582, 281] width 7 height 7
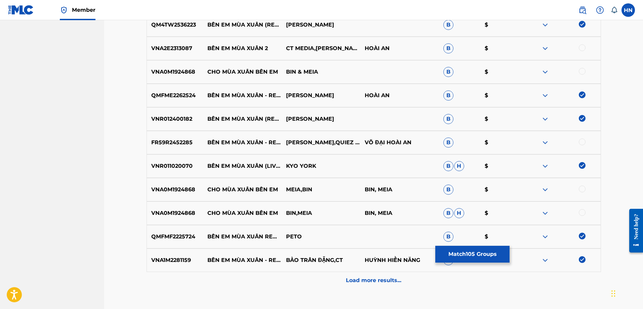
scroll to position [2822, 0]
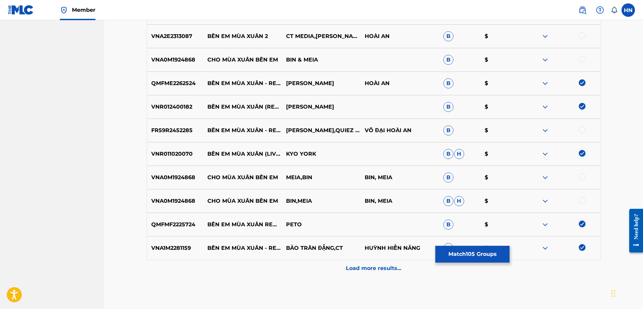
click at [544, 128] on img at bounding box center [545, 130] width 8 height 8
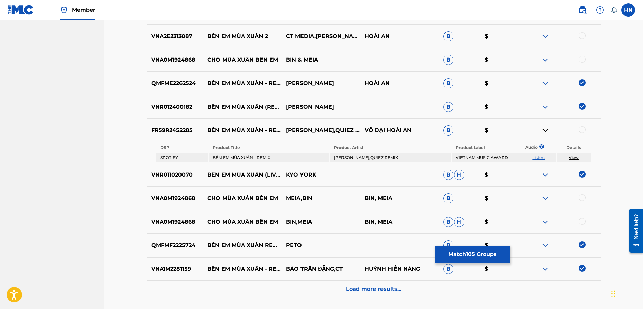
click at [539, 156] on link "Listen" at bounding box center [538, 157] width 12 height 5
click at [158, 136] on div "FR59R2452285 BÊN EM MÙA XUÂN - REMIX [PERSON_NAME],[PERSON_NAME] REMIX [PERSON_…" at bounding box center [374, 131] width 454 height 24
click at [580, 130] on div at bounding box center [582, 129] width 7 height 7
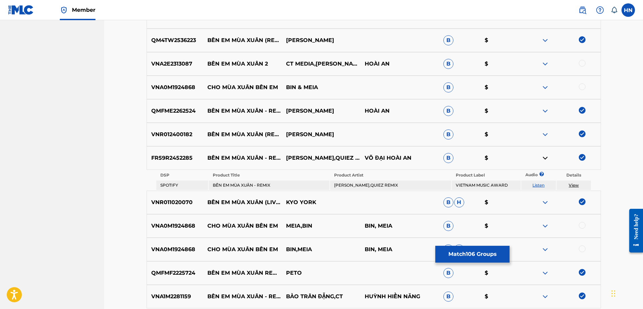
scroll to position [2755, 0]
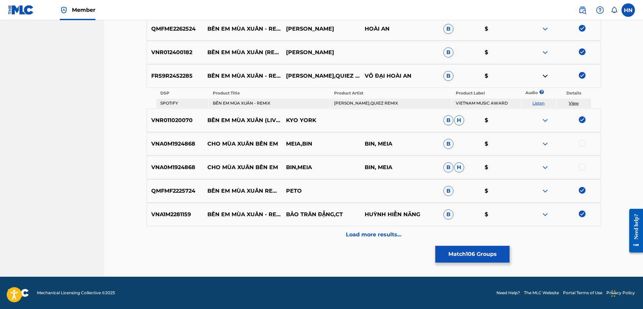
click at [343, 232] on div "Load more results..." at bounding box center [374, 234] width 454 height 17
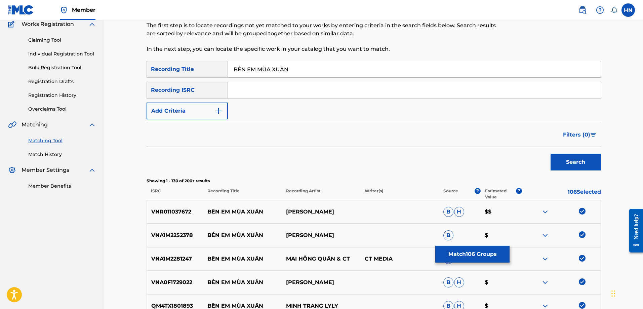
scroll to position [2877, 0]
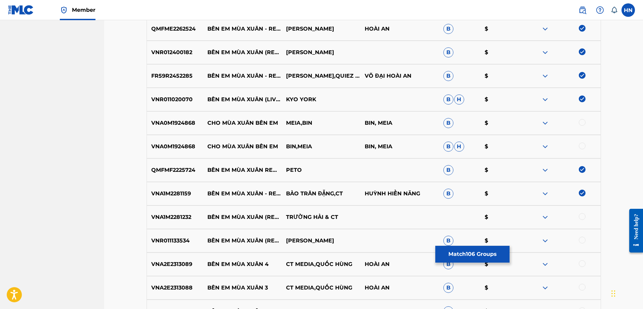
click at [199, 222] on div "VNA1M2281232 BÊN EM MÙA XUÂN (REMIX) [PERSON_NAME] & CT $" at bounding box center [374, 217] width 454 height 24
click at [182, 218] on p "VNA1M2281232" at bounding box center [175, 217] width 56 height 8
click at [580, 216] on div at bounding box center [582, 216] width 7 height 7
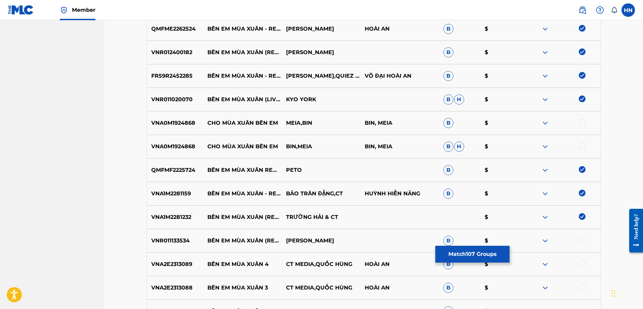
click at [176, 240] on p "VNR011133534" at bounding box center [175, 241] width 56 height 8
click at [583, 238] on div at bounding box center [582, 240] width 7 height 7
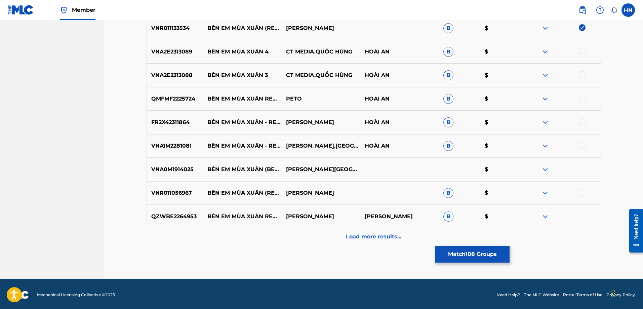
scroll to position [3091, 0]
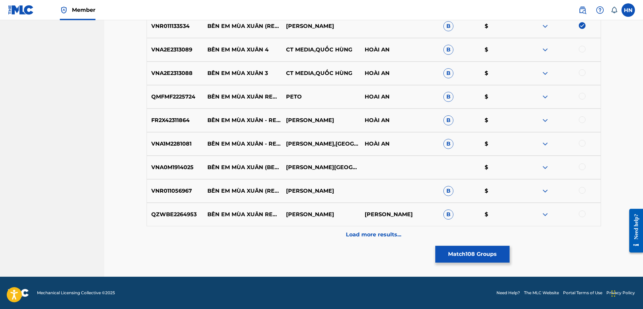
click at [172, 99] on p "QMFMF2225724" at bounding box center [175, 97] width 56 height 8
click at [582, 96] on div at bounding box center [582, 96] width 7 height 7
click at [178, 119] on p "FR2X42311864" at bounding box center [175, 120] width 56 height 8
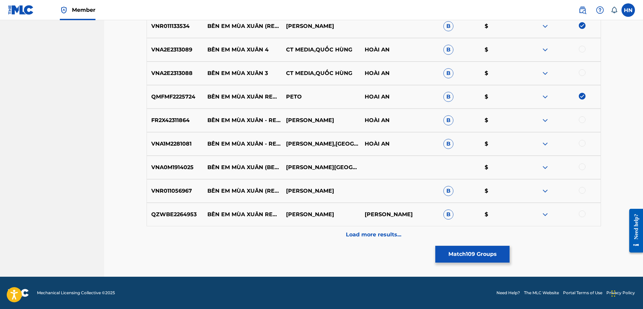
click at [580, 119] on div at bounding box center [582, 119] width 7 height 7
click at [164, 141] on p "VNA1M2281081" at bounding box center [175, 144] width 56 height 8
click at [584, 143] on div at bounding box center [582, 143] width 7 height 7
click at [180, 166] on p "VNA0M1914025" at bounding box center [175, 167] width 56 height 8
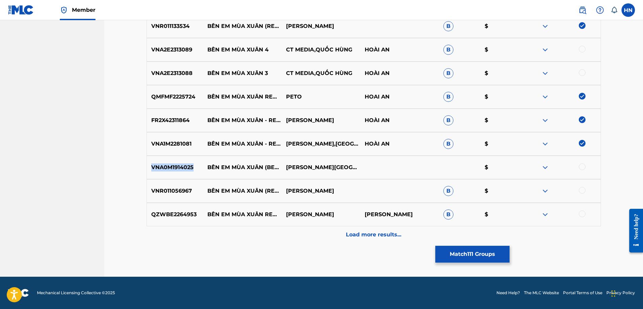
click at [180, 166] on p "VNA0M1914025" at bounding box center [175, 167] width 56 height 8
click at [584, 169] on div at bounding box center [582, 166] width 7 height 7
click at [186, 191] on p "VNR011056967" at bounding box center [175, 191] width 56 height 8
click at [580, 189] on div at bounding box center [582, 190] width 7 height 7
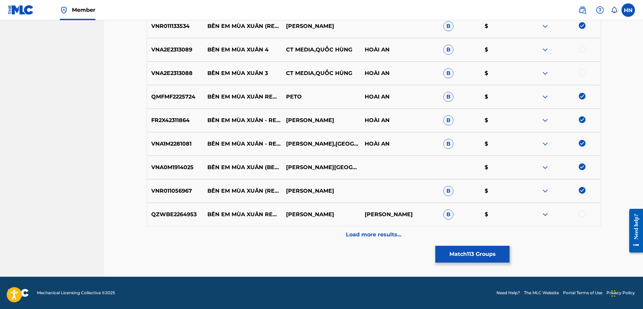
click at [179, 213] on p "QZWBE2264953" at bounding box center [175, 214] width 56 height 8
click at [581, 212] on div at bounding box center [582, 213] width 7 height 7
click at [360, 234] on p "Load more results..." at bounding box center [373, 235] width 55 height 8
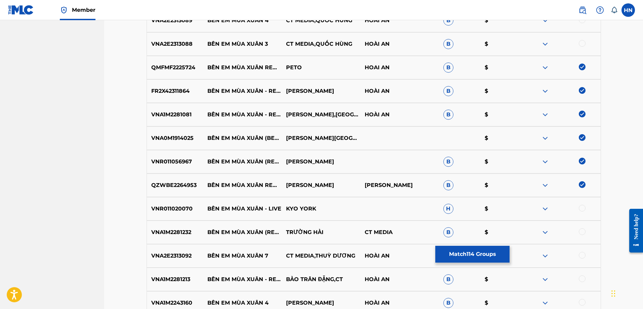
scroll to position [3158, 0]
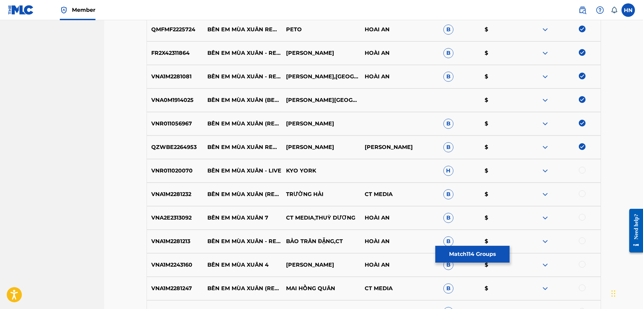
click at [184, 167] on p "VNR011020070" at bounding box center [175, 171] width 56 height 8
click at [580, 170] on div at bounding box center [582, 170] width 7 height 7
click at [174, 193] on p "VNA1M2281232" at bounding box center [175, 194] width 56 height 8
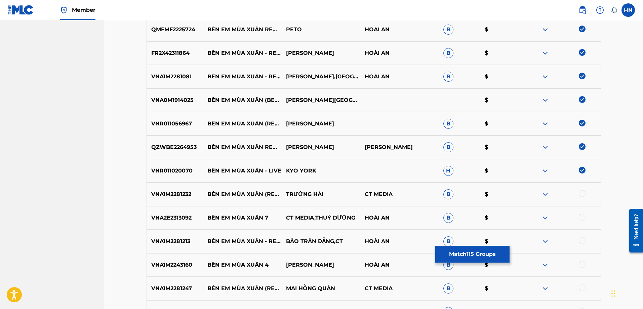
click at [581, 192] on div at bounding box center [582, 193] width 7 height 7
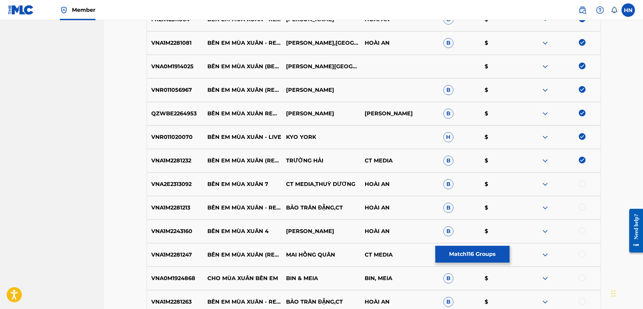
scroll to position [3259, 0]
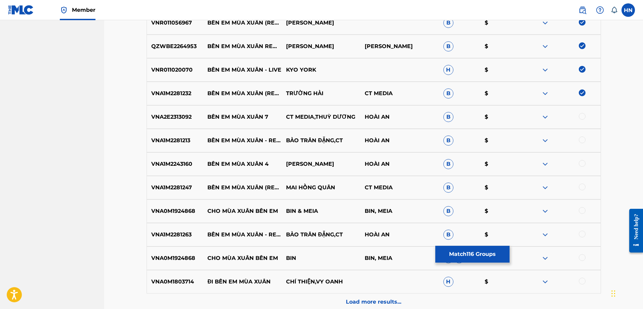
click at [181, 141] on p "VNA1M2281213" at bounding box center [175, 140] width 56 height 8
click at [583, 139] on div at bounding box center [582, 139] width 7 height 7
click at [186, 182] on div "VNA1M2281247 BÊN EM MÙA XUÂN (REMIX) MAI HỒNG QUÂN CT MEDIA B $" at bounding box center [374, 188] width 454 height 24
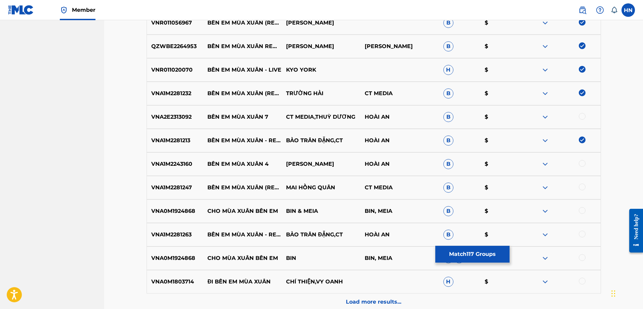
drag, startPoint x: 581, startPoint y: 188, endPoint x: 573, endPoint y: 188, distance: 8.1
click at [581, 188] on div at bounding box center [582, 187] width 7 height 7
click at [170, 235] on p "VNA1M2281263" at bounding box center [175, 235] width 56 height 8
click at [579, 234] on div at bounding box center [582, 234] width 7 height 7
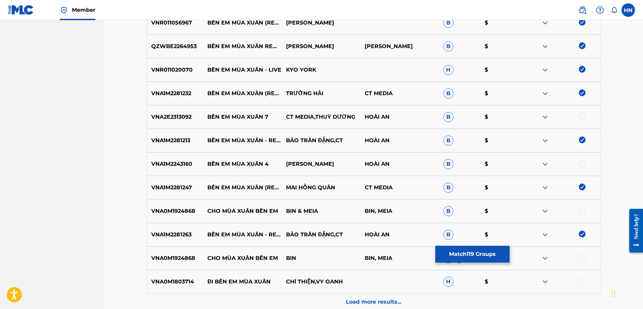
click at [364, 293] on div "Load more results..." at bounding box center [374, 301] width 454 height 17
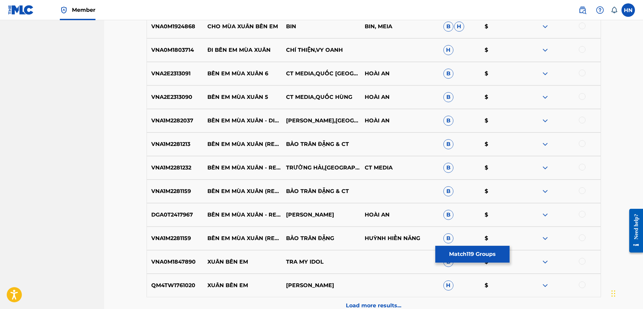
scroll to position [3494, 0]
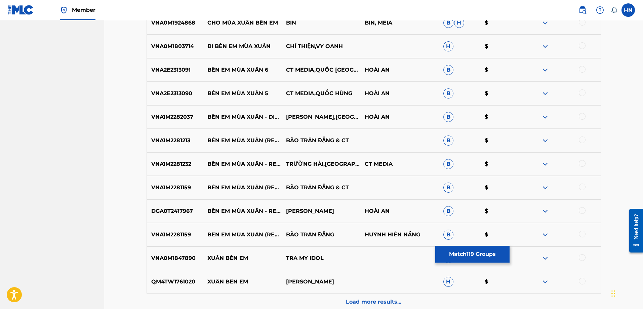
click at [182, 115] on p "VNA1M2282037" at bounding box center [175, 117] width 56 height 8
click at [580, 118] on div at bounding box center [582, 116] width 7 height 7
click at [170, 142] on p "VNA1M2281213" at bounding box center [175, 140] width 56 height 8
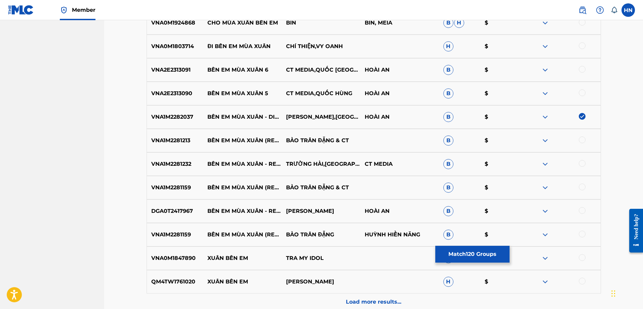
click at [580, 138] on div at bounding box center [582, 139] width 7 height 7
click at [179, 165] on p "VNA1M2281232" at bounding box center [175, 164] width 56 height 8
click at [582, 165] on div at bounding box center [582, 163] width 7 height 7
click at [176, 189] on p "VNA1M2281159" at bounding box center [175, 188] width 56 height 8
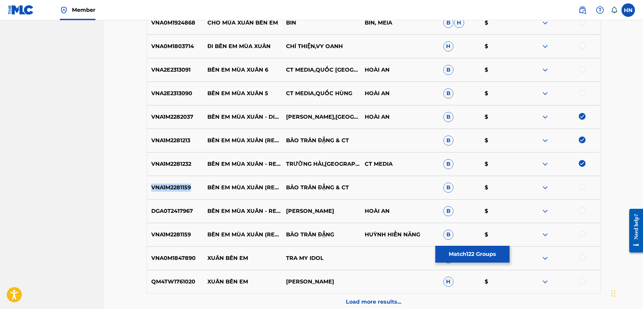
click at [176, 189] on p "VNA1M2281159" at bounding box center [175, 188] width 56 height 8
click at [581, 186] on div at bounding box center [582, 187] width 7 height 7
click at [173, 220] on div "DGA0T2417967 BÊN EM MÙA XUÂN - REMIX [PERSON_NAME] AN B $" at bounding box center [374, 211] width 454 height 24
click at [584, 211] on div at bounding box center [582, 210] width 7 height 7
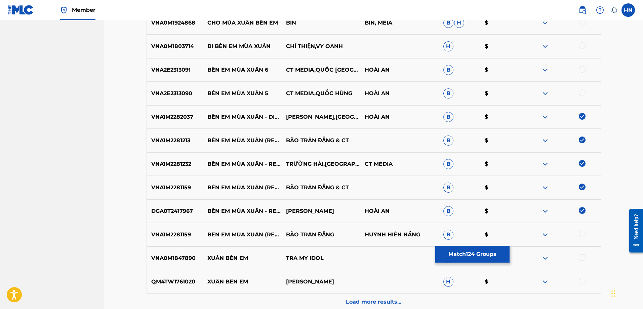
click at [187, 229] on div "VNA1M2281159 BÊN EM MÙA XUÂN (REMIX) BẢO TRÂN [PERSON_NAME] HIỀN NĂNG B $" at bounding box center [374, 235] width 454 height 24
click at [585, 234] on div at bounding box center [582, 234] width 7 height 7
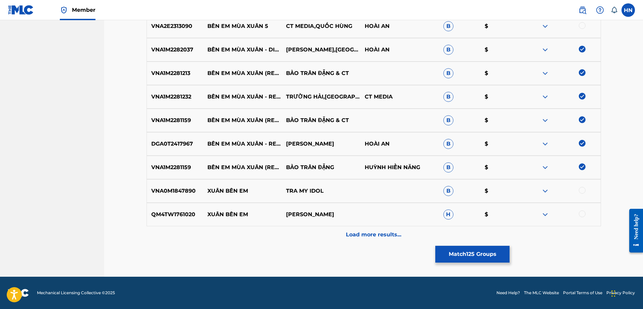
click at [386, 241] on div "Load more results..." at bounding box center [374, 234] width 454 height 17
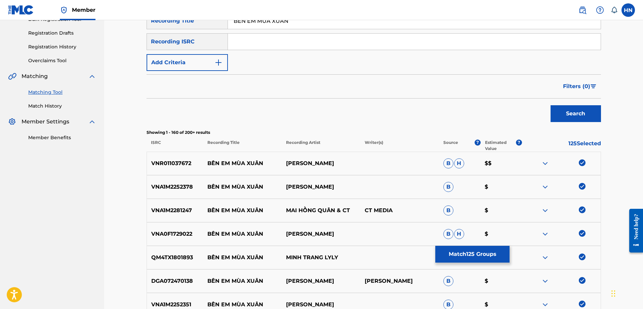
scroll to position [0, 0]
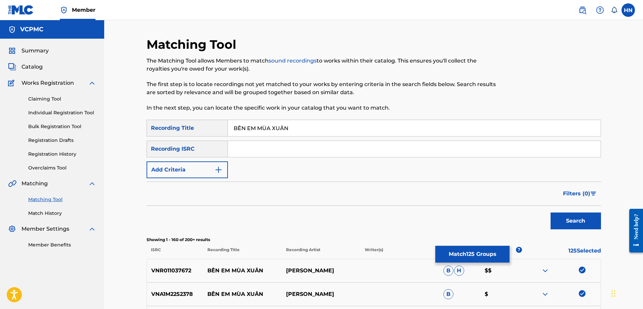
click at [297, 125] on input "BÊN EM MÙA XUÂN" at bounding box center [414, 128] width 373 height 16
paste input "EN EM MUA XUA"
type input "BEN EM MUA XUAN"
click at [591, 230] on div "Search" at bounding box center [574, 219] width 54 height 27
click at [591, 223] on button "Search" at bounding box center [576, 220] width 50 height 17
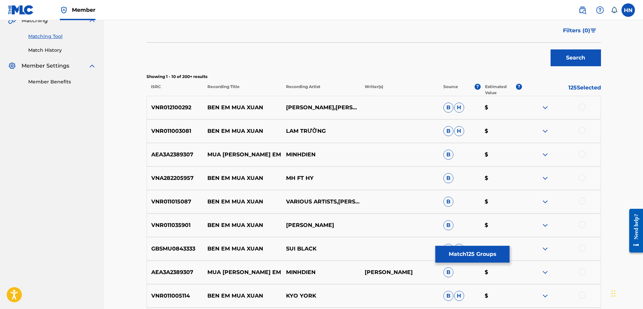
scroll to position [168, 0]
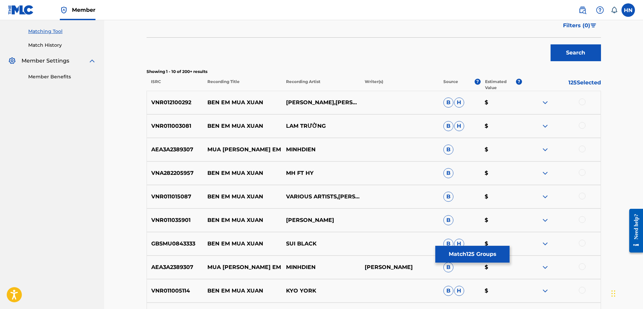
click at [165, 102] on p "VNR012100292" at bounding box center [175, 102] width 56 height 8
click at [581, 103] on div at bounding box center [582, 101] width 7 height 7
click at [168, 126] on p "VNR011003081" at bounding box center [175, 126] width 56 height 8
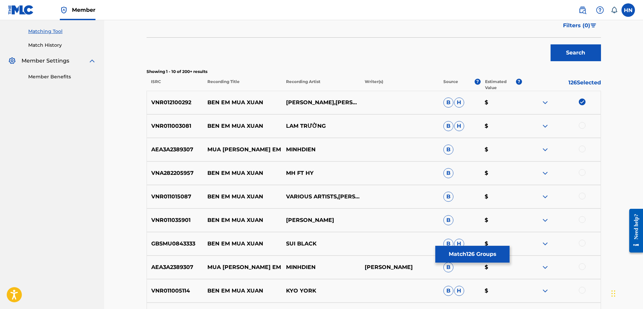
click at [580, 125] on div at bounding box center [582, 125] width 7 height 7
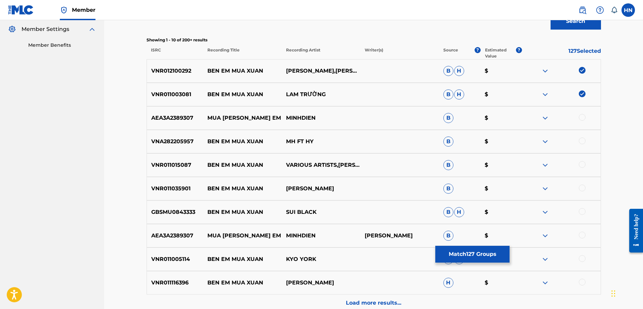
scroll to position [235, 0]
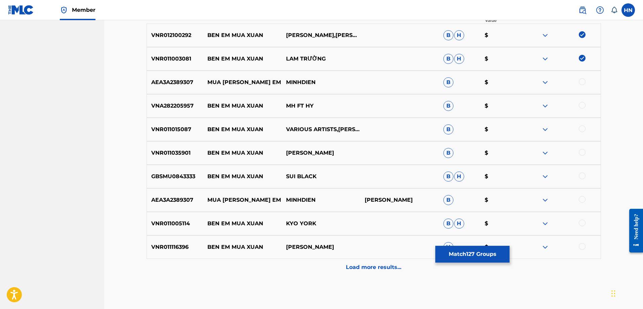
click at [181, 134] on div "VNR011015087 BEN EM MUA XUAN VARIOUS ARTISTS,[PERSON_NAME] $" at bounding box center [374, 130] width 454 height 24
click at [580, 129] on div at bounding box center [582, 128] width 7 height 7
click at [179, 228] on div "VNR011005114 BEN EM MUA XUAN KYO YORK B H $" at bounding box center [374, 224] width 454 height 24
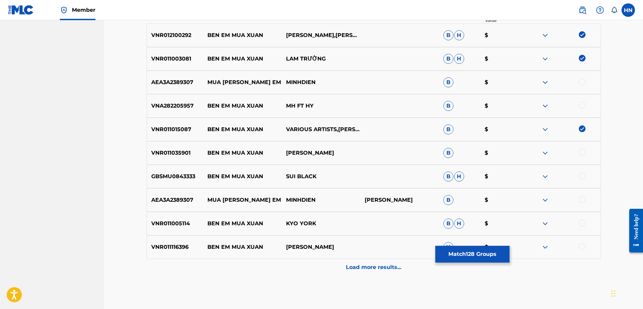
click at [582, 222] on div at bounding box center [582, 222] width 7 height 7
click at [171, 249] on p "VNR011116396" at bounding box center [175, 247] width 56 height 8
click at [581, 247] on div at bounding box center [582, 246] width 7 height 7
click at [163, 154] on p "VNR011035901" at bounding box center [175, 153] width 56 height 8
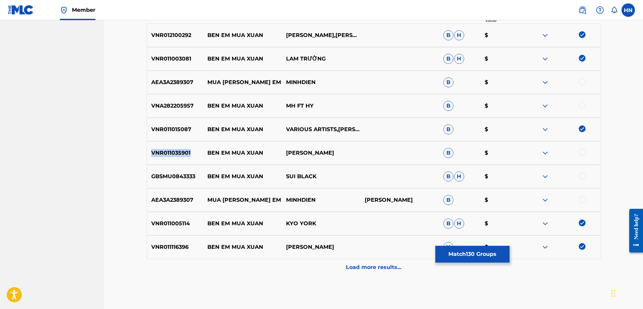
click at [163, 154] on p "VNR011035901" at bounding box center [175, 153] width 56 height 8
click at [583, 155] on div at bounding box center [582, 152] width 7 height 7
click at [545, 177] on img at bounding box center [545, 176] width 8 height 8
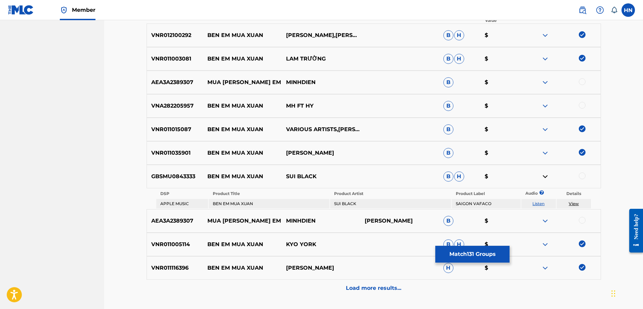
click at [542, 202] on link "Listen" at bounding box center [538, 203] width 12 height 5
drag, startPoint x: 322, startPoint y: 175, endPoint x: 209, endPoint y: 173, distance: 113.6
click at [209, 173] on div "GBSMU0843333 BEN EM MUA XUAN SUI BLACK B H $" at bounding box center [374, 177] width 454 height 24
click at [170, 178] on p "GBSMU0843333" at bounding box center [175, 176] width 56 height 8
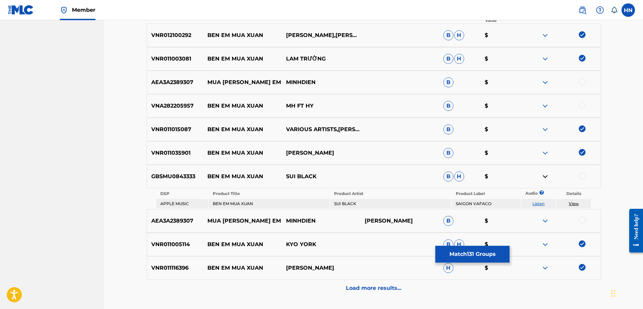
click at [585, 176] on div at bounding box center [582, 175] width 7 height 7
click at [352, 289] on p "Load more results..." at bounding box center [373, 288] width 55 height 8
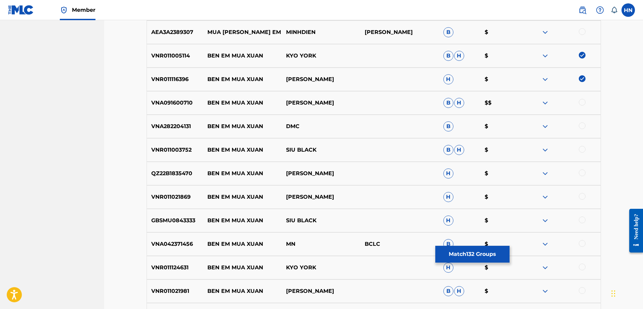
scroll to position [403, 0]
click at [185, 103] on p "VNA091600710" at bounding box center [175, 102] width 56 height 8
click at [578, 102] on div at bounding box center [561, 102] width 79 height 8
click at [579, 102] on div at bounding box center [582, 101] width 7 height 7
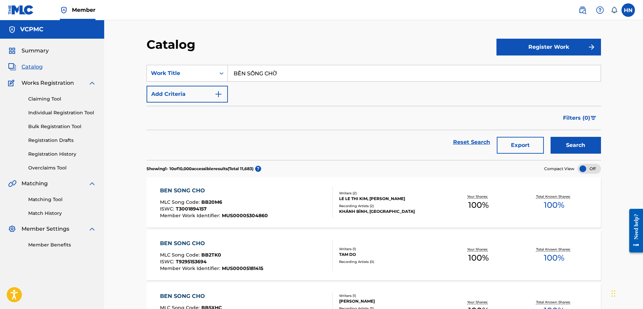
click at [340, 71] on input "BẾN SÔNG CHỜ" at bounding box center [414, 73] width 373 height 16
paste input "CHẠM KHẼ TIM ANH MỘT CHÚT THÔI"
click at [562, 144] on button "Search" at bounding box center [576, 145] width 50 height 17
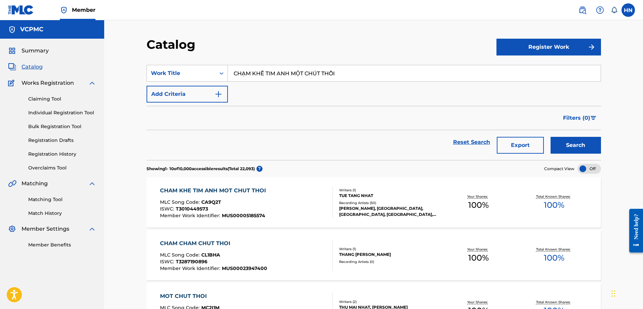
click at [332, 69] on input "CHẠM KHẼ TIM ANH MỘT CHÚT THÔI" at bounding box center [414, 73] width 373 height 16
paste input "KHÓ KHĂN MỚI BIẾT AI LÀ BẠN"
click at [574, 143] on button "Search" at bounding box center [576, 145] width 50 height 17
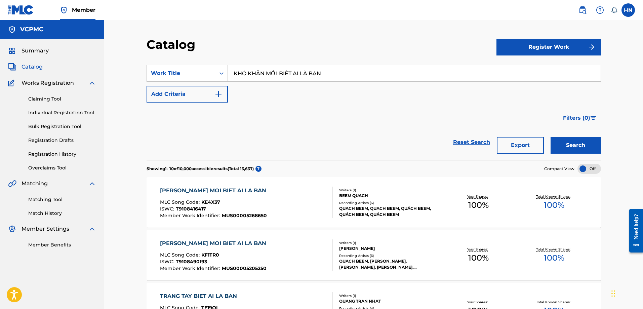
click at [344, 73] on input "KHÓ KHĂN MỚI BIẾT AI LÀ BẠN" at bounding box center [414, 73] width 373 height 16
paste input "THƯƠNG EM KHÔNG"
click at [575, 145] on button "Search" at bounding box center [576, 145] width 50 height 17
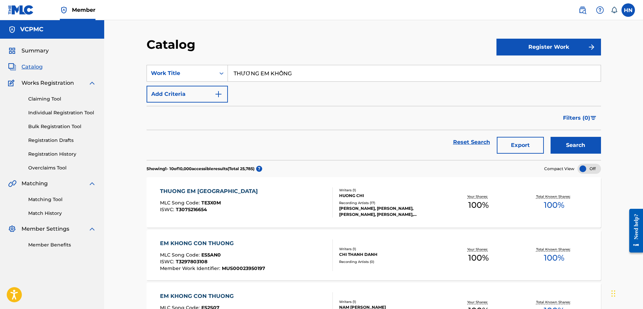
click at [338, 76] on input "THƯƠNG EM KHÔNG" at bounding box center [414, 73] width 373 height 16
paste input "ĐẢNG ĐÃ CHO TA CẢ MỘT MÙA XUÂN"
click at [581, 145] on button "Search" at bounding box center [576, 145] width 50 height 17
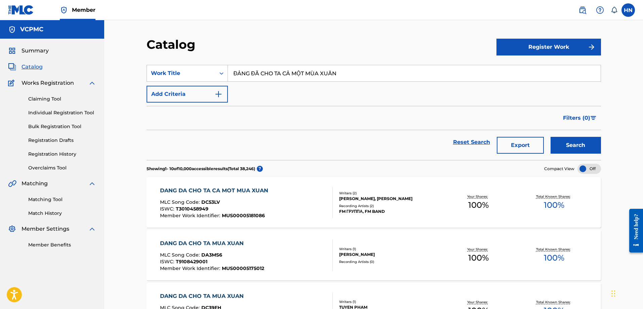
click at [330, 69] on input "ĐẢNG ĐÃ CHO TA CẢ MỘT MÙA XUÂN" at bounding box center [414, 73] width 373 height 16
paste input "BÊN EM"
type input "BÊN EM MÙA XUÂN"
click at [553, 145] on button "Search" at bounding box center [576, 145] width 50 height 17
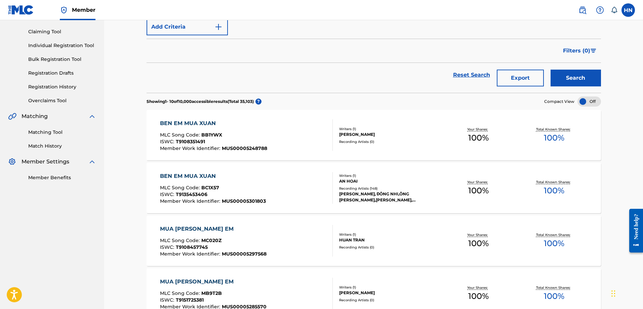
scroll to position [101, 0]
